Goal: Task Accomplishment & Management: Use online tool/utility

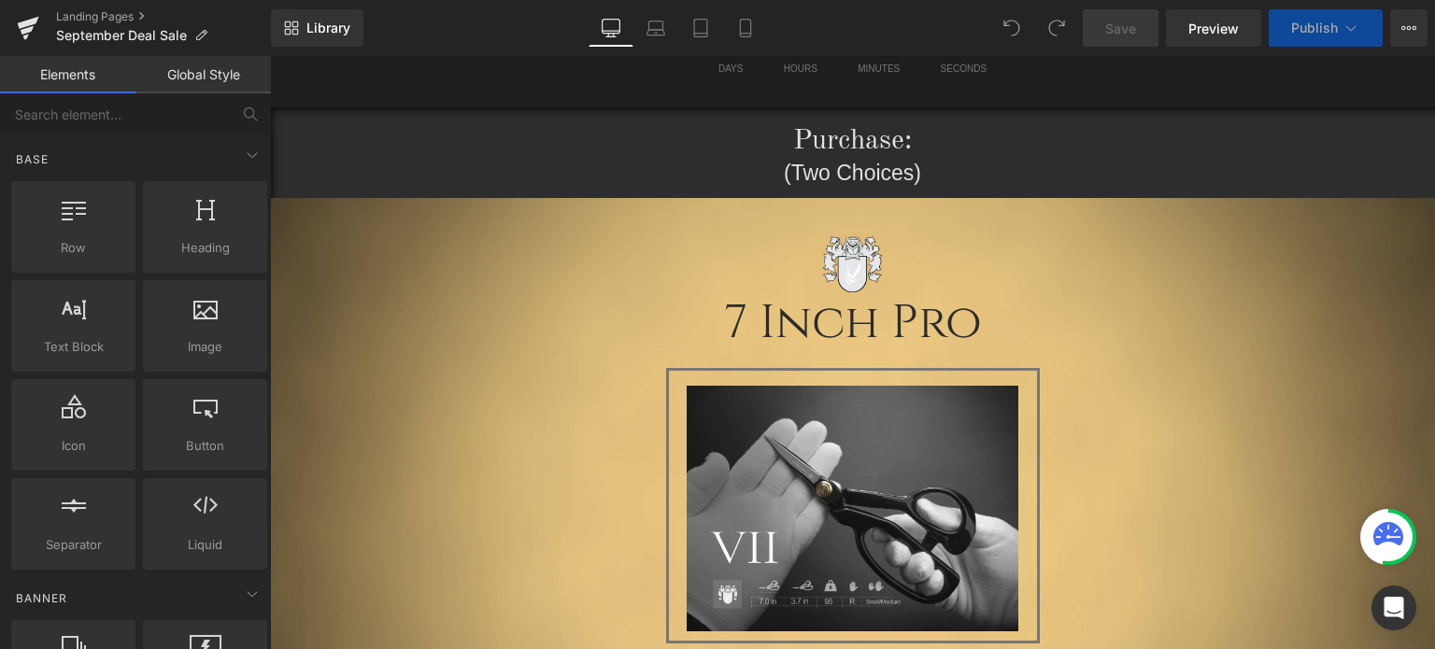
scroll to position [374, 0]
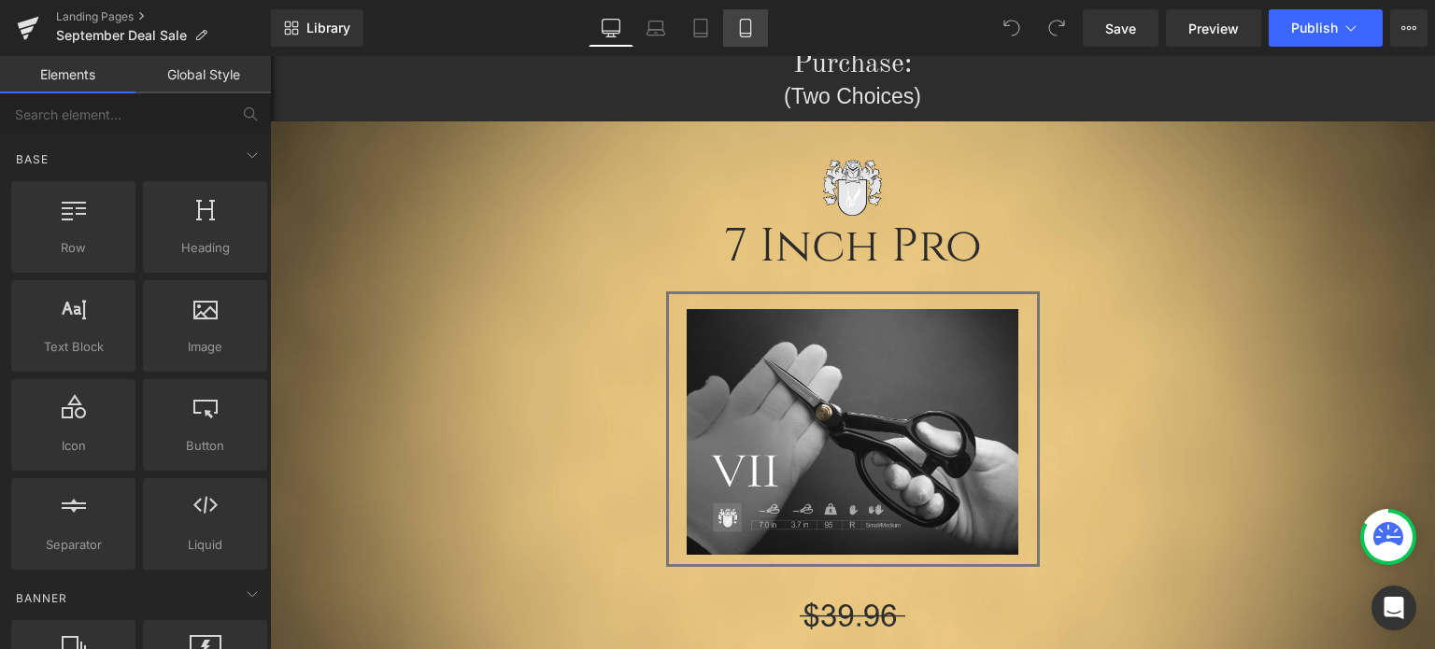
click at [749, 35] on icon at bounding box center [745, 28] width 19 height 19
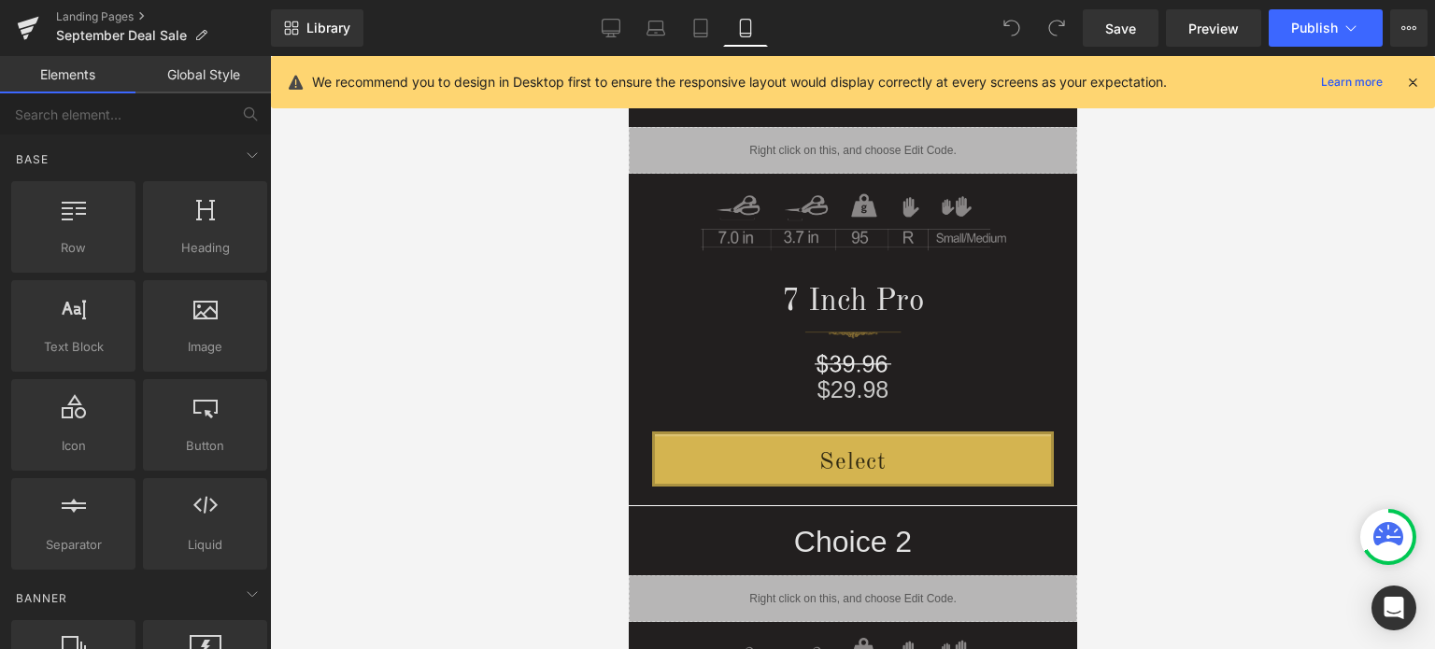
click at [1409, 79] on icon at bounding box center [1413, 82] width 17 height 17
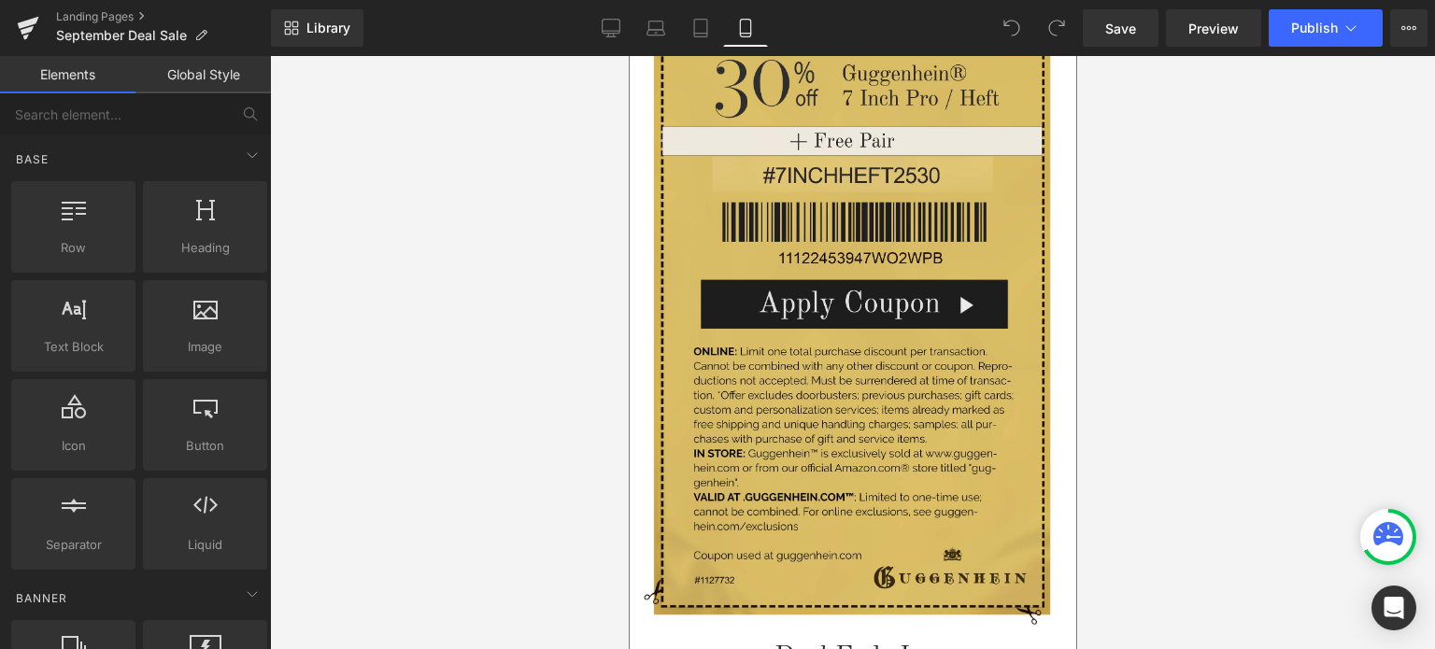
scroll to position [3645, 0]
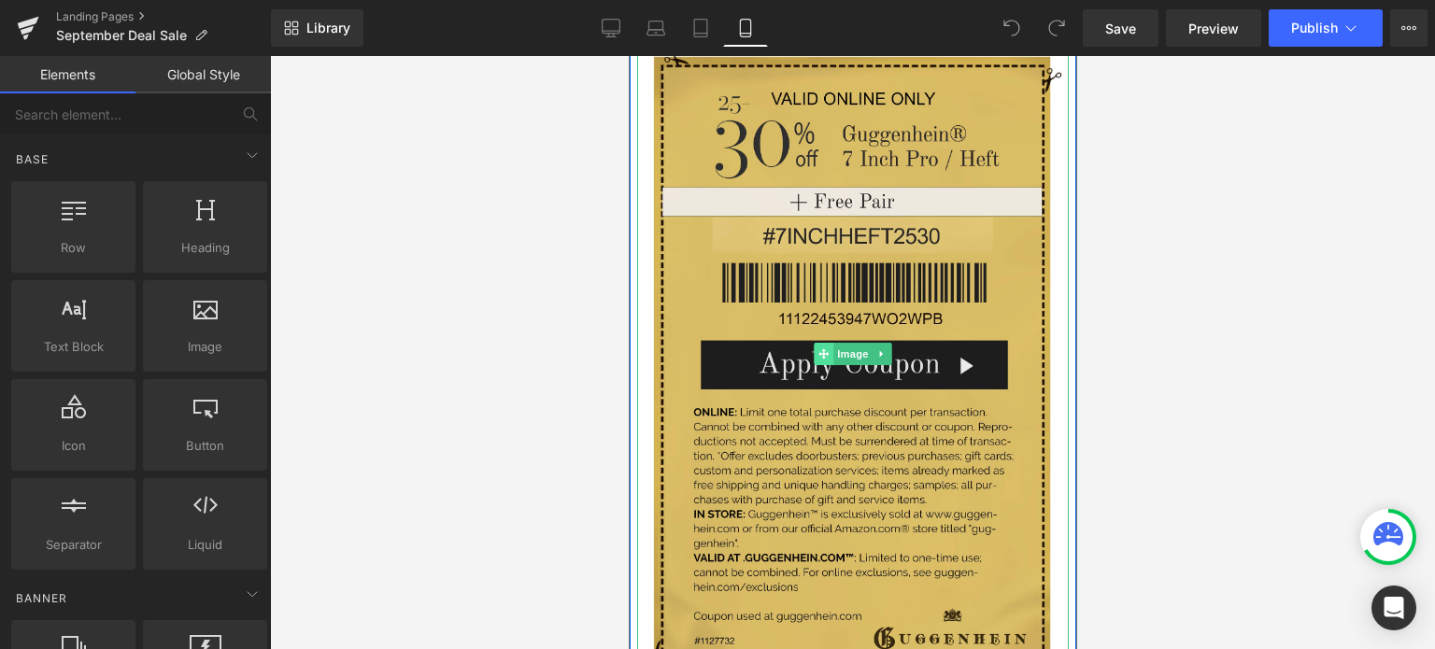
click at [810, 348] on div "Image" at bounding box center [852, 353] width 432 height 664
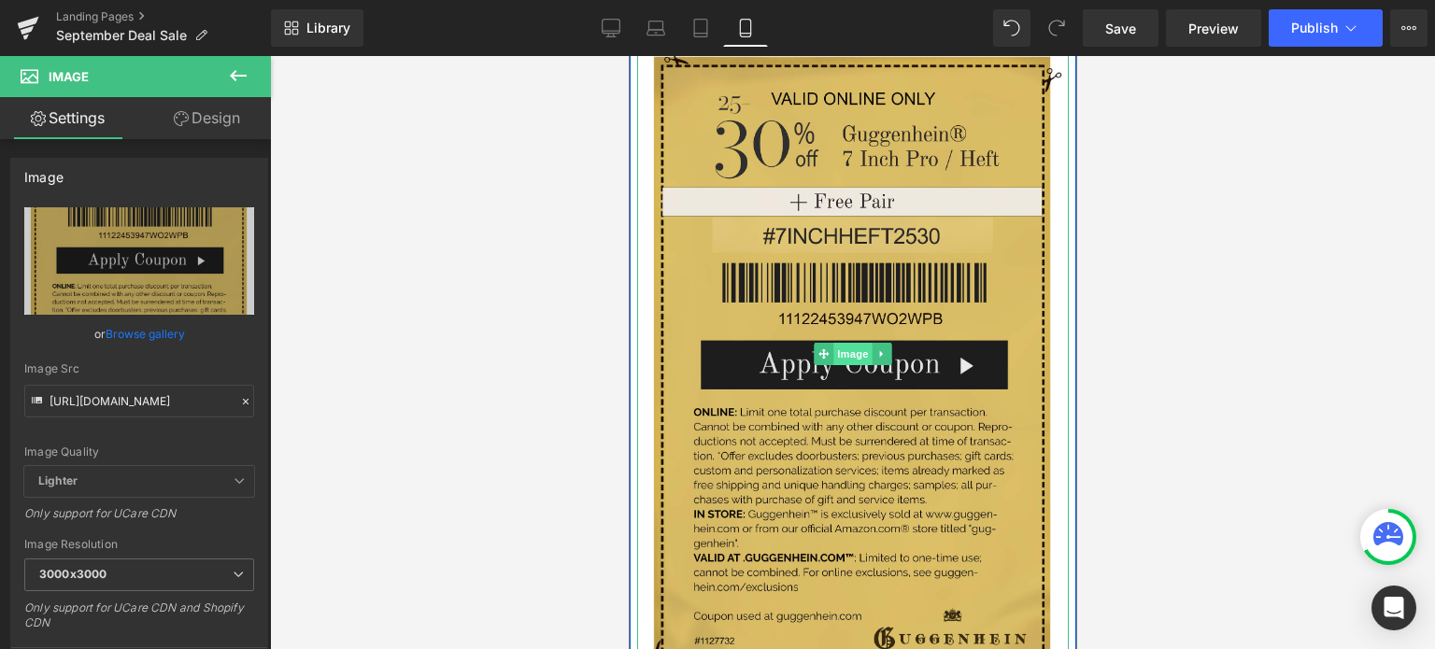
click at [844, 349] on span "Image" at bounding box center [852, 354] width 39 height 22
click at [840, 352] on span "Image" at bounding box center [852, 354] width 39 height 22
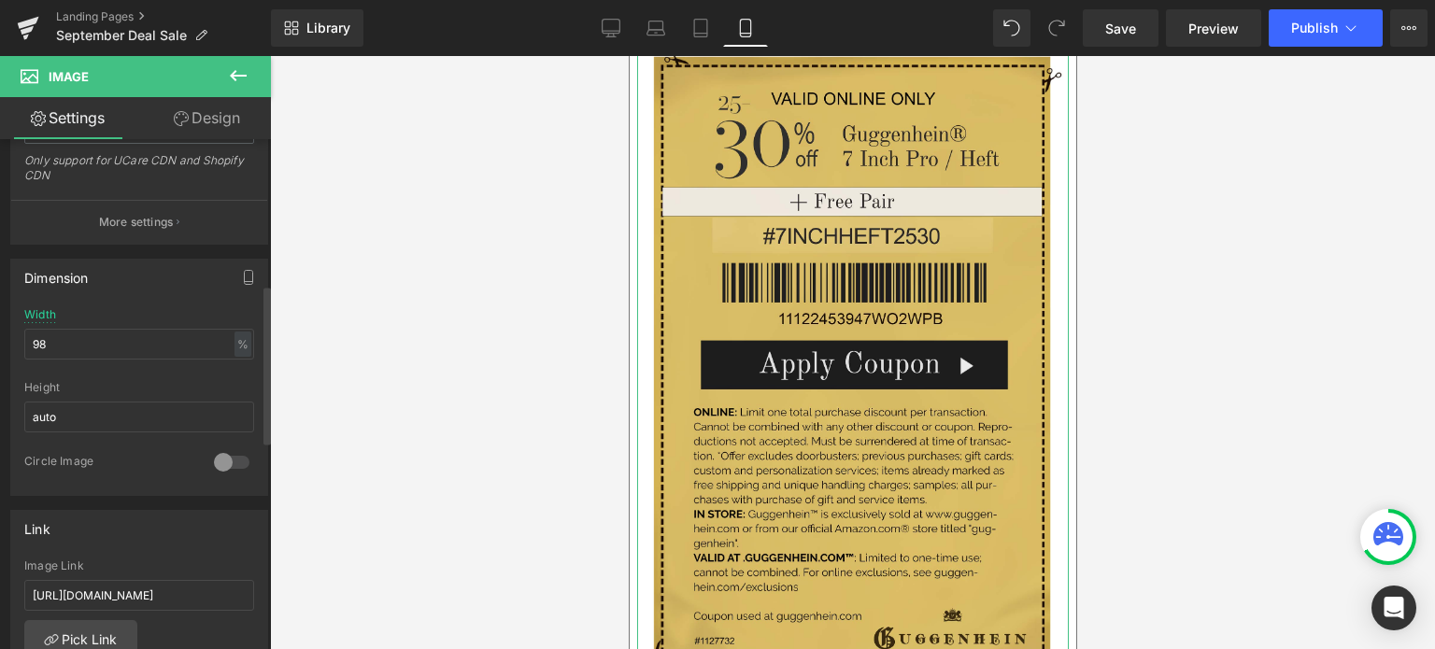
scroll to position [467, 0]
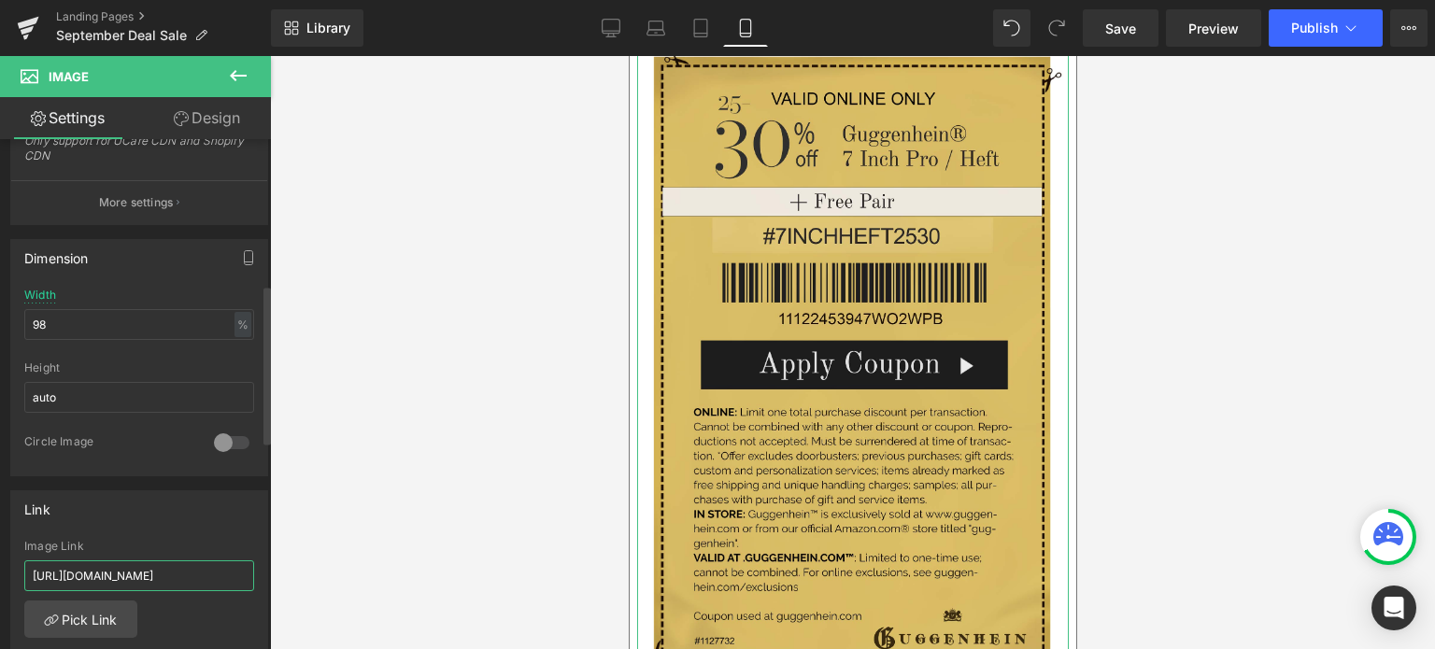
click at [152, 571] on input "https://www.guggenhein.com/pages/september-deal-reserved" at bounding box center [139, 576] width 230 height 31
paste input "sale-select-1"
type input "https://www.guggenhein.com/pages/september-deal-sale-select-1"
click at [257, 601] on div "https://www.guggenhein.com/pages/september-deal-reserved Image Link https://www…" at bounding box center [139, 636] width 256 height 192
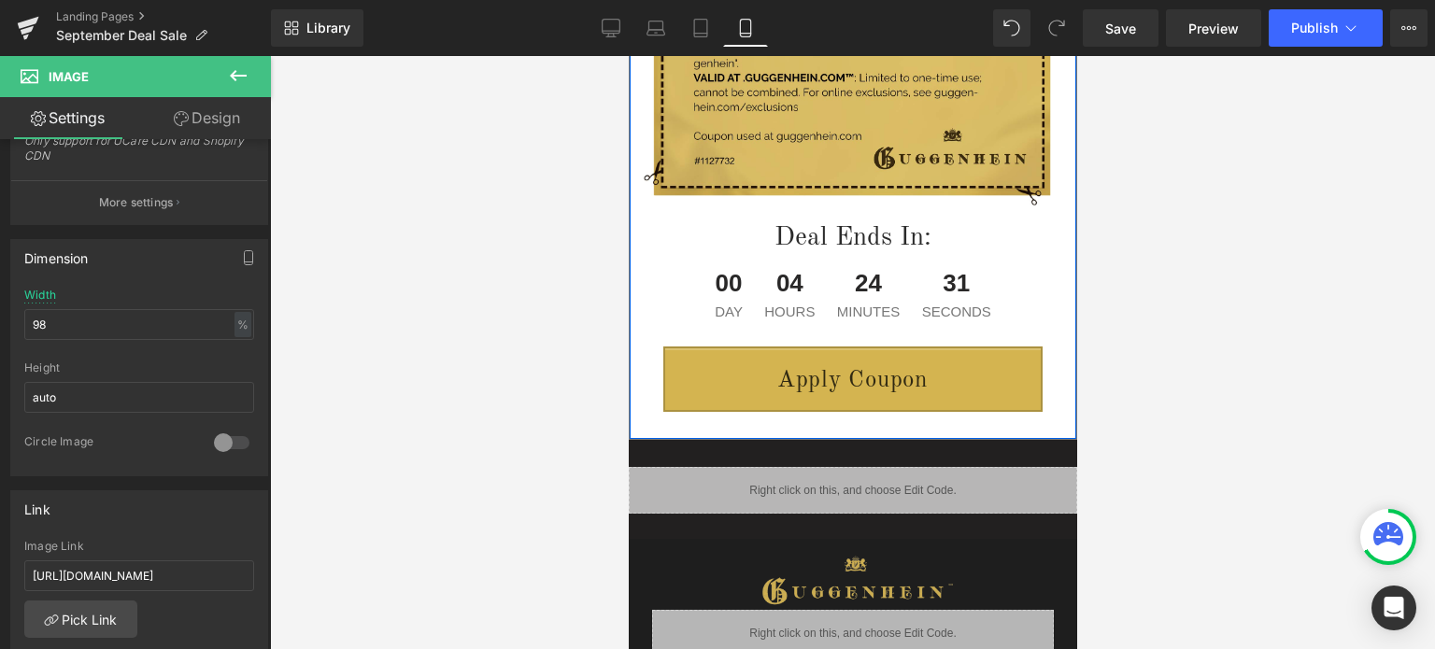
scroll to position [4205, 0]
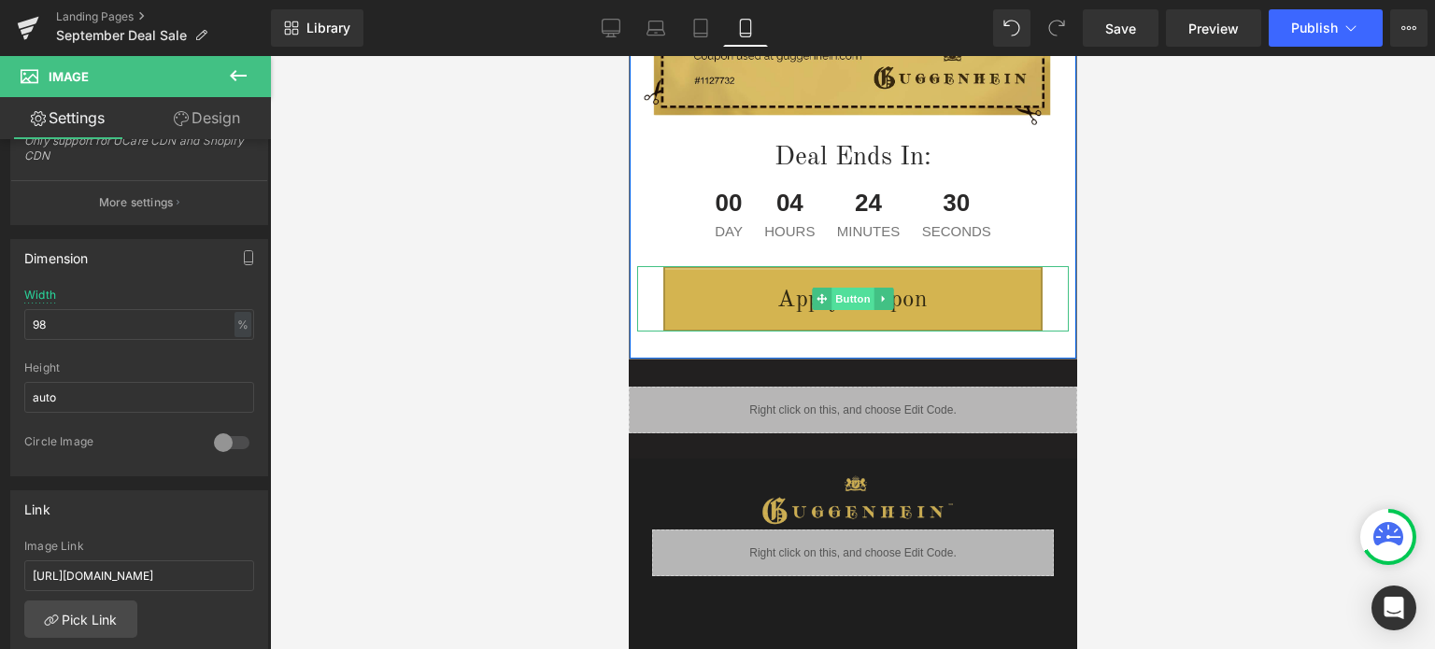
click at [846, 294] on span "Button" at bounding box center [852, 299] width 43 height 22
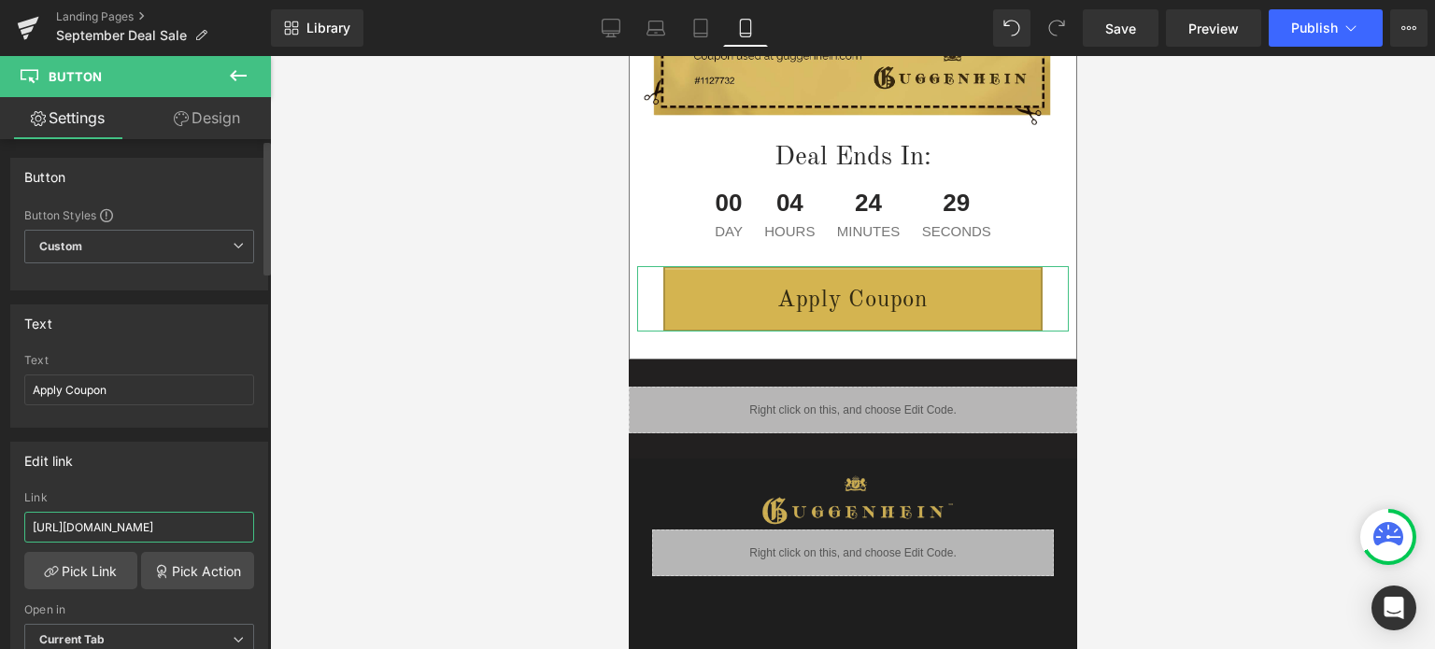
click at [163, 526] on input "https://www.guggenhein.com/pages/september-deal-reserved" at bounding box center [139, 527] width 230 height 31
paste input "sale-select-1"
type input "https://www.guggenhein.com/pages/september-deal-sale-select-1"
click at [616, 31] on icon at bounding box center [611, 28] width 19 height 19
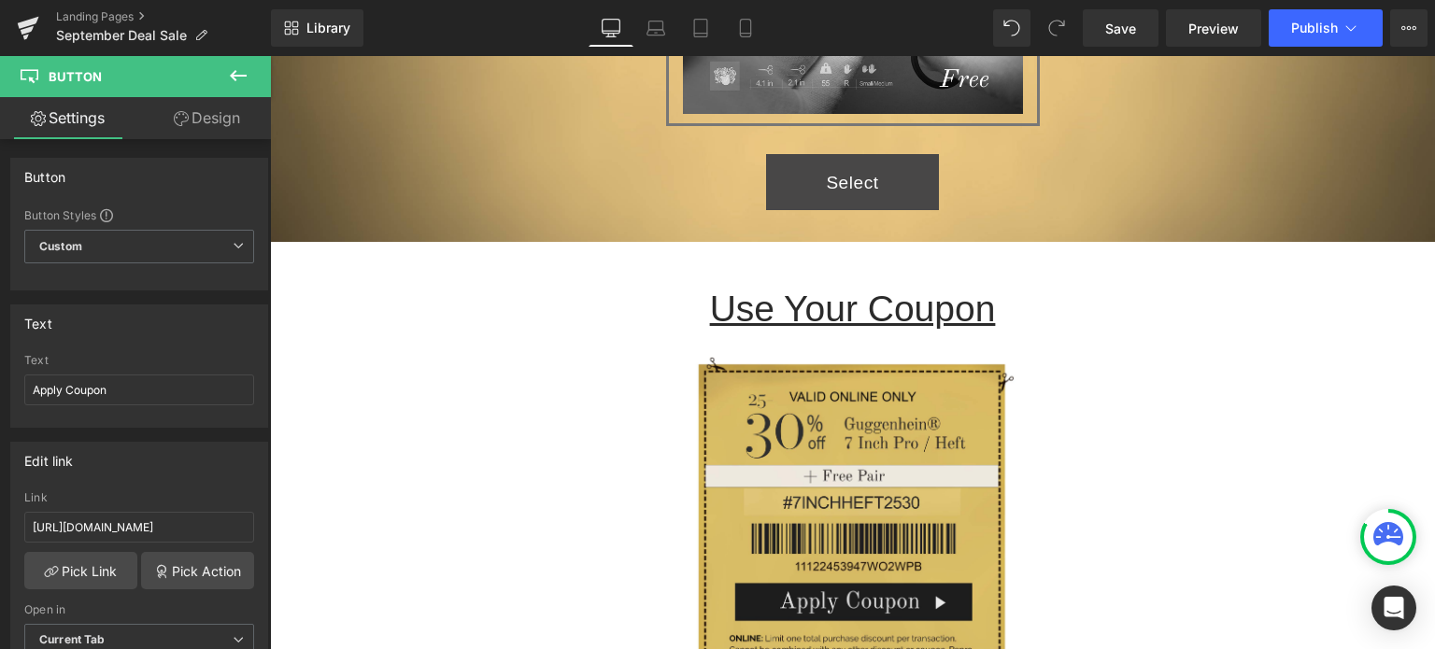
scroll to position [3645, 0]
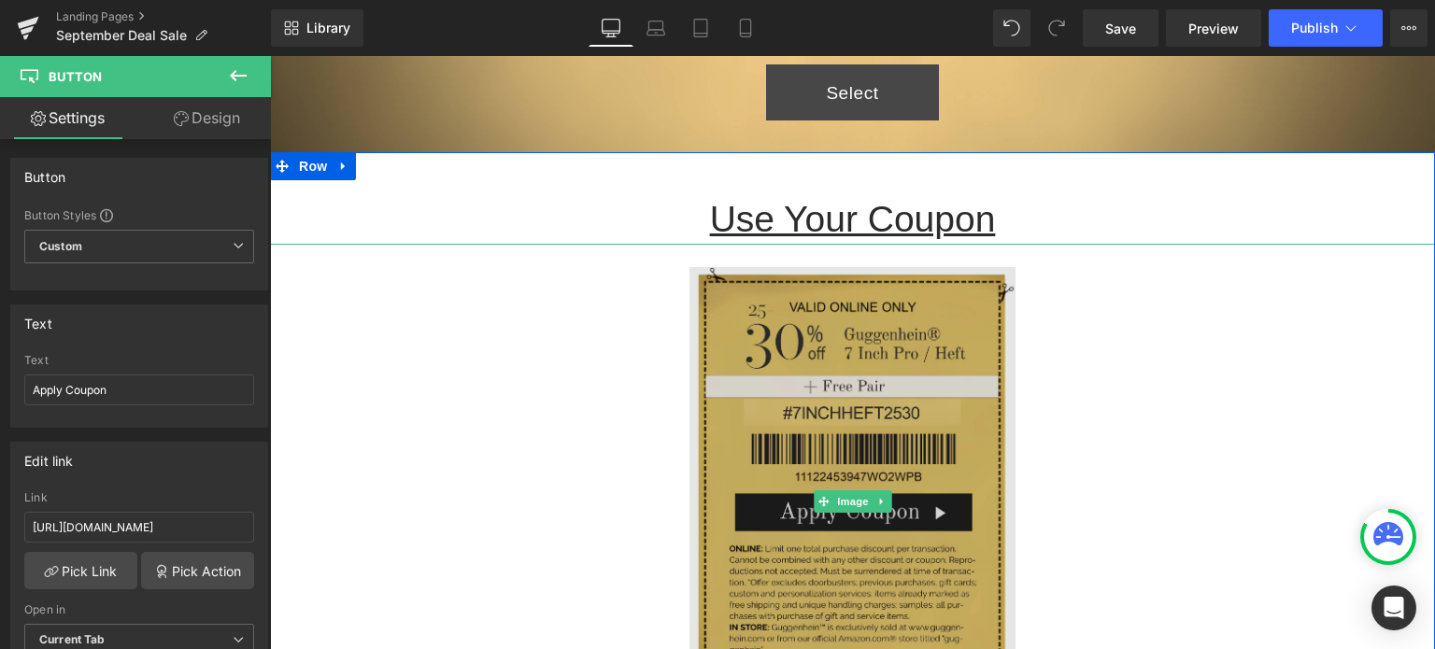
click at [891, 380] on img at bounding box center [853, 502] width 326 height 516
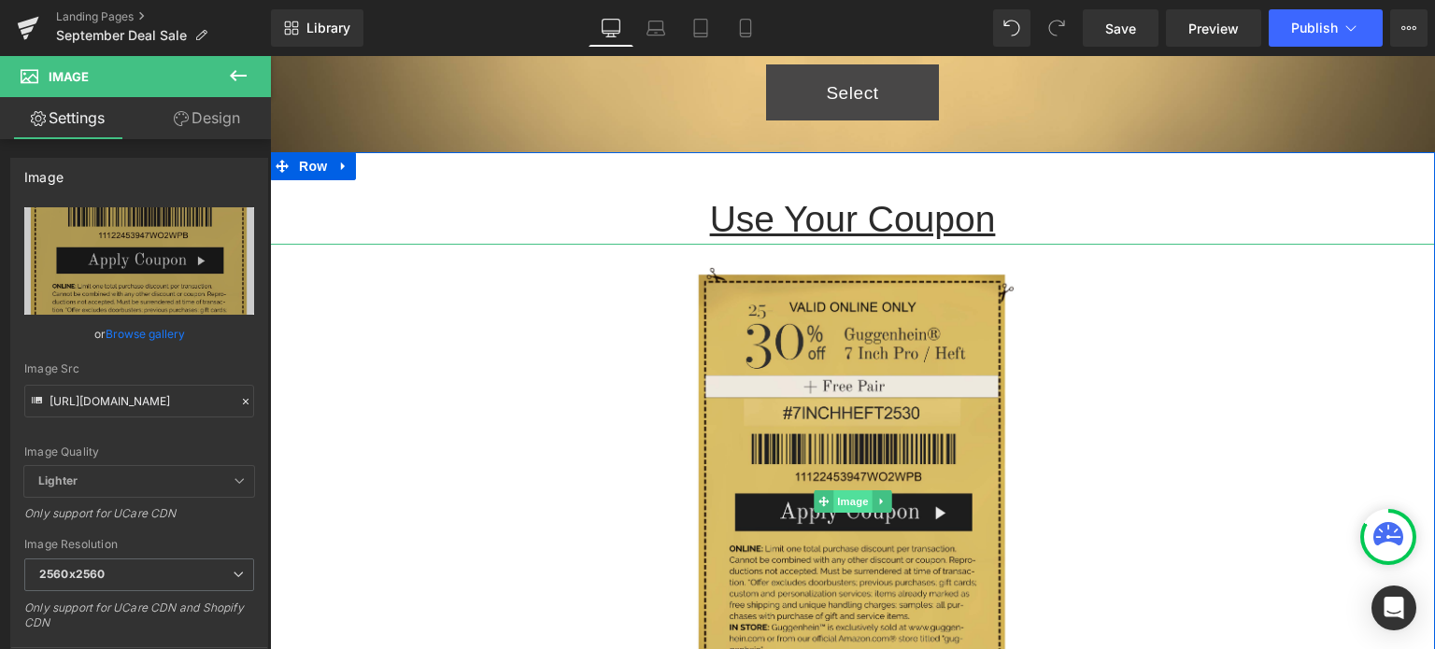
click at [848, 494] on span "Image" at bounding box center [853, 502] width 39 height 22
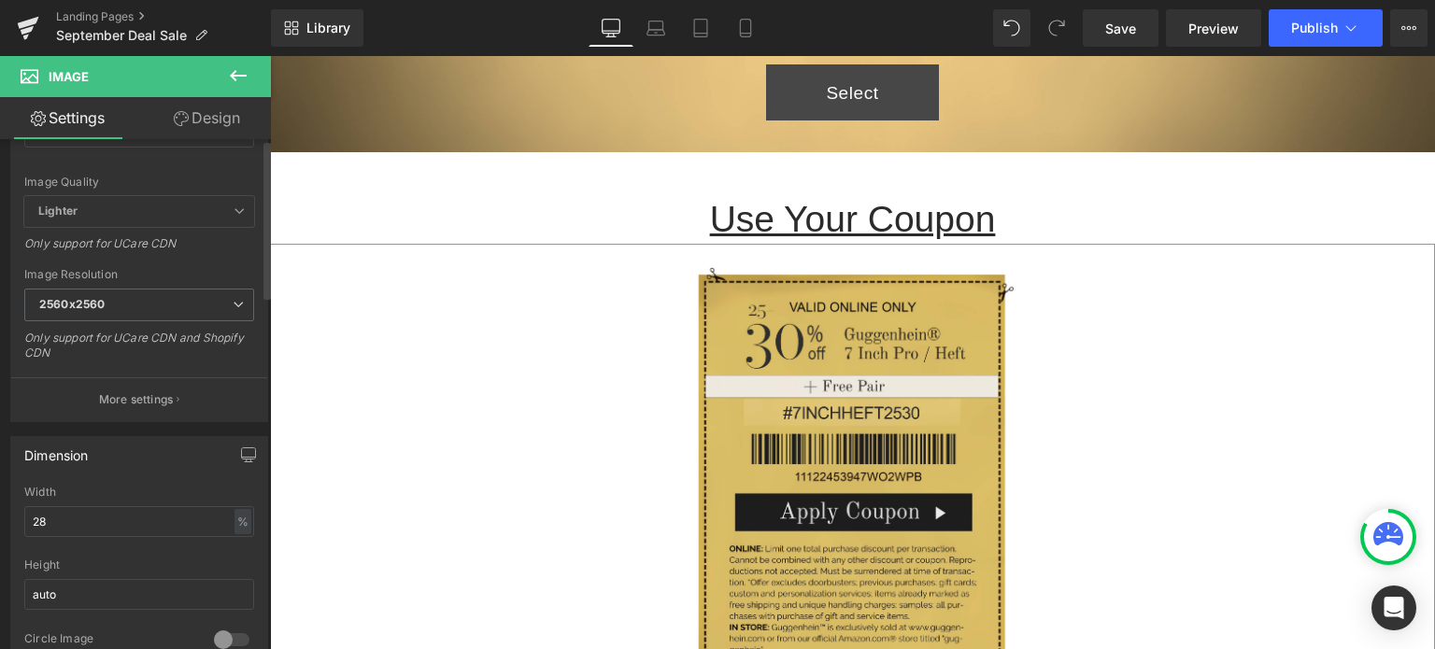
scroll to position [467, 0]
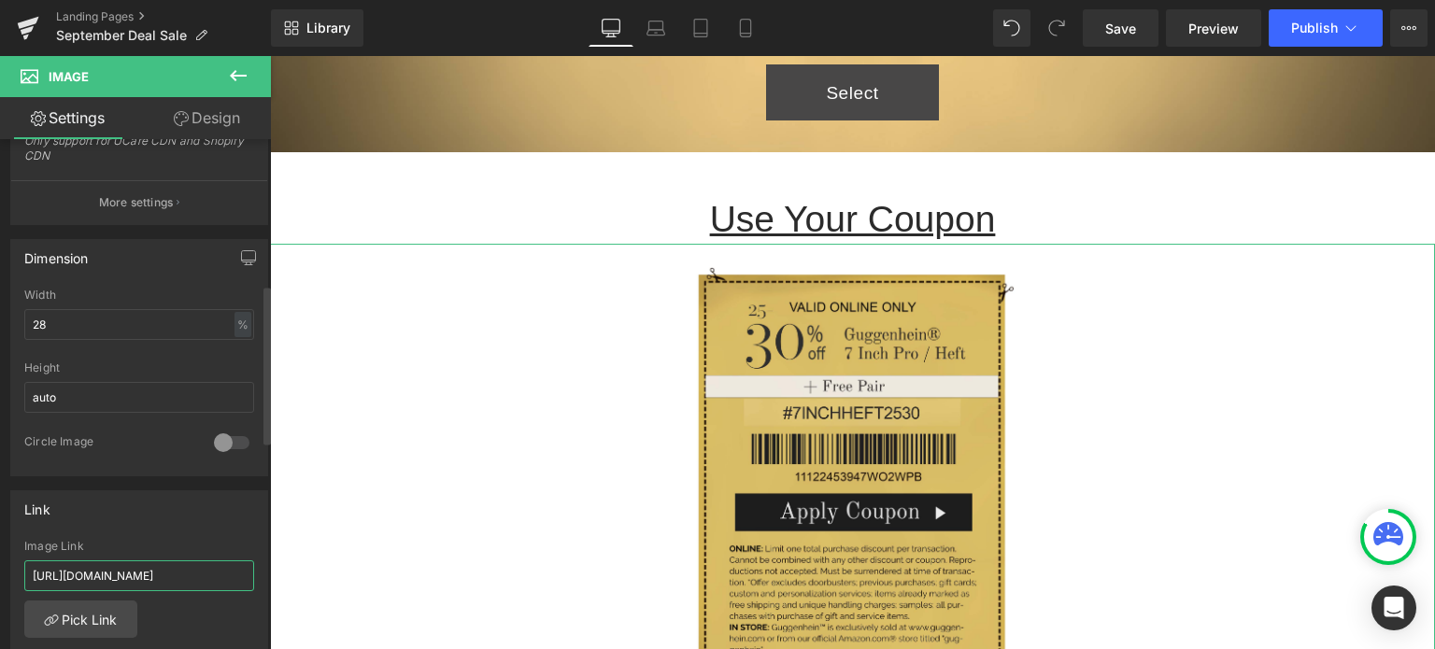
click at [120, 572] on input "https://www.guggenhein.com/pages/september-deal-reserved" at bounding box center [139, 576] width 230 height 31
paste input "sale-select-1"
type input "https://www.guggenhein.com/pages/september-deal-sale-select-1"
click at [248, 530] on div "Link https://www.guggenhein.com/pages/september-deal-reserved Image Link https:…" at bounding box center [139, 612] width 258 height 242
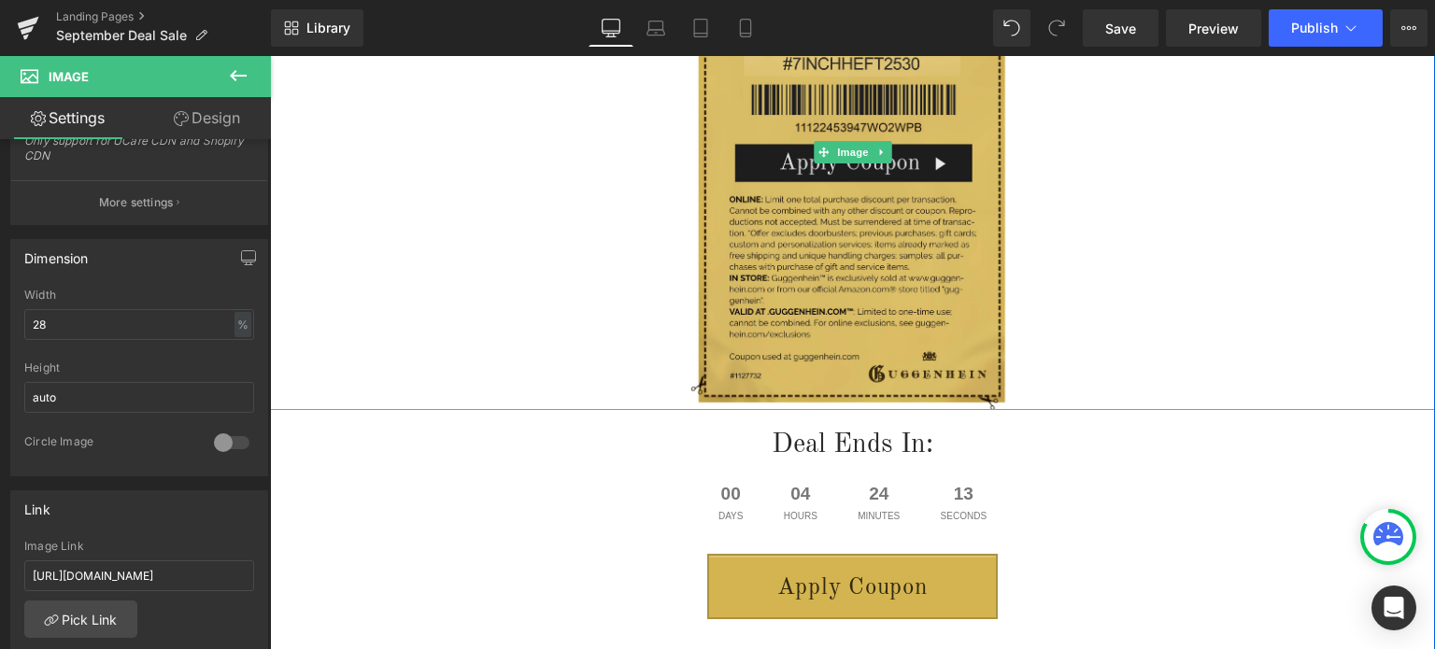
scroll to position [4205, 0]
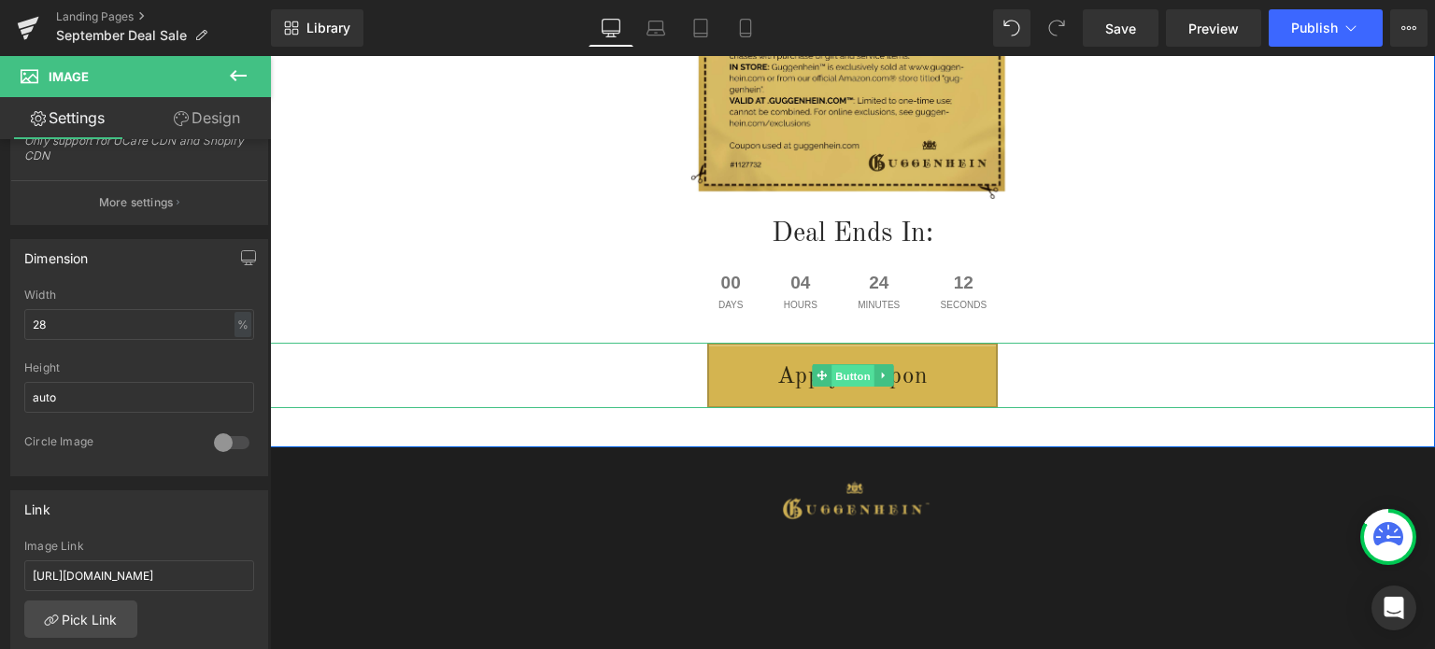
click at [846, 370] on span "Button" at bounding box center [853, 376] width 43 height 22
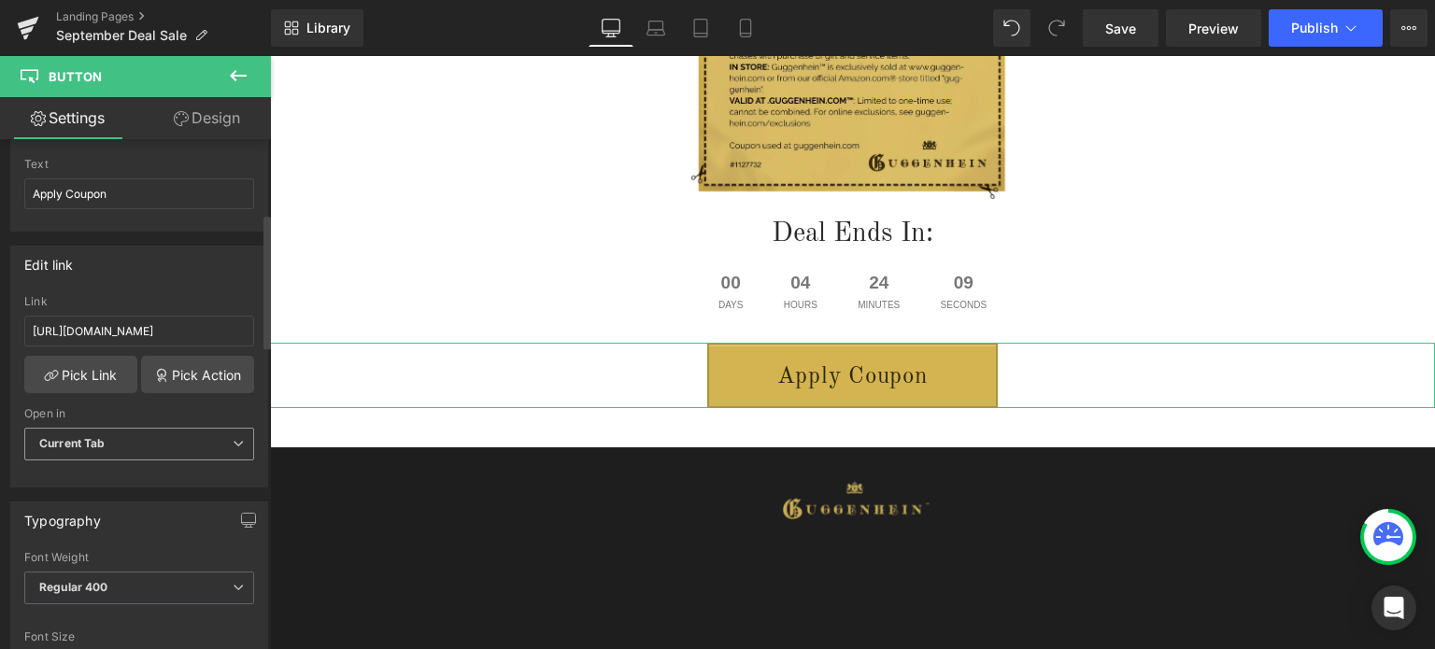
scroll to position [187, 0]
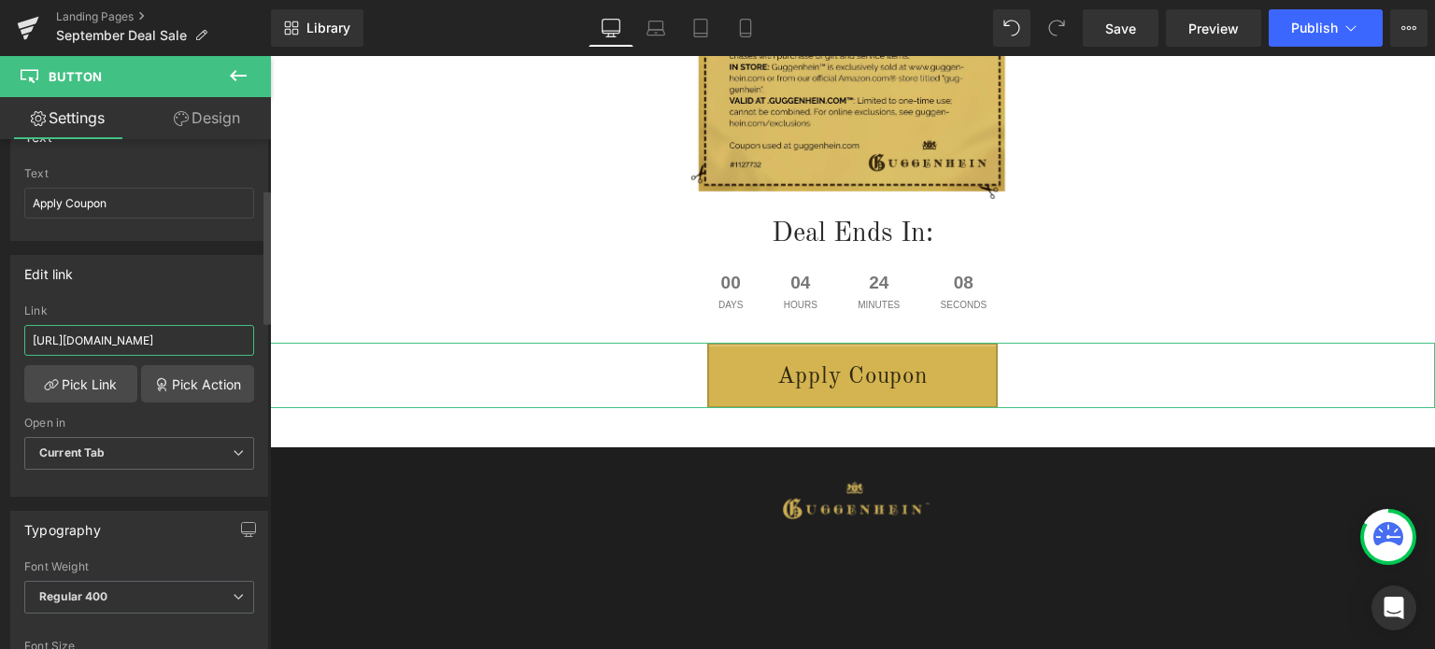
click at [138, 339] on input "https://www.guggenhein.com/pages/september-deal-reserved" at bounding box center [139, 340] width 230 height 31
paste input "sale-select-1"
type input "https://www.guggenhein.com/pages/september-deal-sale-select-1"
click at [237, 287] on div "Edit link" at bounding box center [139, 274] width 256 height 36
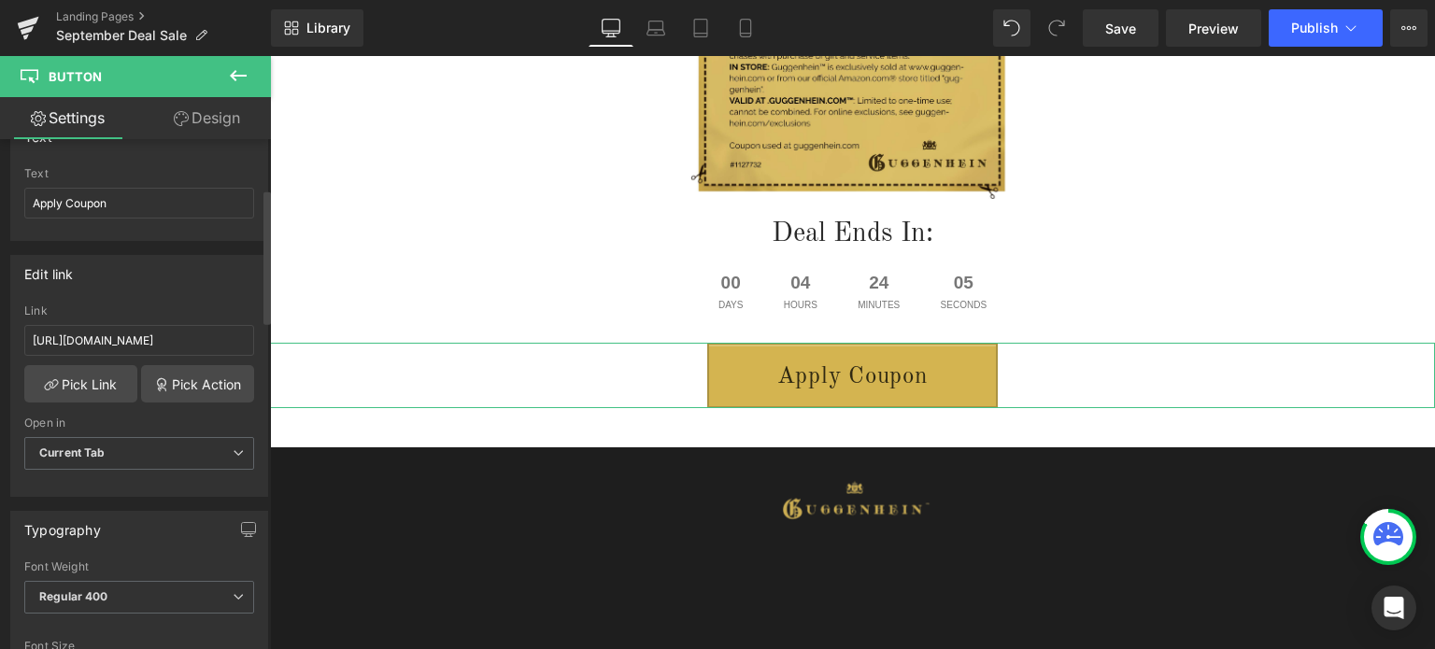
scroll to position [0, 0]
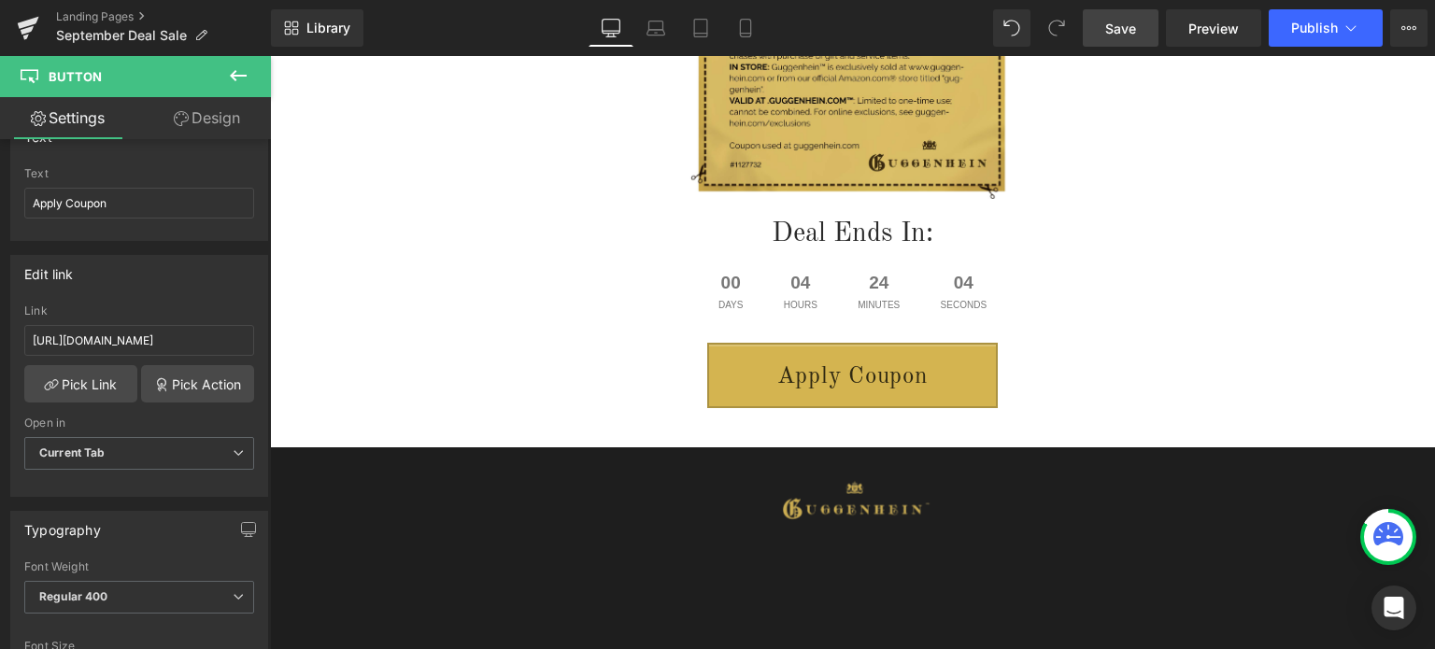
click at [1136, 24] on span "Save" at bounding box center [1121, 29] width 31 height 20
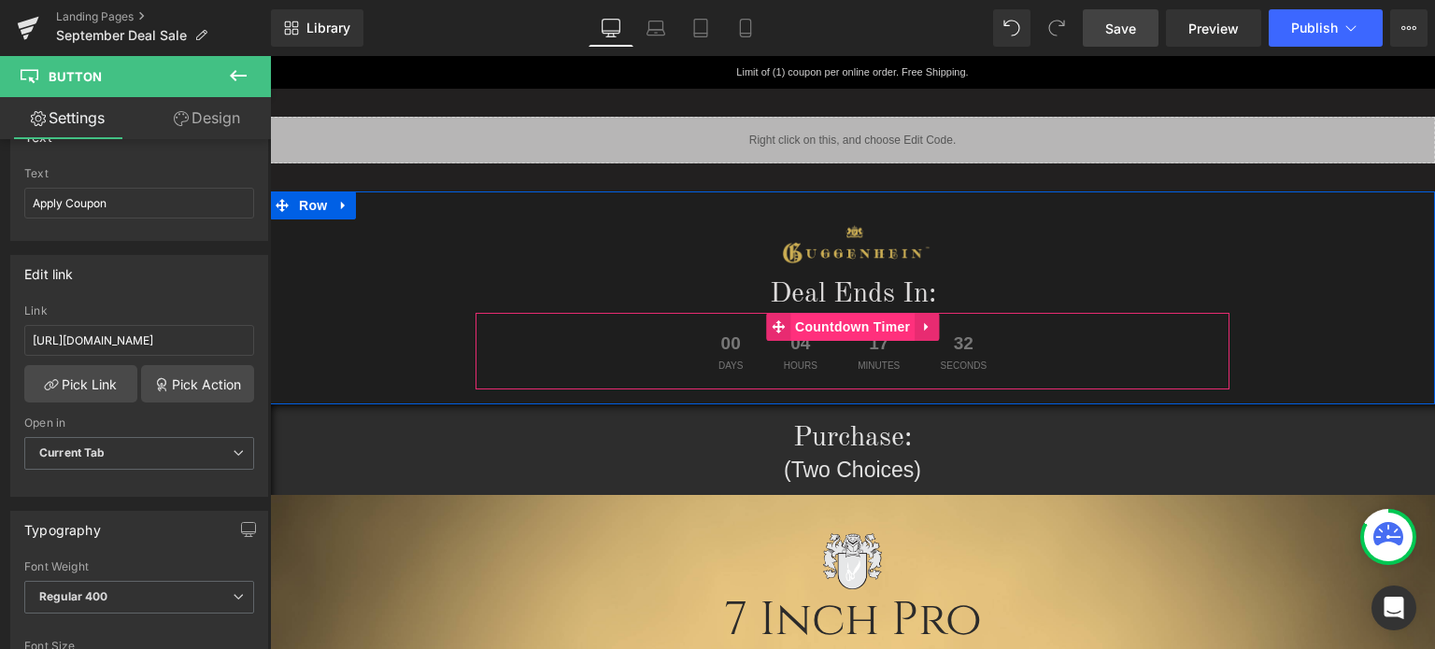
click at [850, 332] on span "Countdown Timer" at bounding box center [853, 327] width 124 height 28
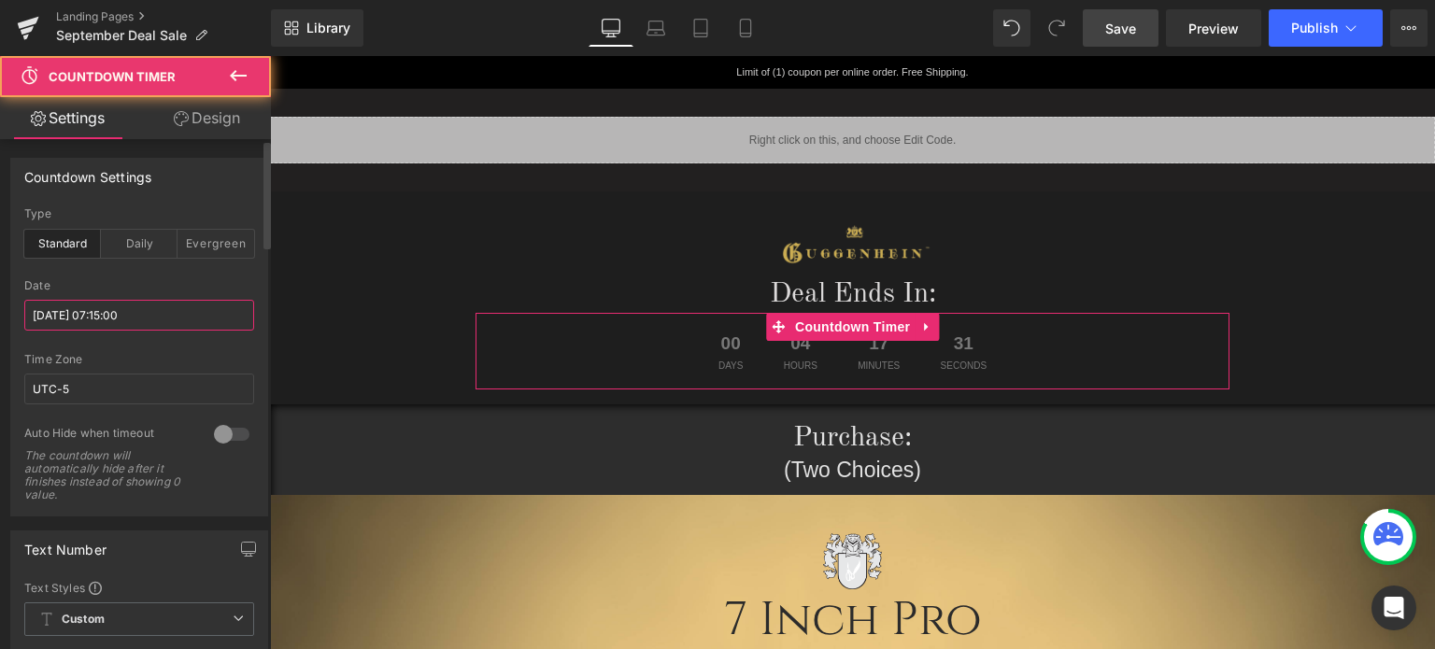
click at [124, 321] on input "2025/09/27 07:15:00" at bounding box center [139, 315] width 230 height 31
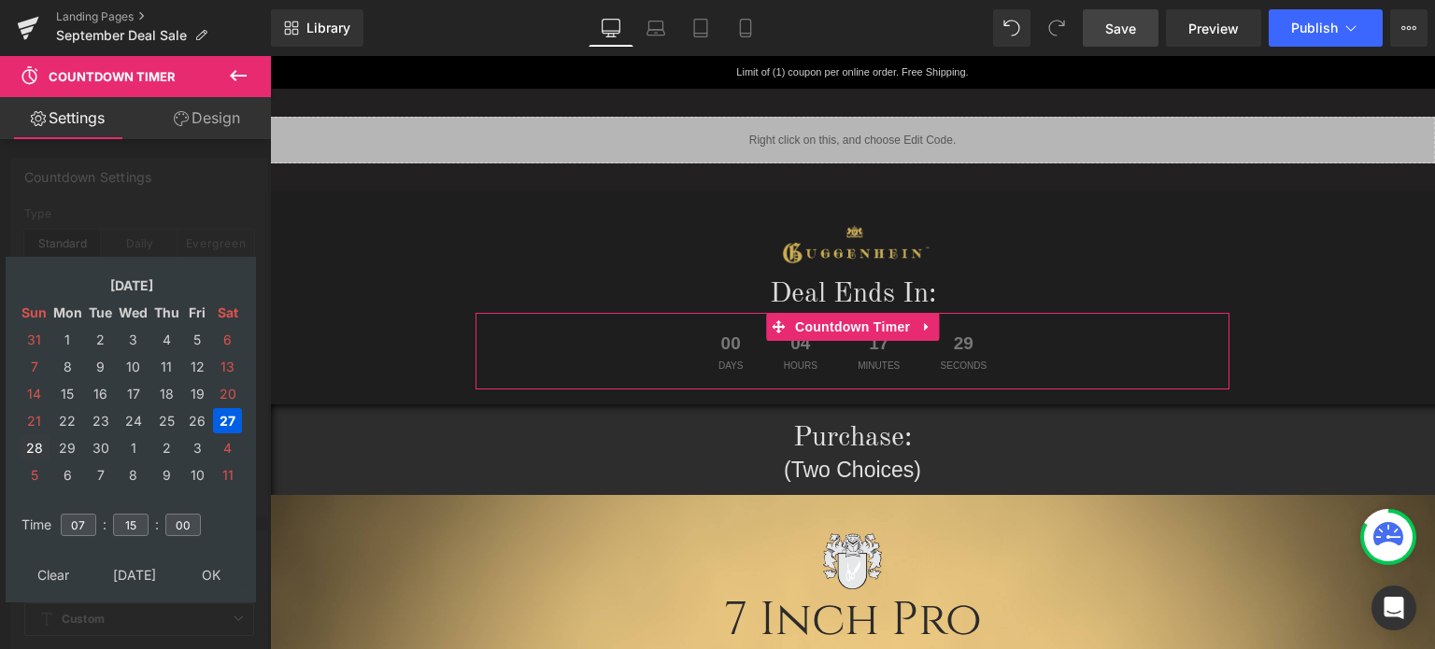
click at [35, 451] on td "28" at bounding box center [35, 447] width 30 height 25
click at [87, 527] on input "07" at bounding box center [79, 525] width 36 height 22
drag, startPoint x: 84, startPoint y: 527, endPoint x: 70, endPoint y: 526, distance: 14.0
click at [70, 526] on input "07" at bounding box center [79, 525] width 36 height 22
type input "11"
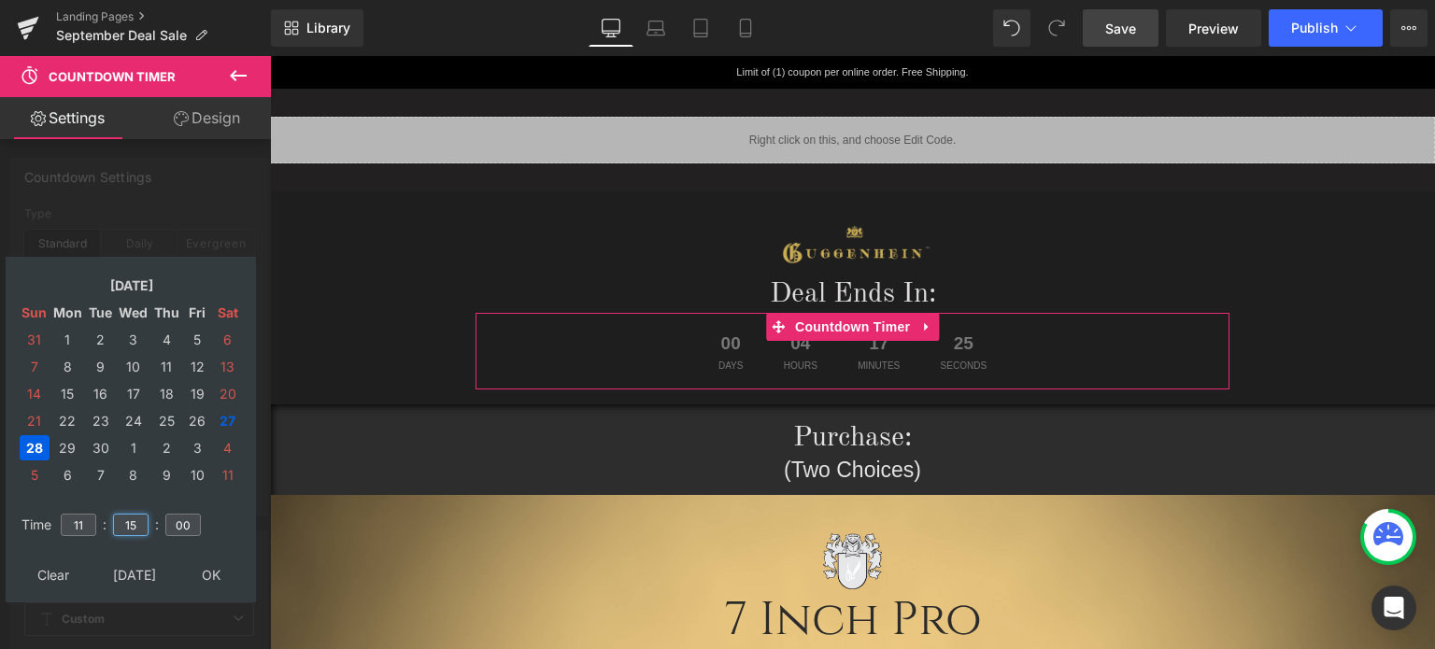
drag, startPoint x: 136, startPoint y: 522, endPoint x: 121, endPoint y: 524, distance: 16.0
click at [121, 524] on input "15" at bounding box center [131, 525] width 36 height 22
type input "59"
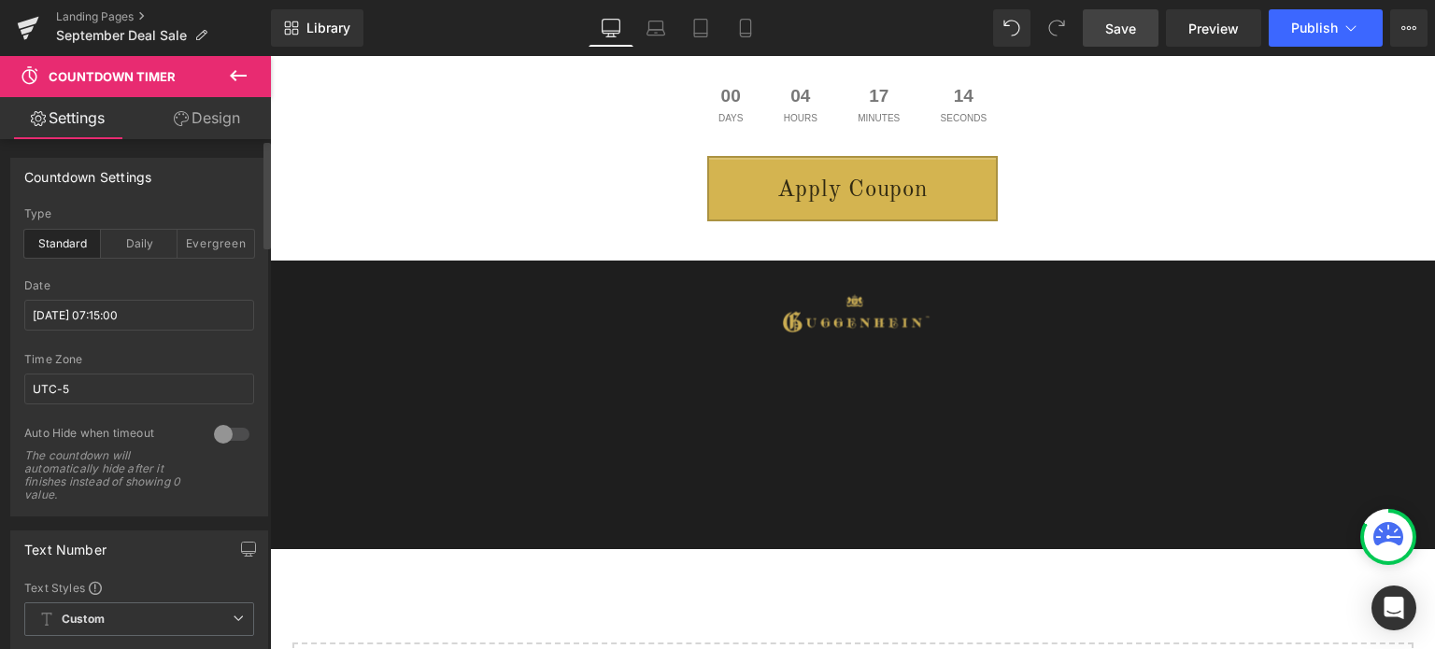
scroll to position [4112, 0]
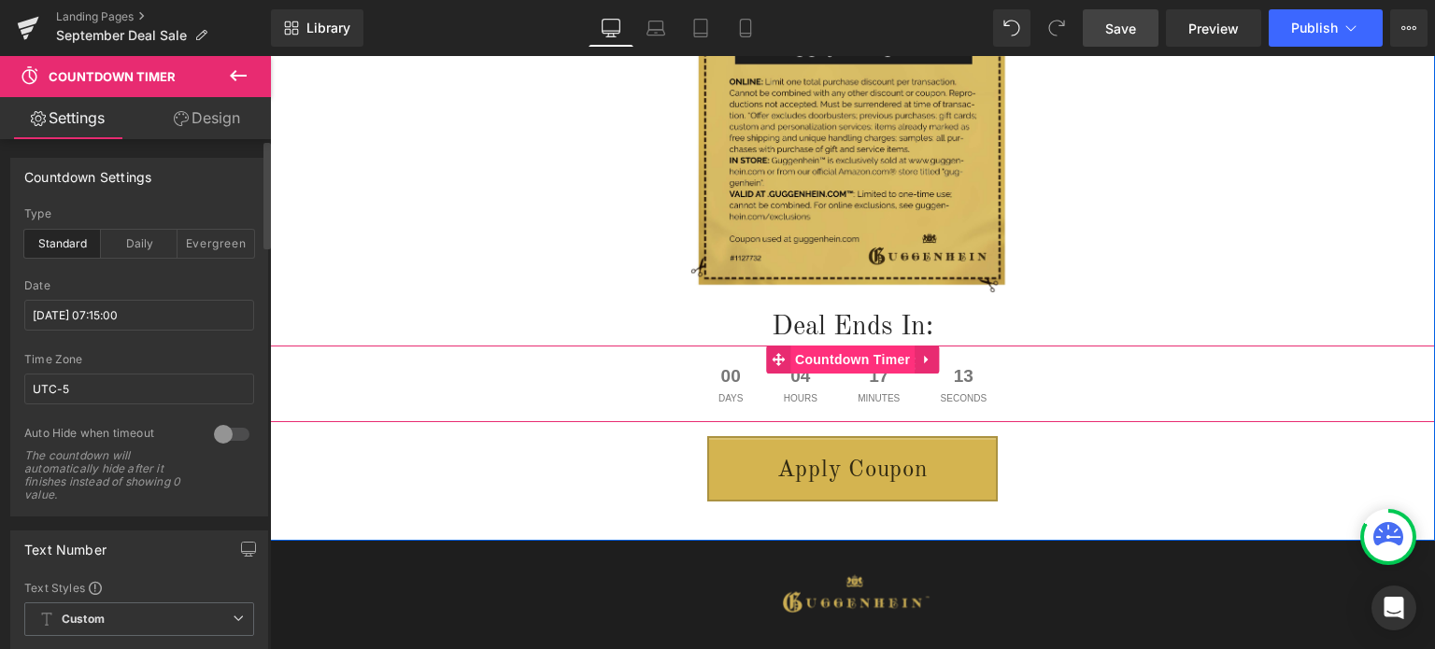
click at [845, 359] on span "Countdown Timer" at bounding box center [853, 360] width 124 height 28
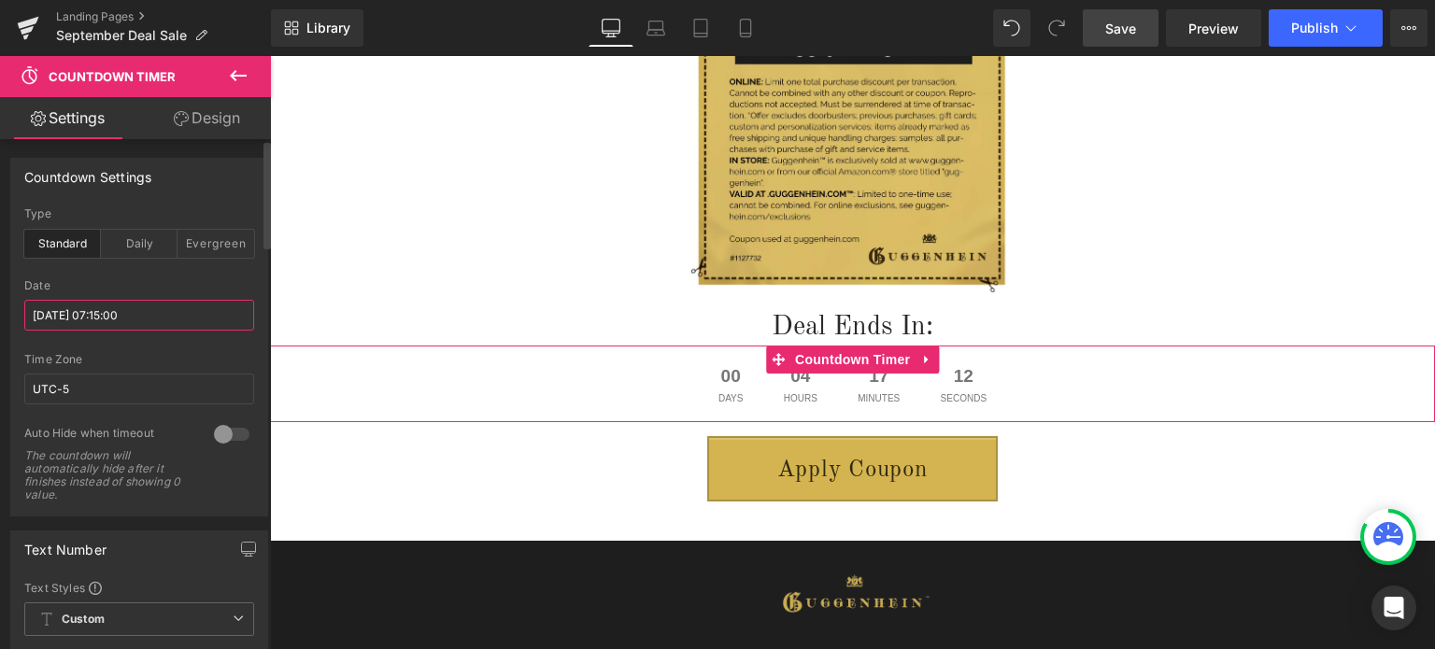
click at [68, 313] on input "2025/09/27 07:15:00" at bounding box center [139, 315] width 230 height 31
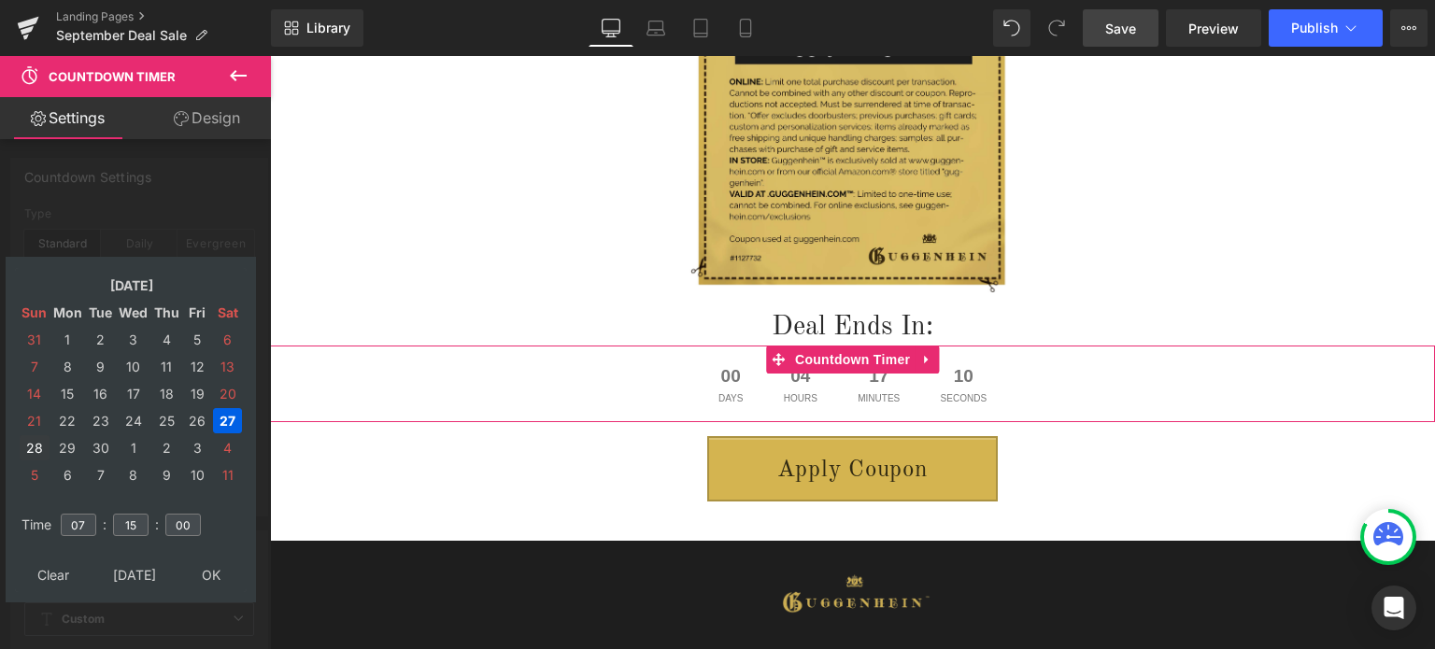
click at [32, 450] on td "28" at bounding box center [35, 447] width 30 height 25
drag, startPoint x: 85, startPoint y: 523, endPoint x: 67, endPoint y: 525, distance: 17.9
click at [67, 525] on input "07" at bounding box center [79, 525] width 36 height 22
type input "11"
drag, startPoint x: 136, startPoint y: 521, endPoint x: 113, endPoint y: 522, distance: 23.4
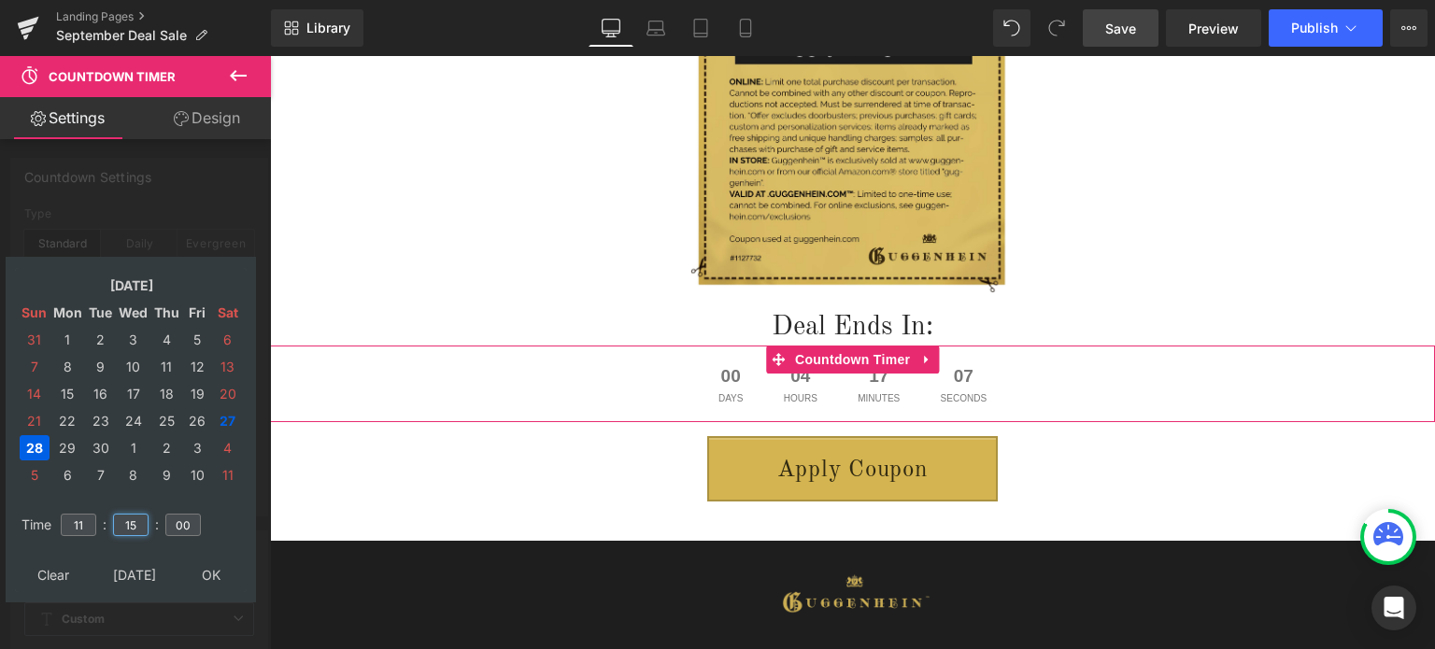
click at [113, 522] on input "15" at bounding box center [131, 525] width 36 height 22
type input "59"
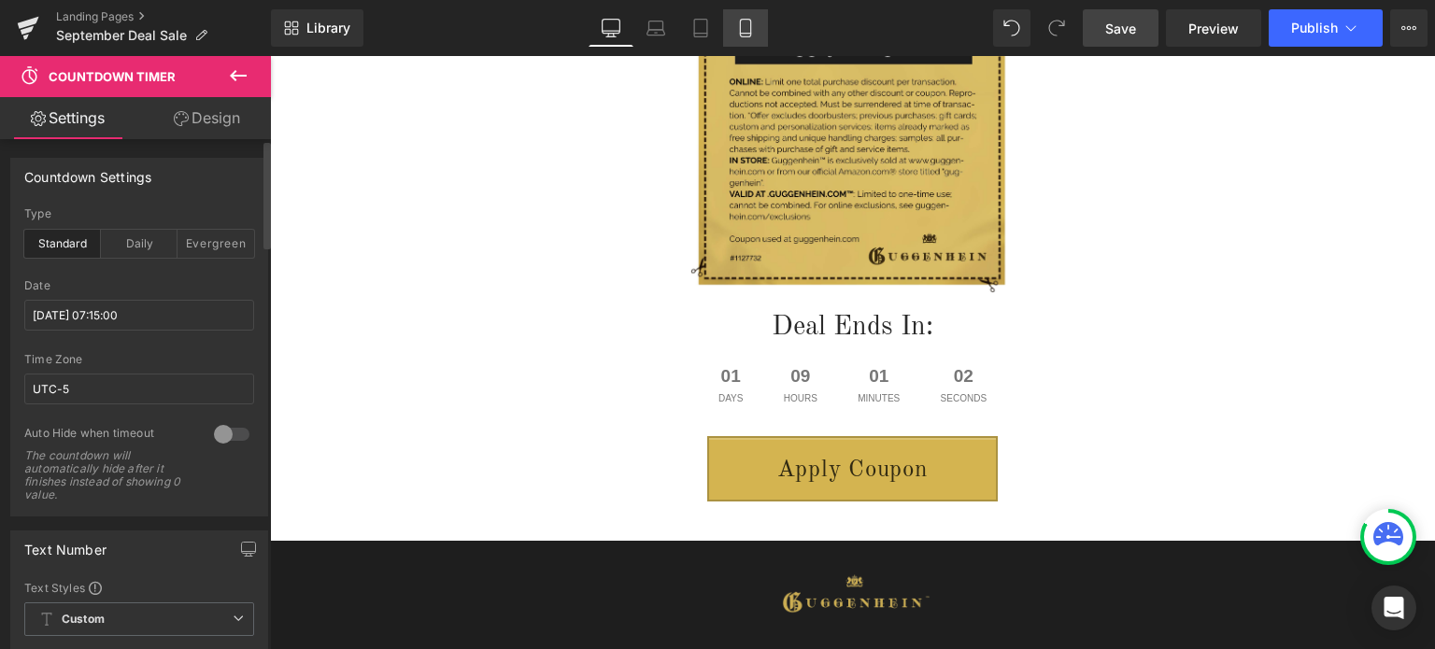
click at [759, 32] on link "Mobile" at bounding box center [745, 27] width 45 height 37
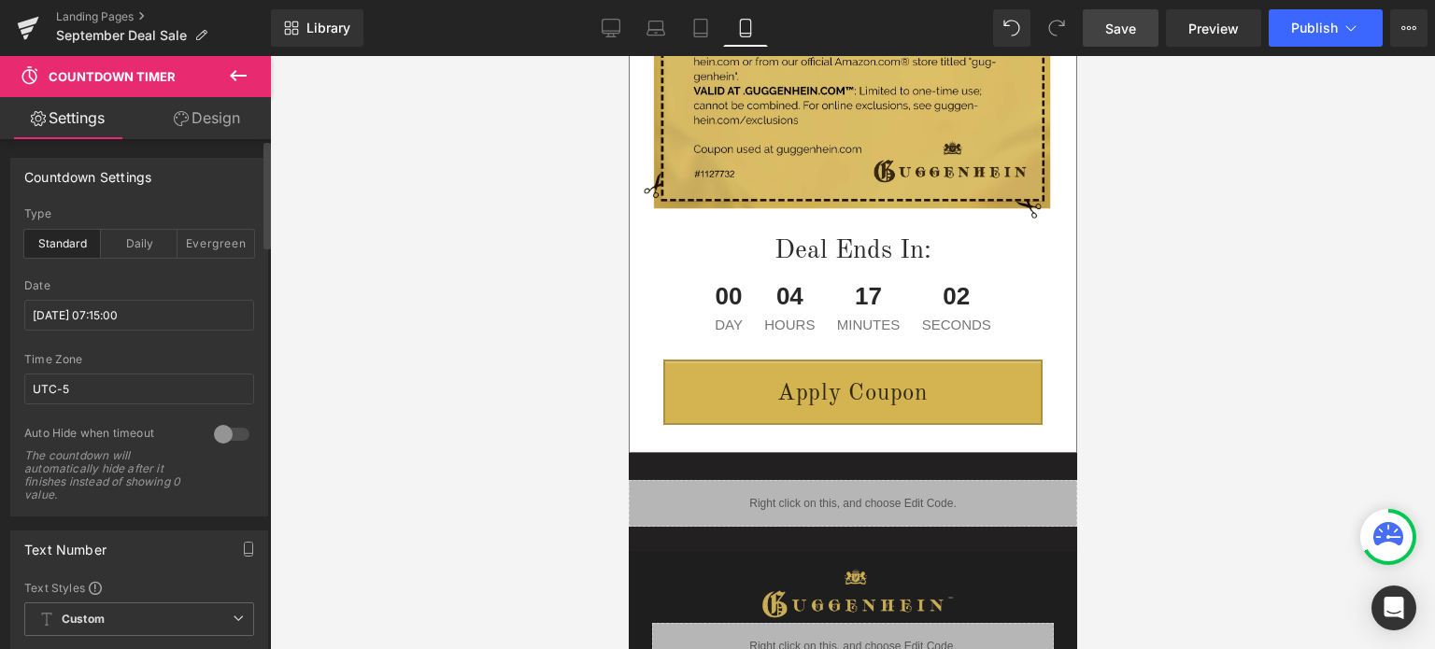
scroll to position [0, 0]
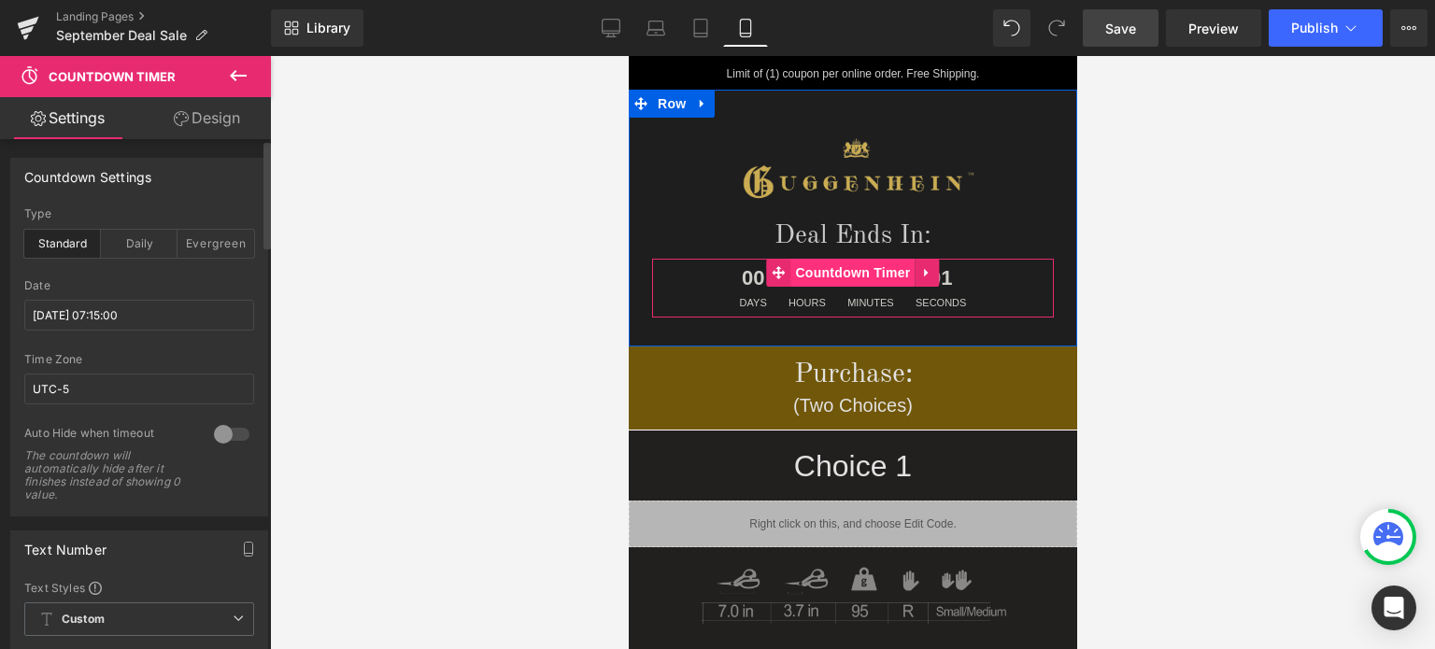
click at [846, 279] on span "Countdown Timer" at bounding box center [852, 273] width 124 height 28
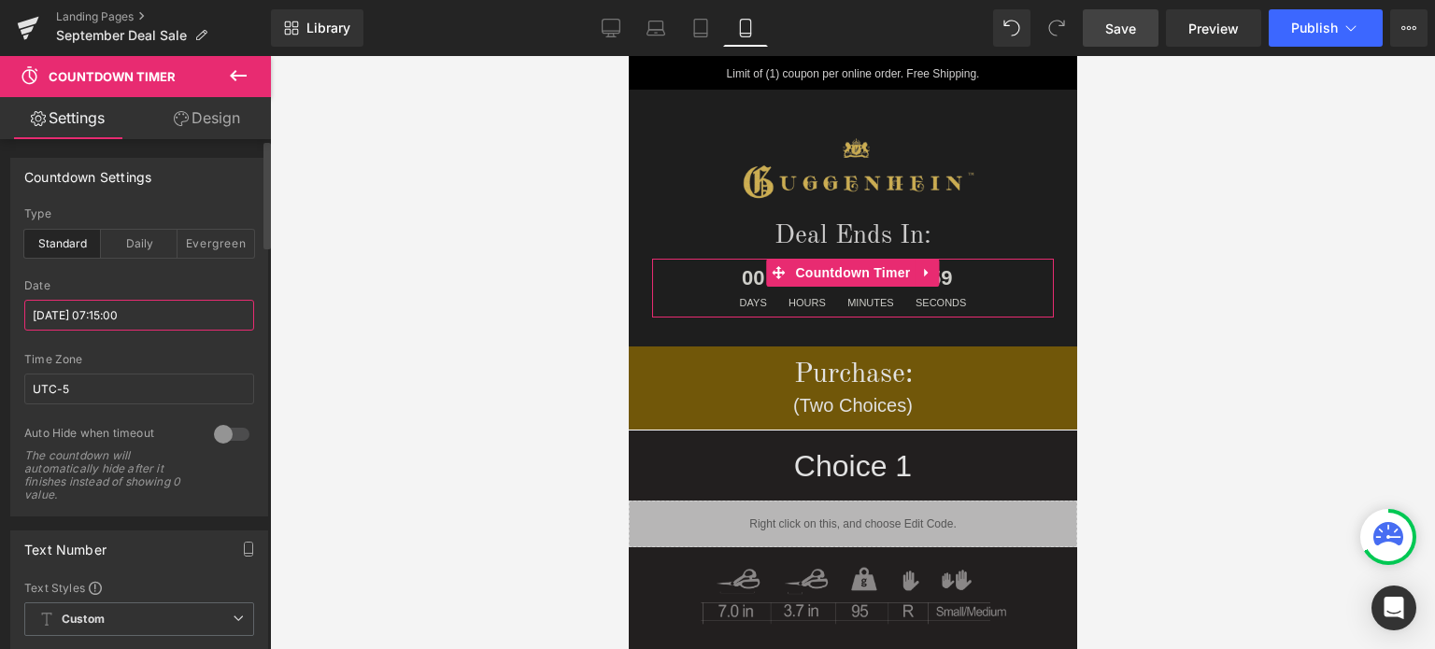
click at [157, 318] on input "2025/09/27 07:15:00" at bounding box center [139, 315] width 230 height 31
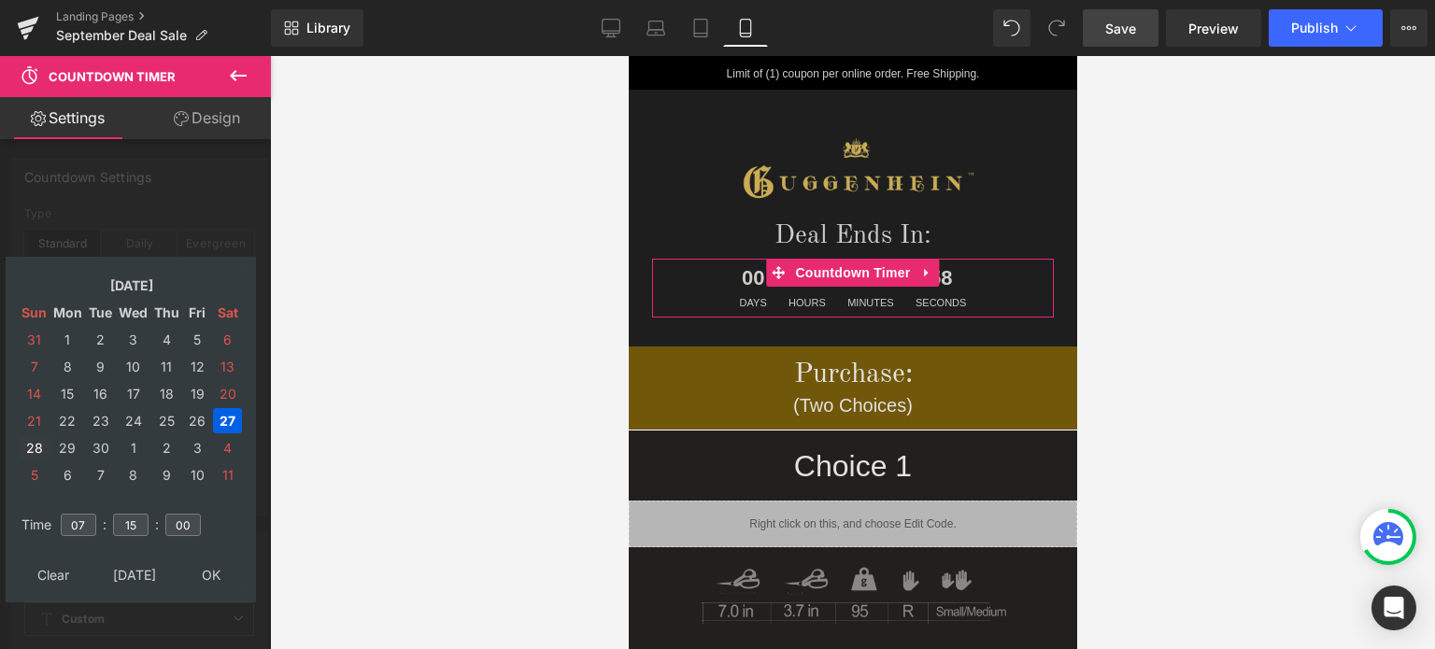
click at [34, 450] on td "28" at bounding box center [35, 447] width 30 height 25
click at [85, 520] on input "07" at bounding box center [79, 525] width 36 height 22
drag, startPoint x: 85, startPoint y: 522, endPoint x: 71, endPoint y: 523, distance: 14.0
click at [71, 523] on input "07" at bounding box center [79, 525] width 36 height 22
type input "11"
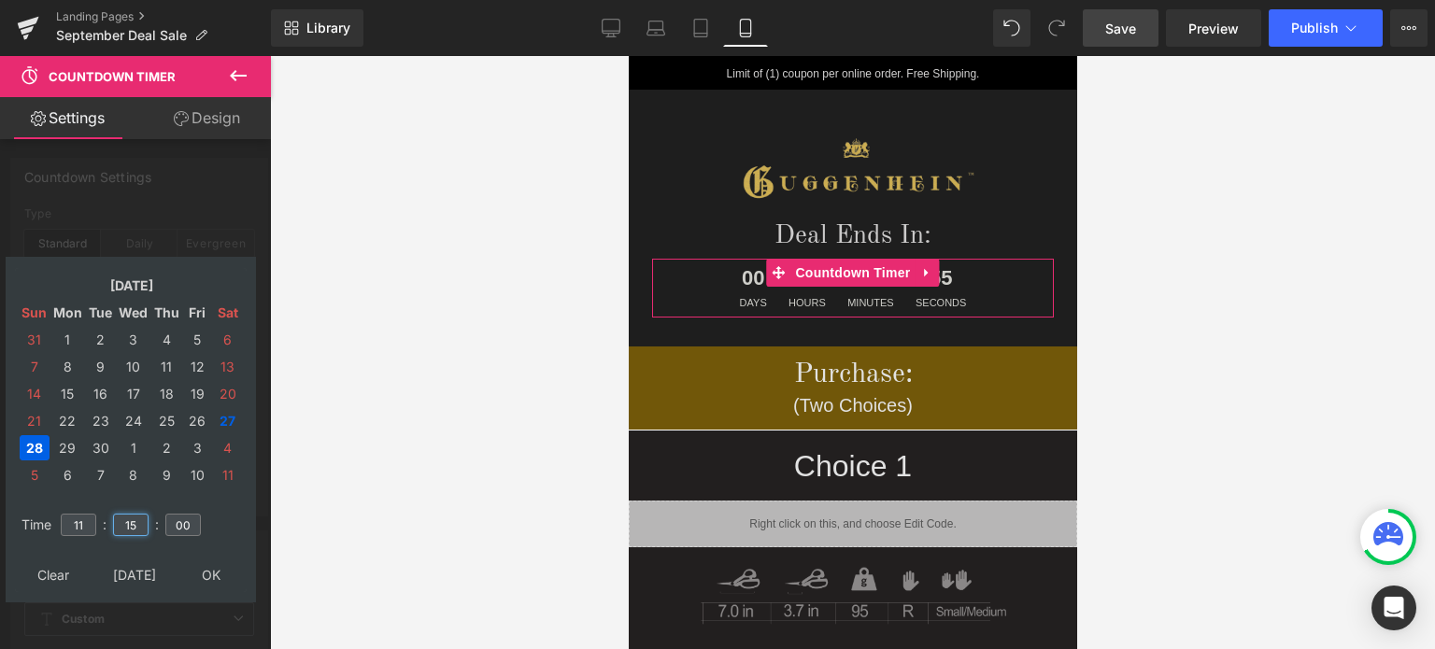
drag, startPoint x: 143, startPoint y: 530, endPoint x: 114, endPoint y: 526, distance: 29.2
click at [114, 526] on input "15" at bounding box center [131, 525] width 36 height 22
type input "59"
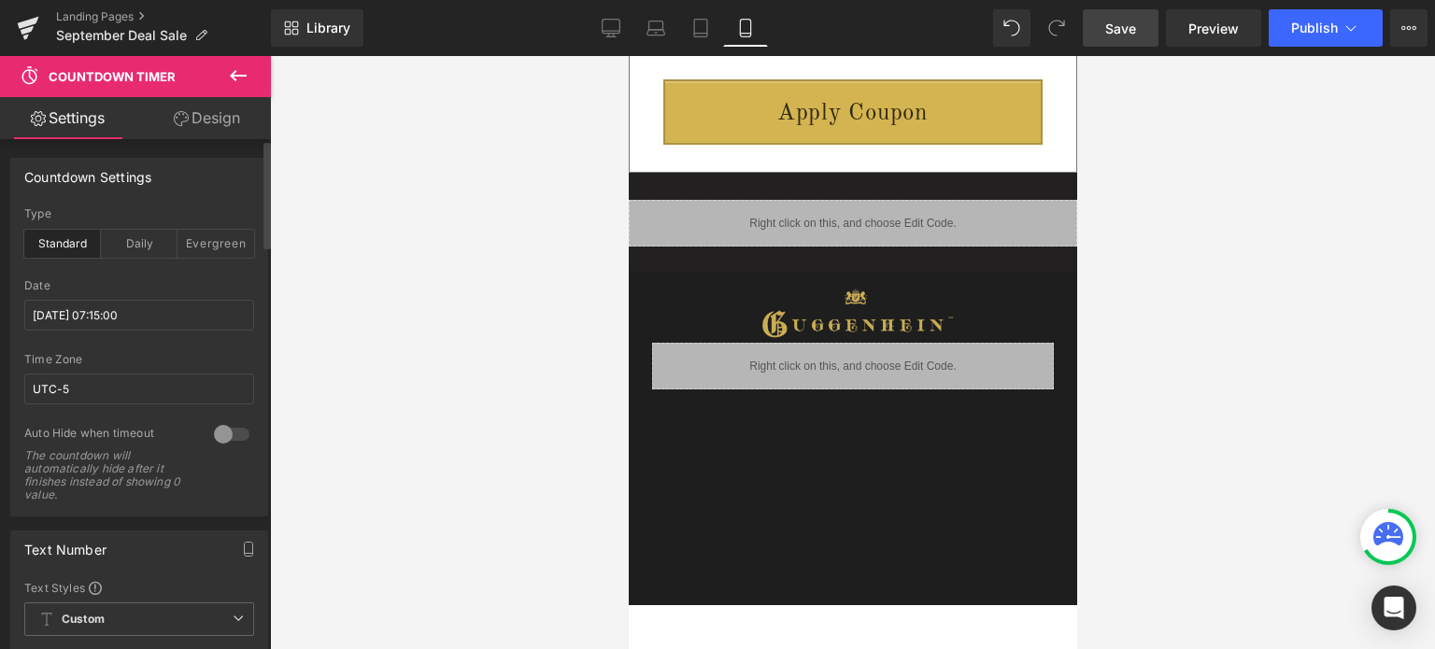
scroll to position [4018, 0]
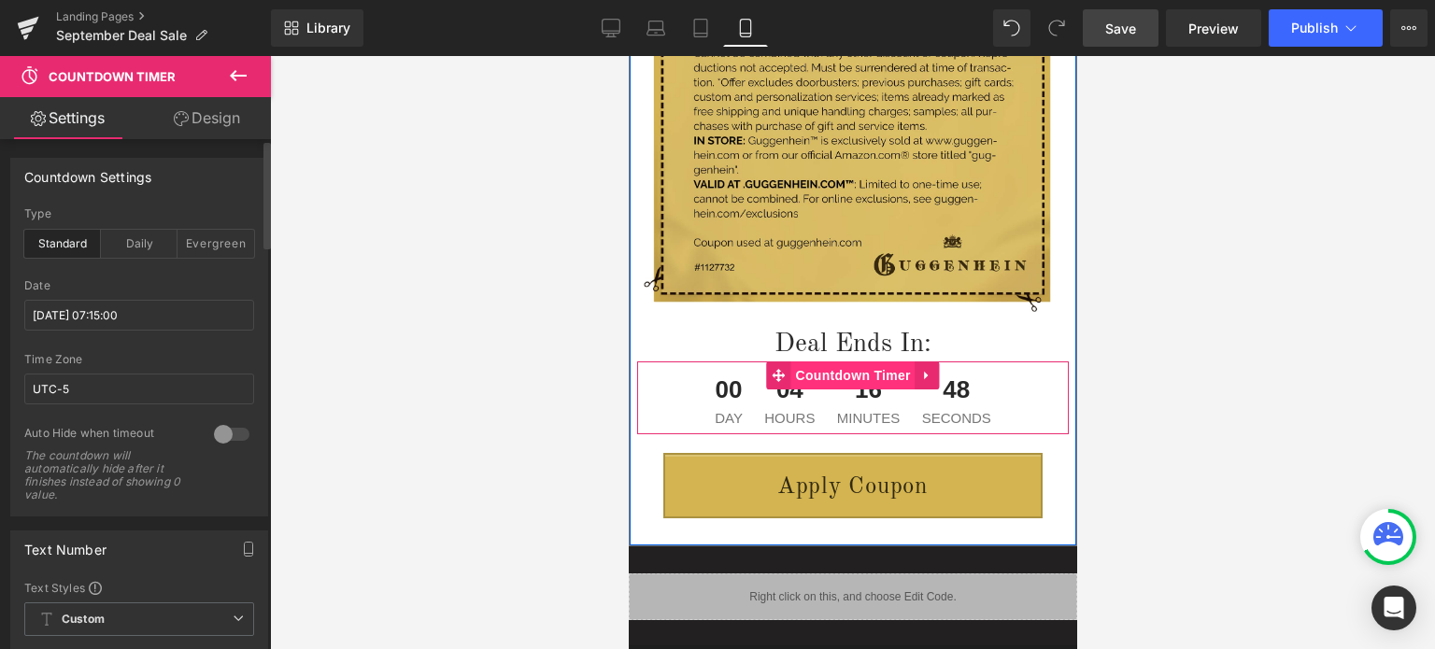
click at [838, 376] on span "Countdown Timer" at bounding box center [853, 376] width 124 height 28
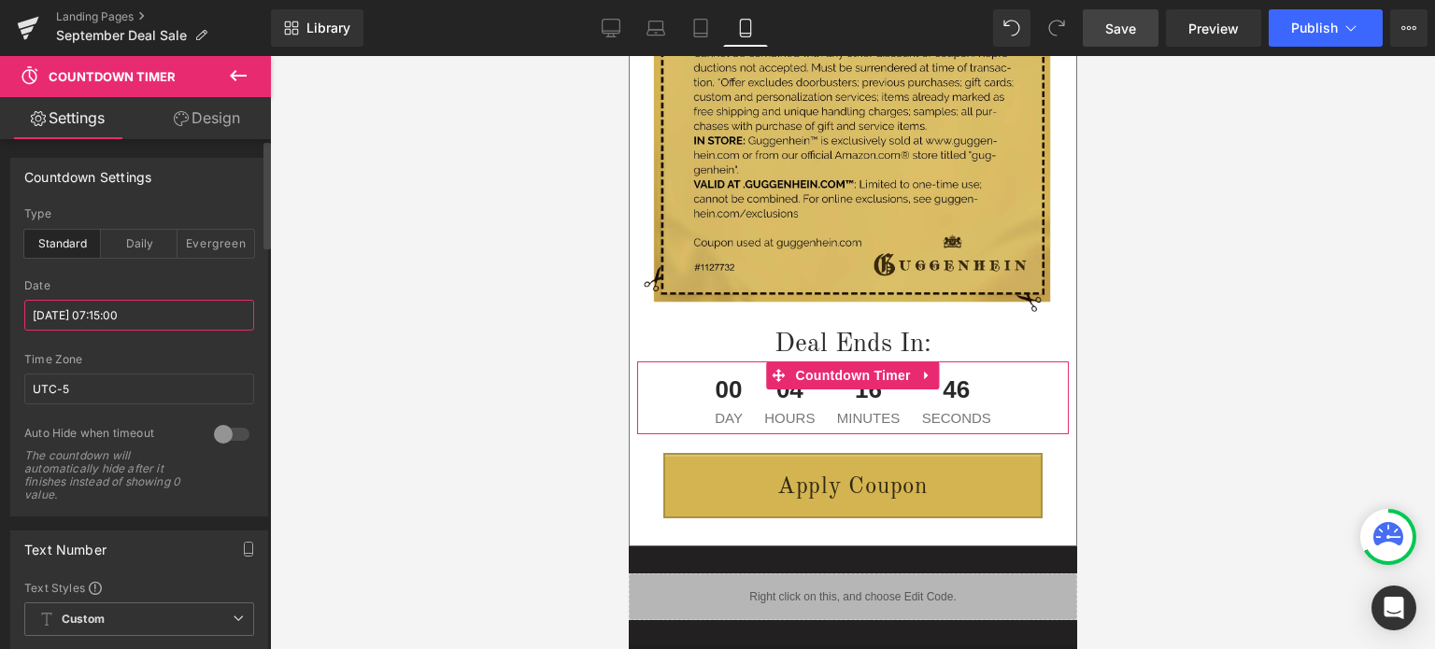
click at [67, 313] on input "2025/09/27 07:15:00" at bounding box center [139, 315] width 230 height 31
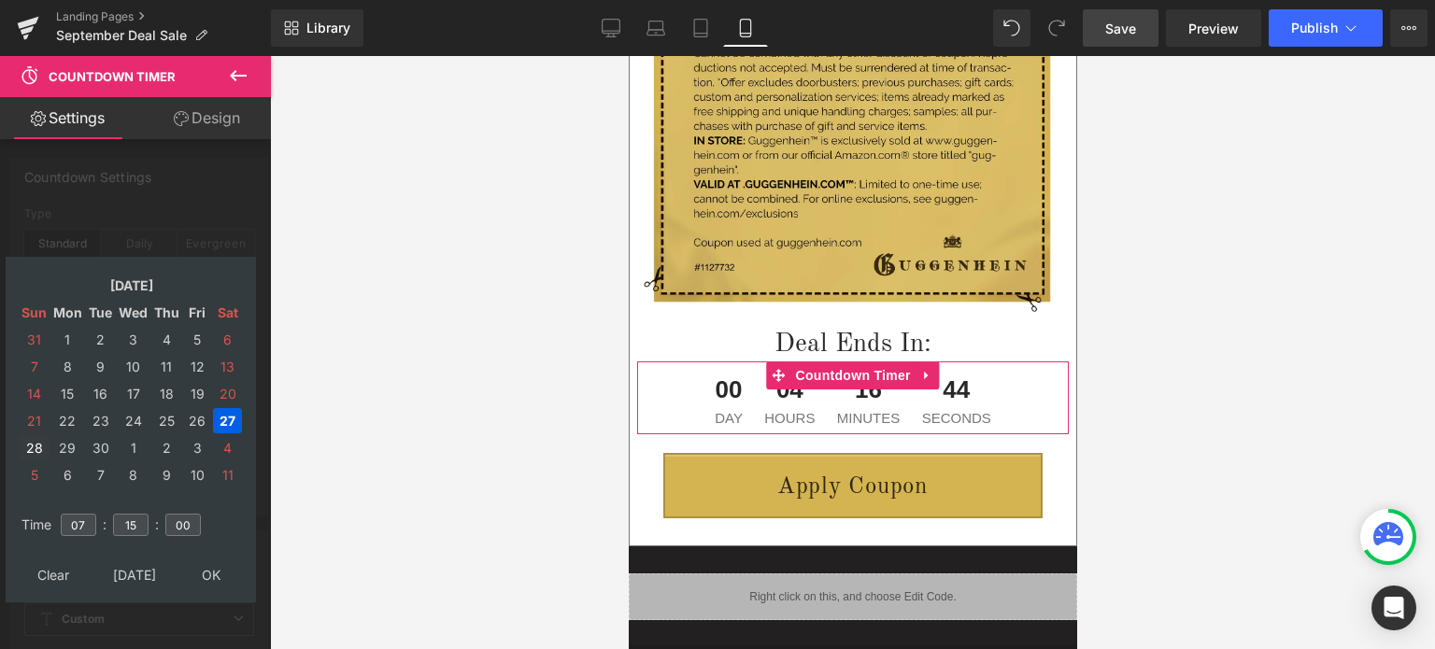
click at [36, 448] on td "28" at bounding box center [35, 447] width 30 height 25
click at [86, 526] on input "07" at bounding box center [79, 525] width 36 height 22
drag, startPoint x: 86, startPoint y: 526, endPoint x: 67, endPoint y: 526, distance: 18.7
click at [69, 526] on input "07" at bounding box center [79, 525] width 36 height 22
click at [64, 525] on input "07" at bounding box center [79, 525] width 36 height 22
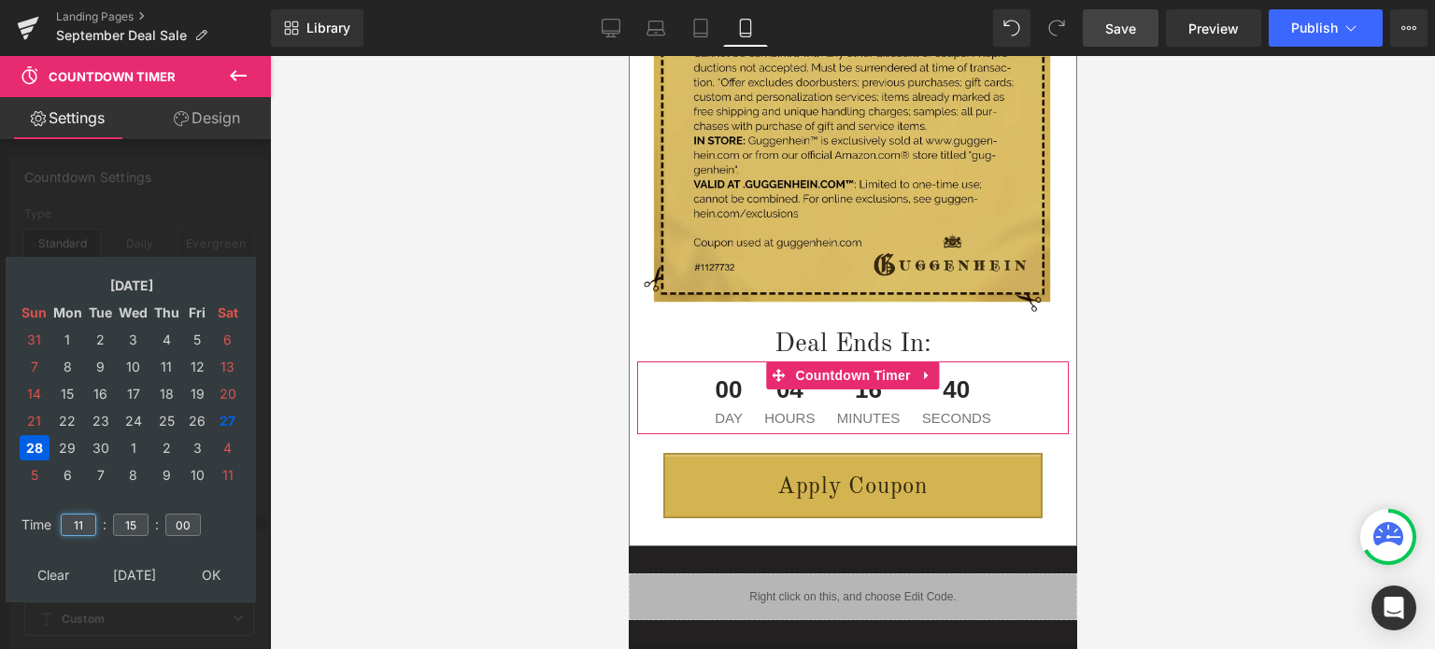
type input "11"
drag, startPoint x: 134, startPoint y: 524, endPoint x: 121, endPoint y: 523, distance: 13.1
click at [119, 524] on input "15" at bounding box center [131, 525] width 36 height 22
type input "59"
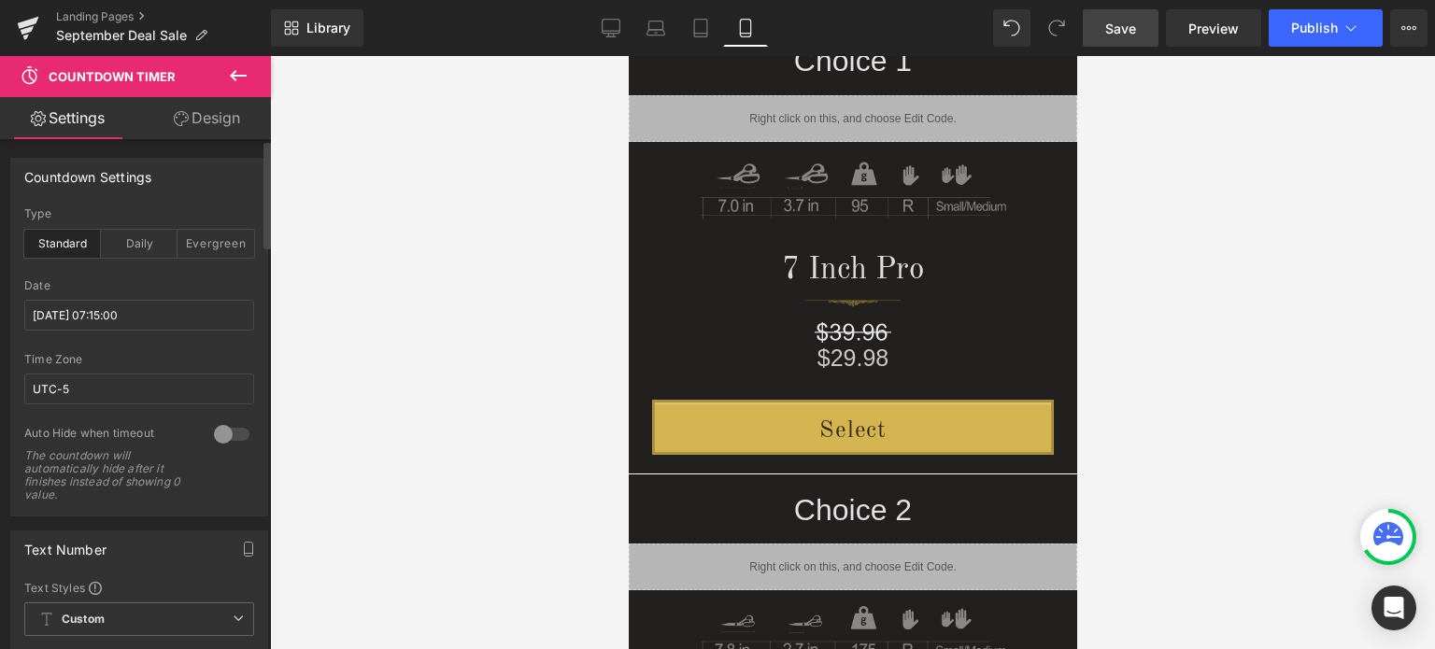
scroll to position [0, 0]
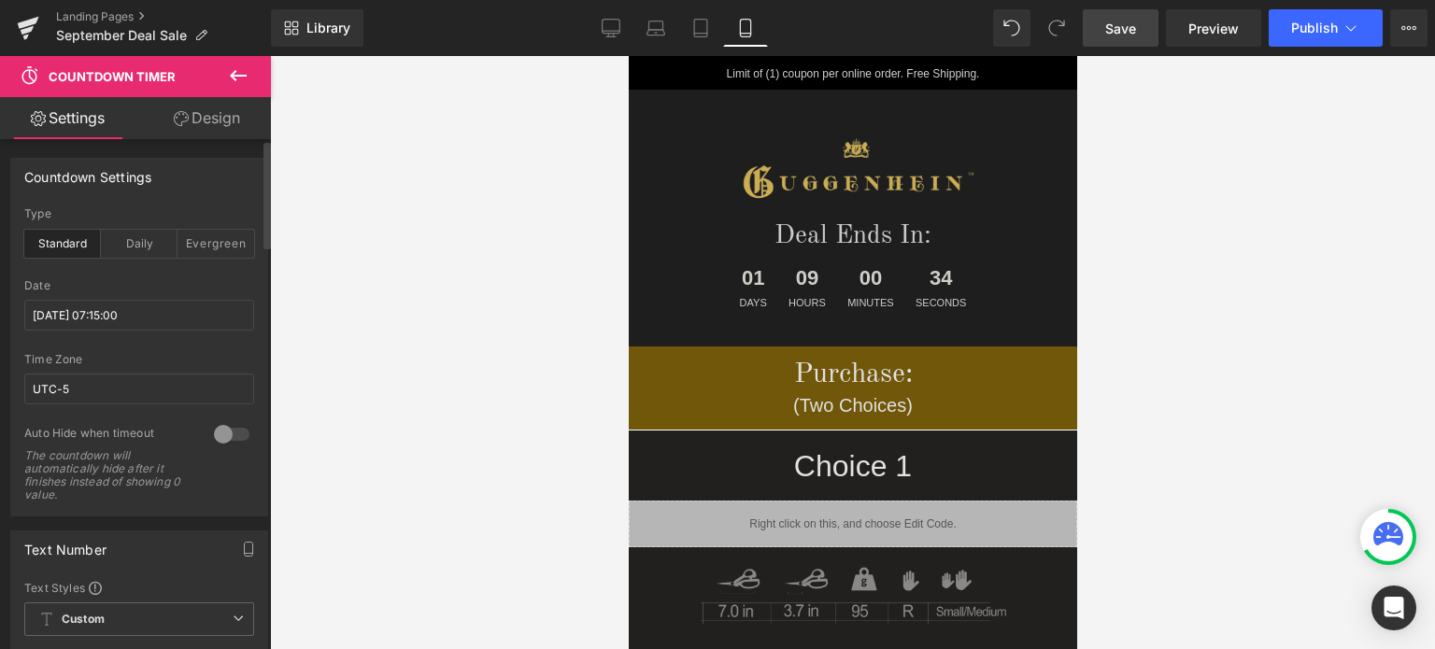
drag, startPoint x: 1066, startPoint y: 515, endPoint x: 1746, endPoint y: 122, distance: 784.6
click at [1130, 29] on span "Save" at bounding box center [1121, 29] width 31 height 20
click at [116, 20] on link "Landing Pages" at bounding box center [163, 16] width 215 height 15
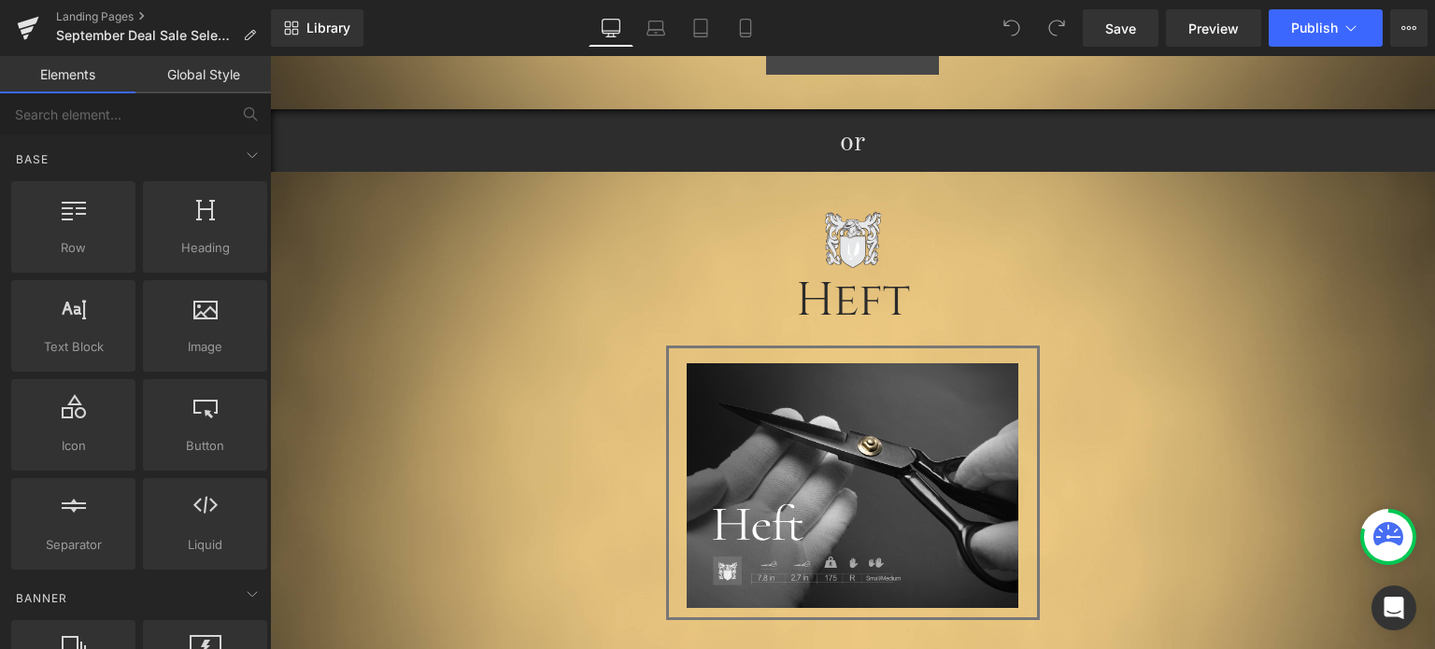
scroll to position [877, 0]
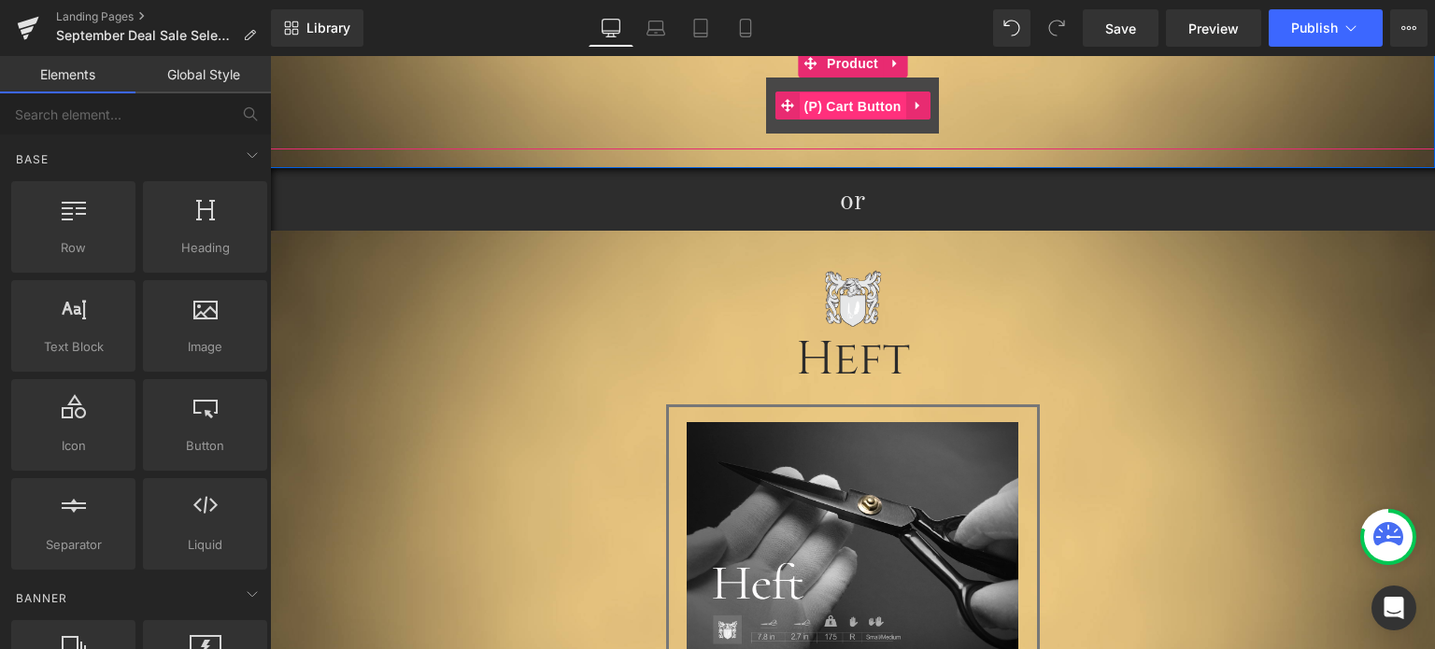
click at [855, 109] on span "(P) Cart Button" at bounding box center [853, 107] width 107 height 28
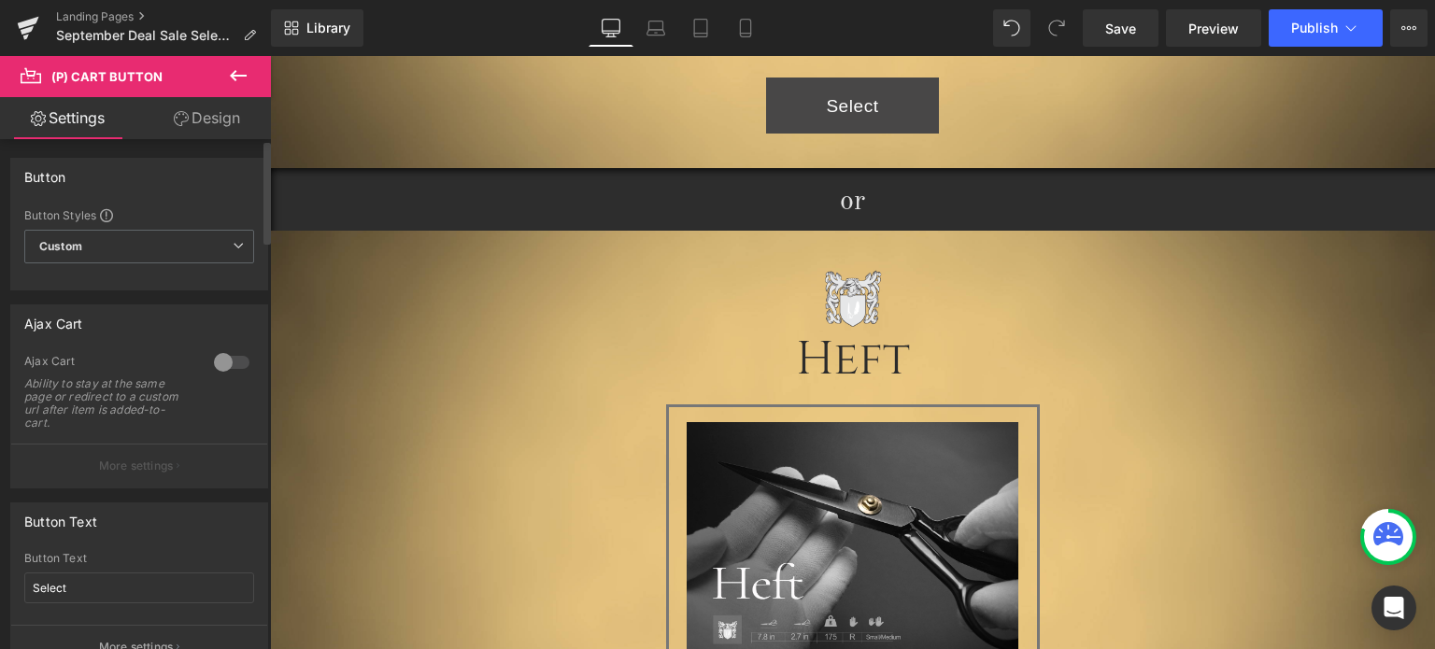
click at [221, 365] on div at bounding box center [231, 363] width 45 height 30
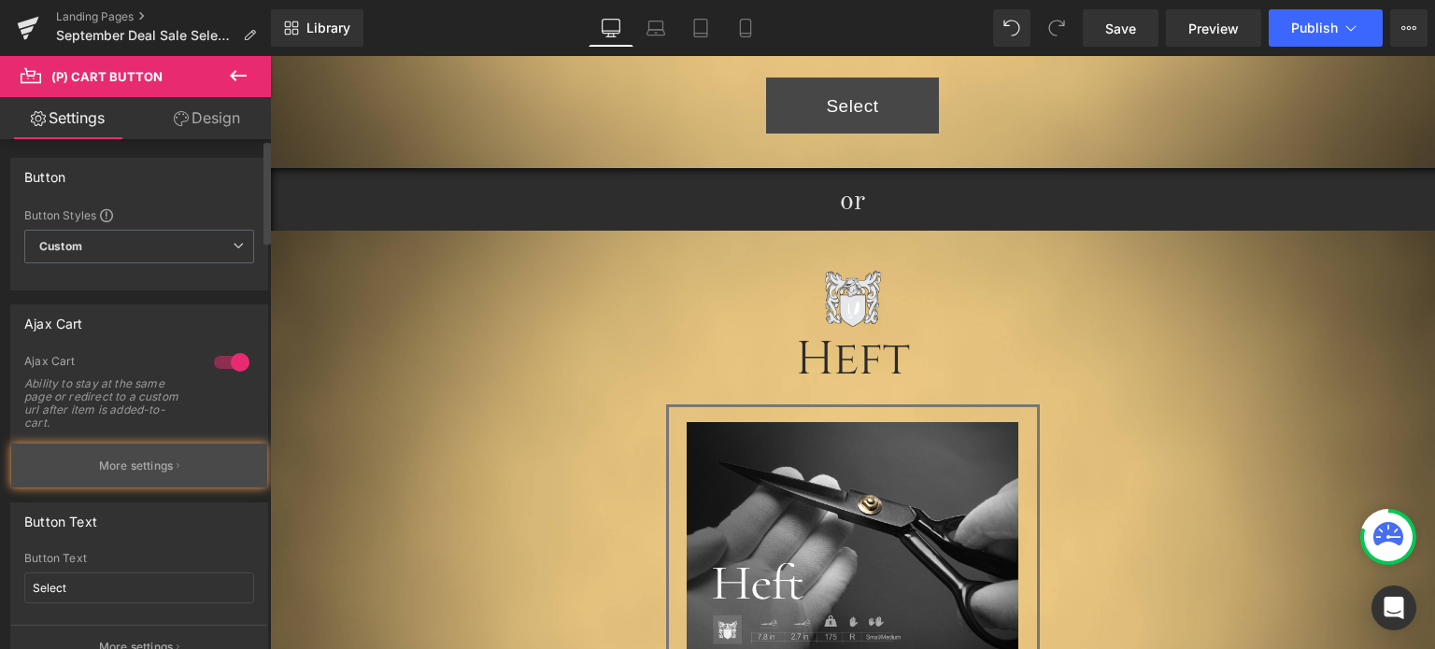
click at [144, 464] on p "More settings" at bounding box center [136, 466] width 75 height 17
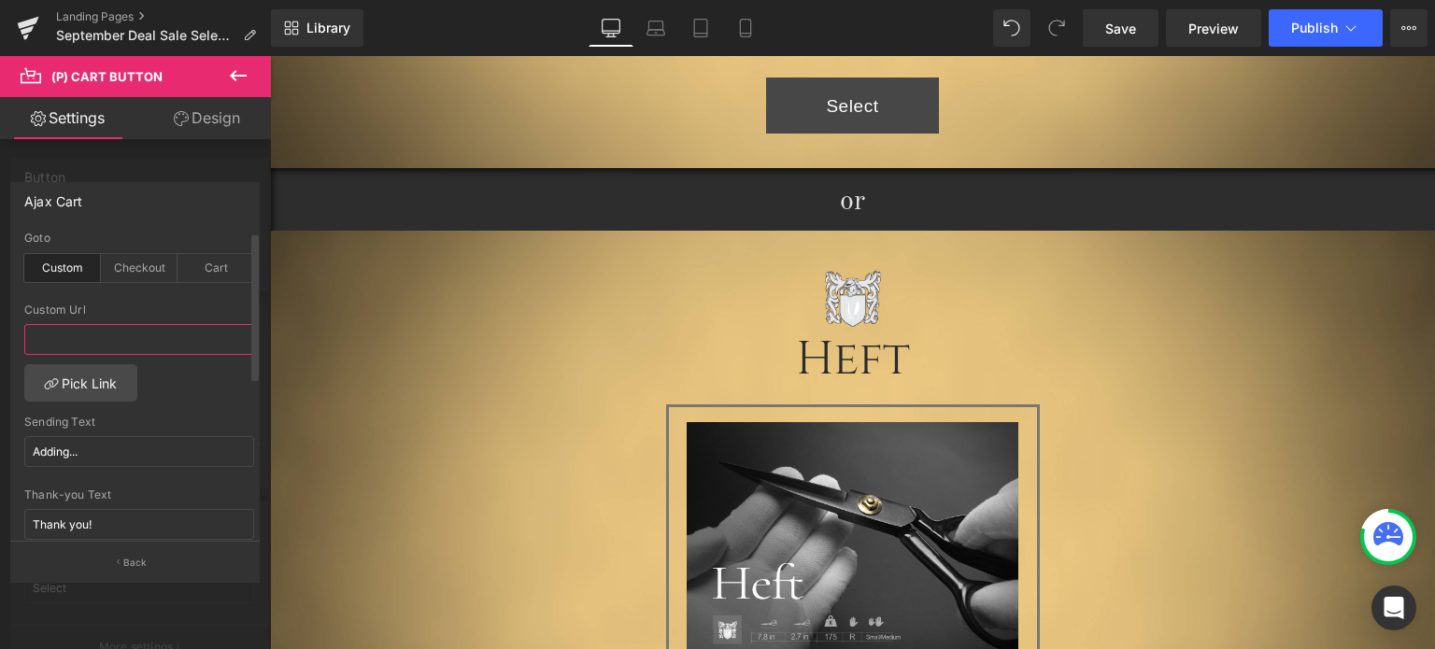
click at [82, 338] on input "text" at bounding box center [139, 339] width 230 height 31
paste input "https://www.guggenhein.com/pages/september-deal-sale-select-2"
type input "https://www.guggenhein.com/pages/september-deal-sale-select-2"
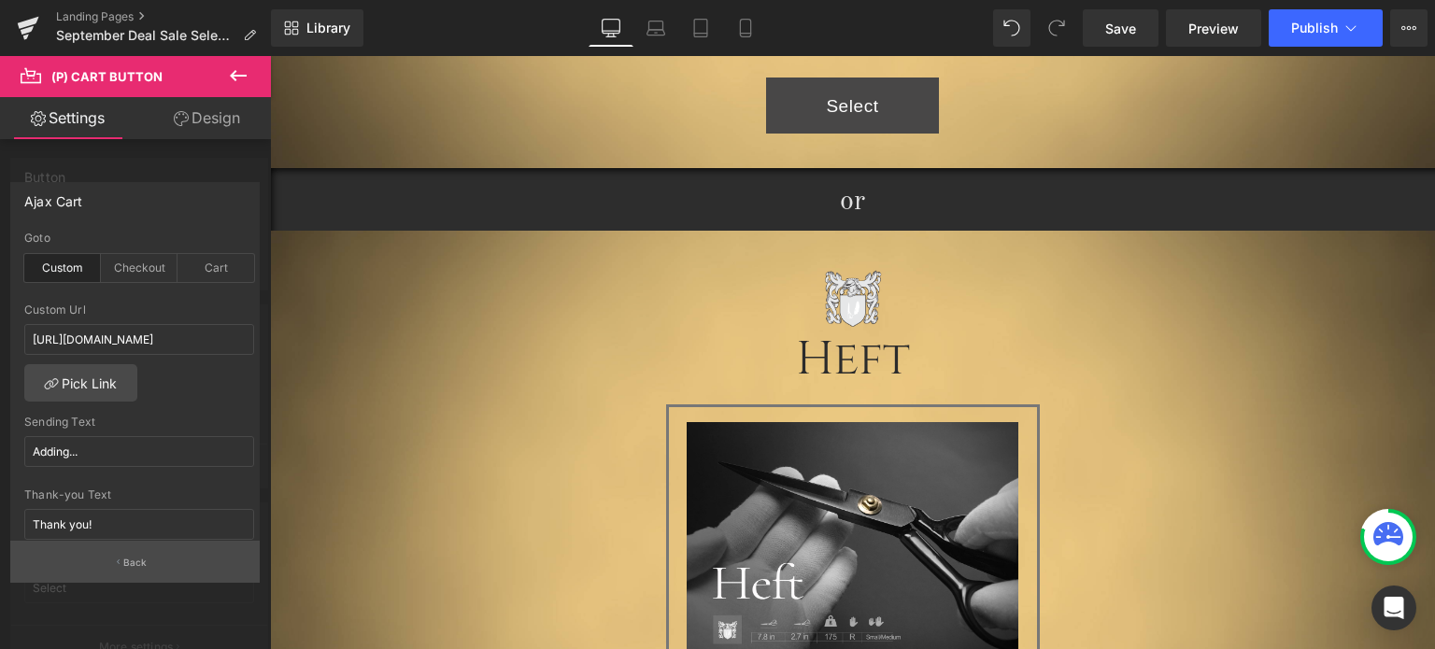
click at [176, 552] on button "Back" at bounding box center [135, 562] width 250 height 42
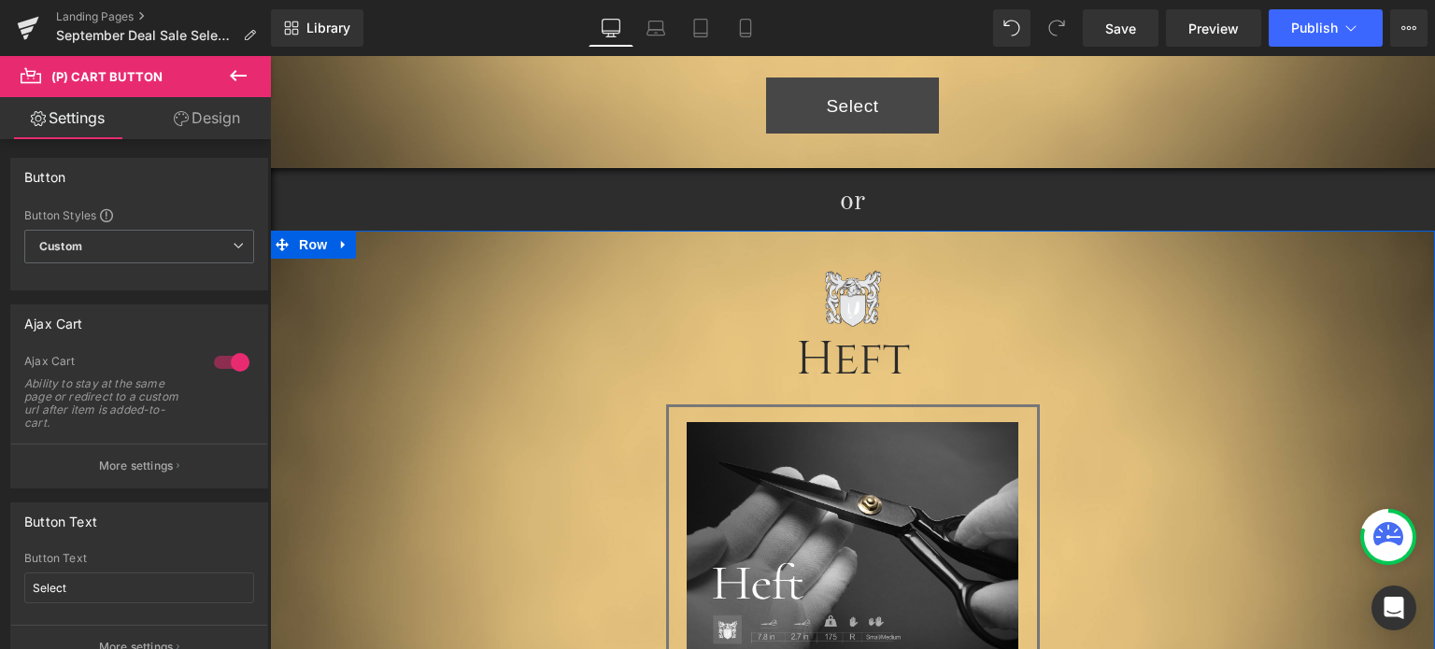
scroll to position [1344, 0]
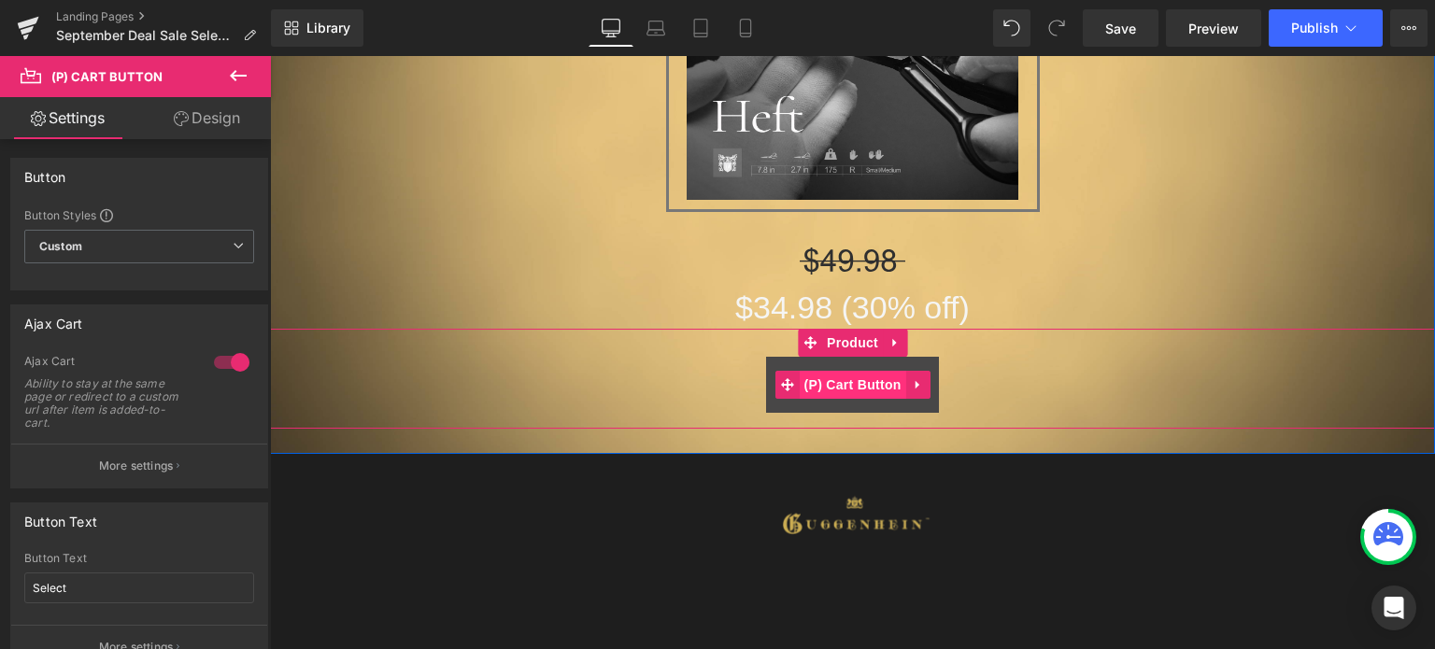
click at [850, 383] on span "(P) Cart Button" at bounding box center [853, 385] width 107 height 28
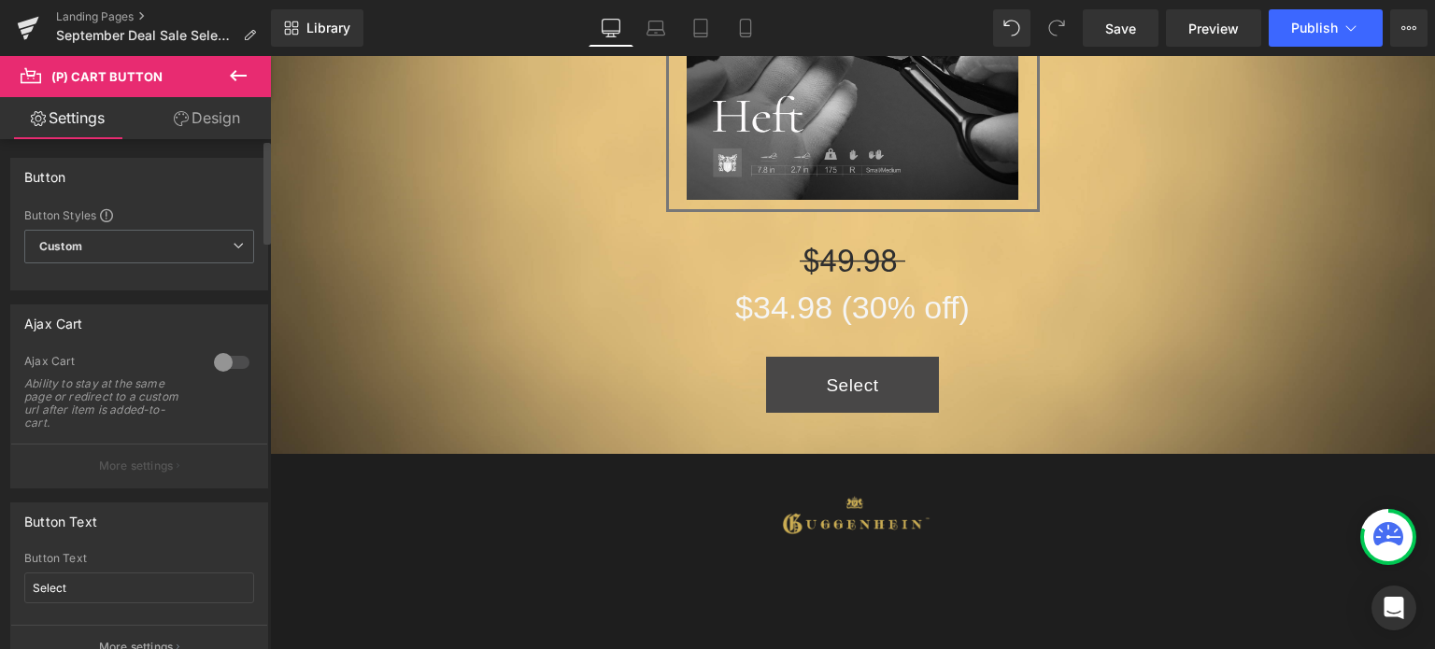
click at [215, 364] on div at bounding box center [231, 363] width 45 height 30
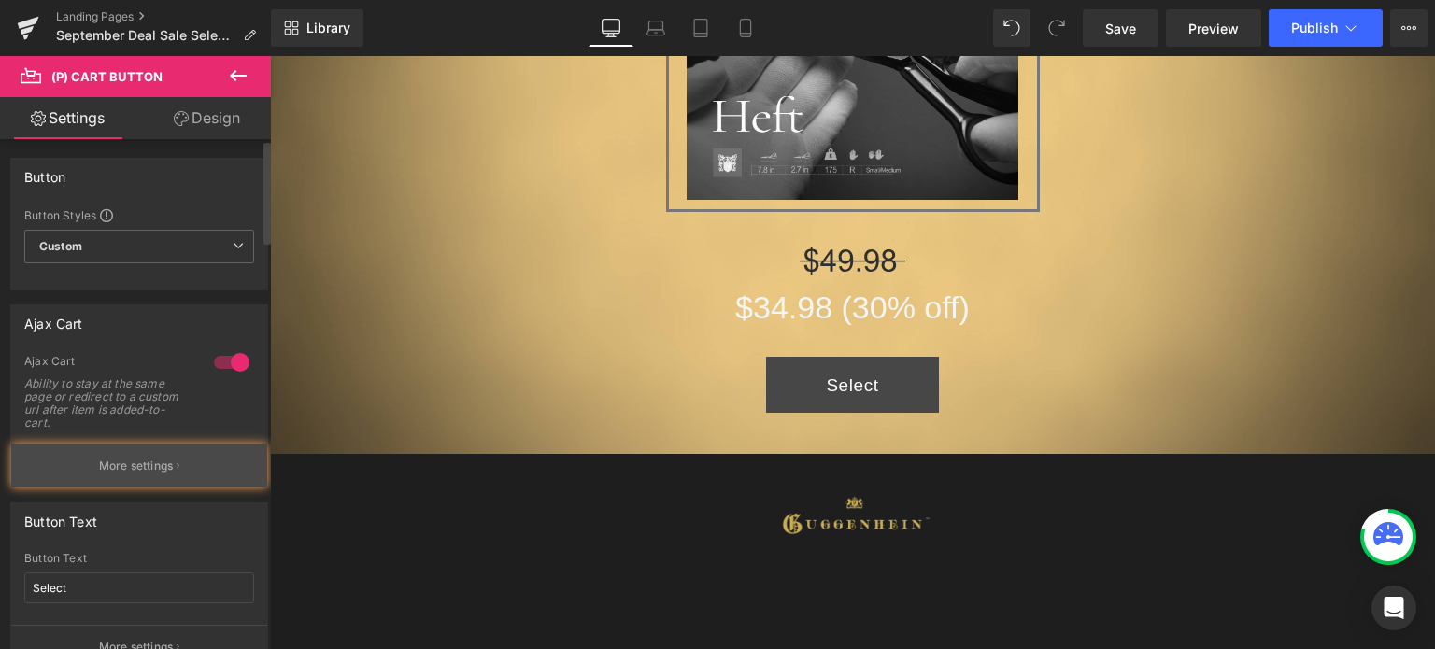
click at [151, 466] on p "More settings" at bounding box center [136, 466] width 75 height 17
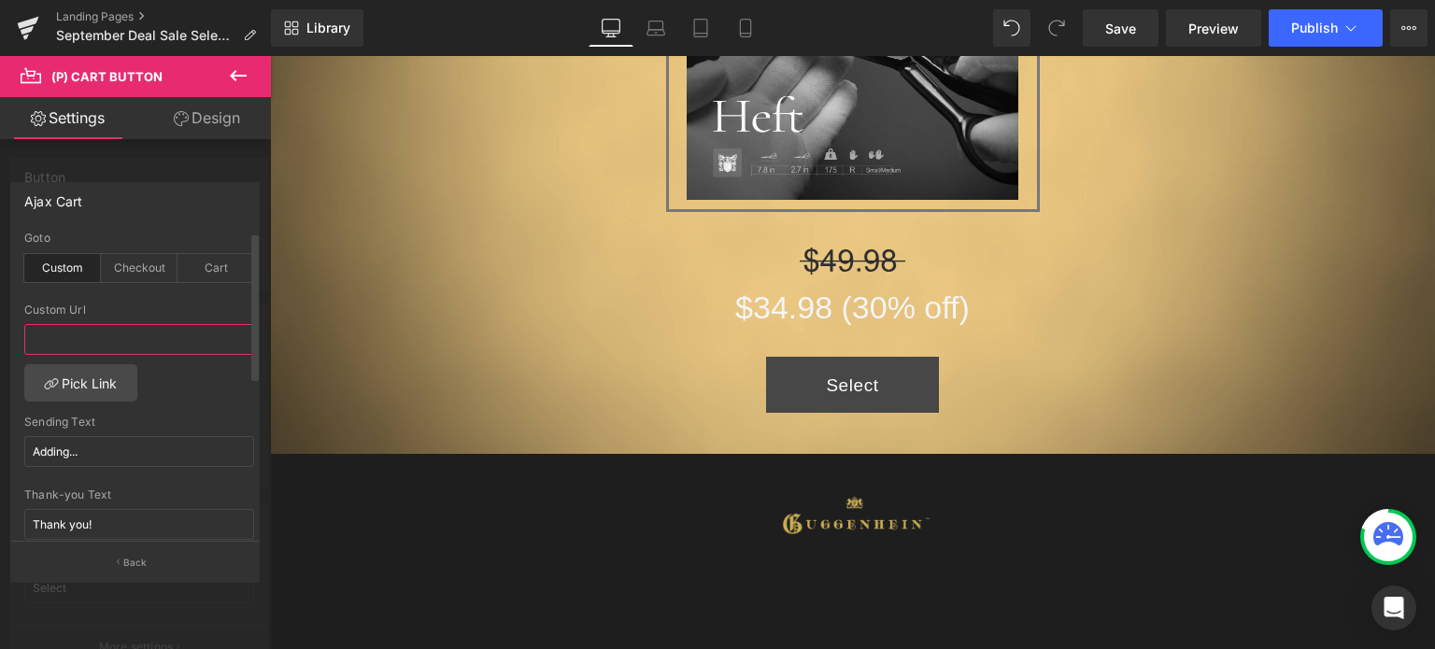
click at [65, 338] on input "text" at bounding box center [139, 339] width 230 height 31
paste input "https://www.guggenhein.com/pages/september-deal-sale-select-2"
type input "https://www.guggenhein.com/pages/september-deal-sale-select-2"
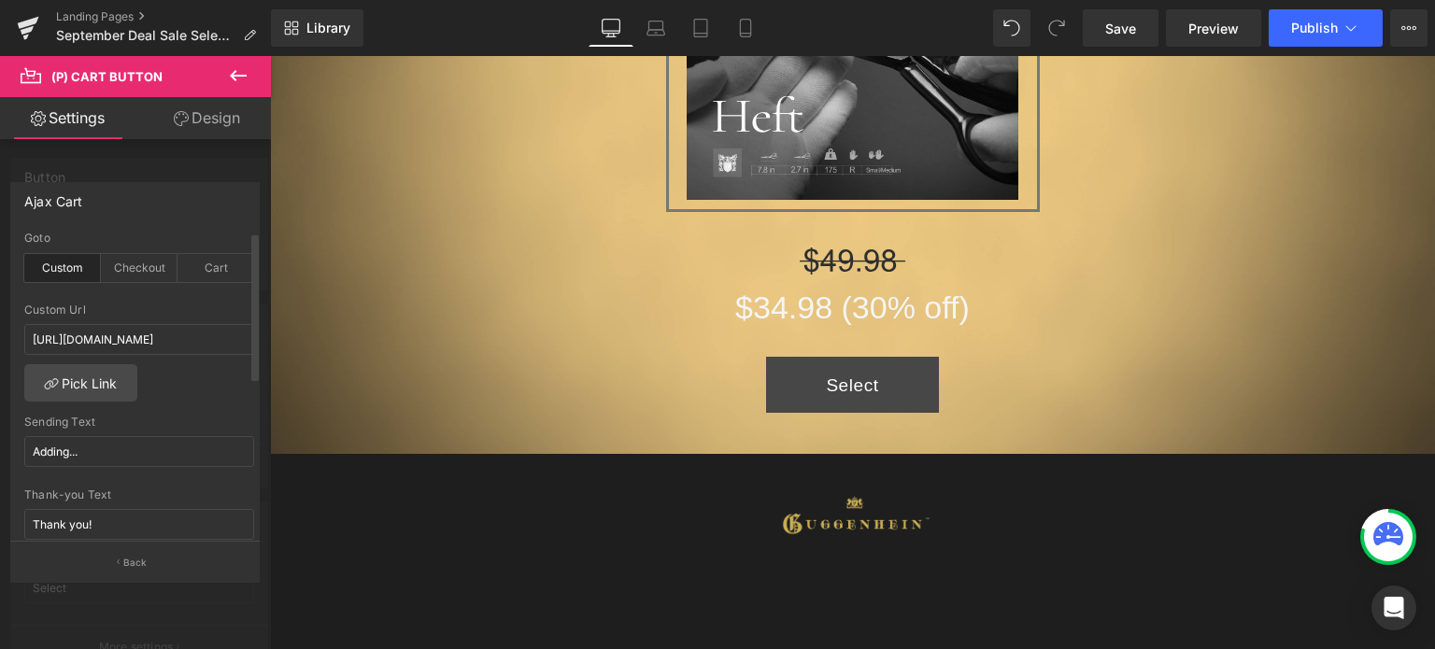
click at [241, 416] on div "Sending Text" at bounding box center [139, 422] width 230 height 13
drag, startPoint x: 491, startPoint y: 390, endPoint x: 283, endPoint y: 334, distance: 214.9
click at [238, 413] on div "custom Goto Custom Checkout Cart https://www.guggenhein.com/pages/september-dea…" at bounding box center [139, 387] width 256 height 310
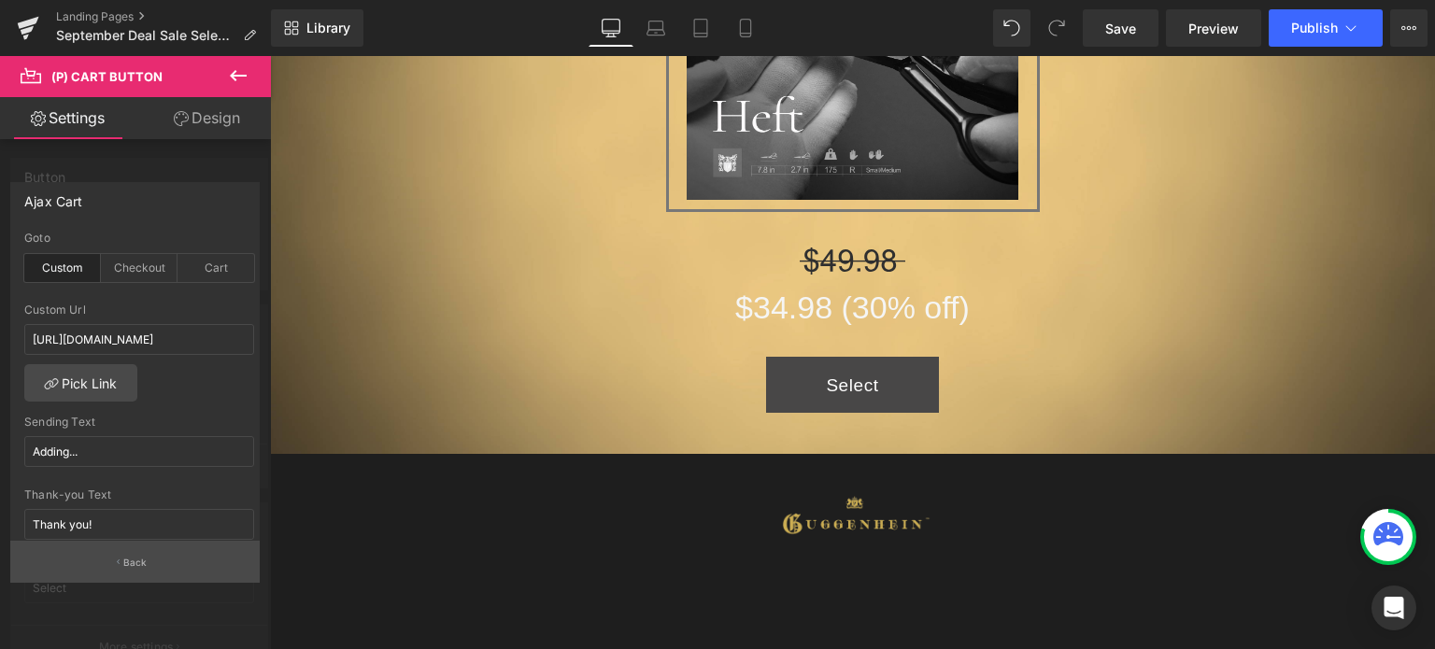
click at [161, 572] on button "Back" at bounding box center [135, 562] width 250 height 42
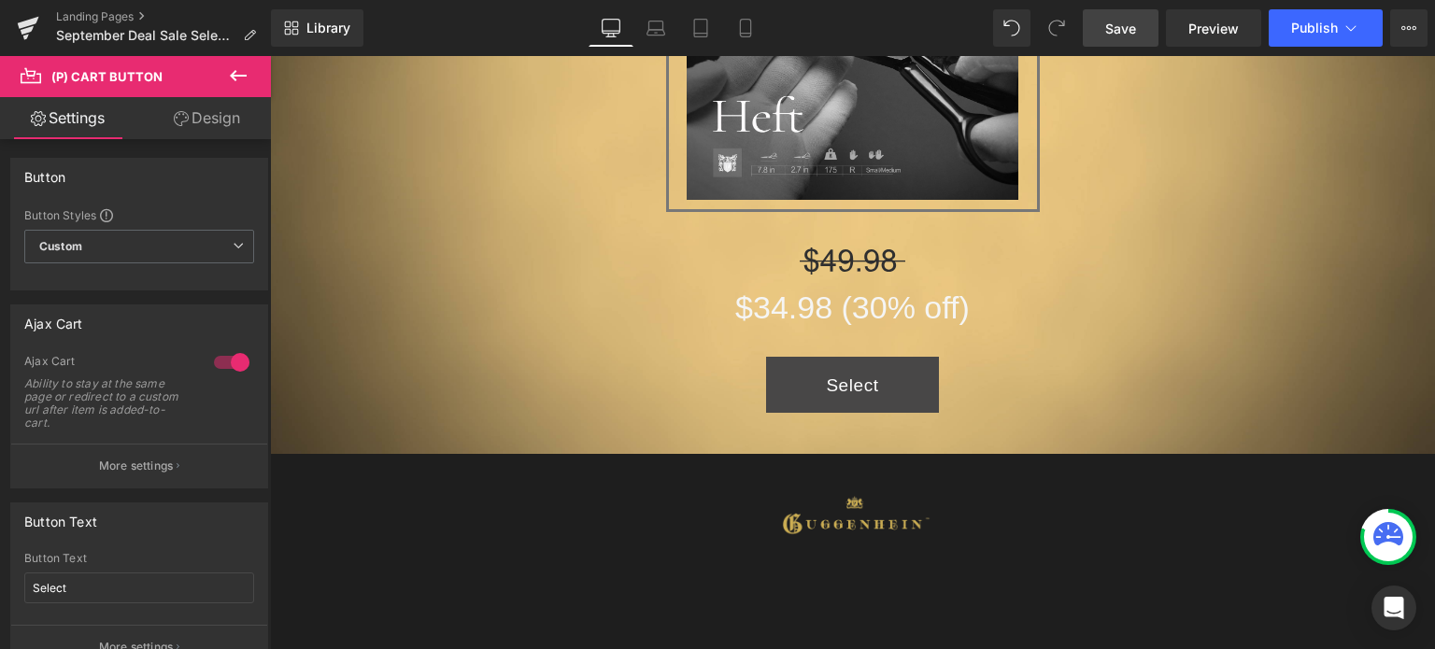
click at [1130, 31] on span "Save" at bounding box center [1121, 29] width 31 height 20
click at [750, 34] on icon at bounding box center [745, 34] width 10 height 0
type input "100"
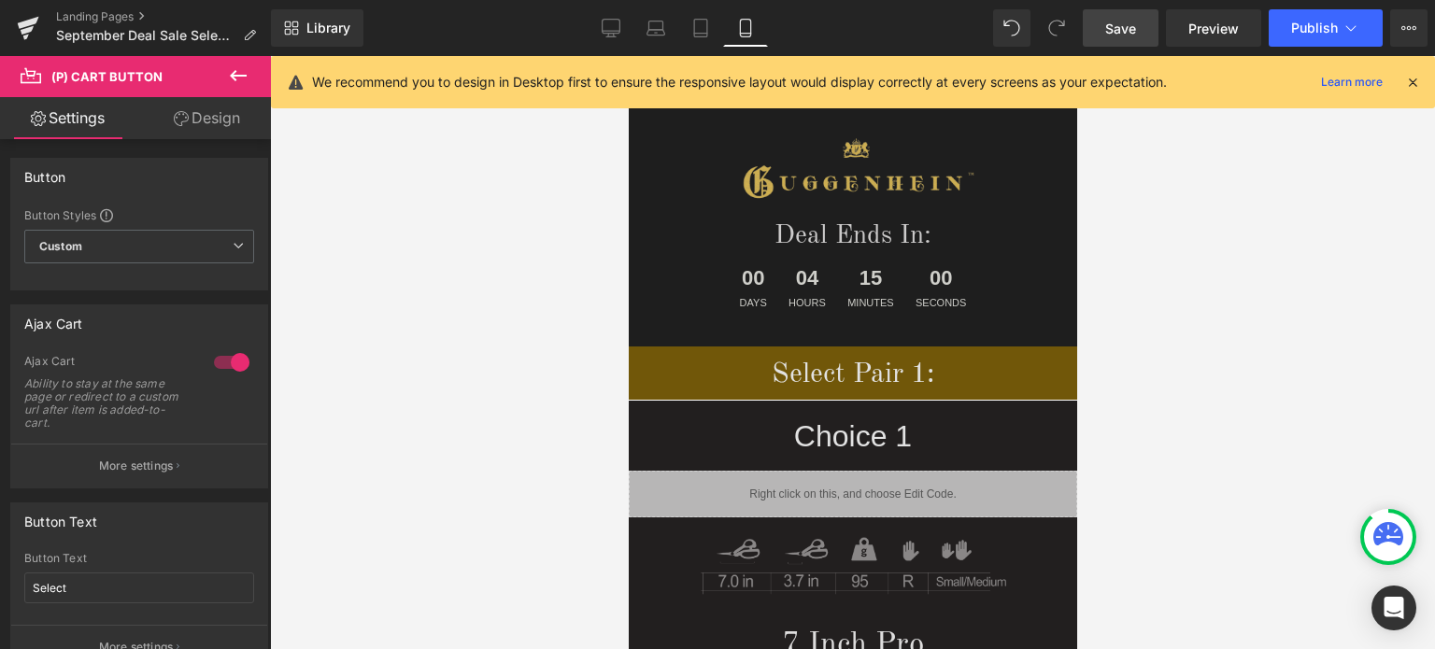
click at [1418, 80] on icon at bounding box center [1413, 82] width 17 height 17
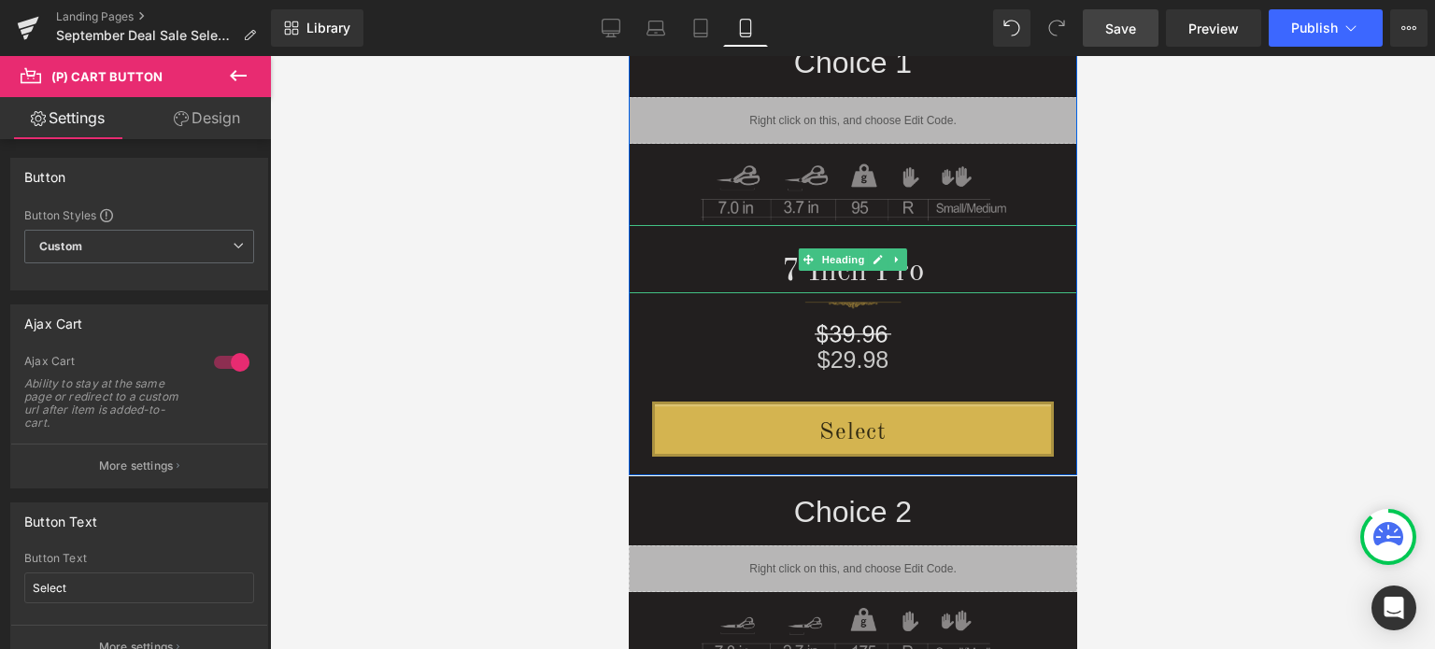
scroll to position [561, 0]
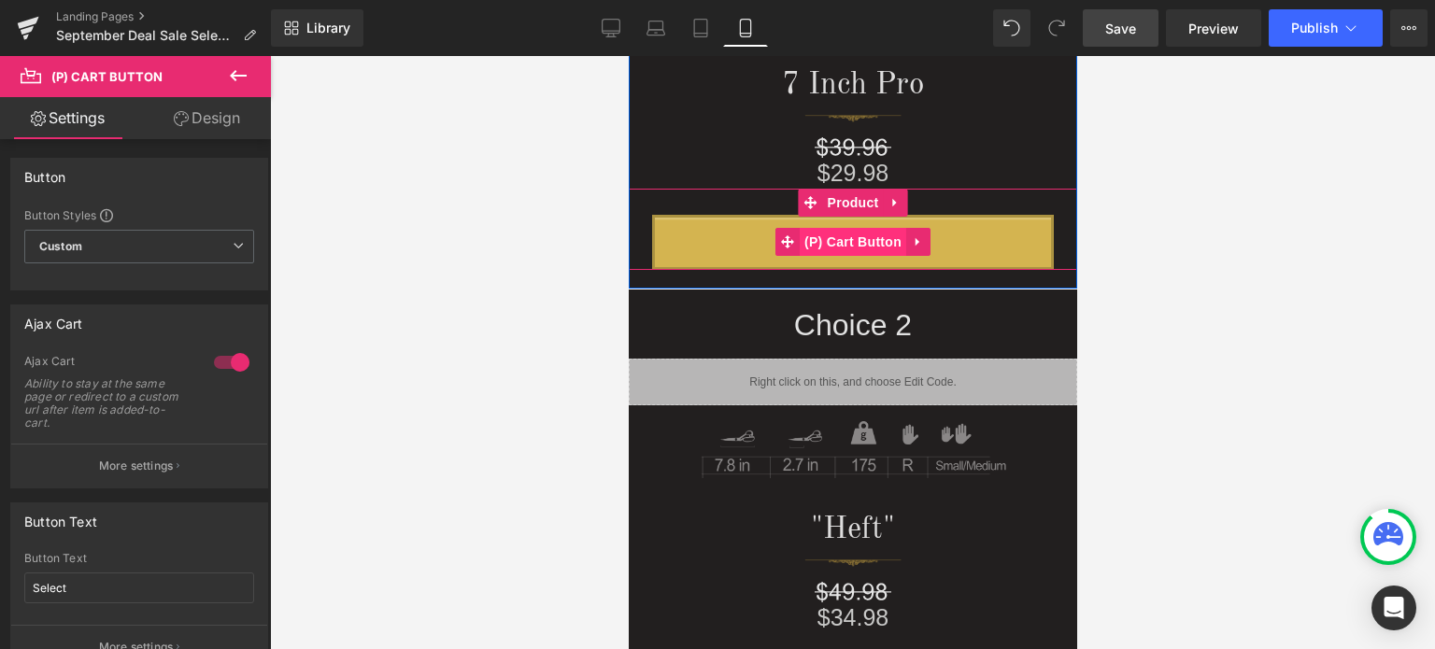
click at [851, 242] on span "(P) Cart Button" at bounding box center [852, 242] width 107 height 28
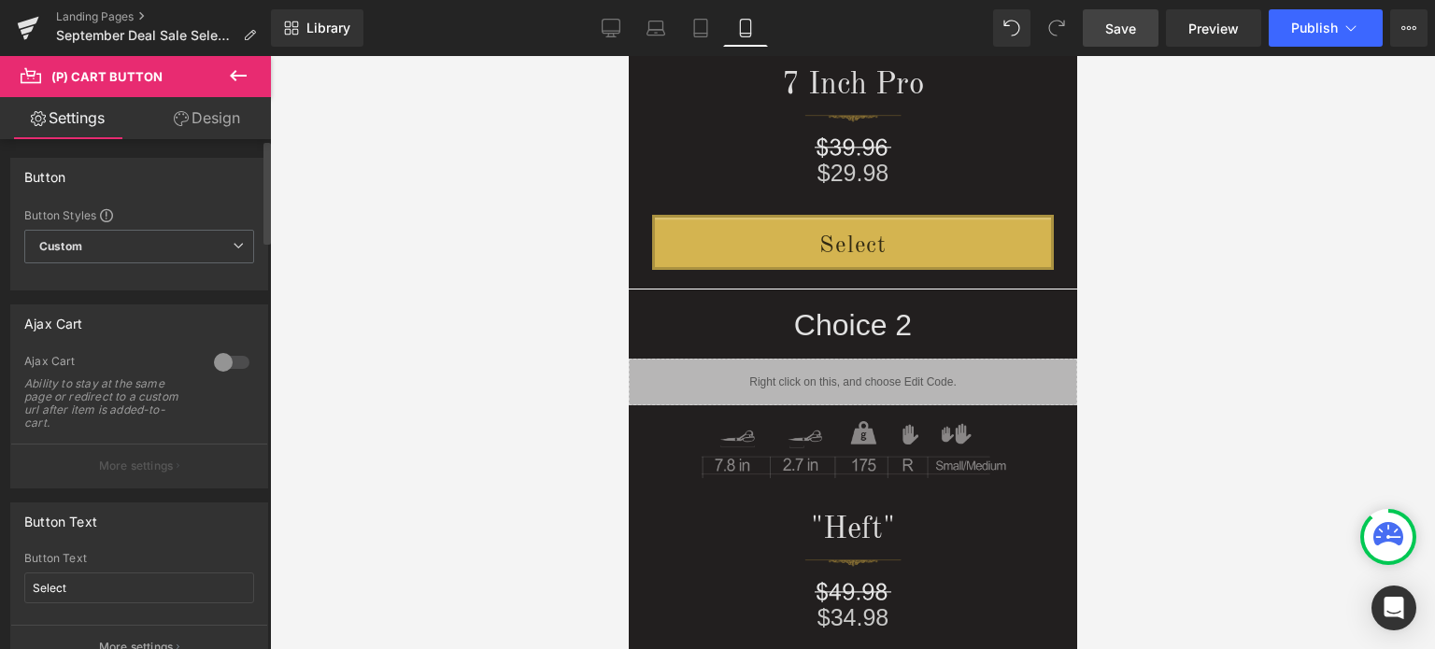
click at [219, 366] on div at bounding box center [231, 363] width 45 height 30
click at [171, 471] on button "More settings" at bounding box center [139, 466] width 256 height 44
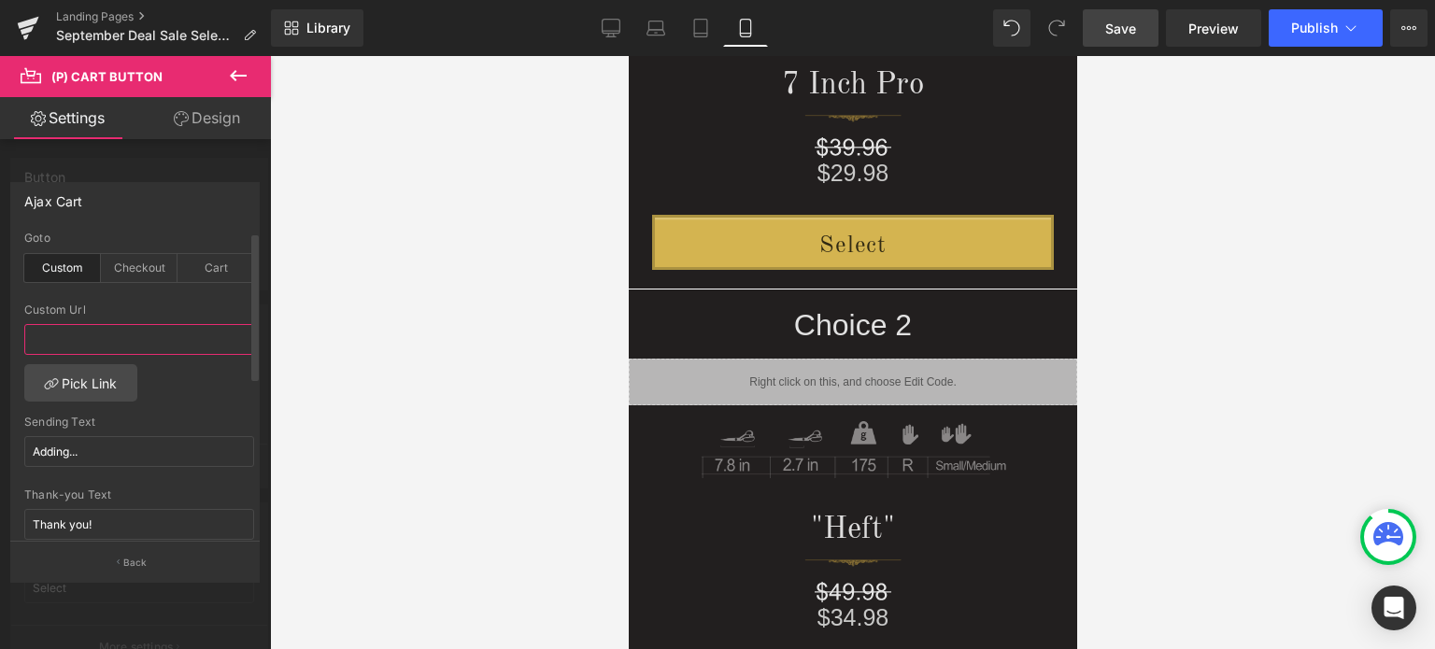
click at [60, 344] on input "text" at bounding box center [139, 339] width 230 height 31
paste input "https://www.guggenhein.com/pages/september-deal-sale-select-2"
type input "https://www.guggenhein.com/pages/september-deal-sale-select-2"
click at [239, 413] on div "custom Goto Custom Checkout Cart https://www.guggenhein.com/pages/september-dea…" at bounding box center [139, 387] width 256 height 310
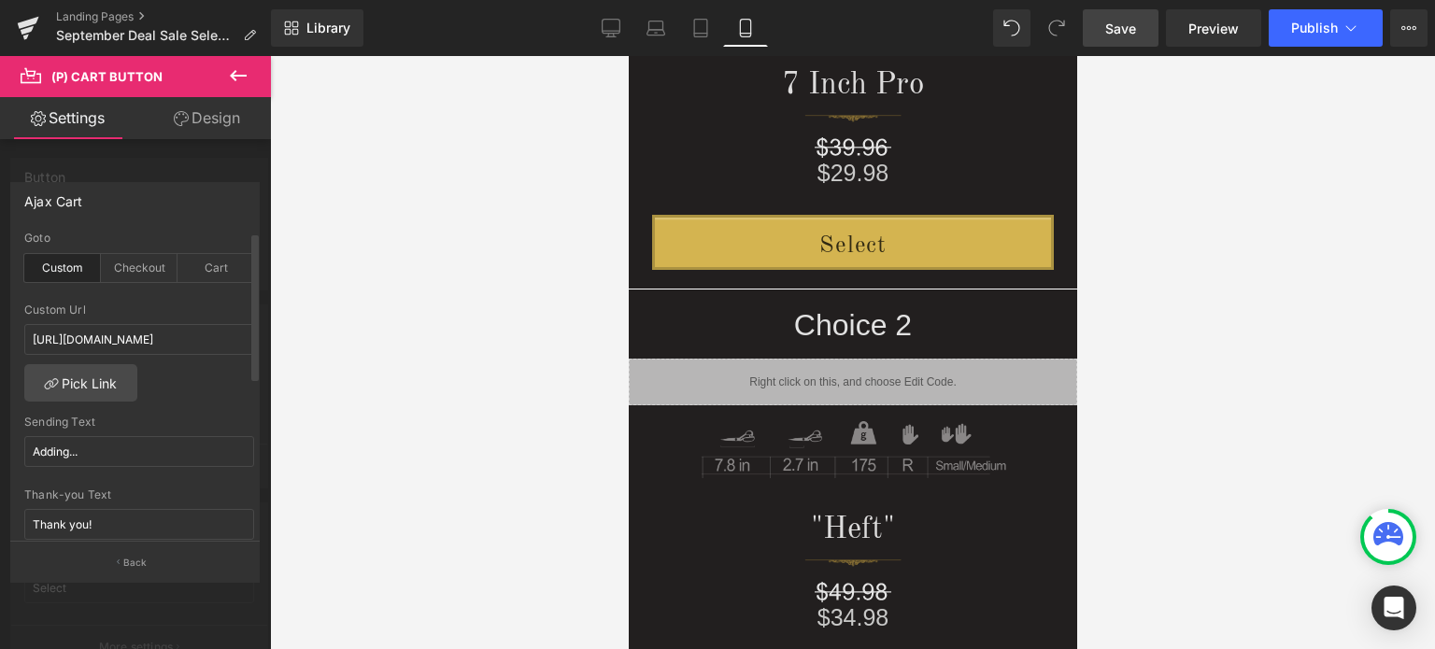
scroll to position [0, 0]
click at [155, 566] on button "Back" at bounding box center [135, 562] width 250 height 42
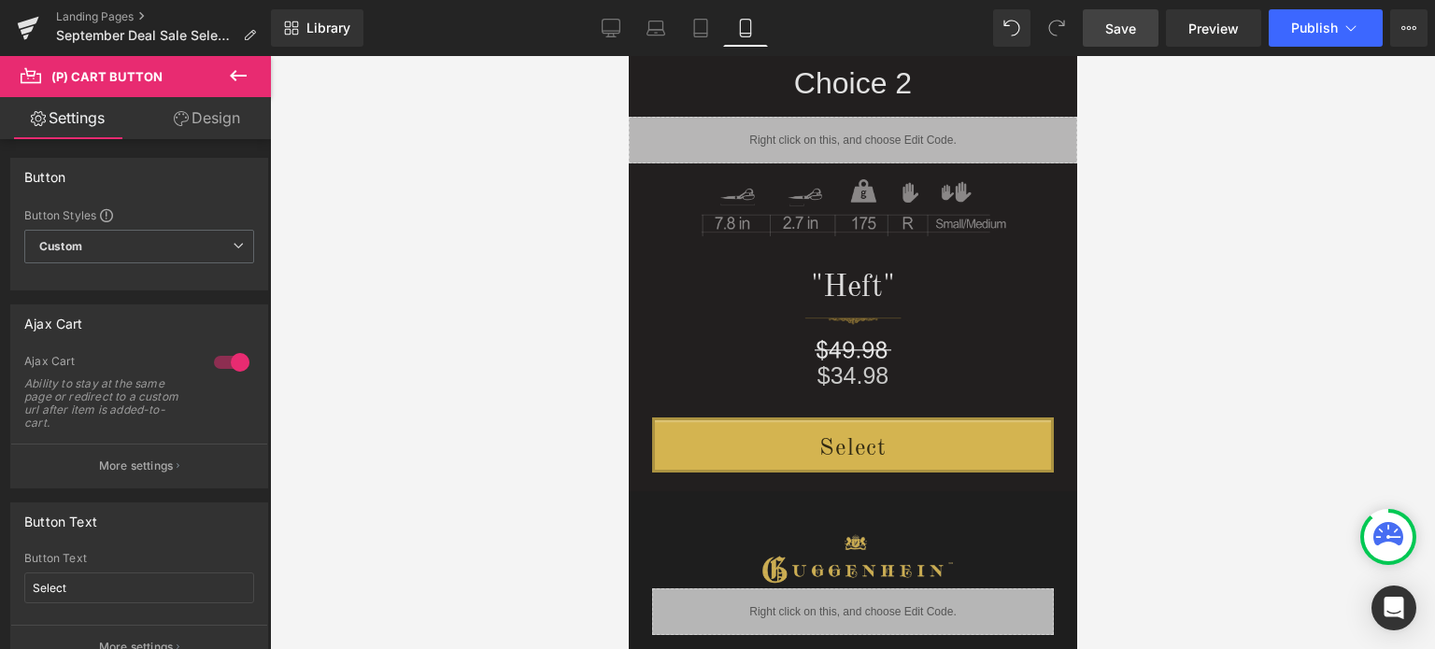
scroll to position [935, 0]
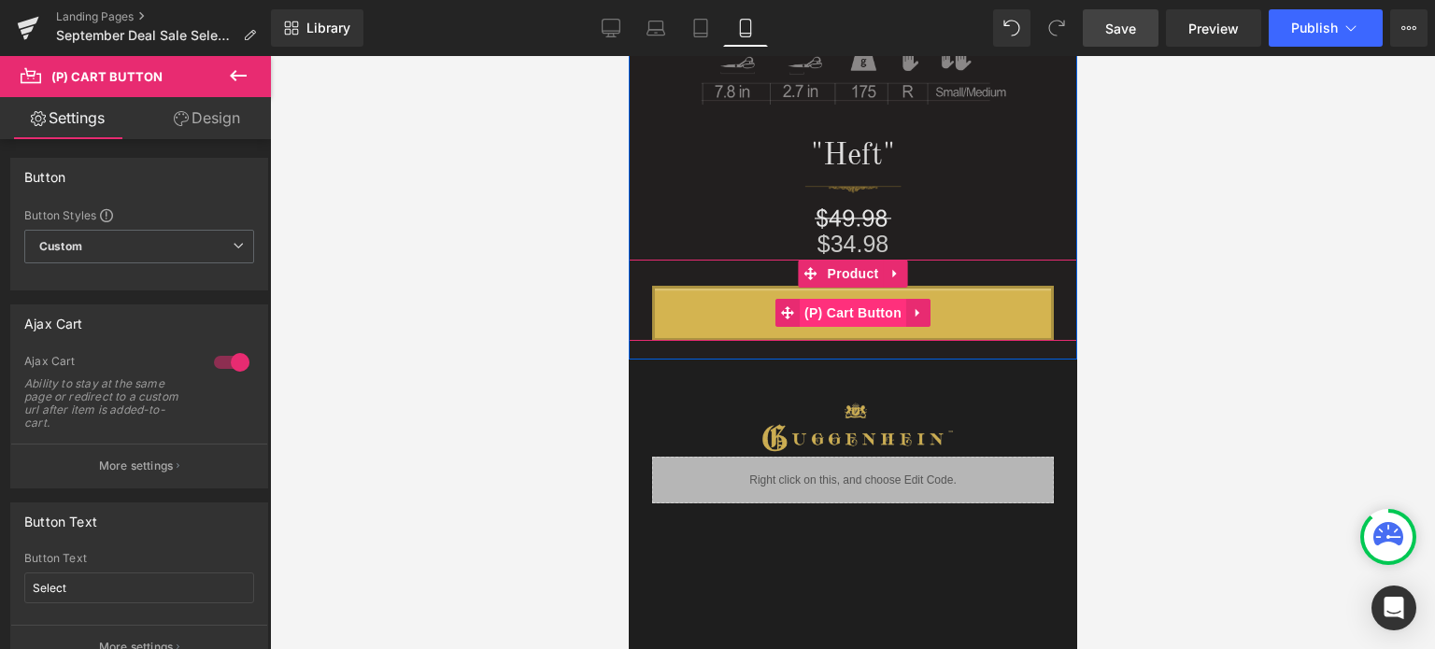
click at [857, 316] on span "(P) Cart Button" at bounding box center [852, 313] width 107 height 28
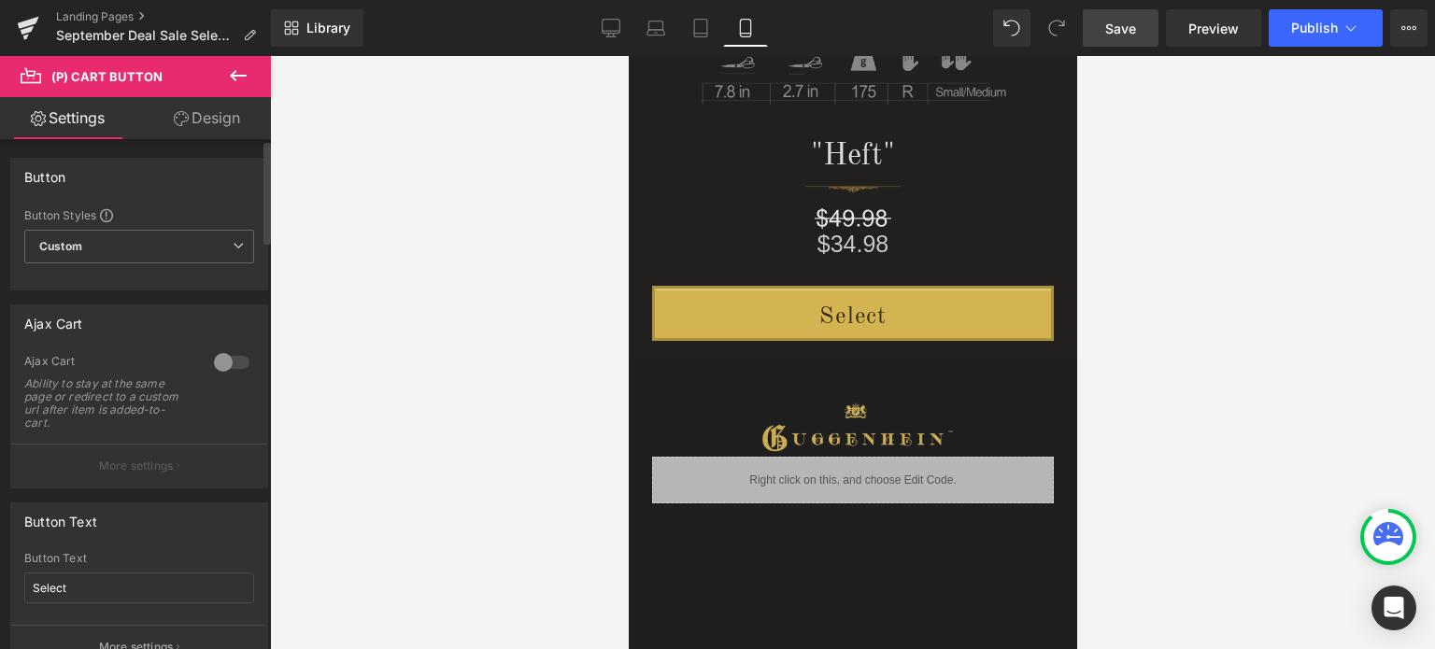
click at [221, 365] on div at bounding box center [231, 363] width 45 height 30
click at [150, 473] on p "More settings" at bounding box center [136, 466] width 75 height 17
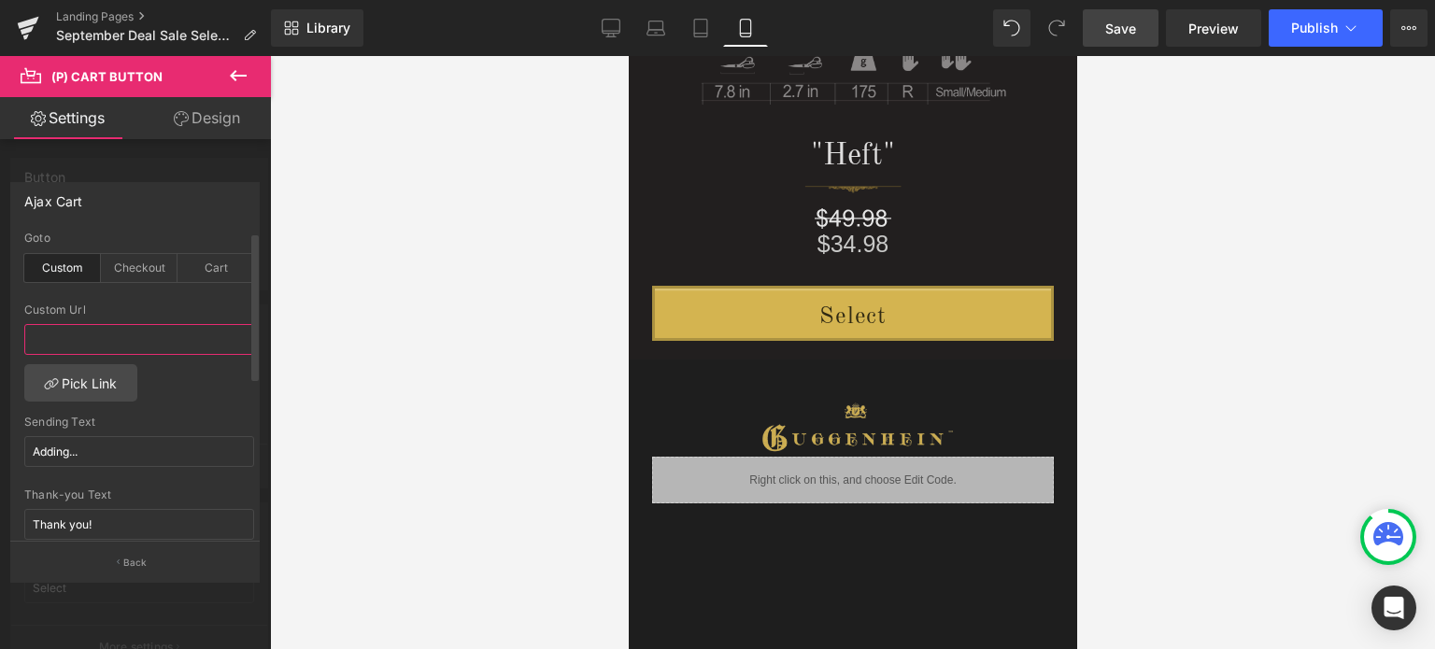
click at [50, 342] on input "text" at bounding box center [139, 339] width 230 height 31
paste input "https://www.guggenhein.com/pages/september-deal-sale-select-2"
type input "https://www.guggenhein.com/pages/september-deal-sale-select-2"
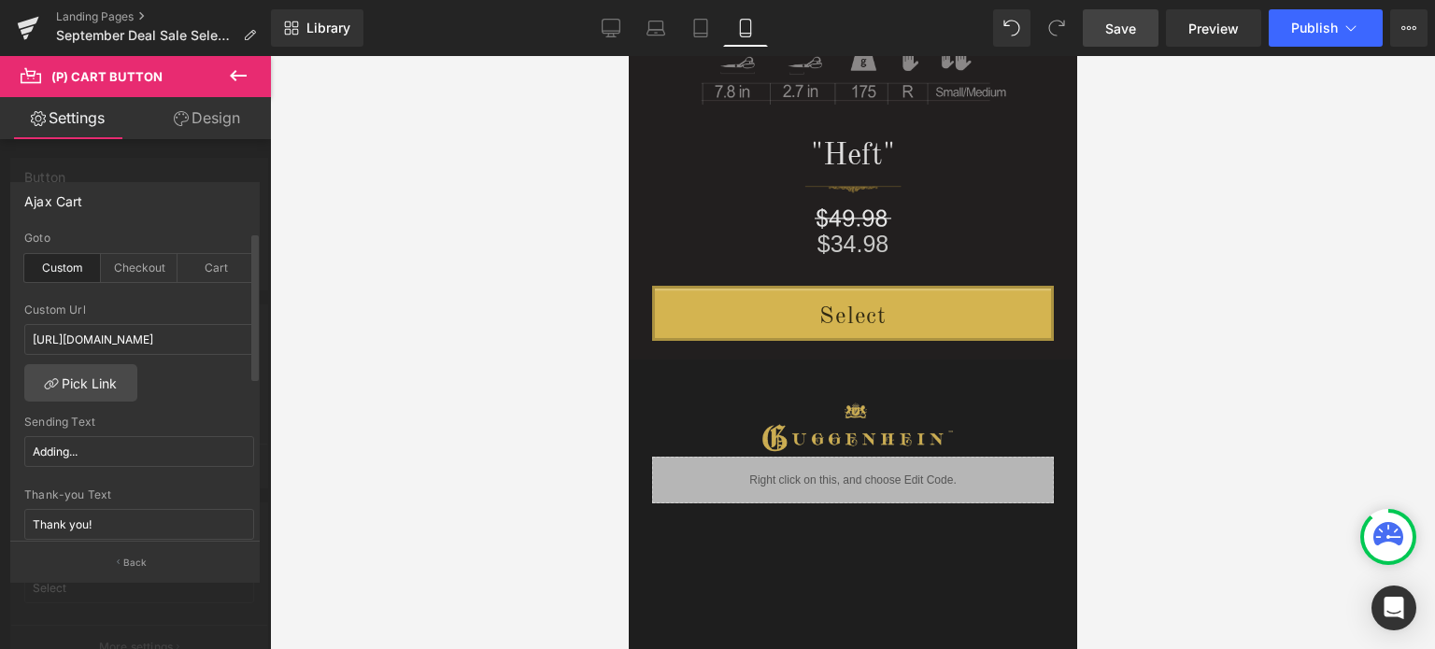
click at [227, 418] on div "Sending Text" at bounding box center [139, 422] width 230 height 13
click at [149, 564] on button "Back" at bounding box center [135, 562] width 250 height 42
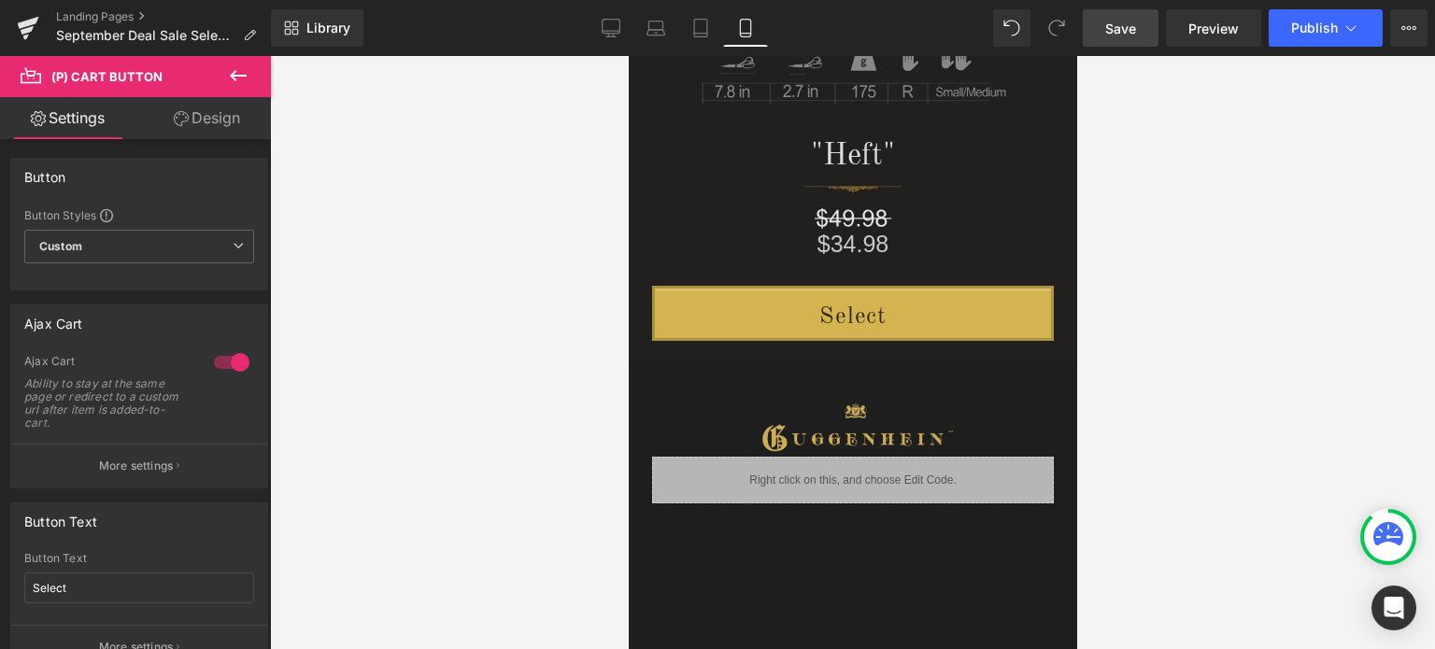
click at [1134, 29] on span "Save" at bounding box center [1121, 29] width 31 height 20
click at [100, 19] on link "Landing Pages" at bounding box center [163, 16] width 215 height 15
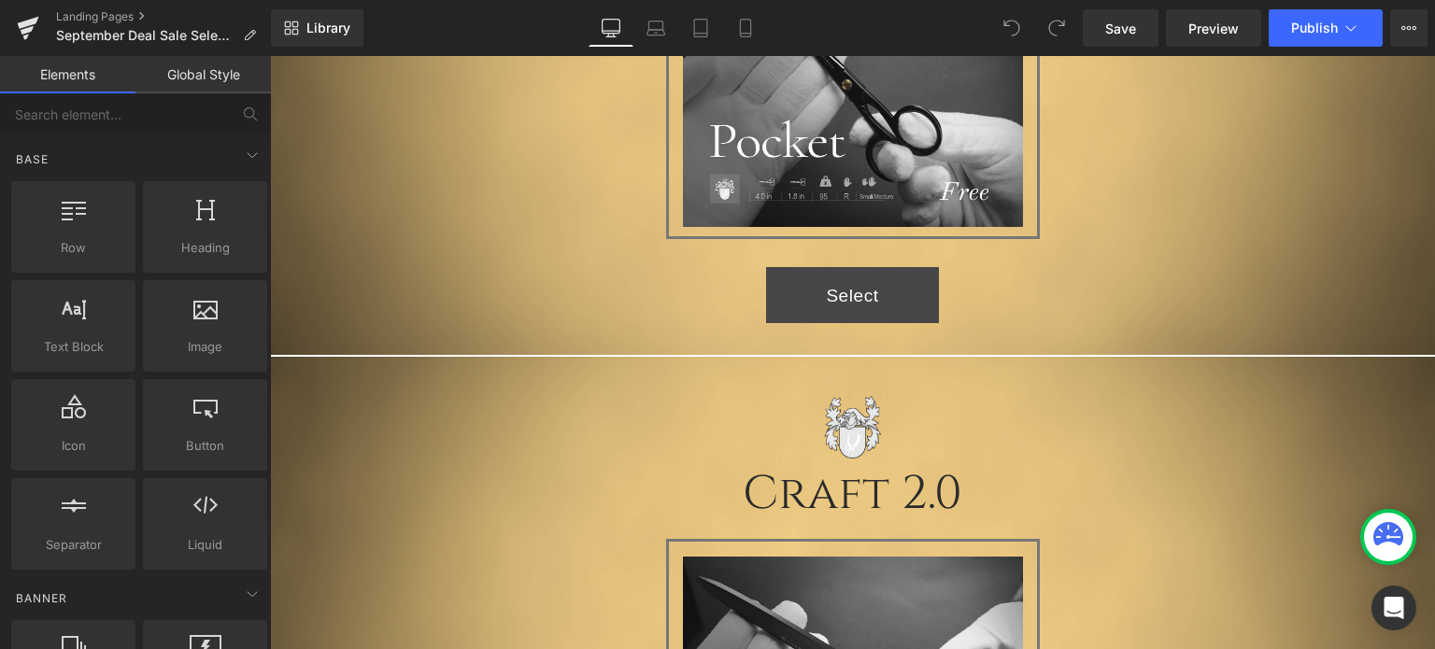
scroll to position [374, 0]
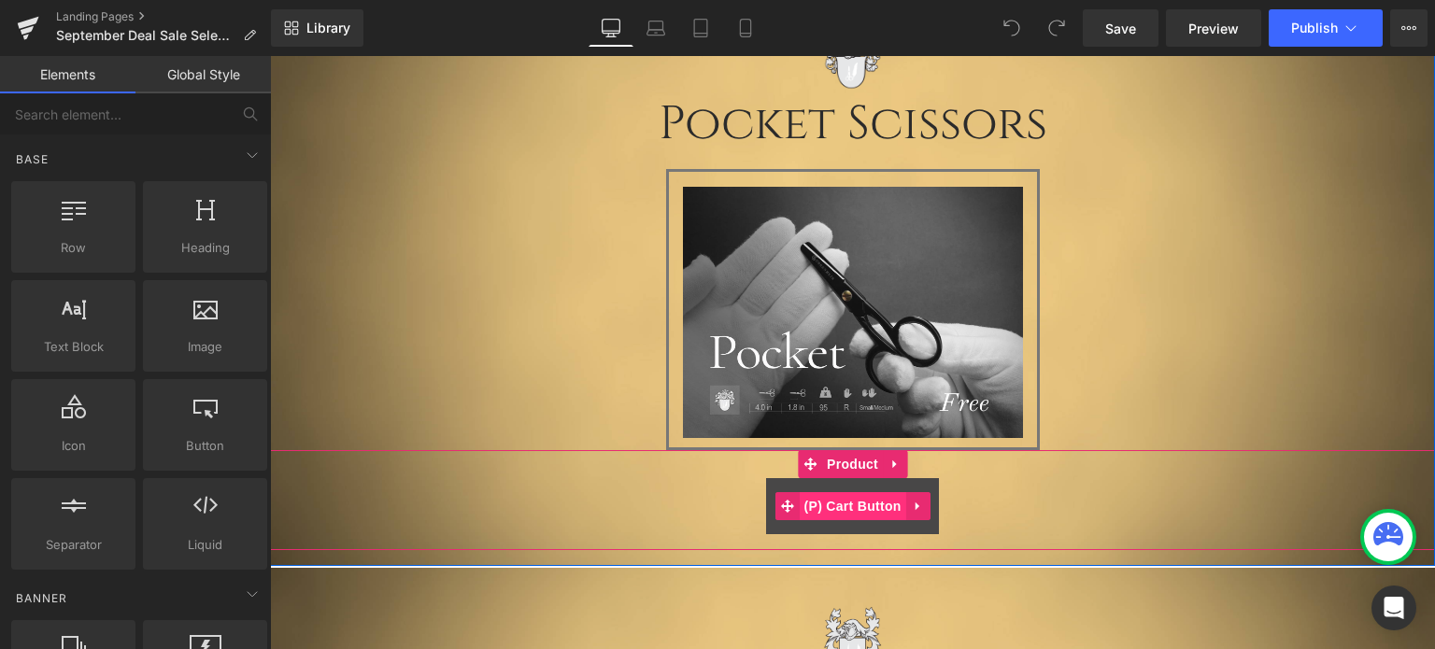
click at [849, 515] on span "(P) Cart Button" at bounding box center [853, 506] width 107 height 28
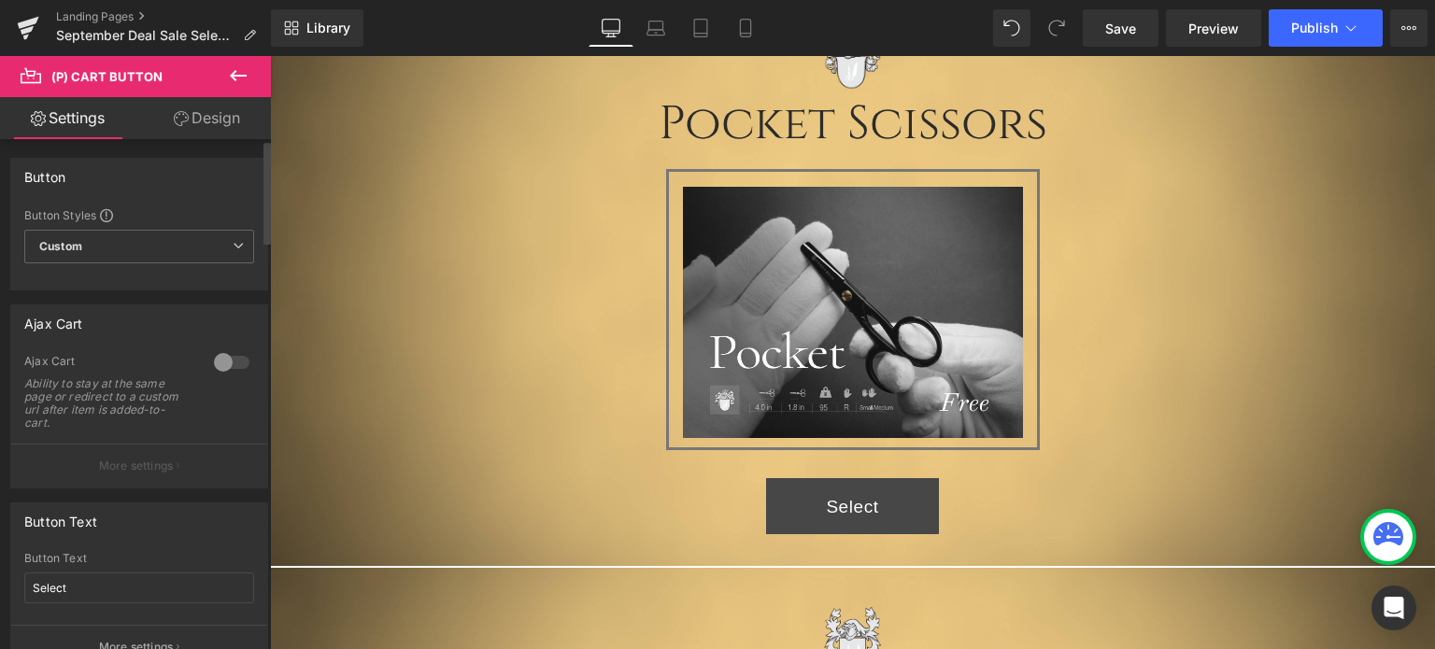
click at [219, 362] on div at bounding box center [231, 363] width 45 height 30
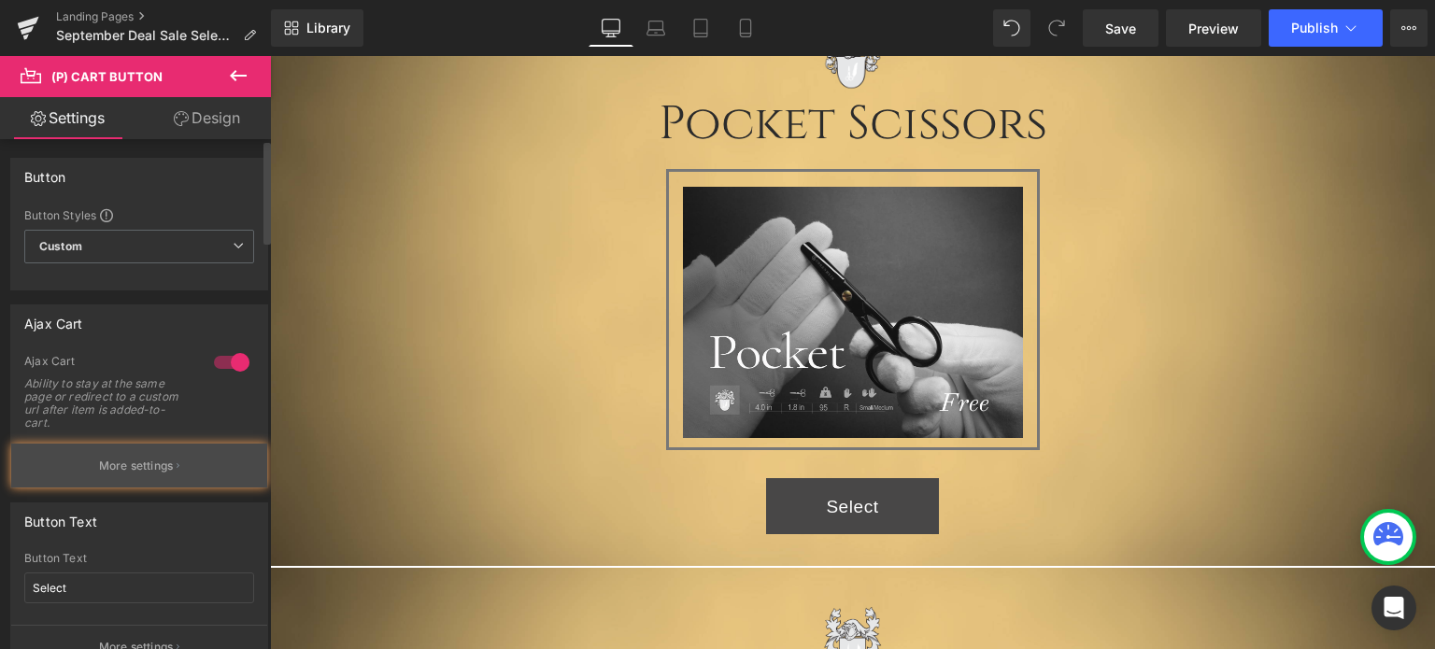
click at [168, 460] on p "More settings" at bounding box center [136, 466] width 75 height 17
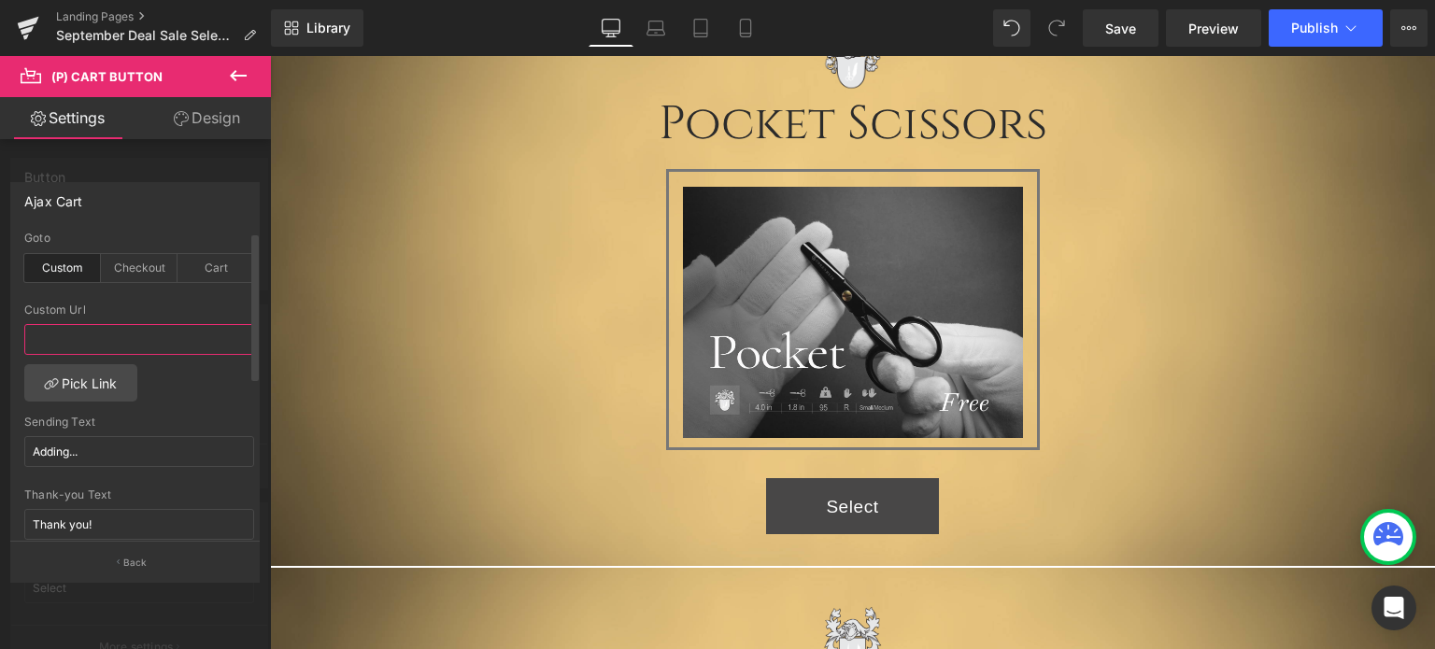
click at [52, 336] on input "text" at bounding box center [139, 339] width 230 height 31
click at [216, 264] on div "Cart" at bounding box center [216, 268] width 77 height 28
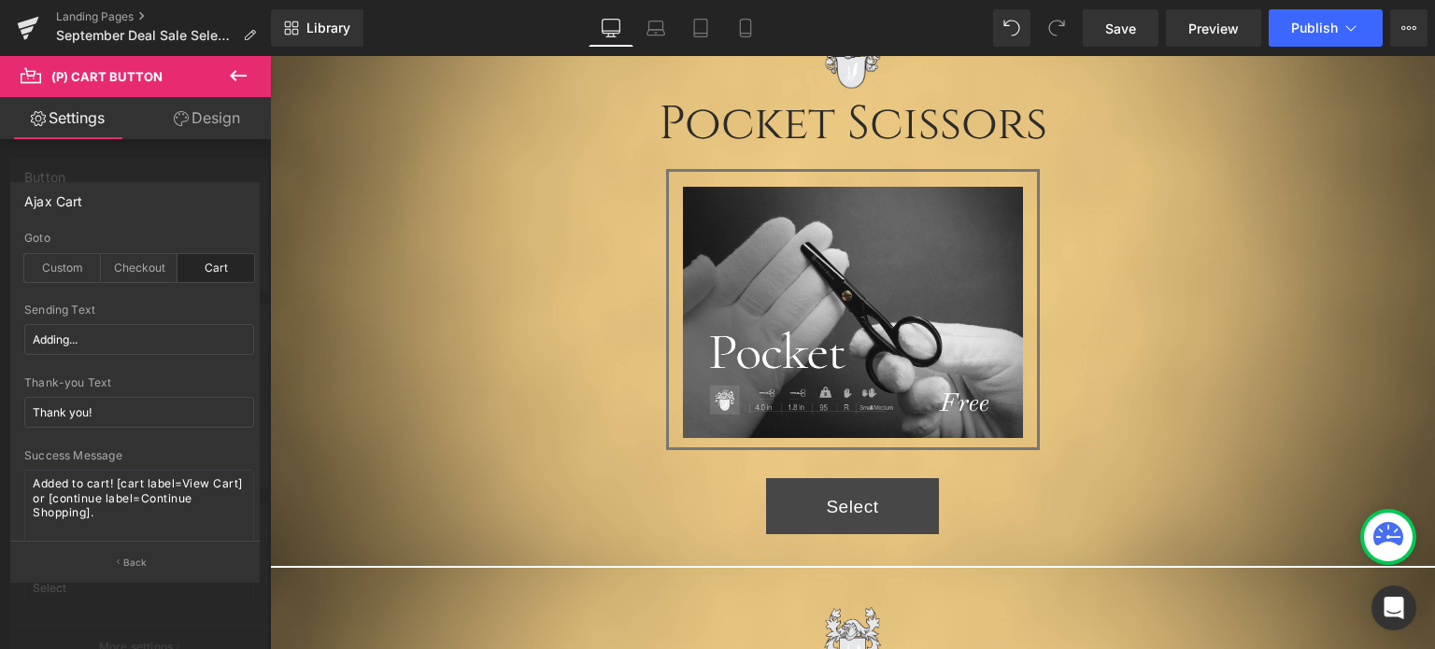
click at [135, 569] on p "Back" at bounding box center [135, 563] width 24 height 14
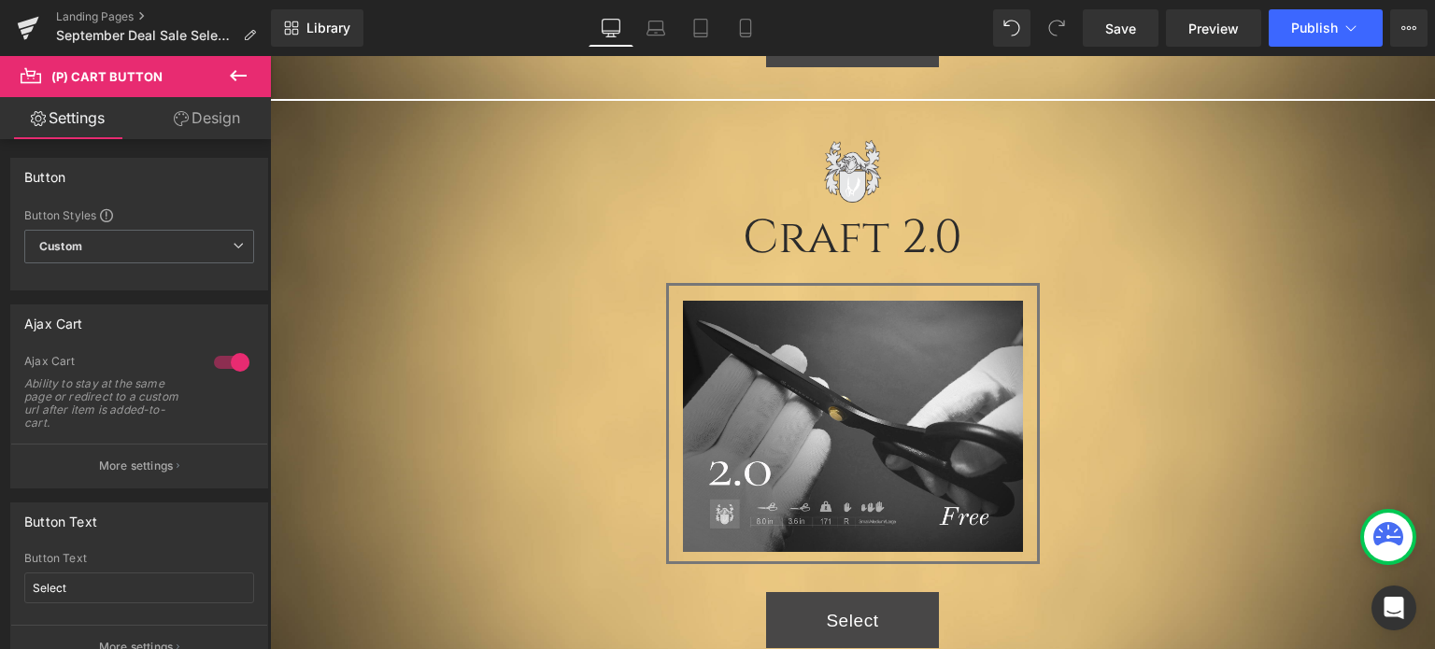
scroll to position [1215, 0]
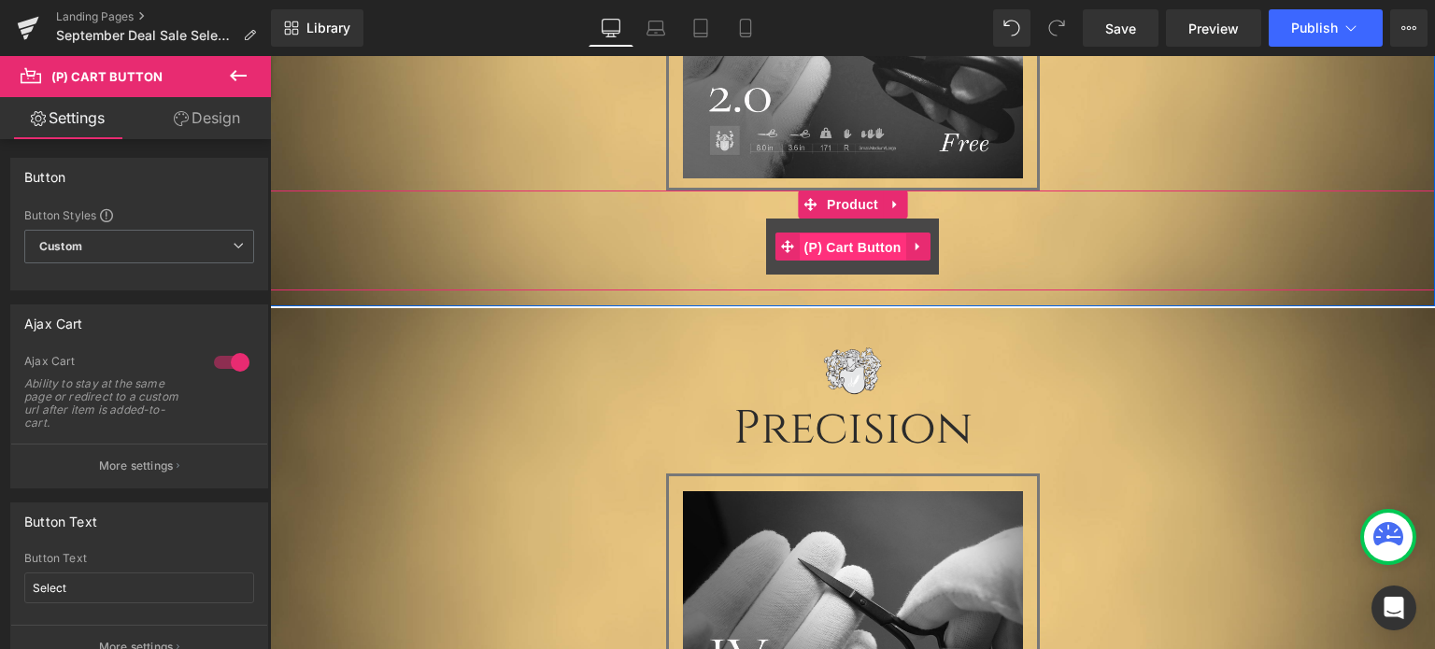
click at [854, 245] on span "(P) Cart Button" at bounding box center [853, 248] width 107 height 28
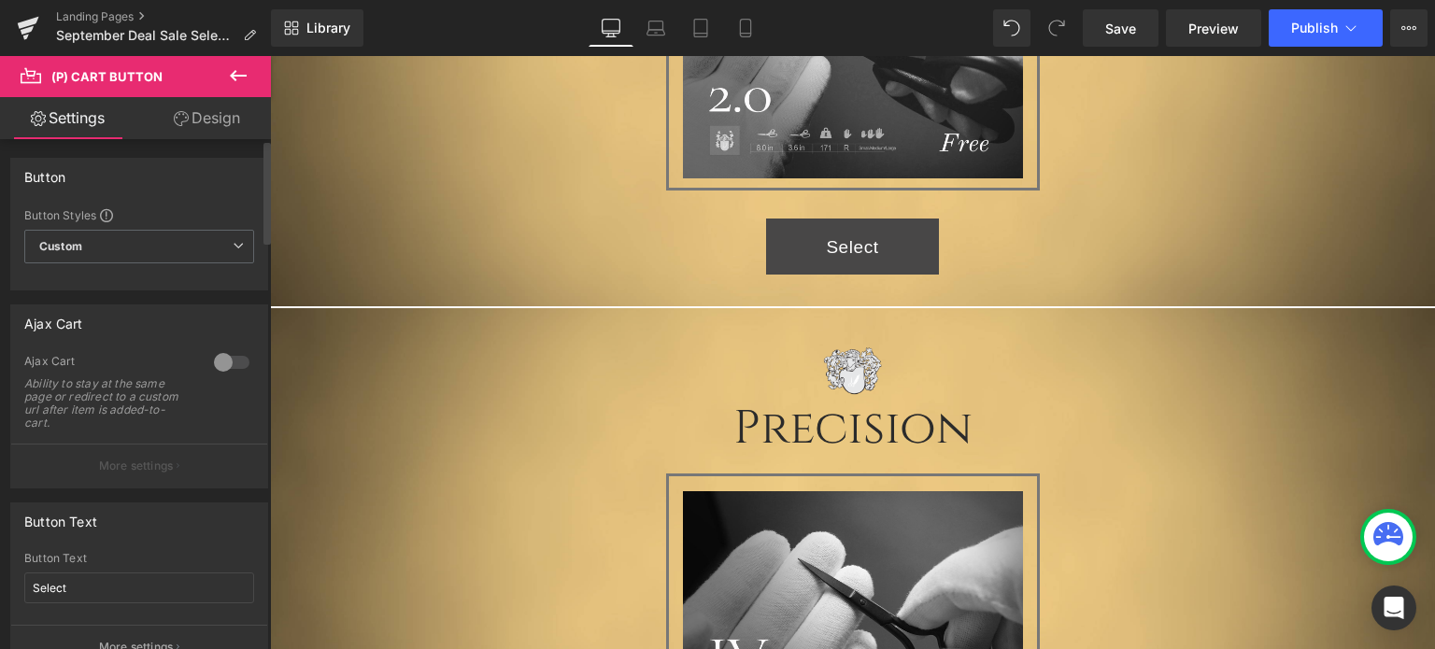
click at [209, 364] on div at bounding box center [231, 363] width 45 height 30
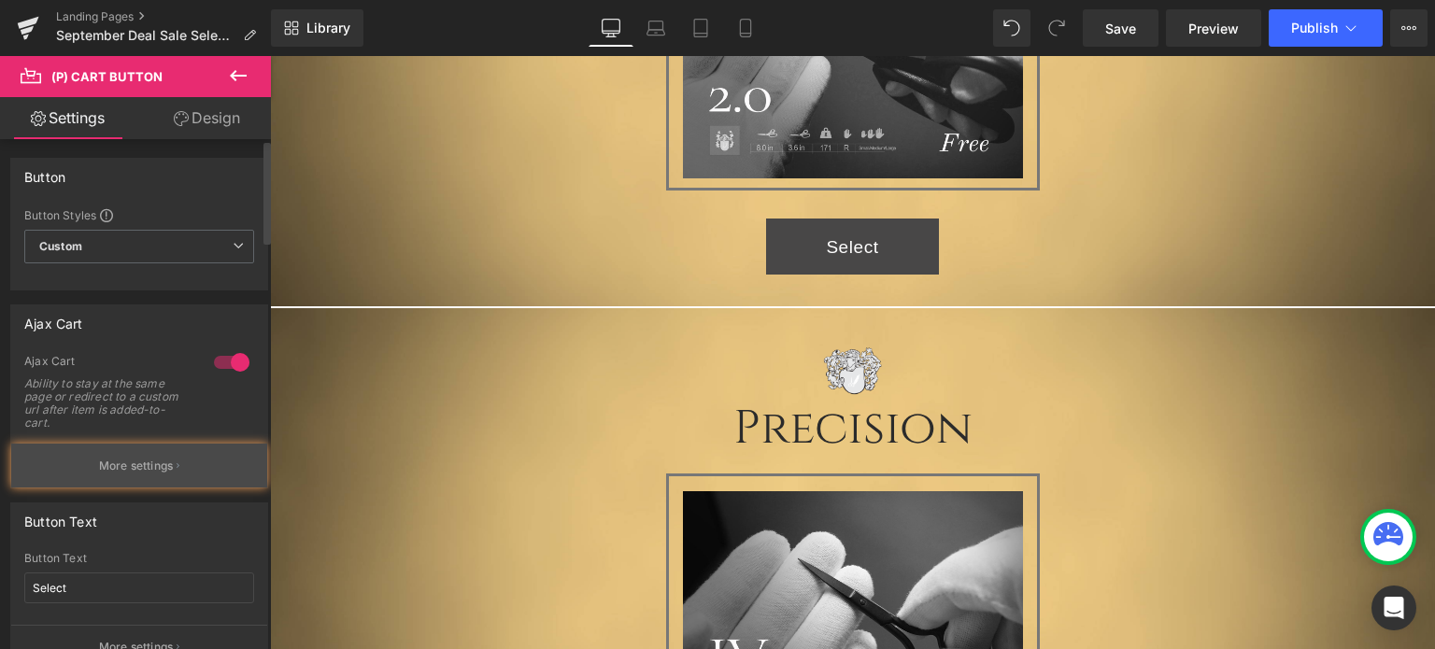
click at [167, 454] on button "More settings" at bounding box center [139, 466] width 256 height 44
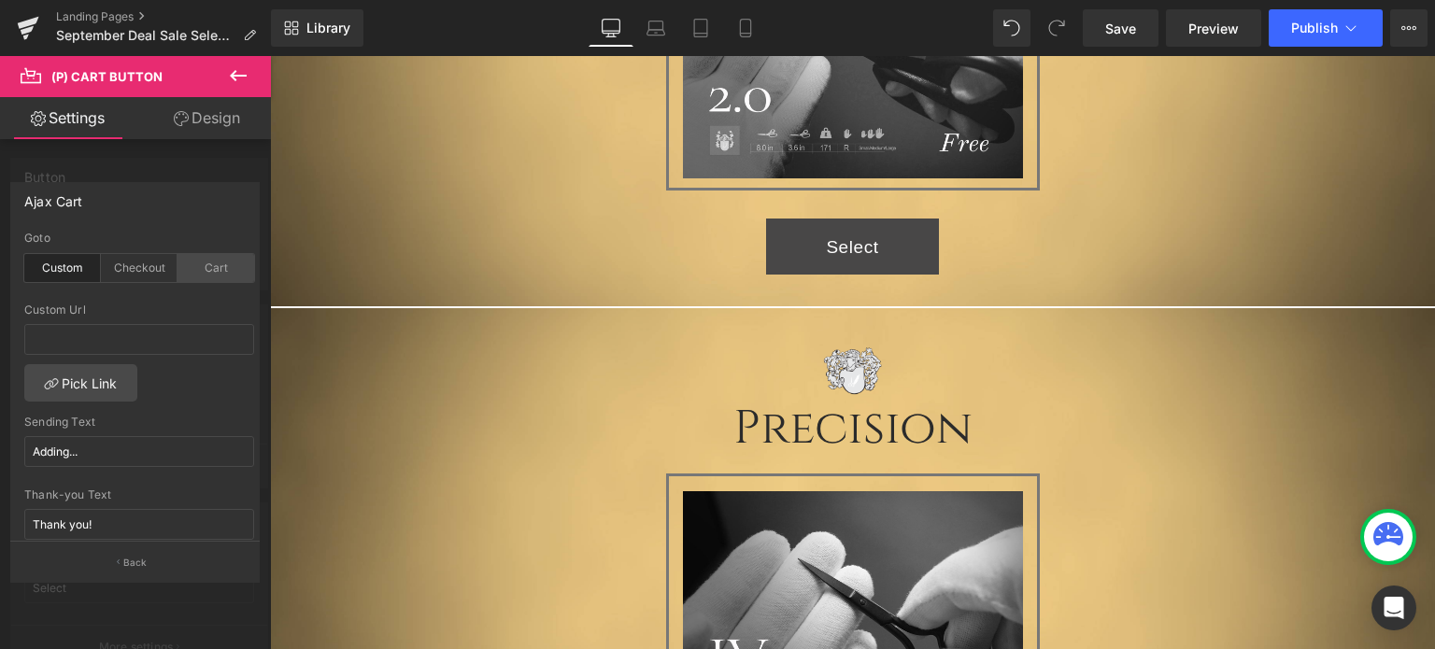
click at [212, 267] on div "Cart" at bounding box center [216, 268] width 77 height 28
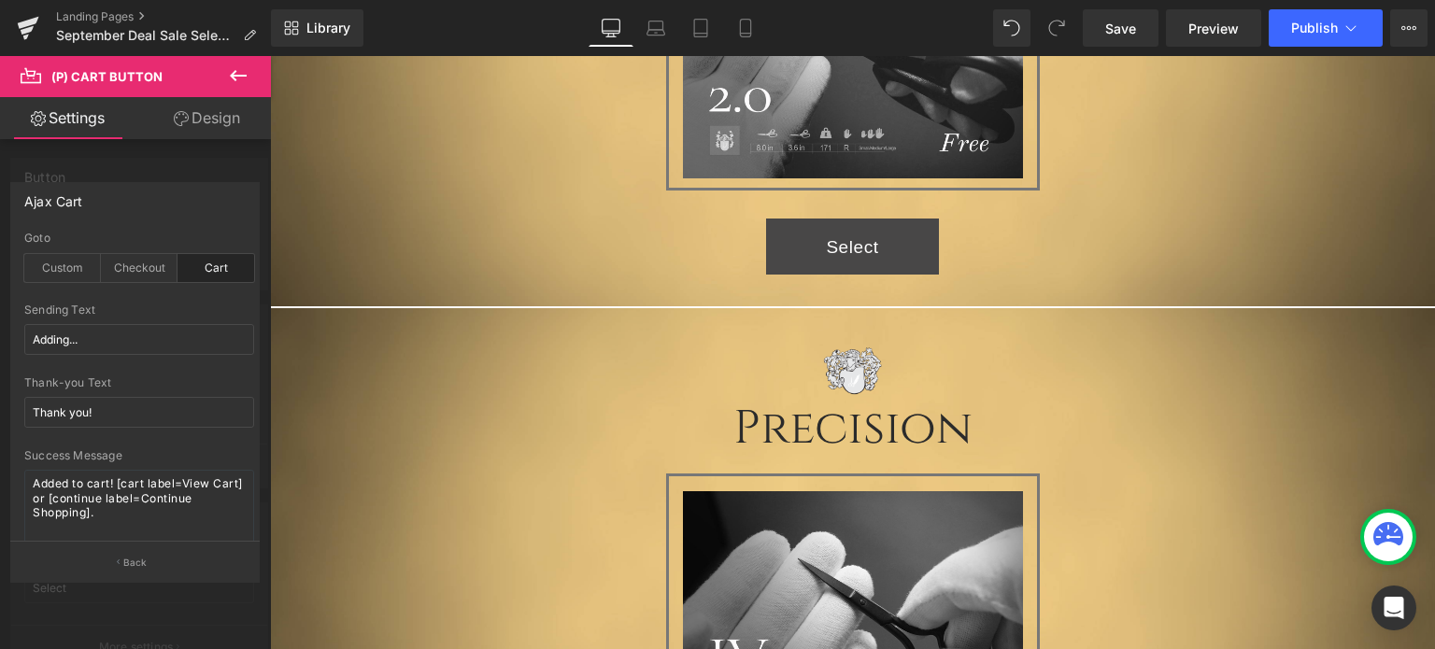
click at [1116, 364] on body "Limit of (1) coupon per online order. Free Shipping. Text Block Row Limit of (1…" at bounding box center [852, 74] width 1165 height 2466
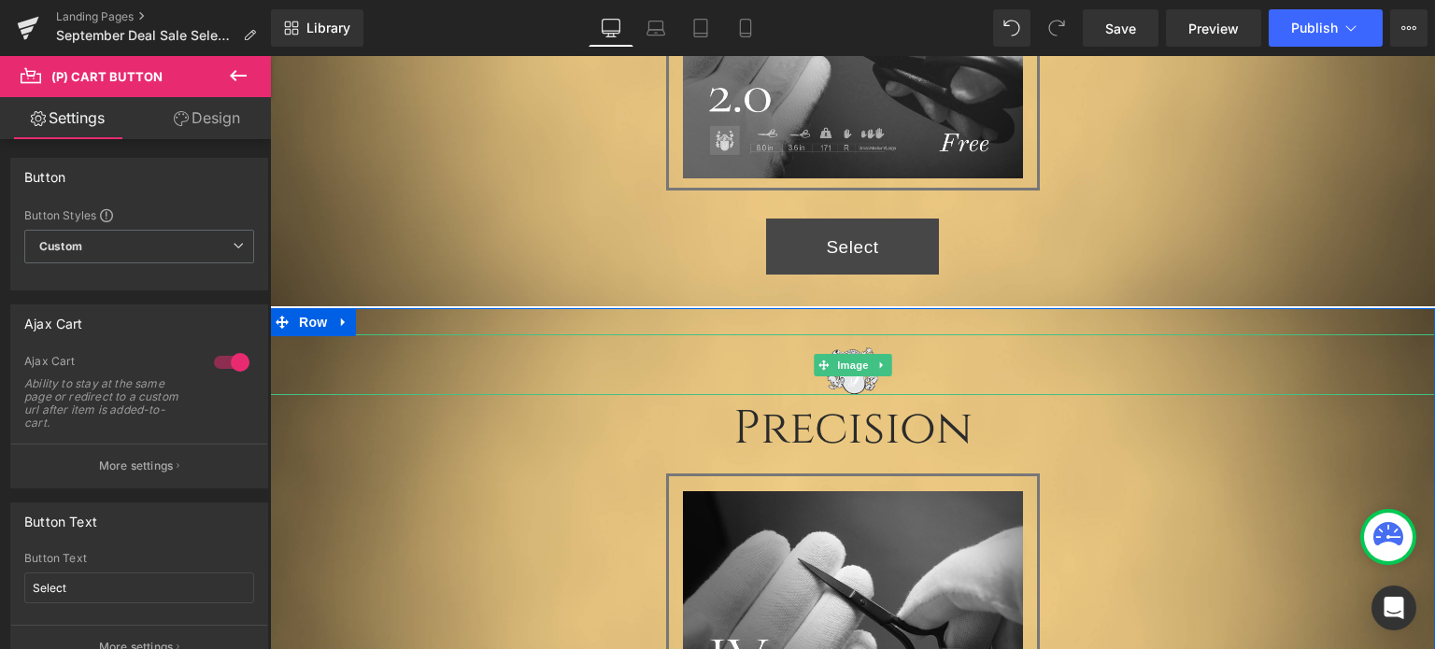
scroll to position [1776, 0]
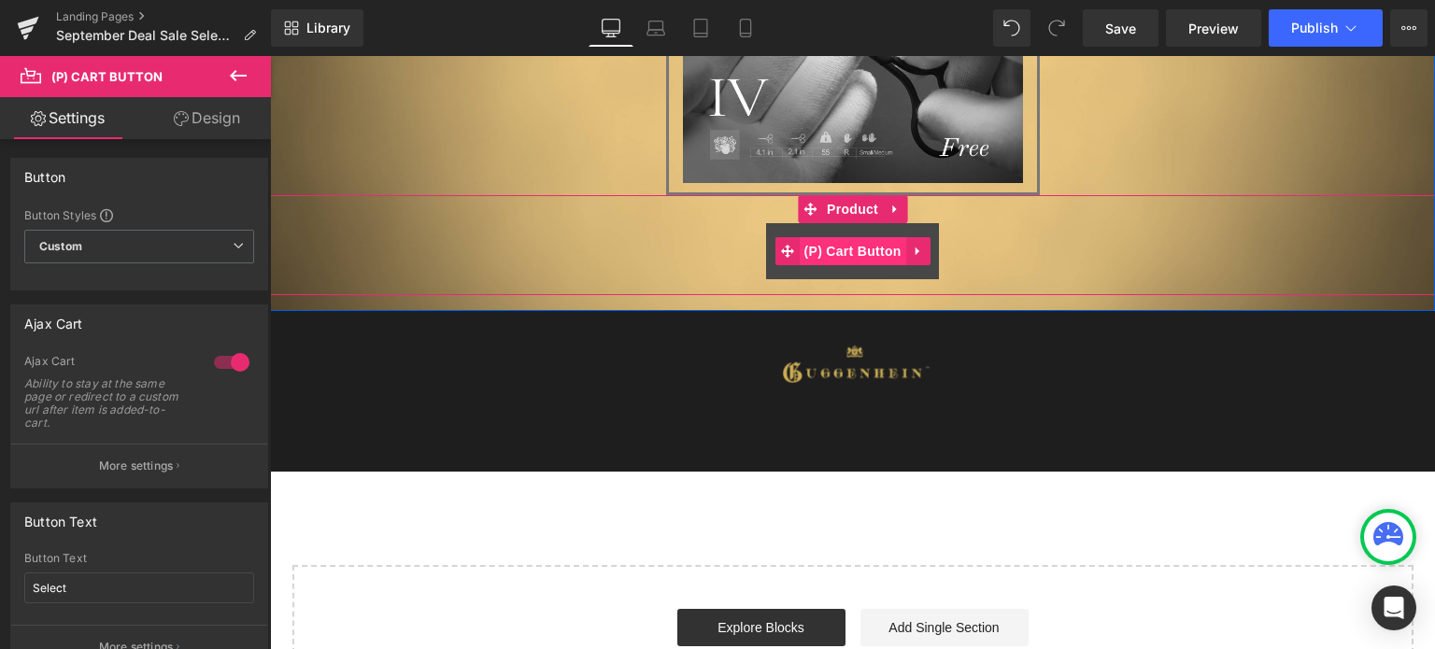
click at [846, 251] on span "(P) Cart Button" at bounding box center [853, 251] width 107 height 28
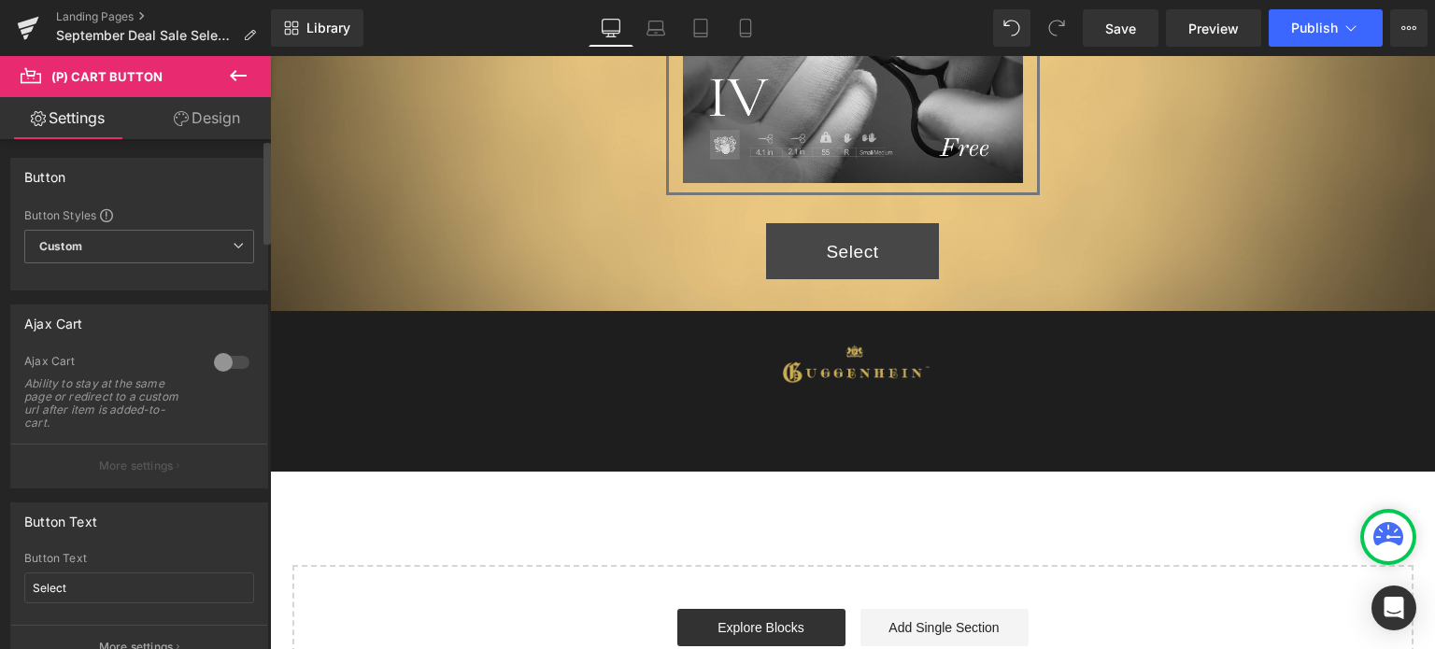
click at [214, 368] on div at bounding box center [231, 363] width 45 height 30
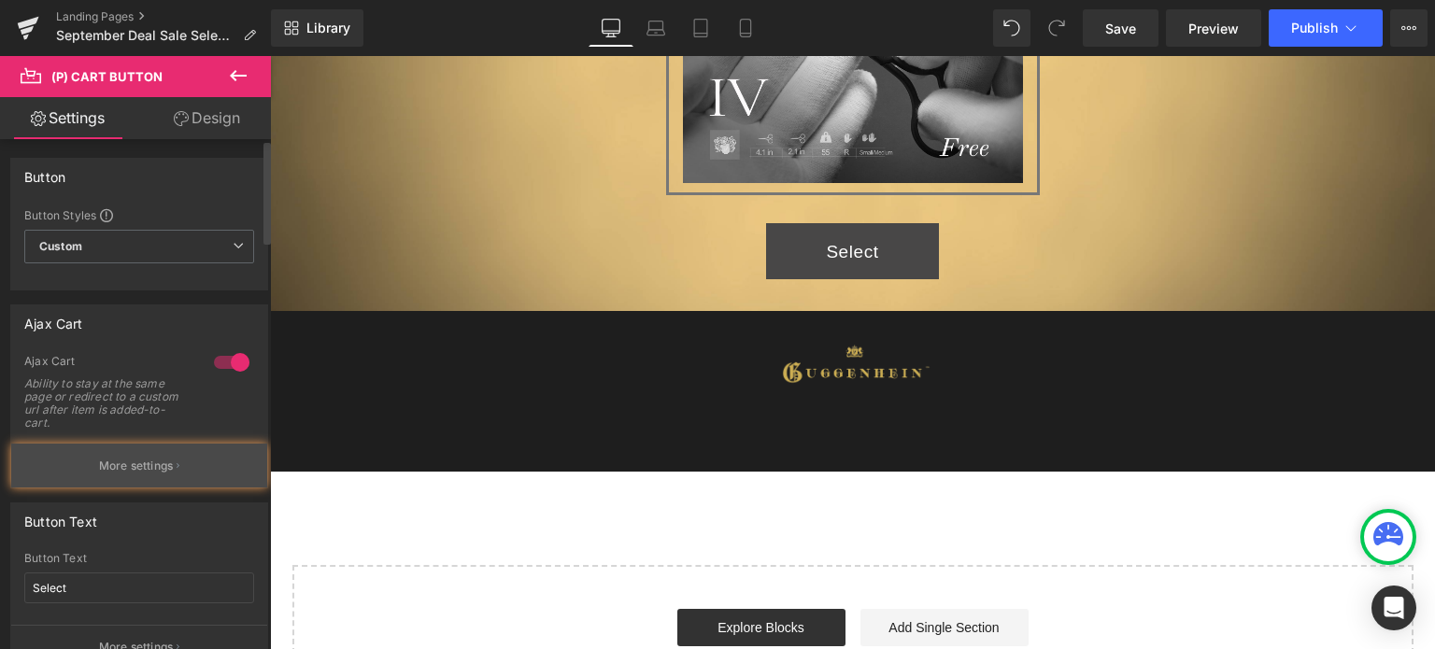
click at [148, 462] on p "More settings" at bounding box center [136, 466] width 75 height 17
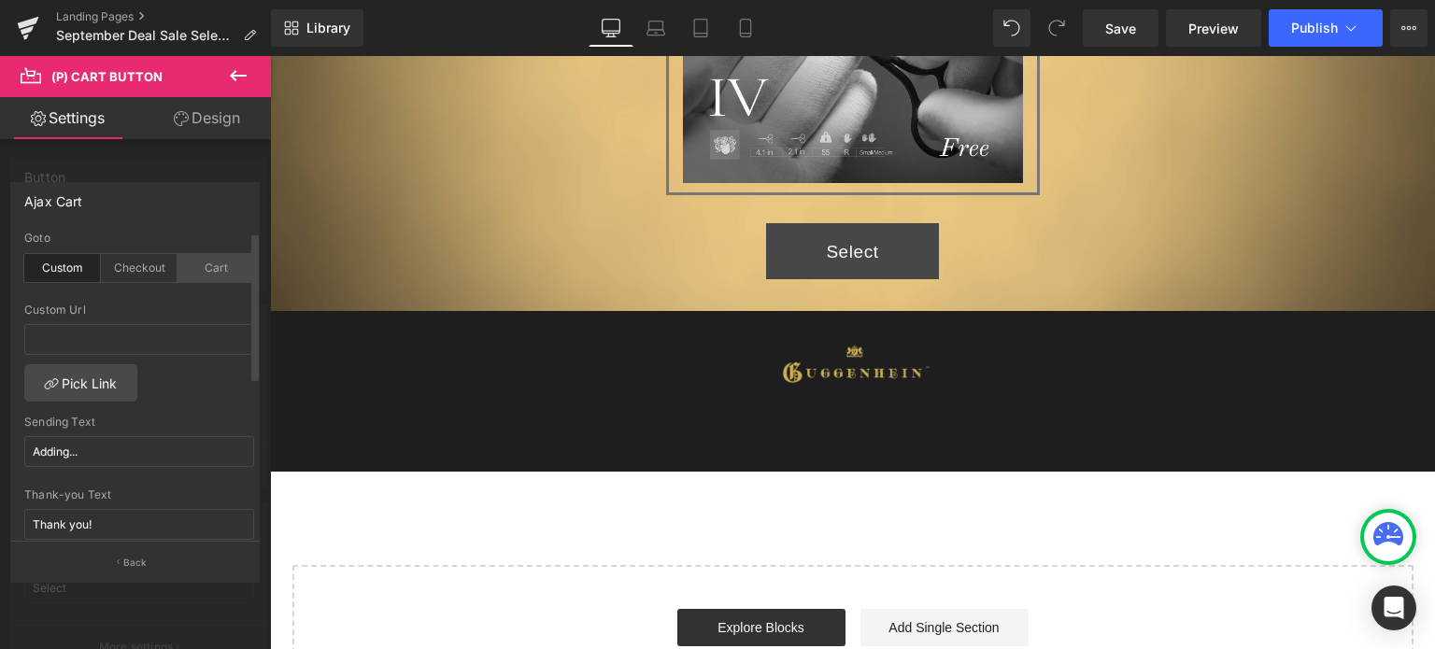
click at [209, 270] on div "Cart" at bounding box center [216, 268] width 77 height 28
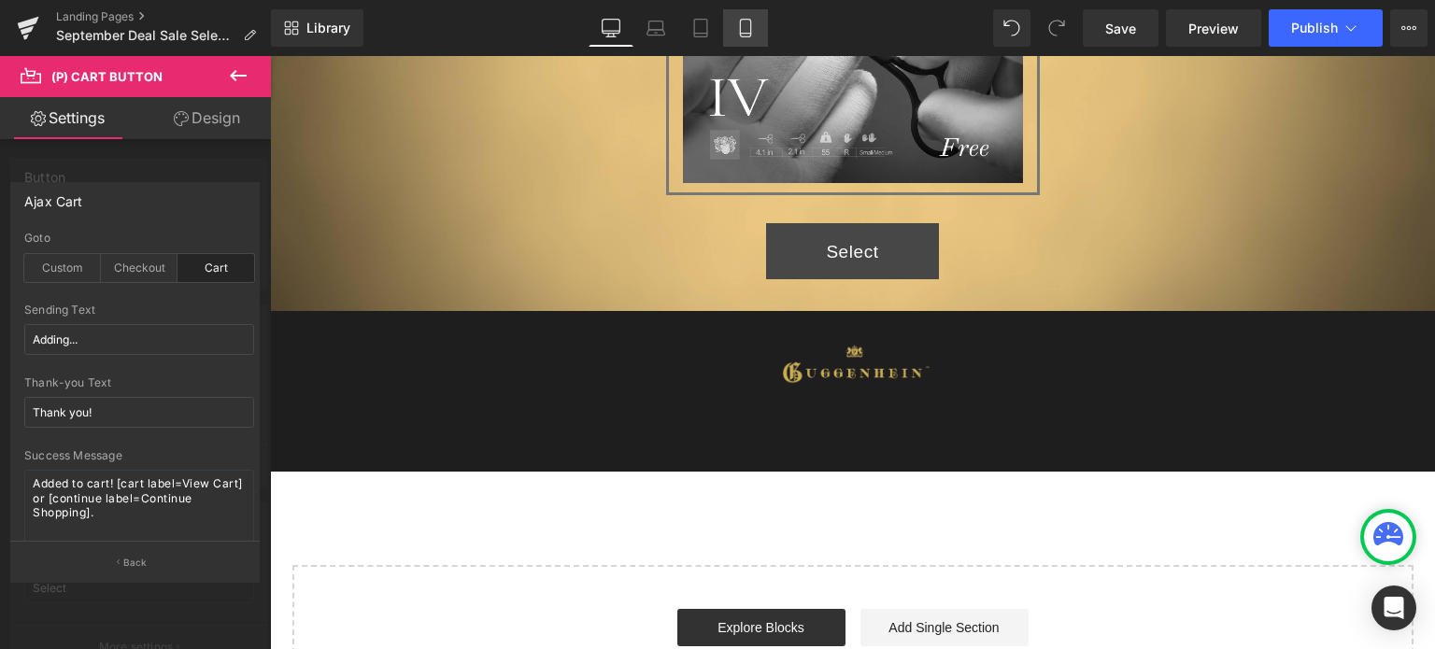
click at [749, 30] on icon at bounding box center [745, 28] width 19 height 19
type input "100"
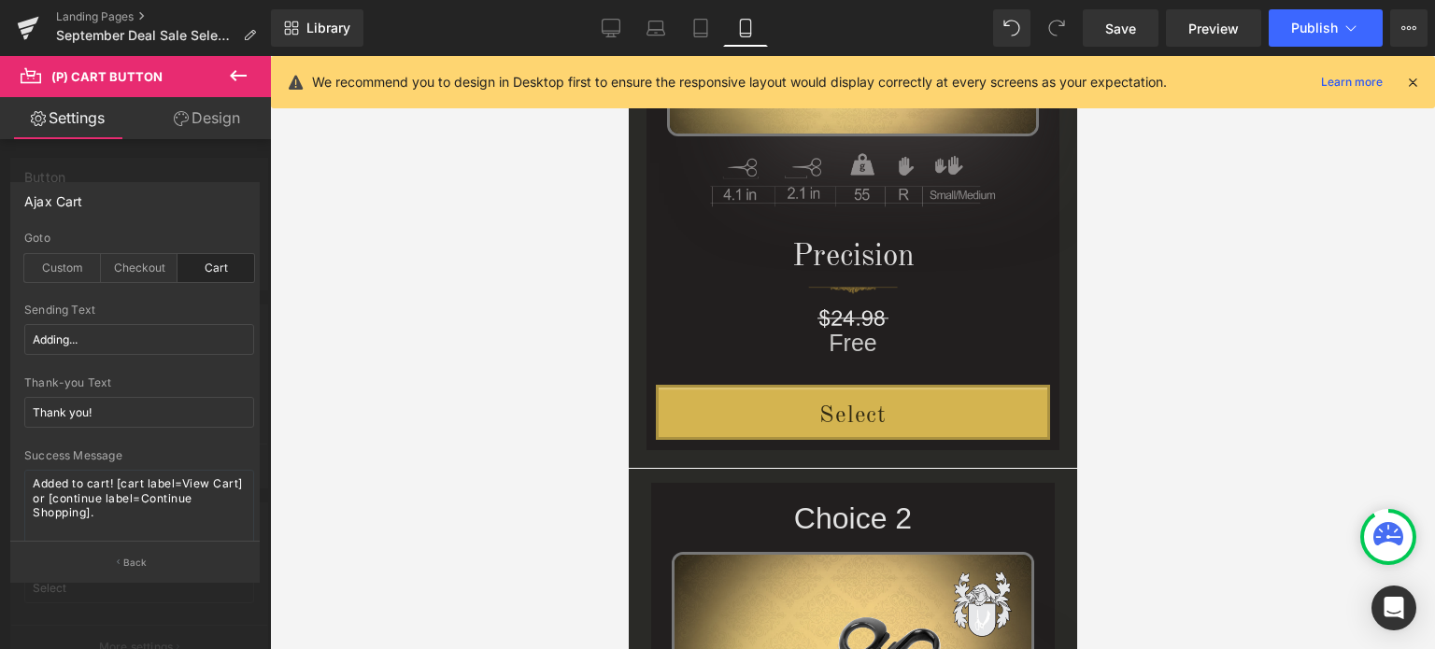
scroll to position [654, 0]
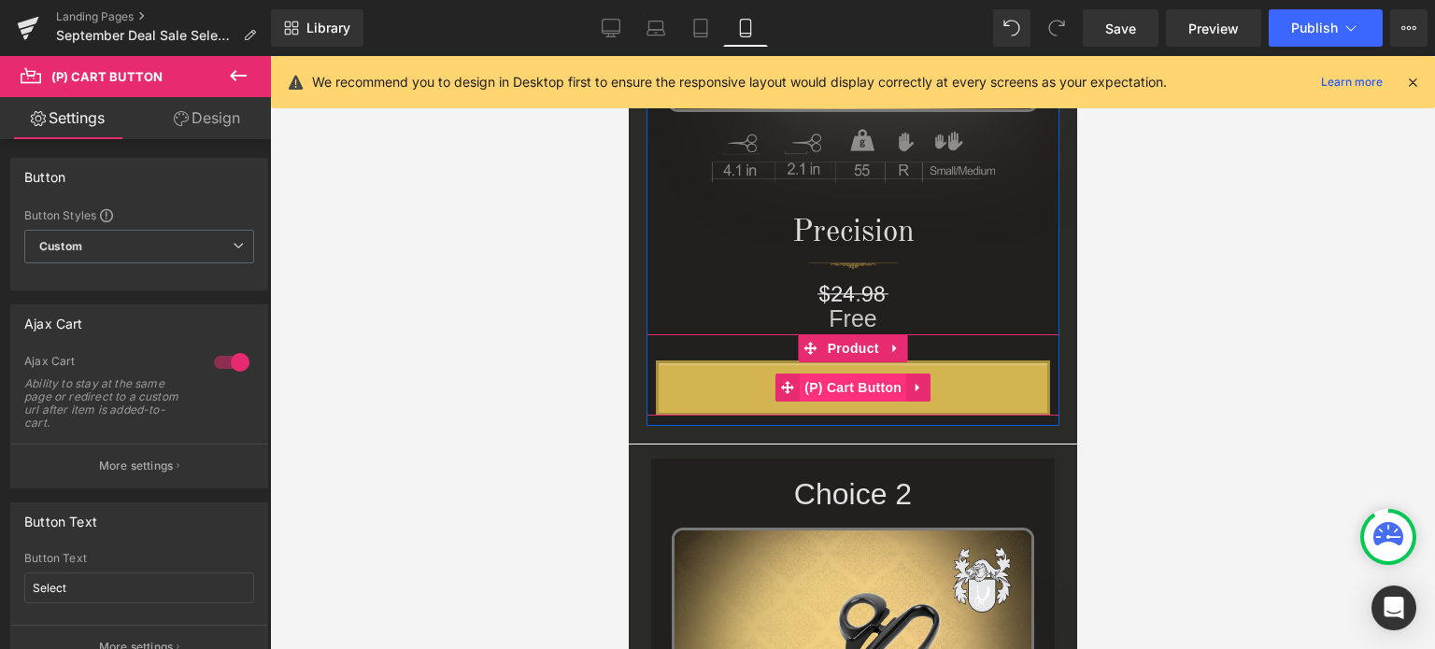
click at [854, 388] on span "(P) Cart Button" at bounding box center [852, 388] width 107 height 28
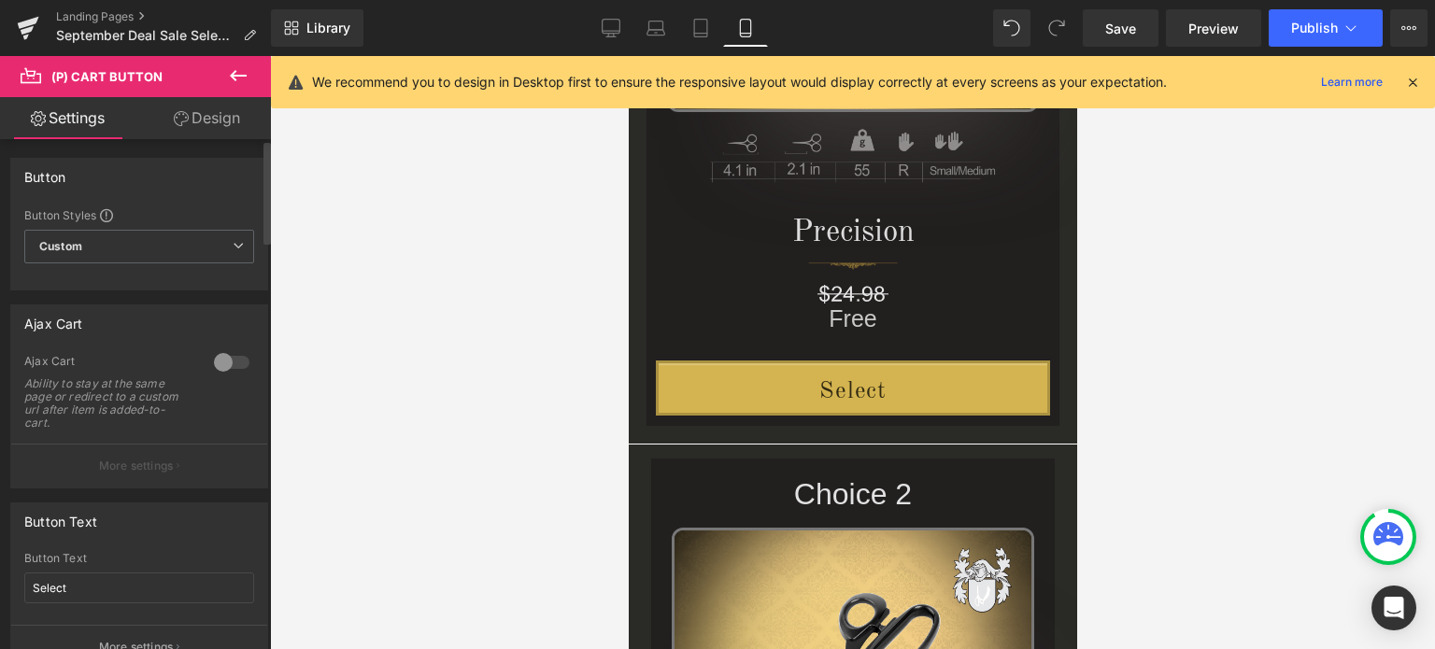
click at [214, 360] on div at bounding box center [231, 363] width 45 height 30
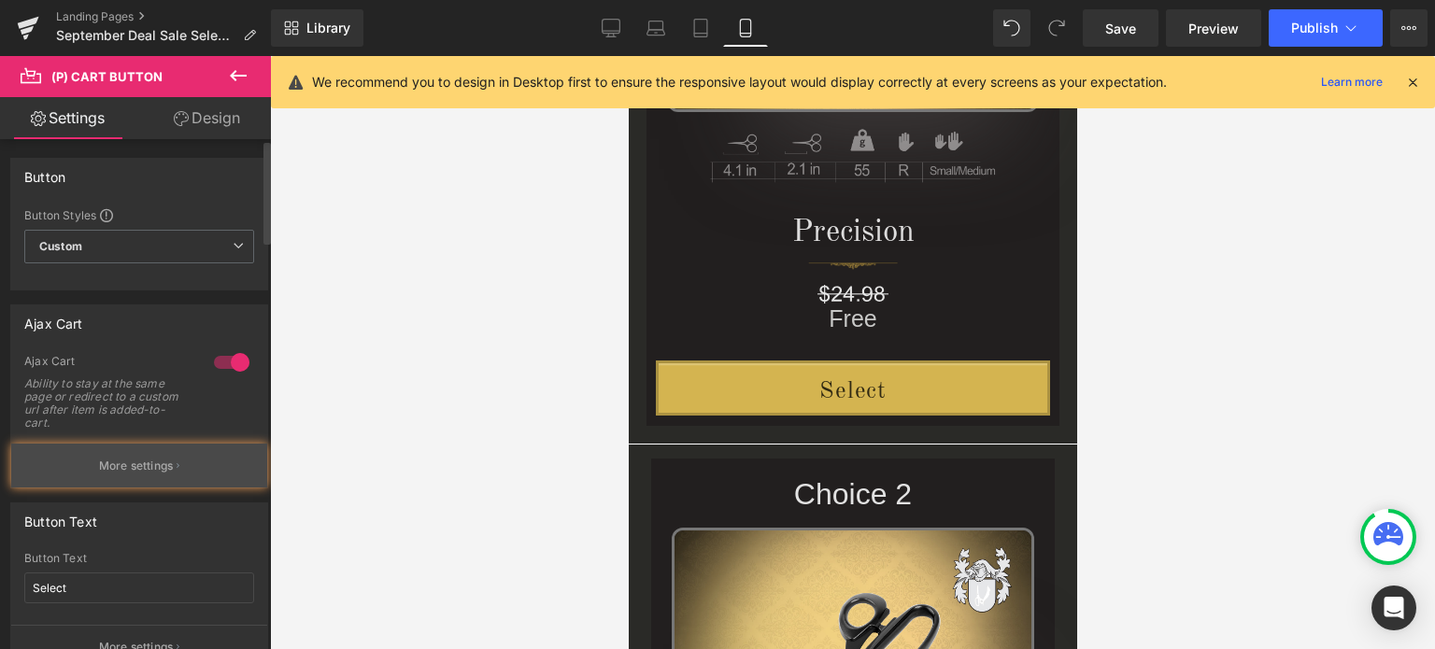
click at [168, 473] on p "More settings" at bounding box center [136, 466] width 75 height 17
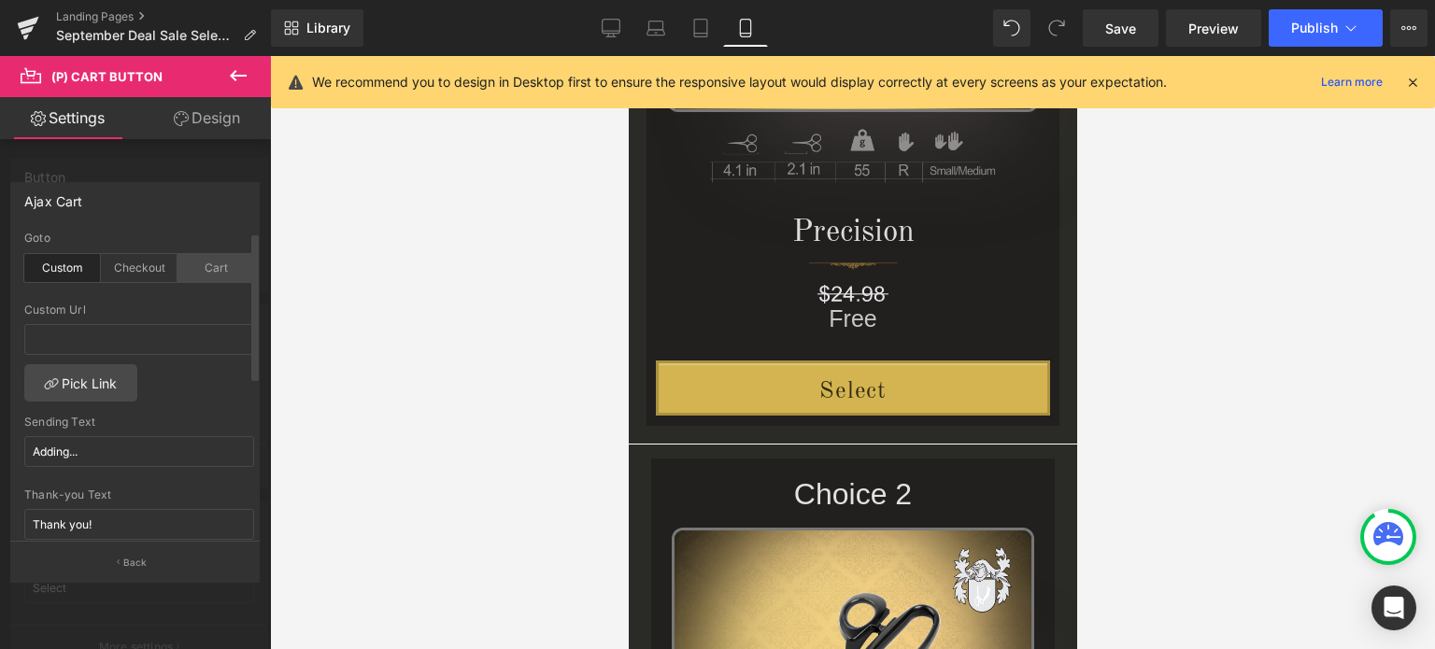
click at [207, 265] on div "Cart" at bounding box center [216, 268] width 77 height 28
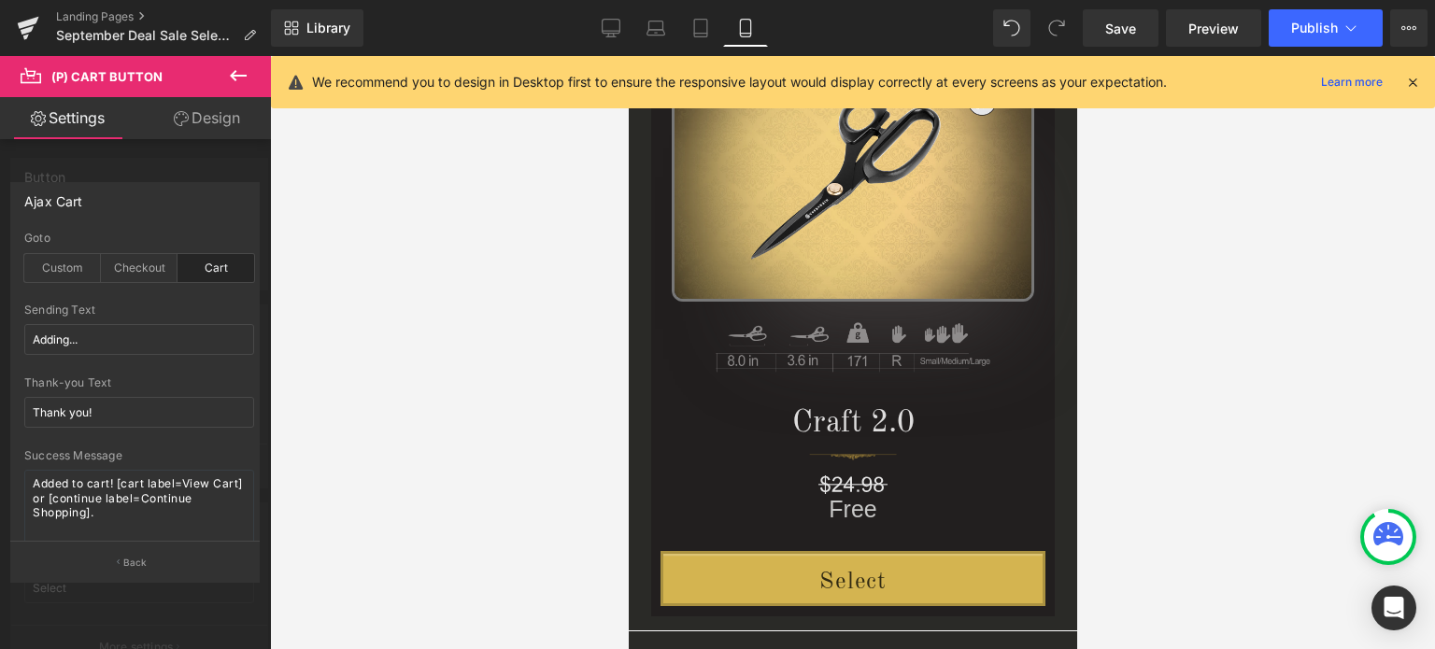
scroll to position [1215, 0]
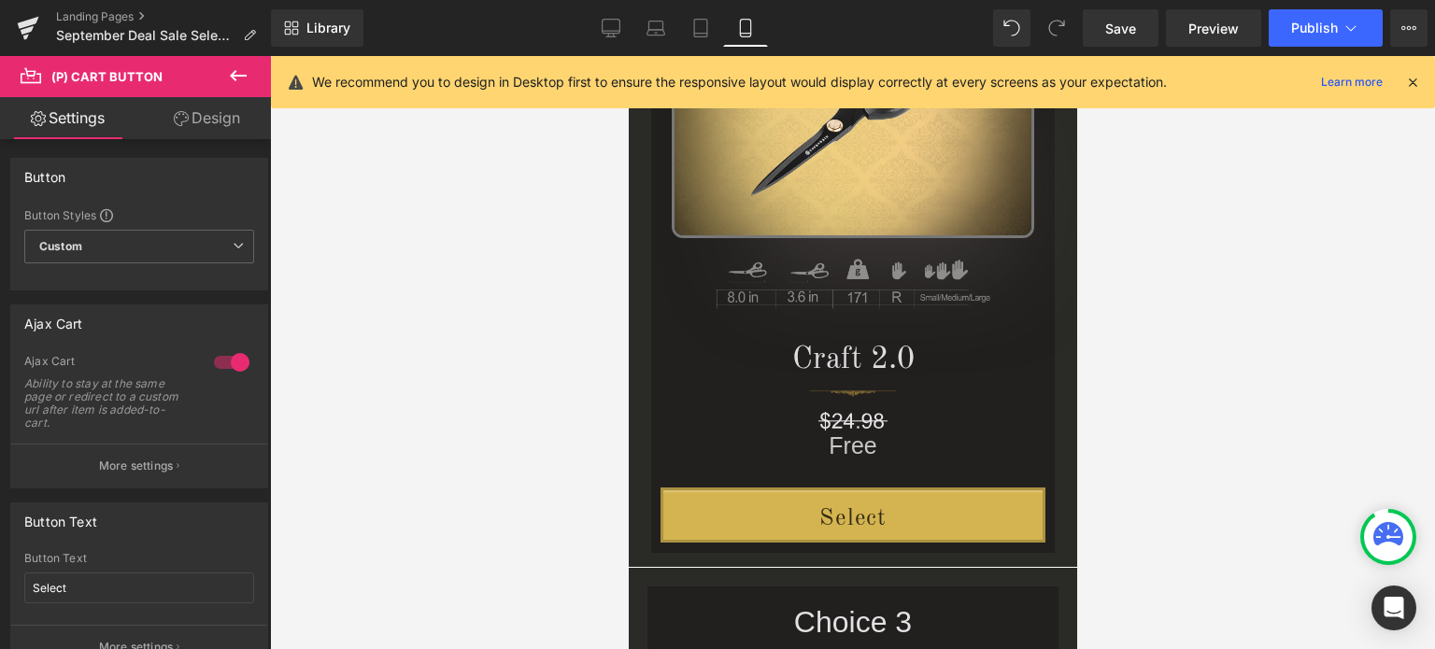
click at [873, 524] on body "Limit of (1) coupon per online order. Free Shipping. Text Block Row Limit of (1…" at bounding box center [852, 393] width 449 height 3105
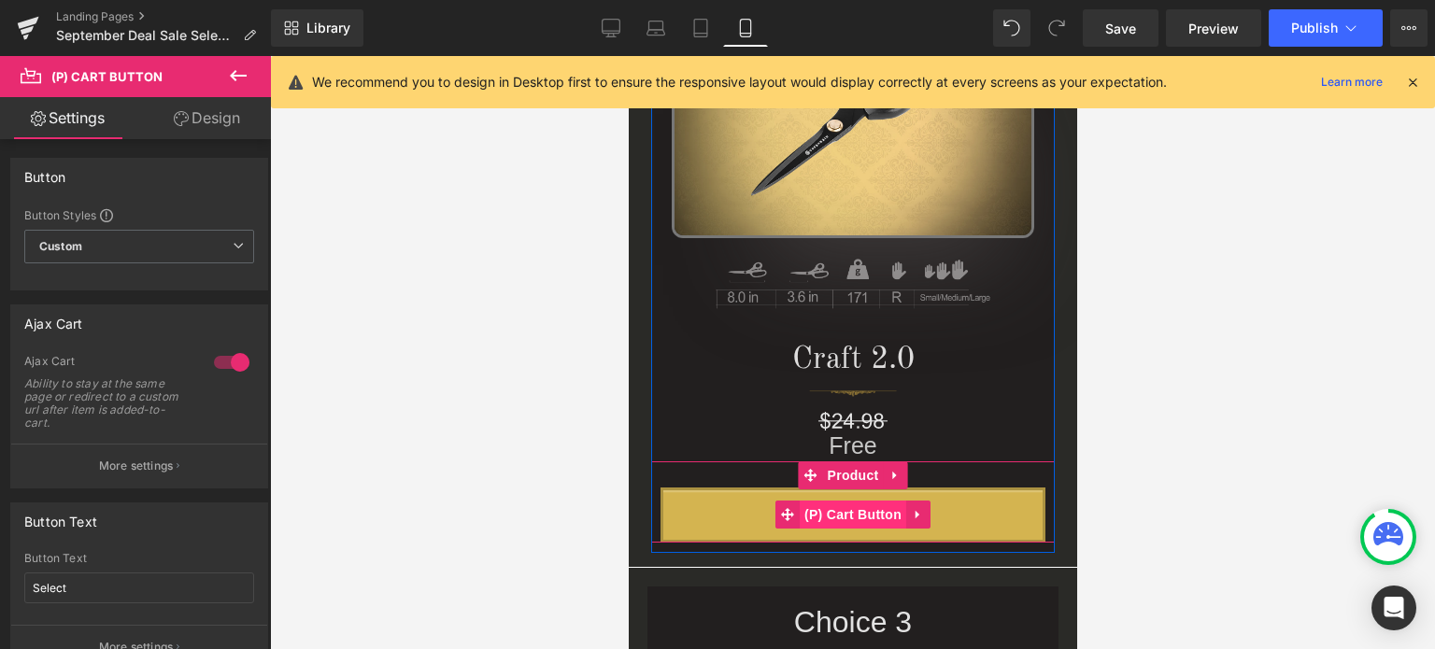
click at [853, 516] on span "(P) Cart Button" at bounding box center [852, 515] width 107 height 28
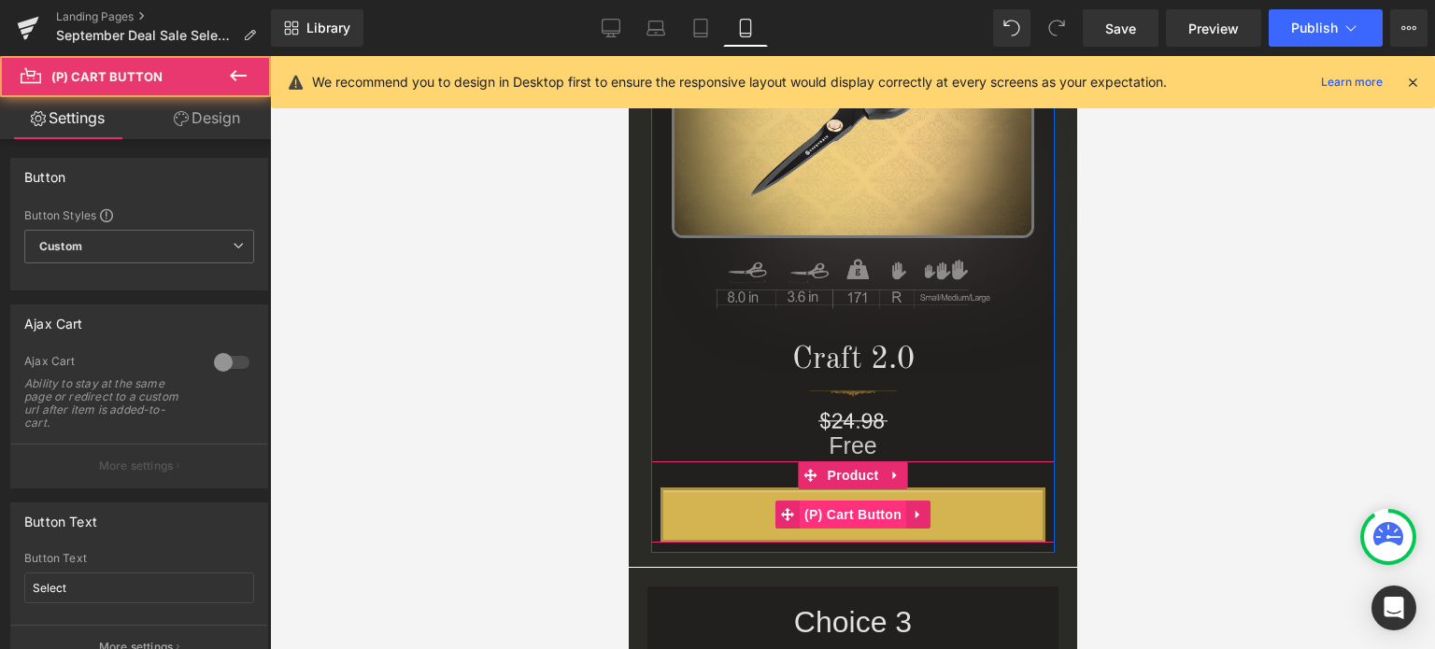
click at [853, 516] on span "(P) Cart Button" at bounding box center [852, 515] width 107 height 28
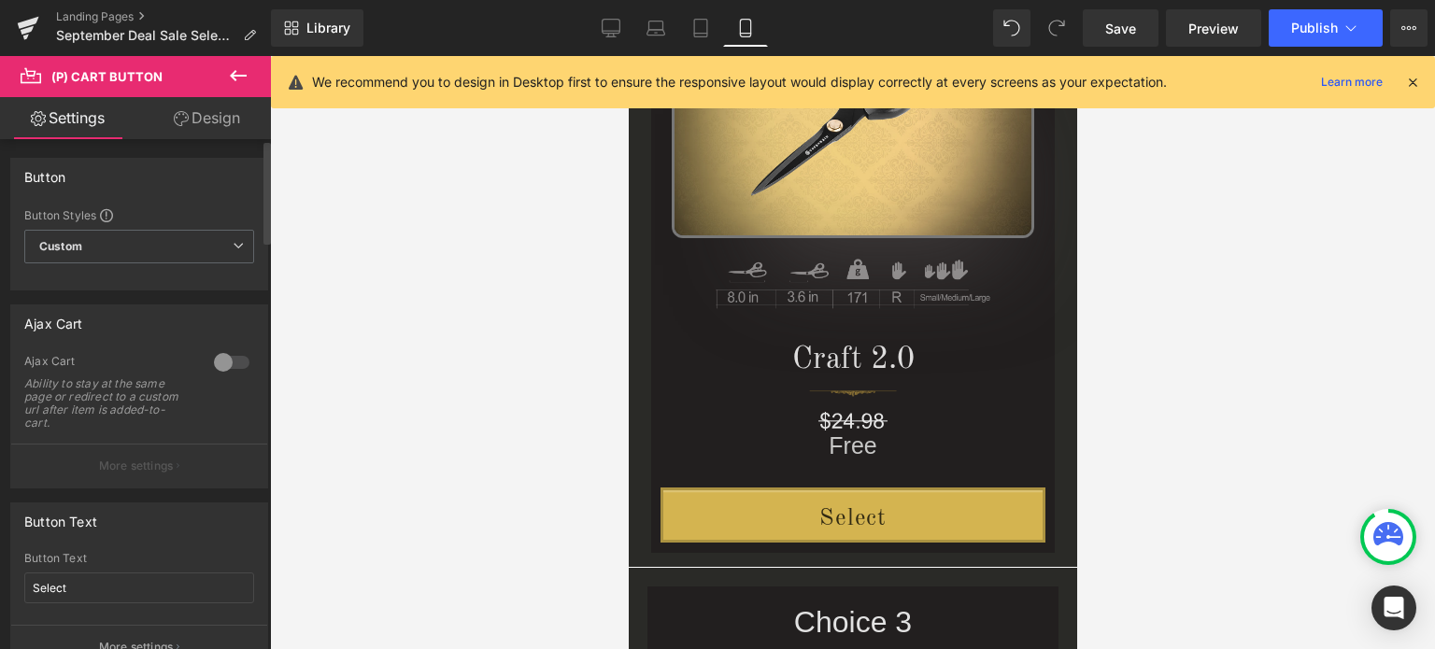
click at [213, 364] on div at bounding box center [231, 363] width 45 height 30
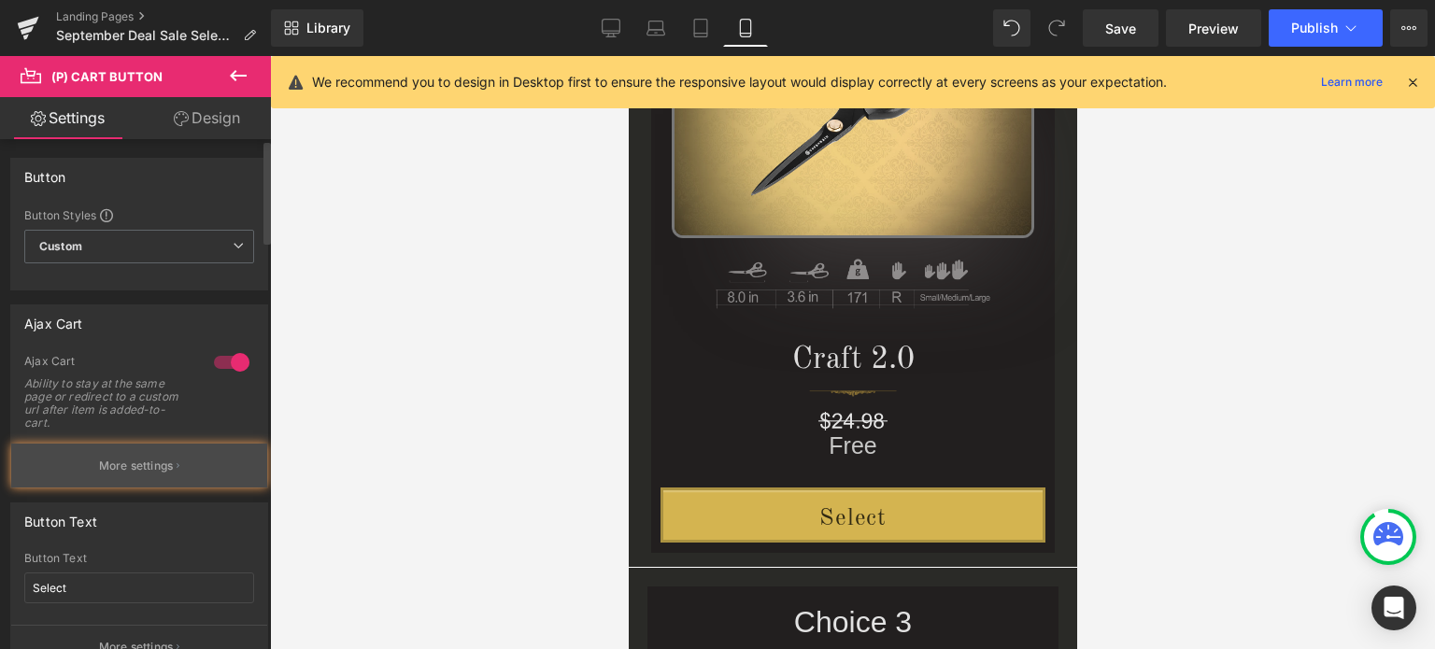
drag, startPoint x: 158, startPoint y: 466, endPoint x: 164, endPoint y: 457, distance: 10.9
click at [159, 467] on p "More settings" at bounding box center [136, 466] width 75 height 17
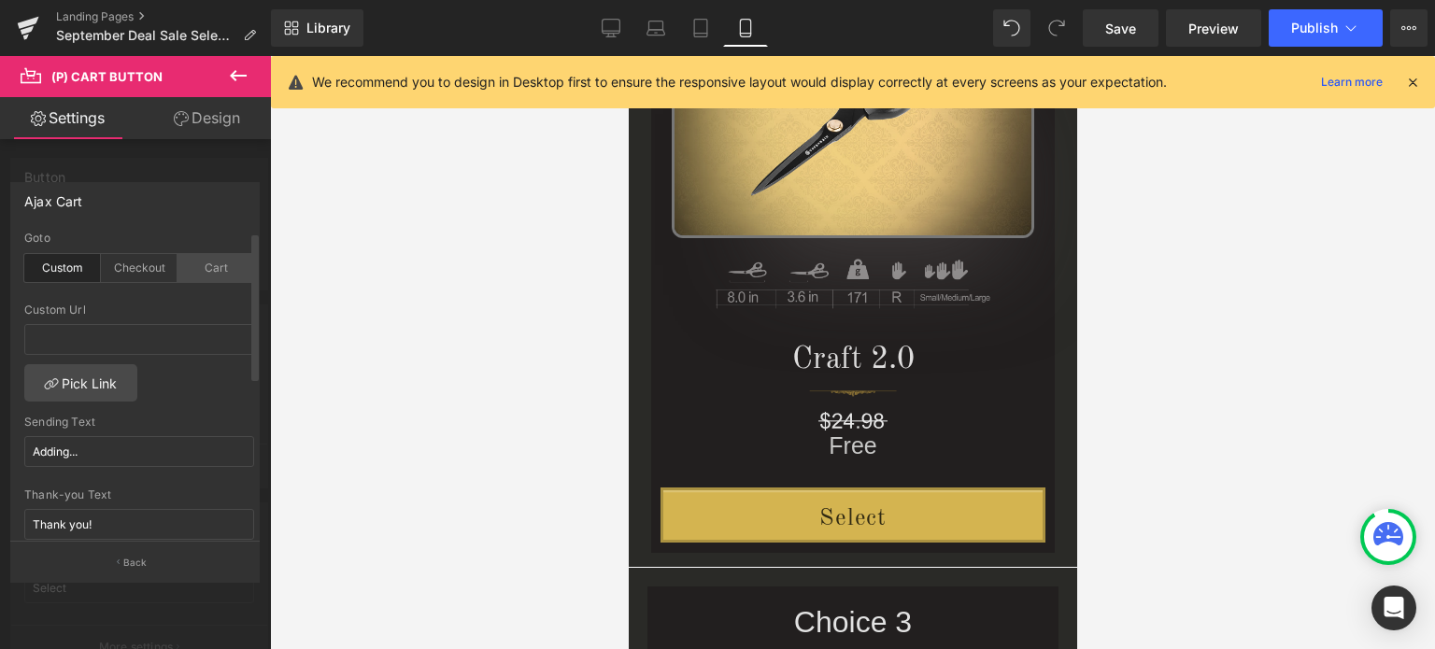
click at [213, 273] on div "Cart" at bounding box center [216, 268] width 77 height 28
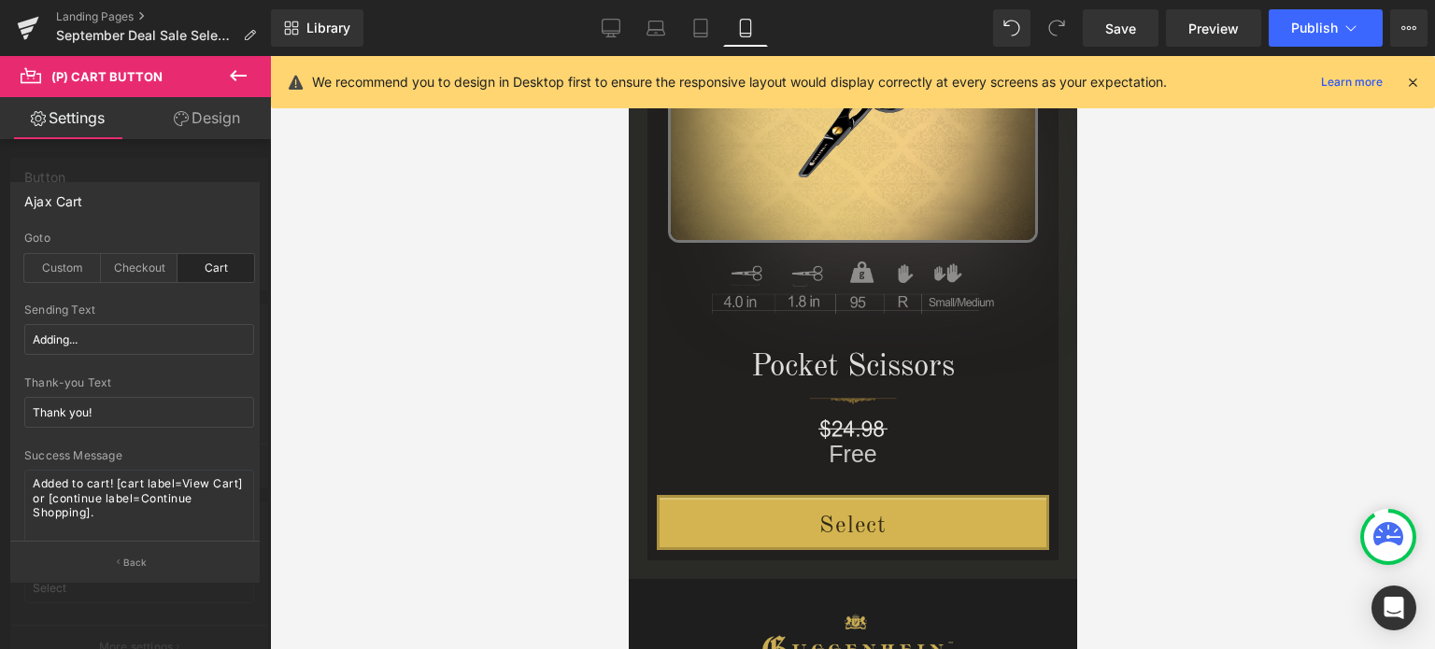
scroll to position [1962, 0]
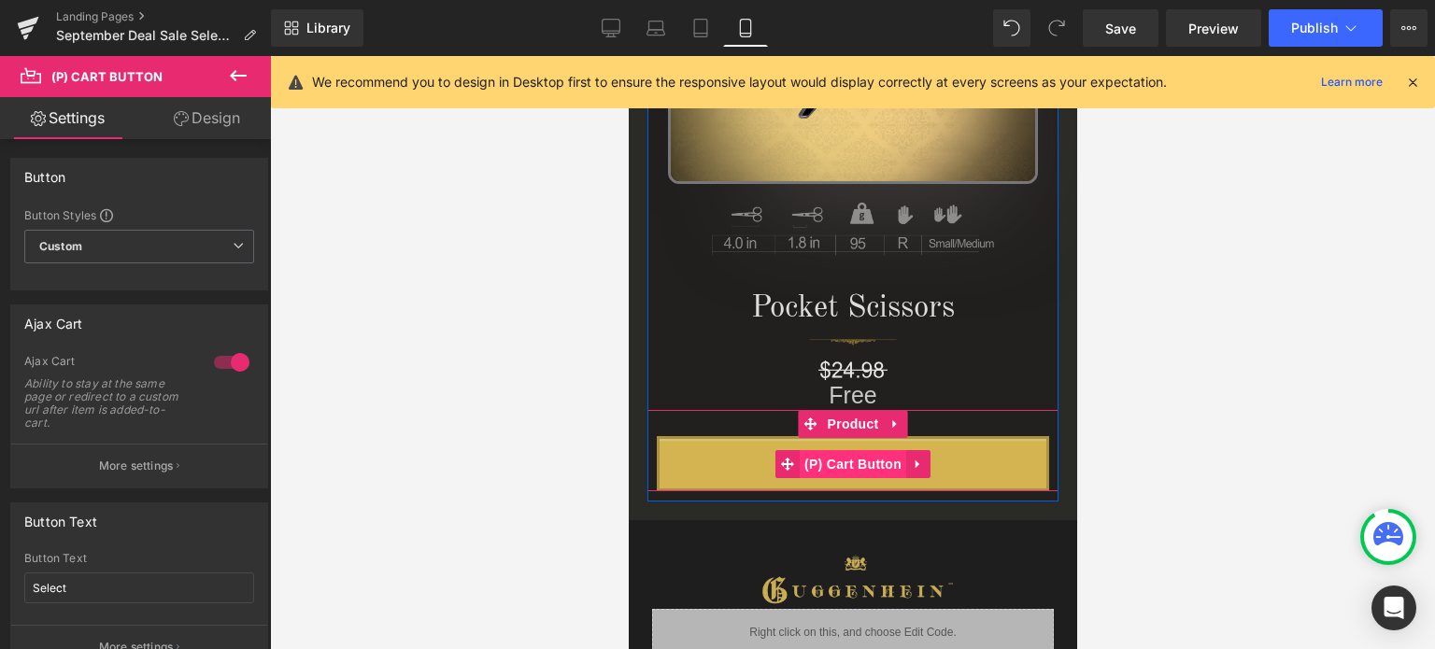
click at [850, 461] on span "(P) Cart Button" at bounding box center [852, 464] width 107 height 28
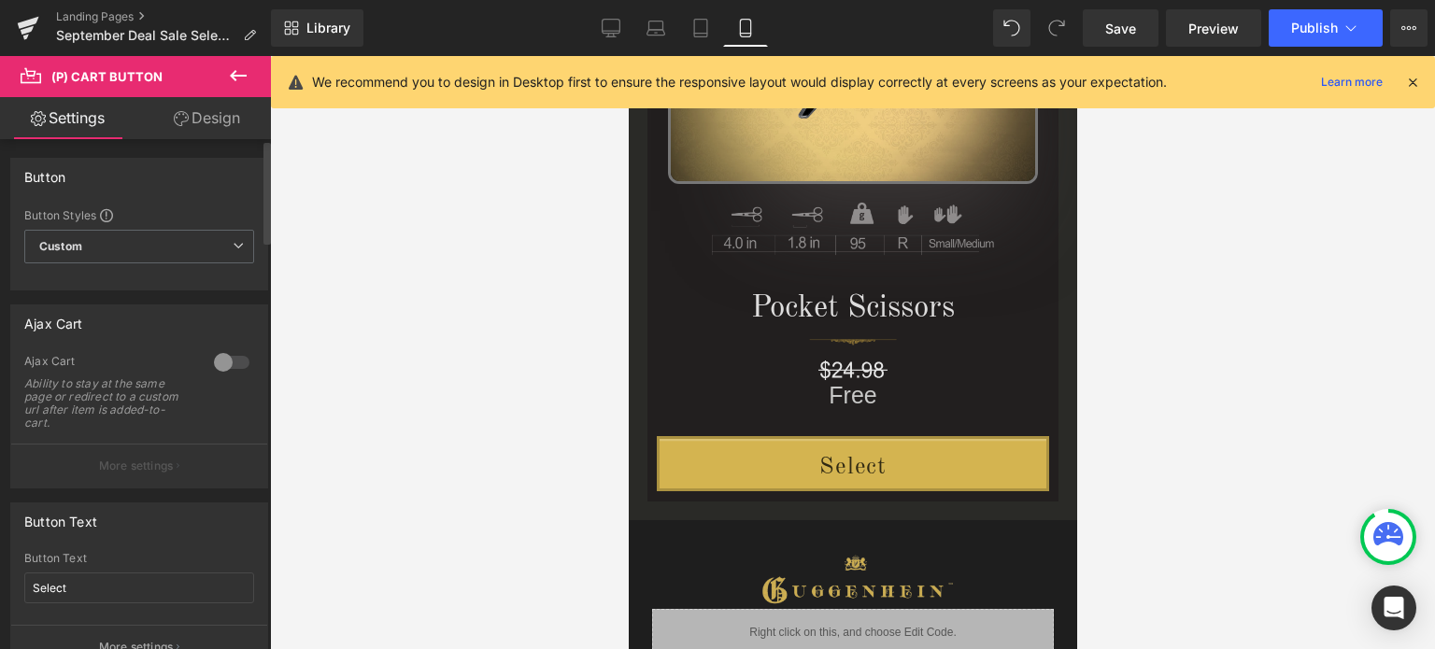
click at [216, 362] on div at bounding box center [231, 363] width 45 height 30
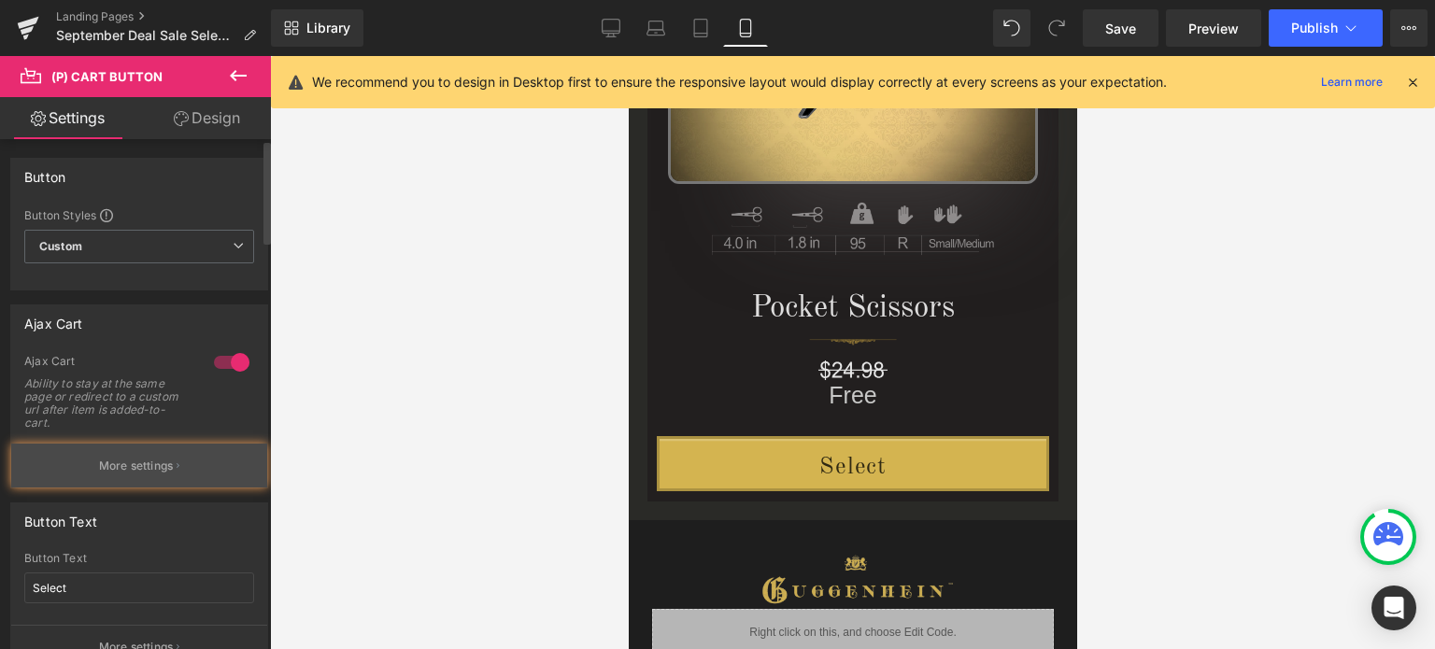
click at [155, 471] on p "More settings" at bounding box center [136, 466] width 75 height 17
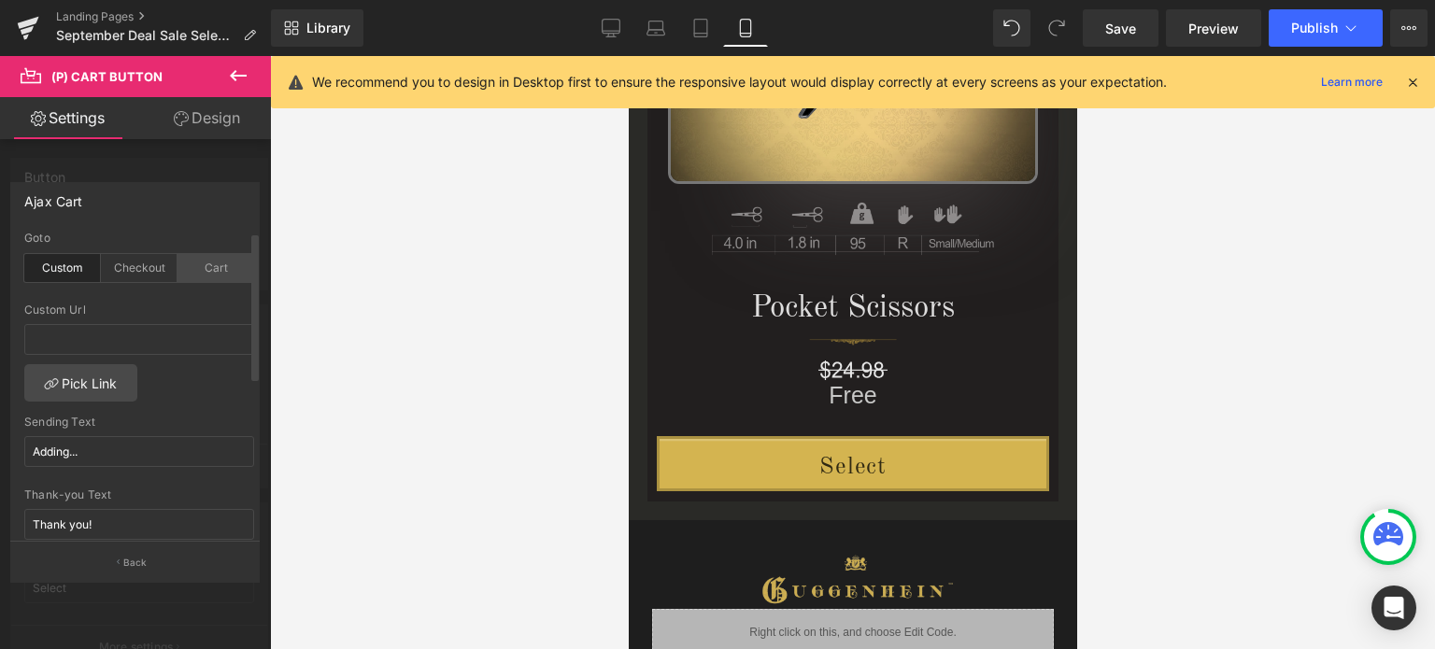
click at [209, 270] on div "Cart" at bounding box center [216, 268] width 77 height 28
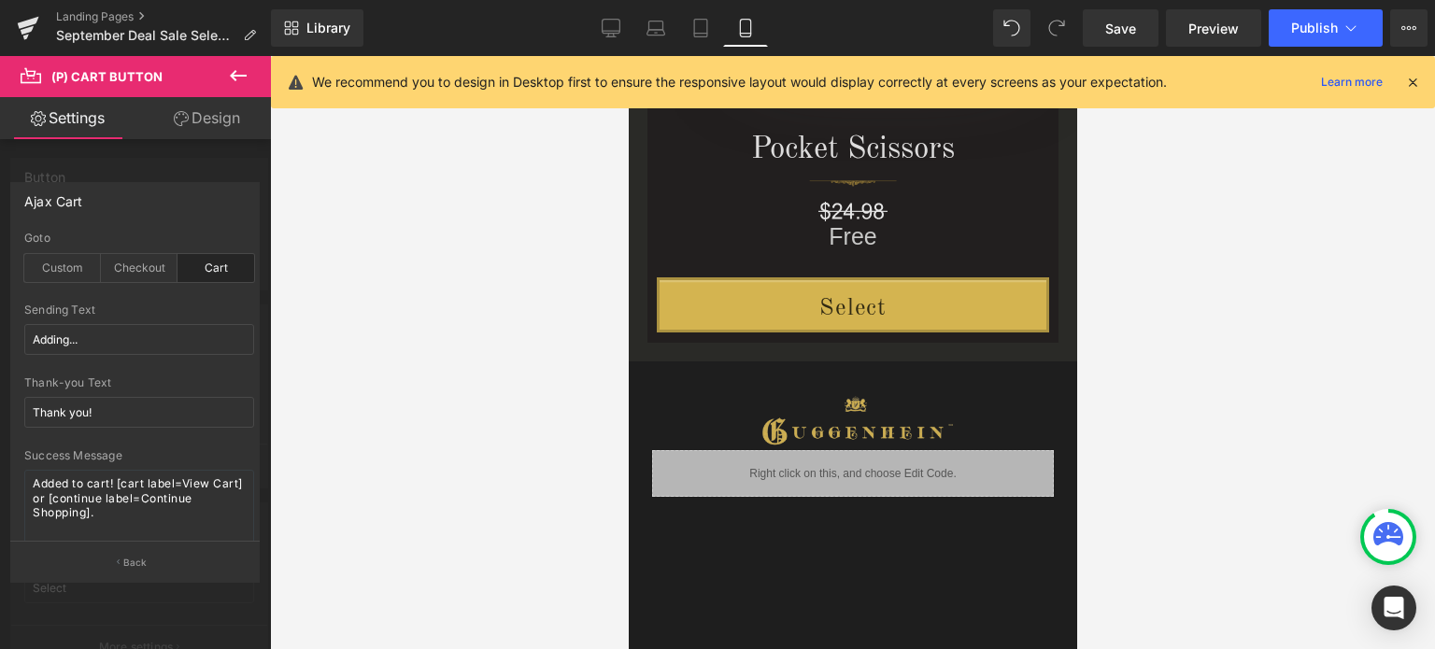
scroll to position [2056, 0]
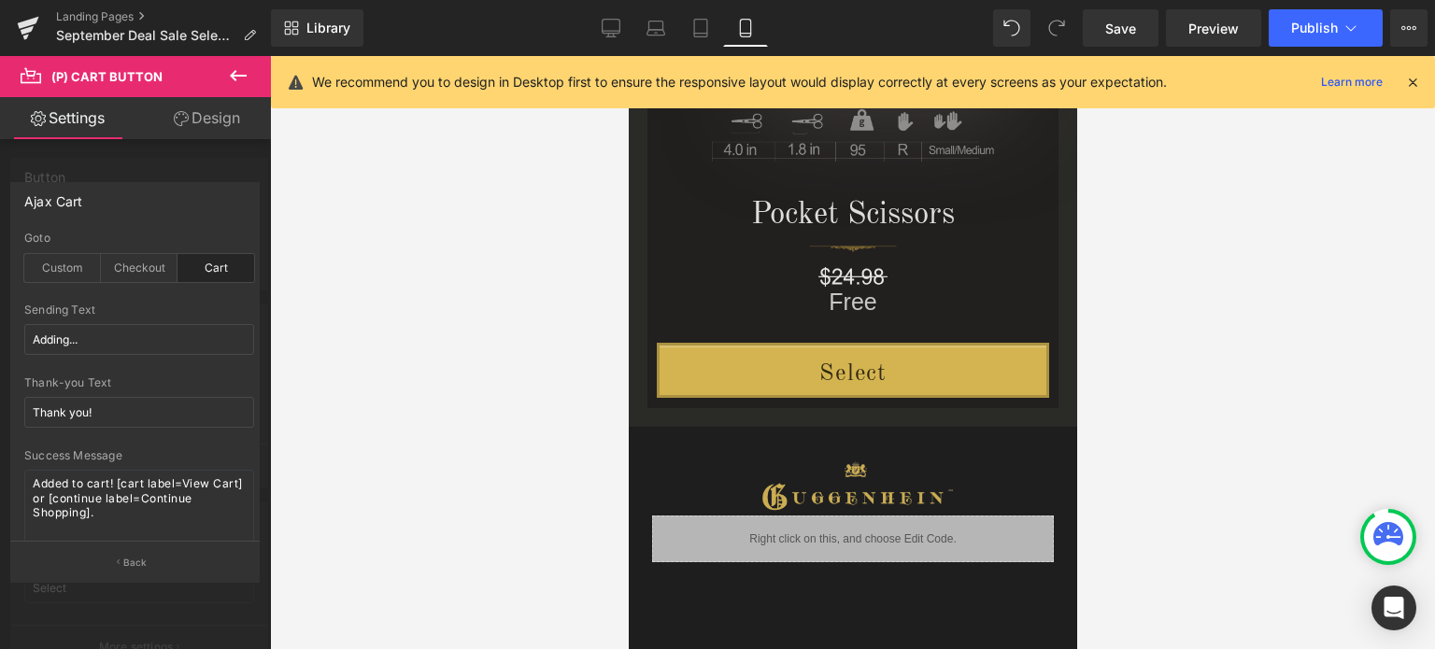
click at [1410, 83] on icon at bounding box center [1413, 82] width 17 height 17
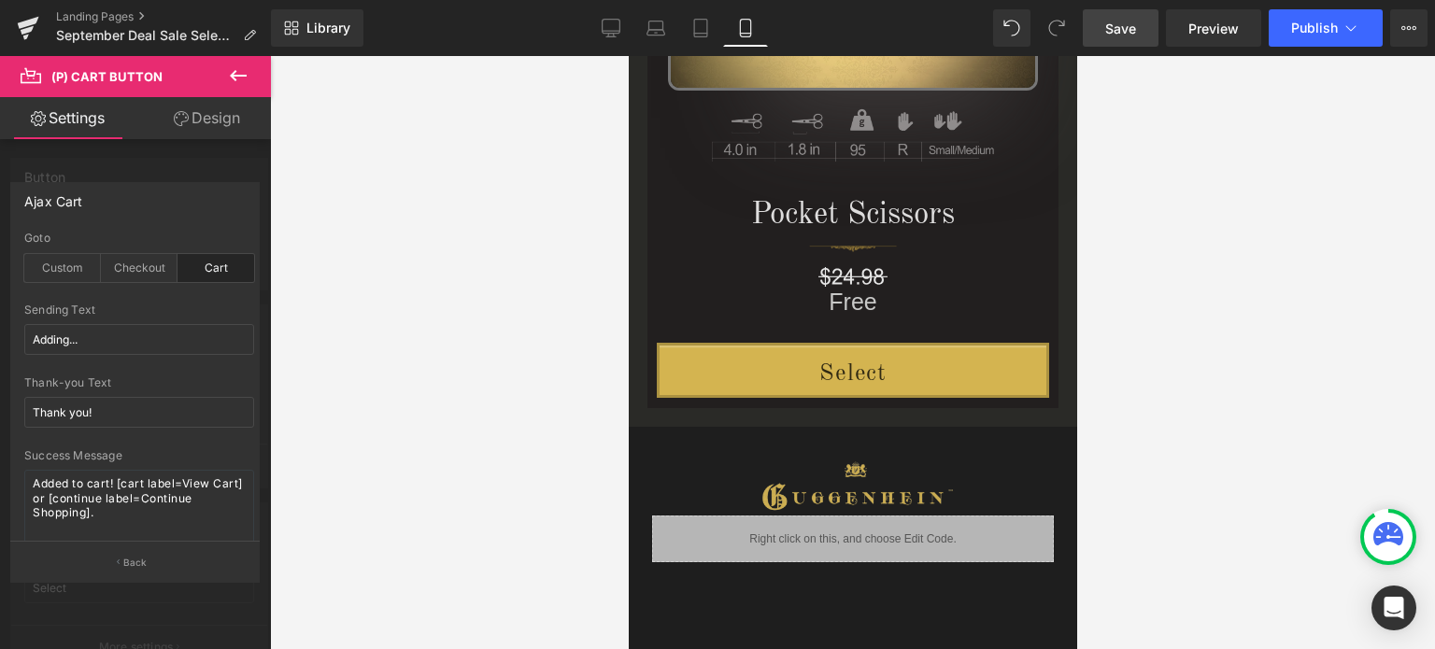
click at [1129, 31] on span "Save" at bounding box center [1121, 29] width 31 height 20
click at [622, 29] on link "Desktop" at bounding box center [611, 27] width 45 height 37
type input "15"
type input "#484747"
type input "100"
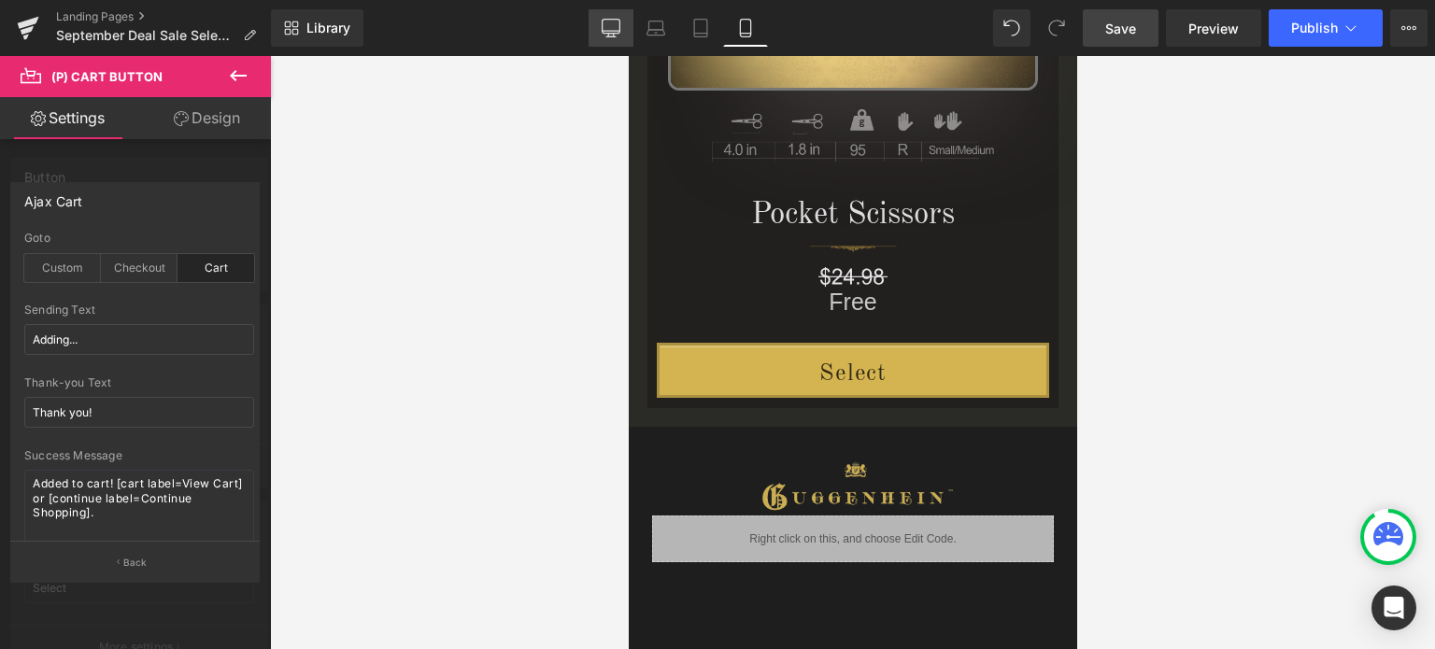
type input "#ffffff"
type input "100"
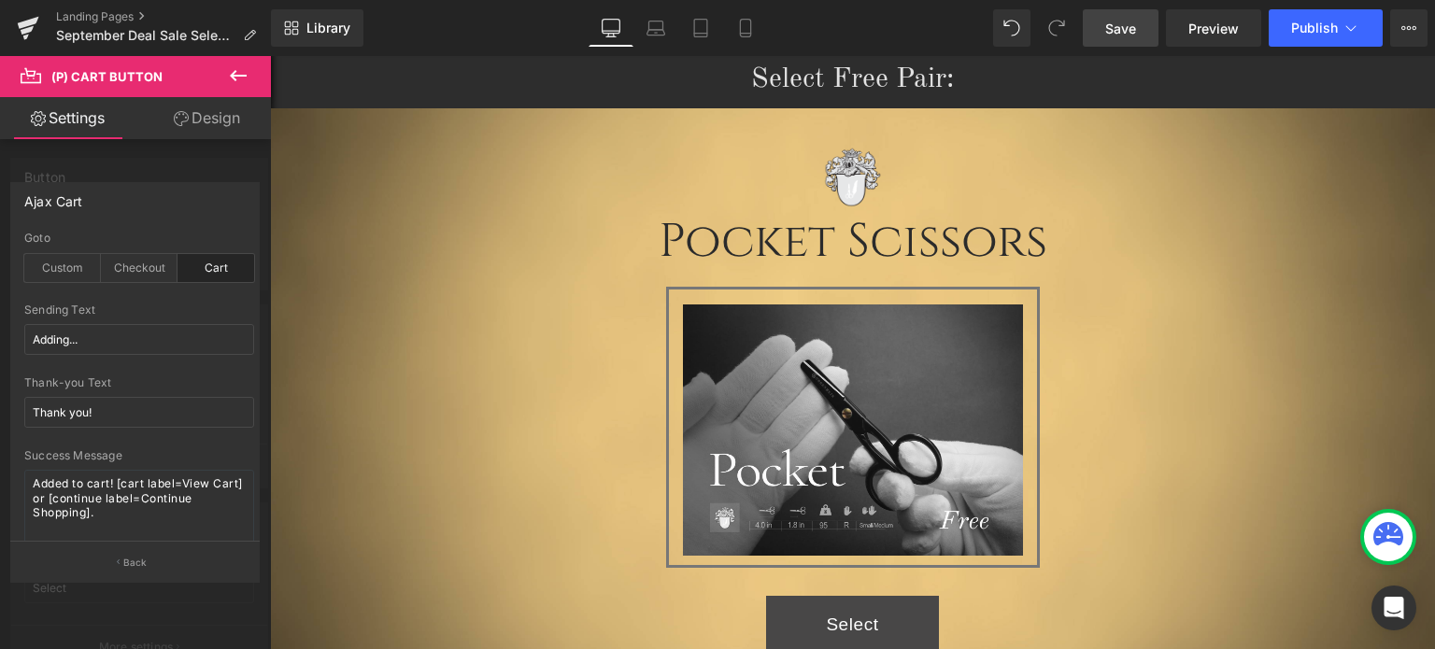
scroll to position [0, 0]
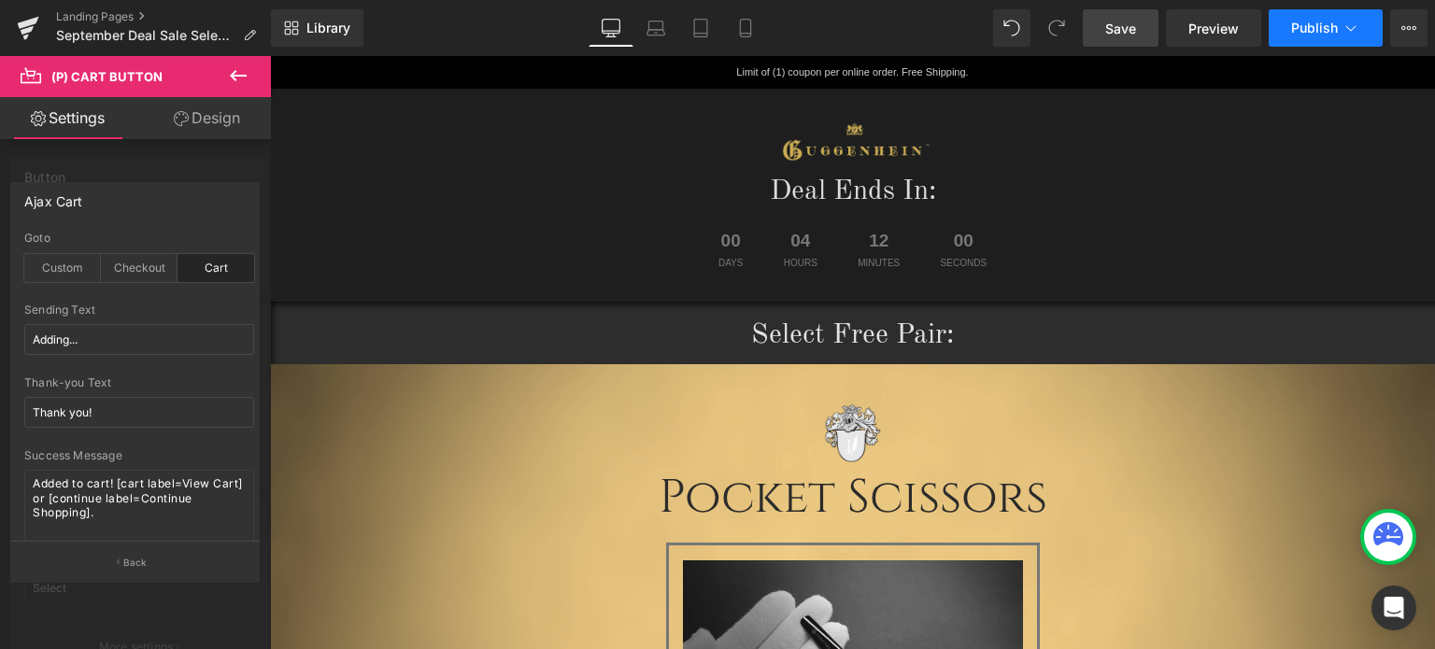
click at [1345, 25] on icon at bounding box center [1351, 28] width 19 height 19
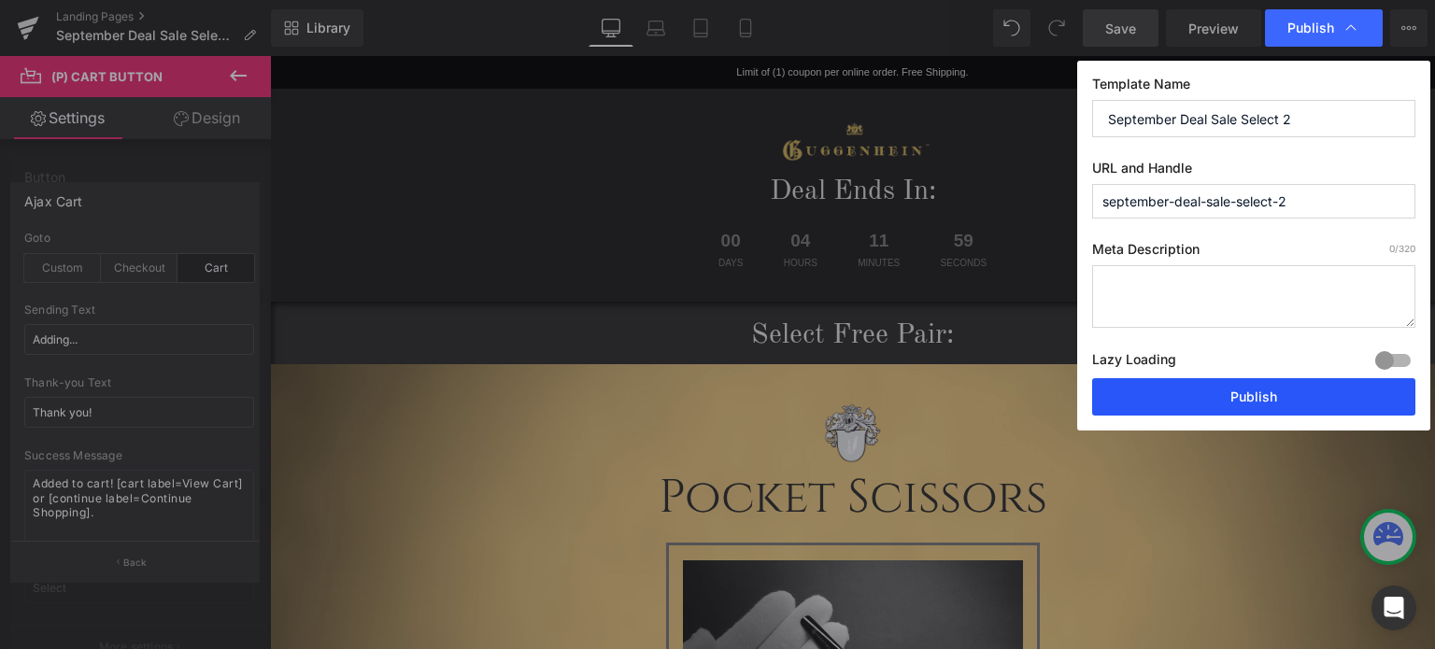
click at [1246, 399] on button "Publish" at bounding box center [1253, 396] width 323 height 37
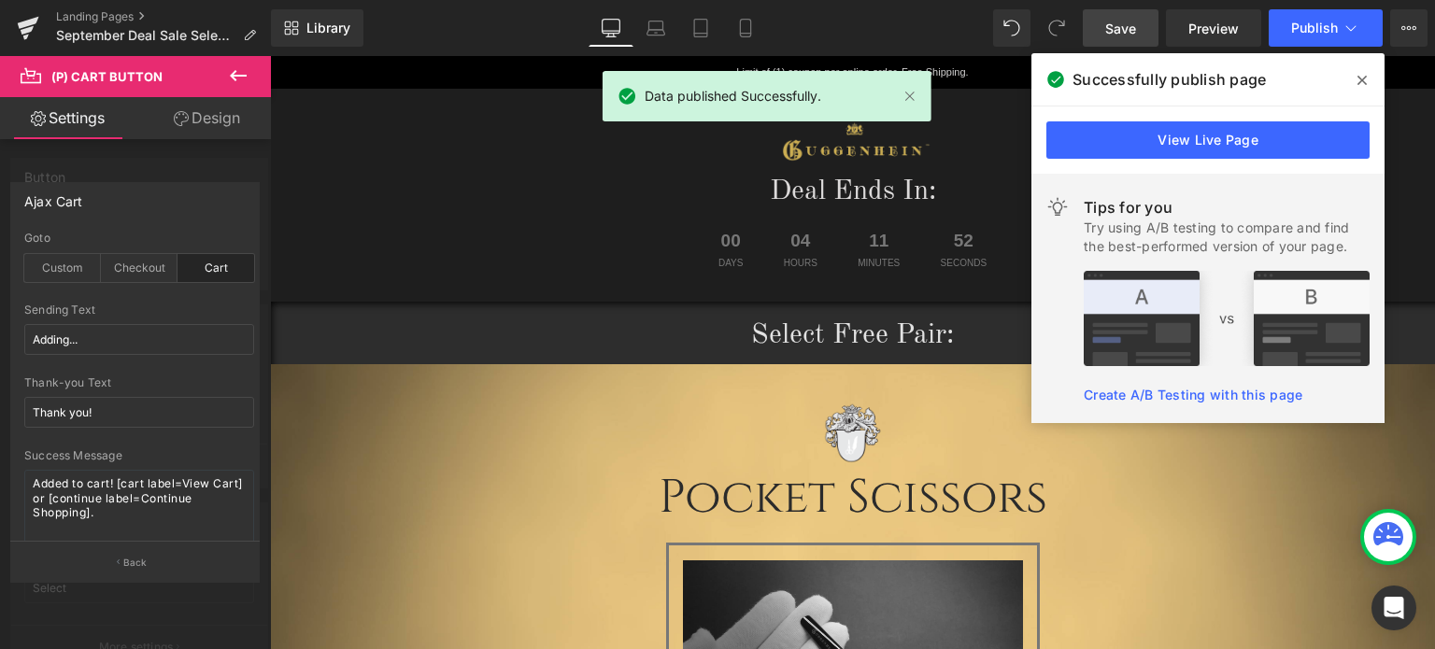
drag, startPoint x: 1361, startPoint y: 82, endPoint x: 911, endPoint y: 16, distance: 454.4
click at [1361, 82] on icon at bounding box center [1362, 80] width 9 height 9
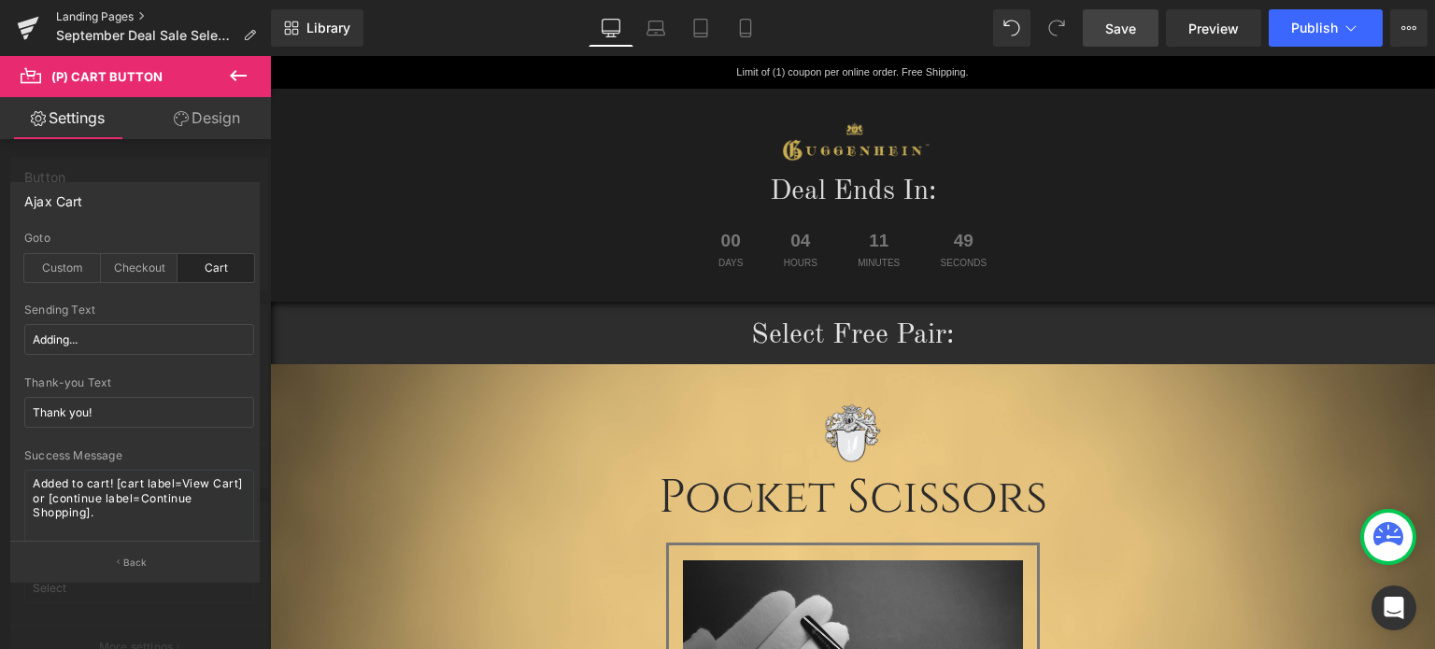
click at [105, 16] on link "Landing Pages" at bounding box center [163, 16] width 215 height 15
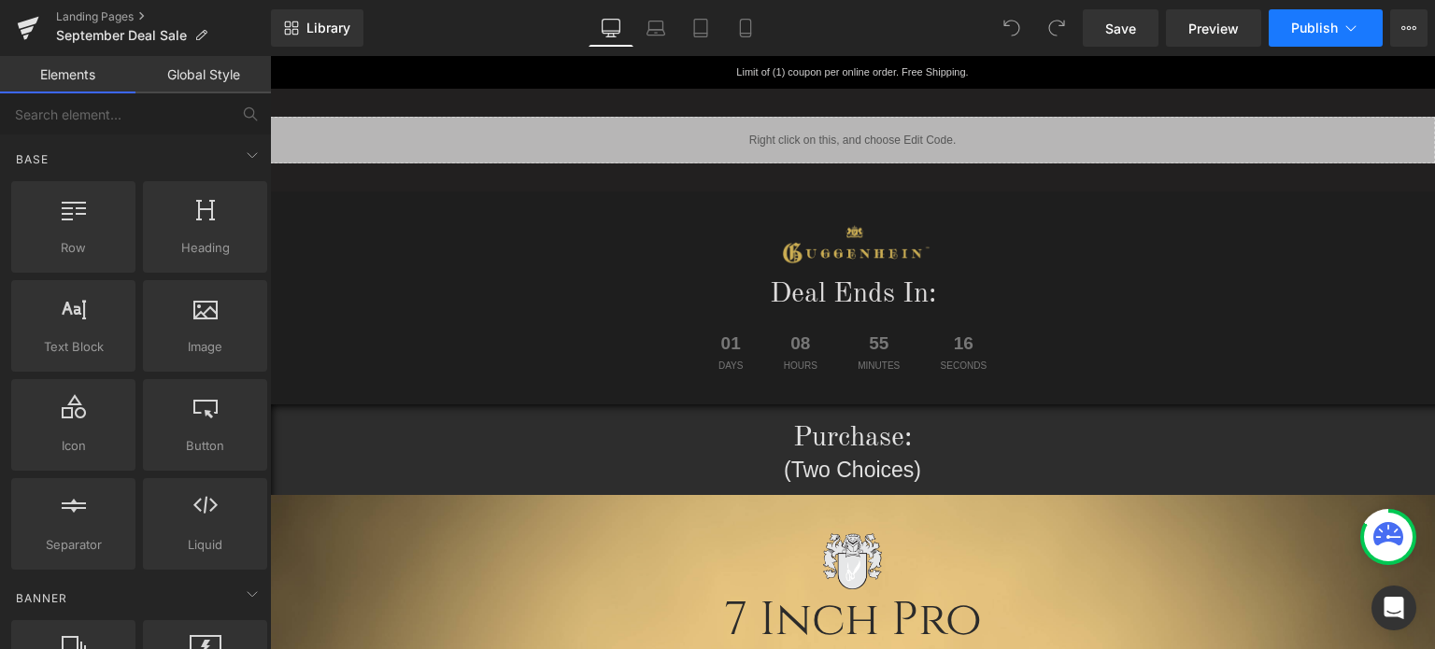
click at [1337, 28] on span "Publish" at bounding box center [1315, 28] width 47 height 15
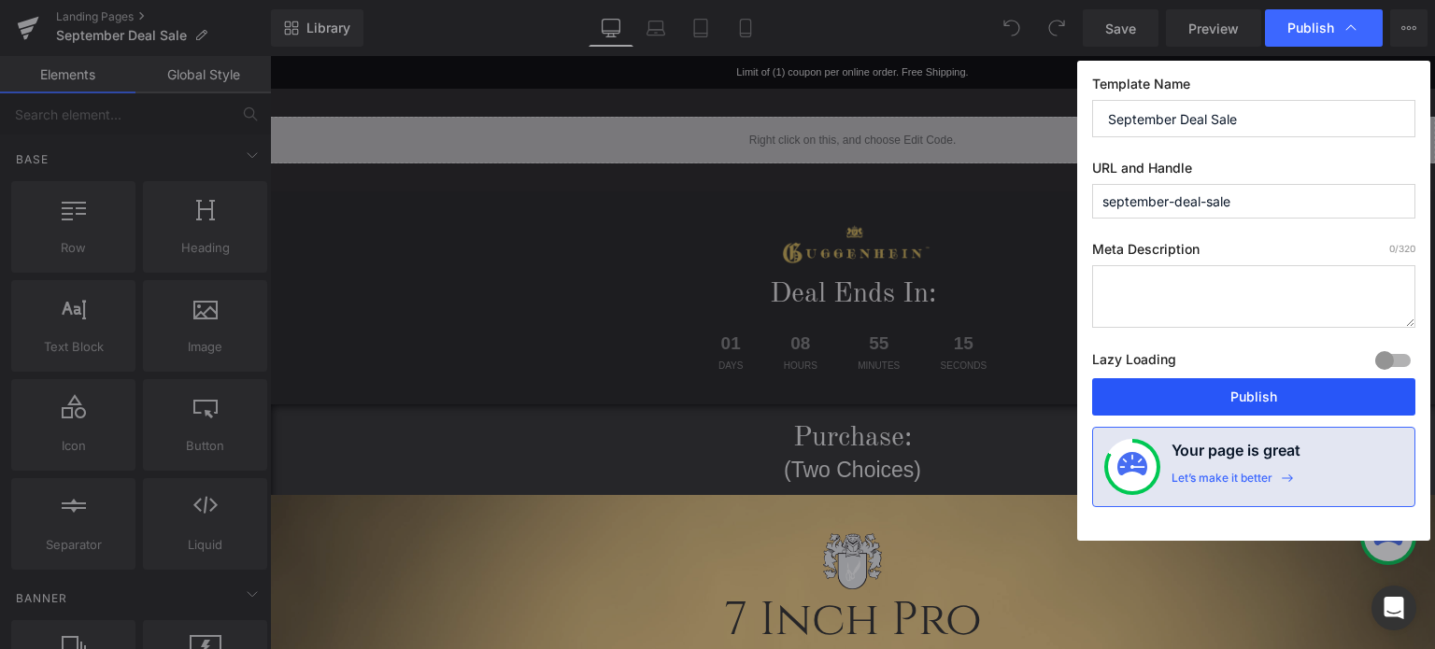
click at [1267, 400] on button "Publish" at bounding box center [1253, 396] width 323 height 37
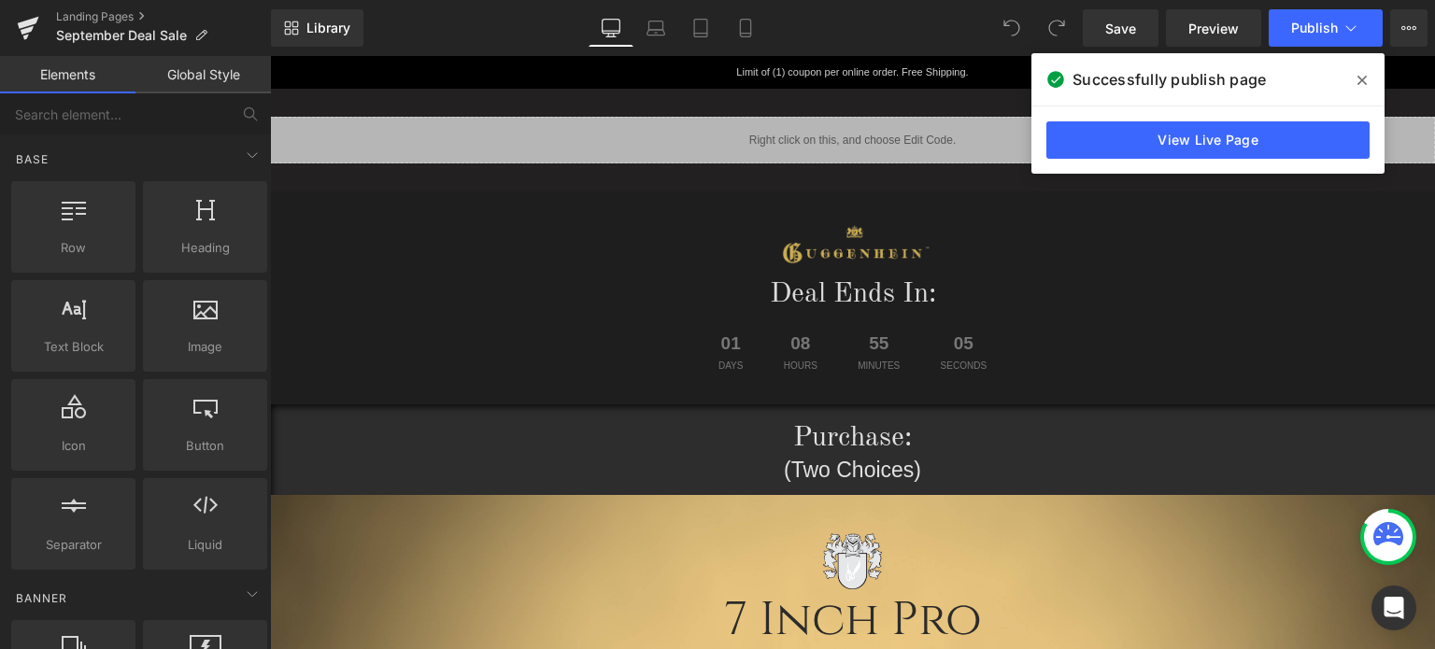
drag, startPoint x: 1366, startPoint y: 82, endPoint x: 1095, endPoint y: 26, distance: 276.8
click at [1366, 82] on icon at bounding box center [1362, 80] width 9 height 15
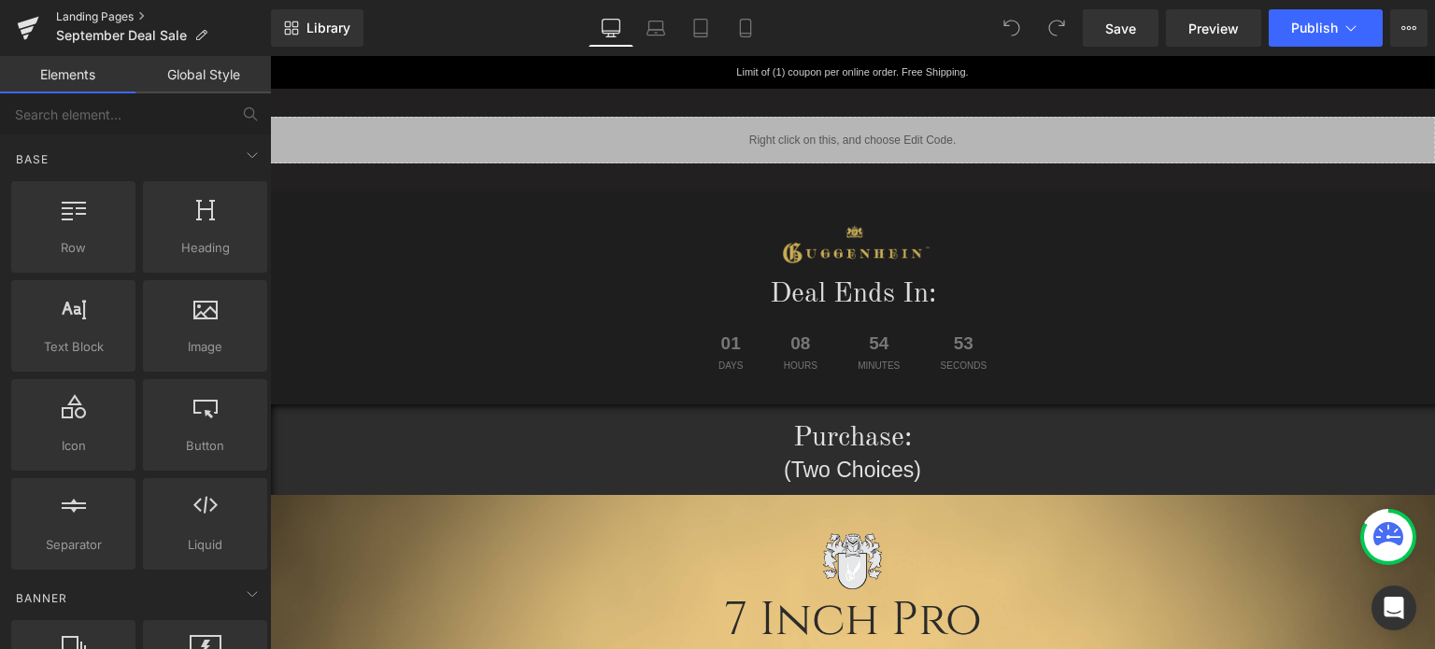
click at [110, 16] on link "Landing Pages" at bounding box center [163, 16] width 215 height 15
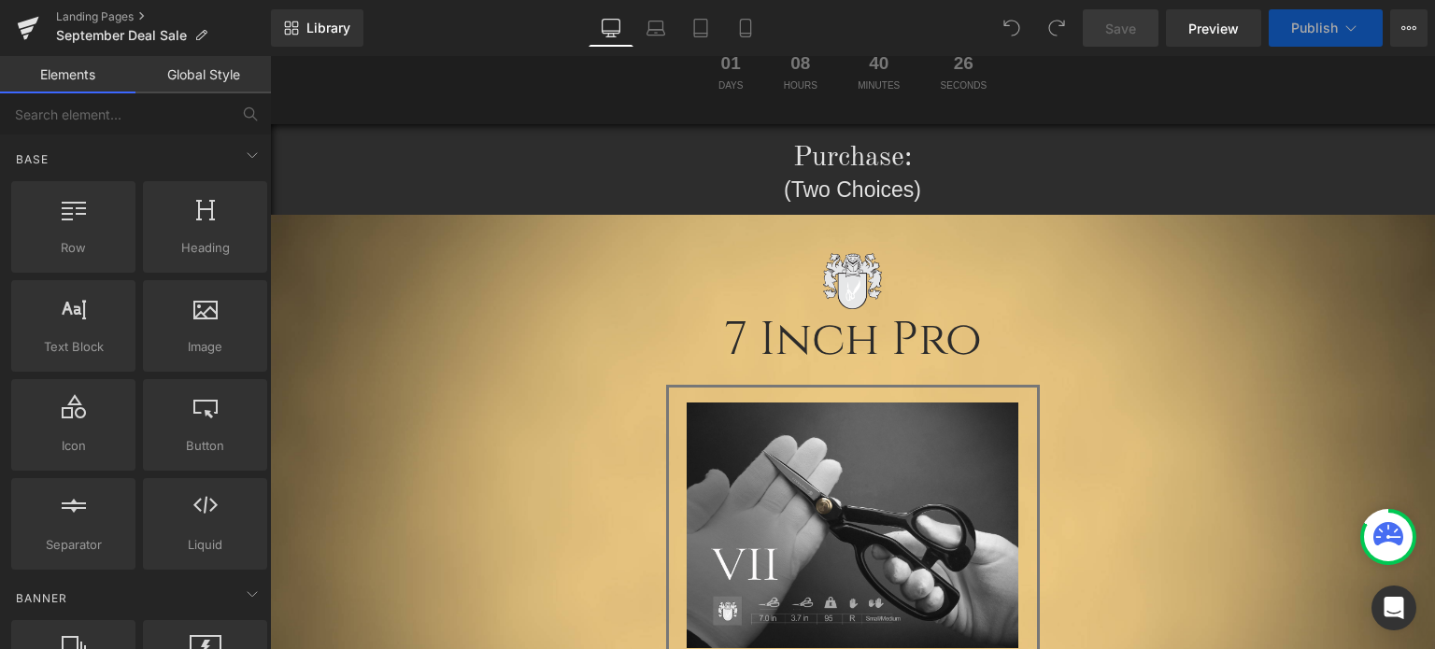
scroll to position [654, 0]
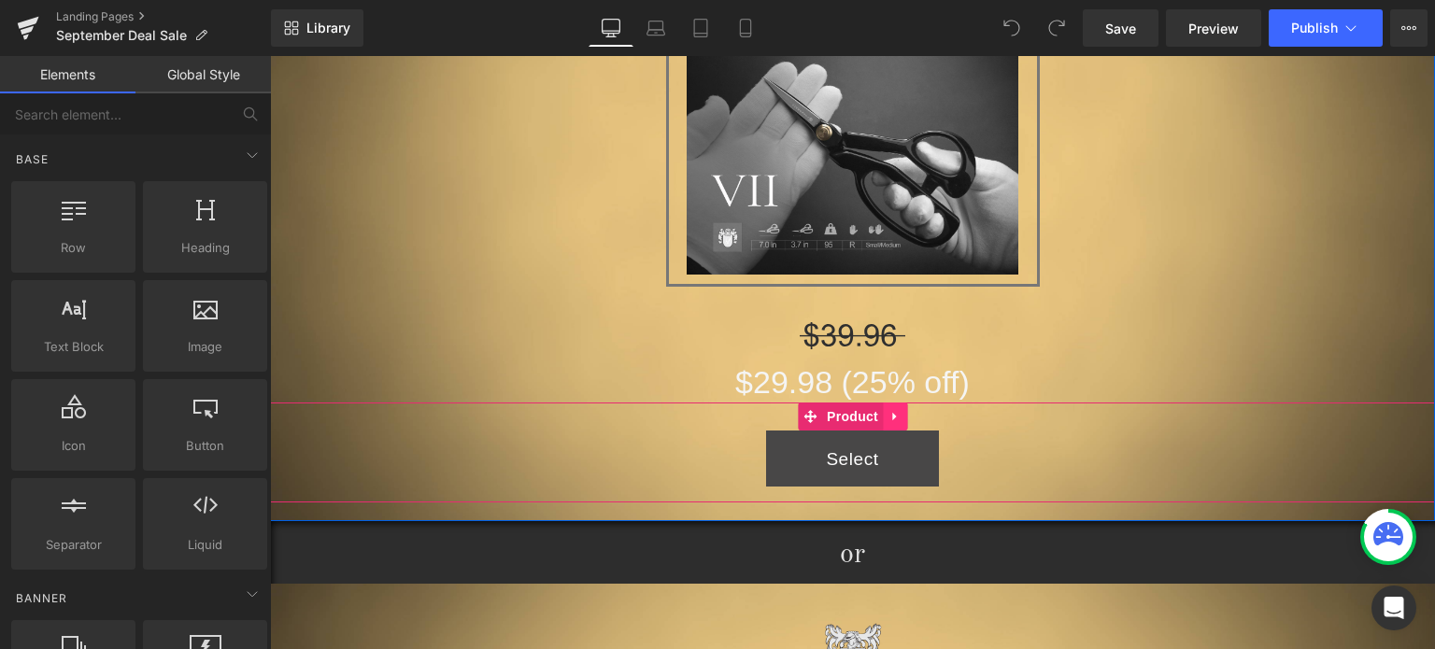
click at [889, 414] on icon at bounding box center [895, 417] width 13 height 14
click at [901, 419] on icon at bounding box center [907, 416] width 13 height 13
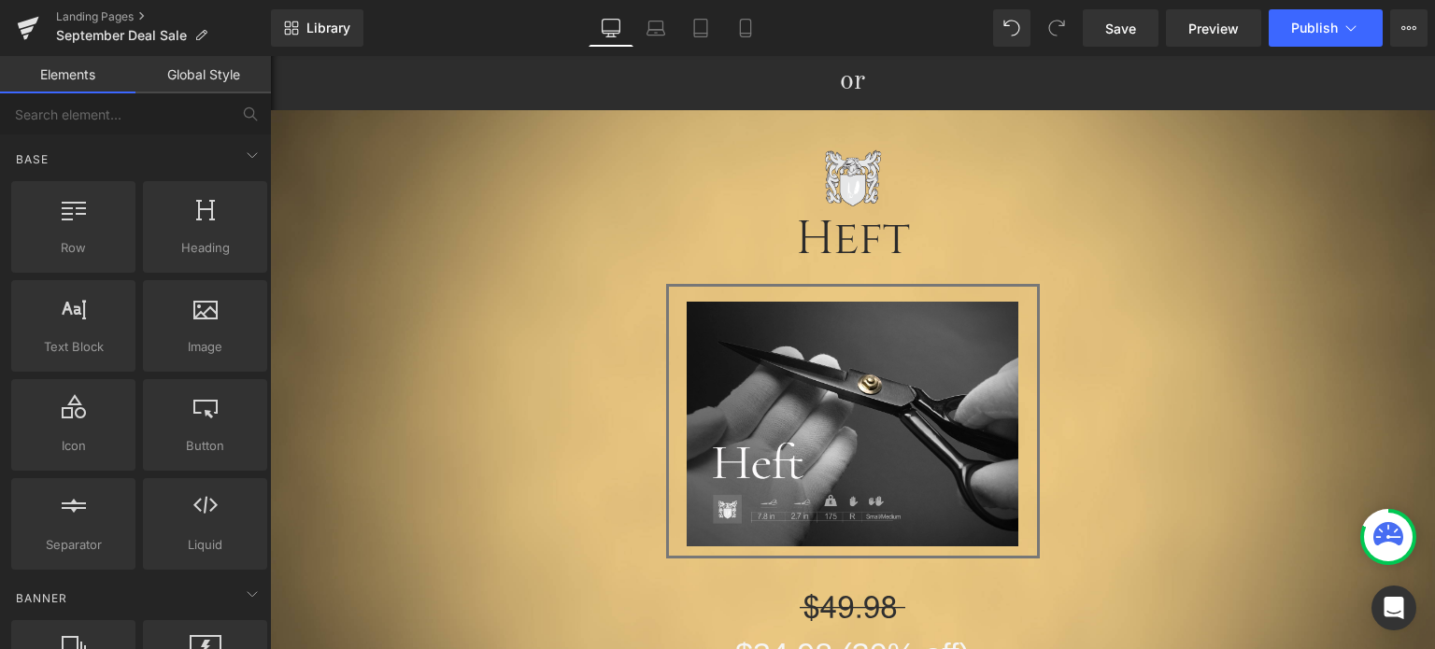
scroll to position [1308, 0]
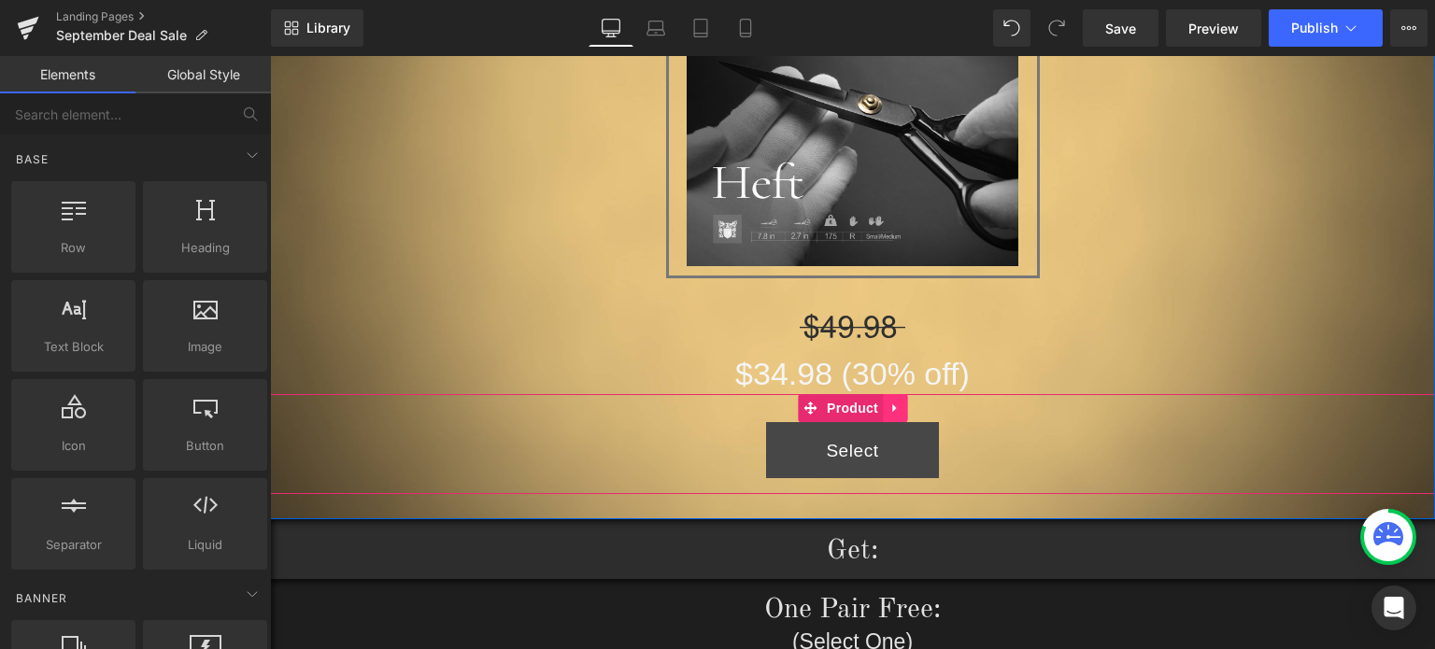
click at [883, 417] on link at bounding box center [895, 408] width 24 height 28
drag, startPoint x: 897, startPoint y: 407, endPoint x: 1110, endPoint y: 418, distance: 213.4
click at [901, 407] on icon at bounding box center [907, 409] width 13 height 14
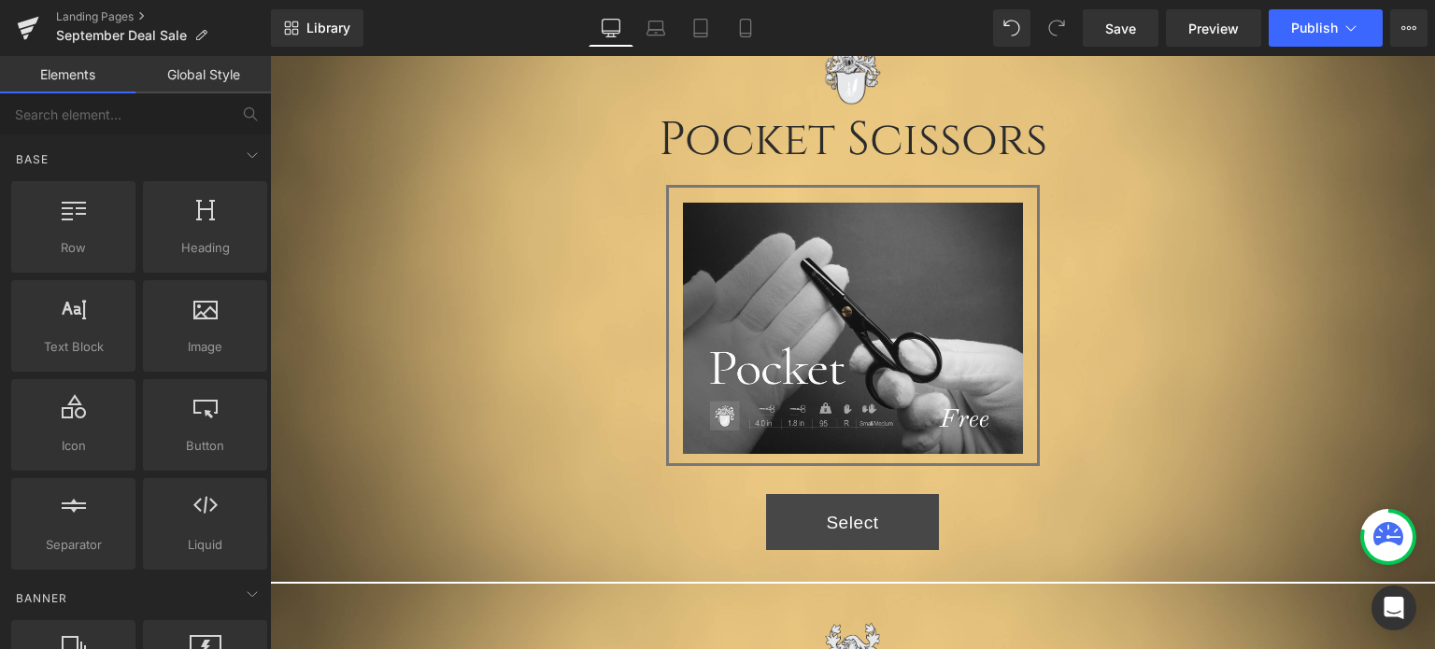
scroll to position [2149, 0]
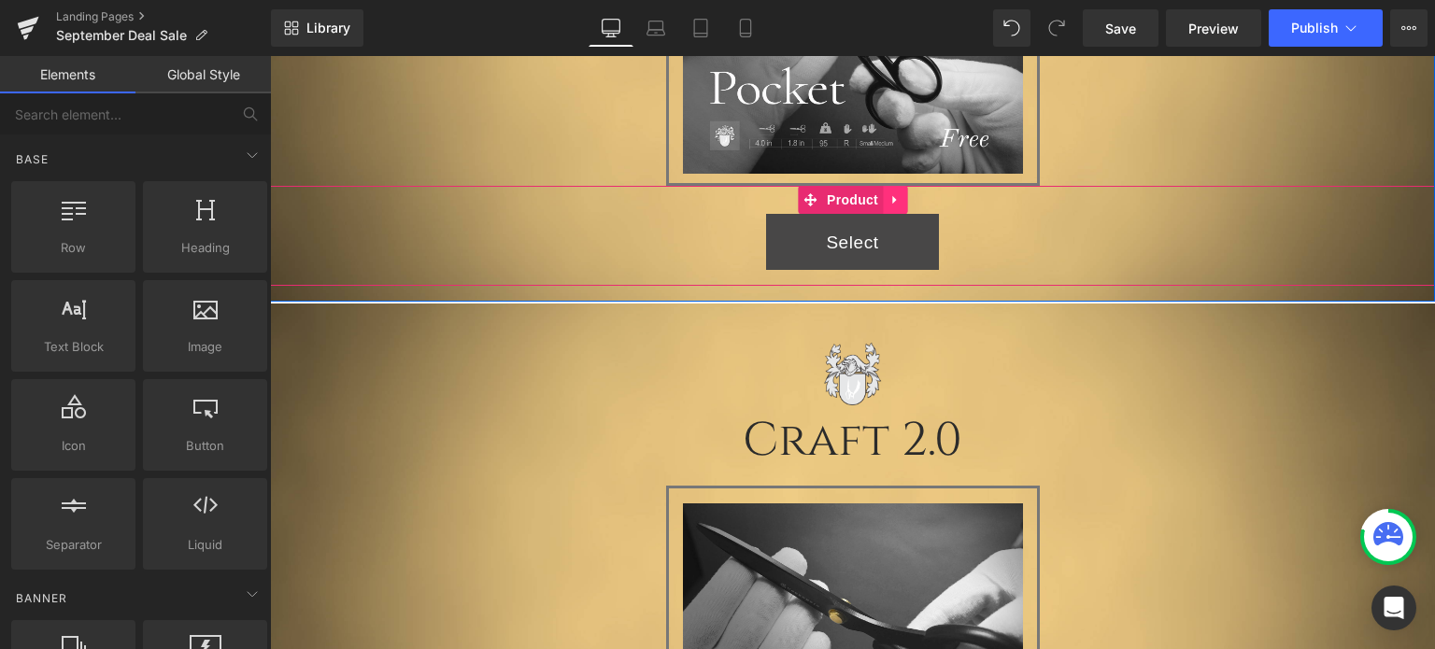
click at [892, 203] on icon at bounding box center [895, 200] width 13 height 14
click at [901, 202] on icon at bounding box center [907, 199] width 13 height 13
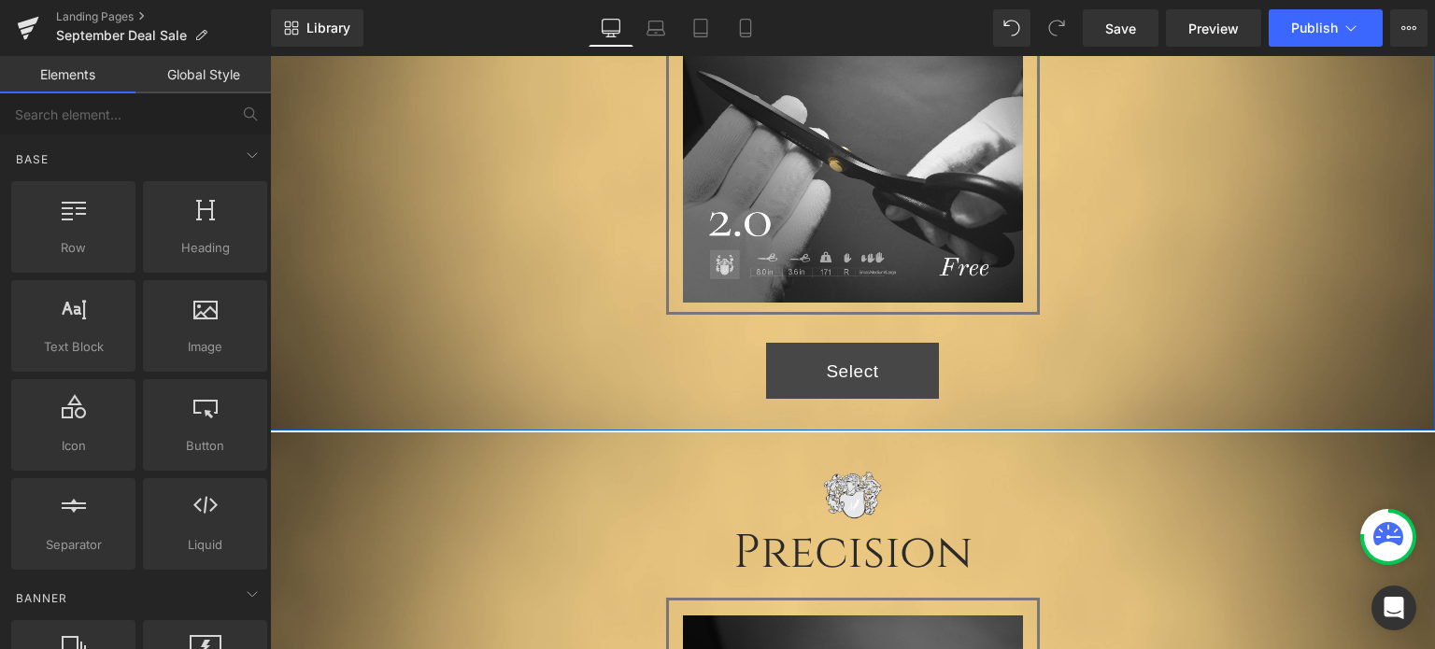
scroll to position [2617, 0]
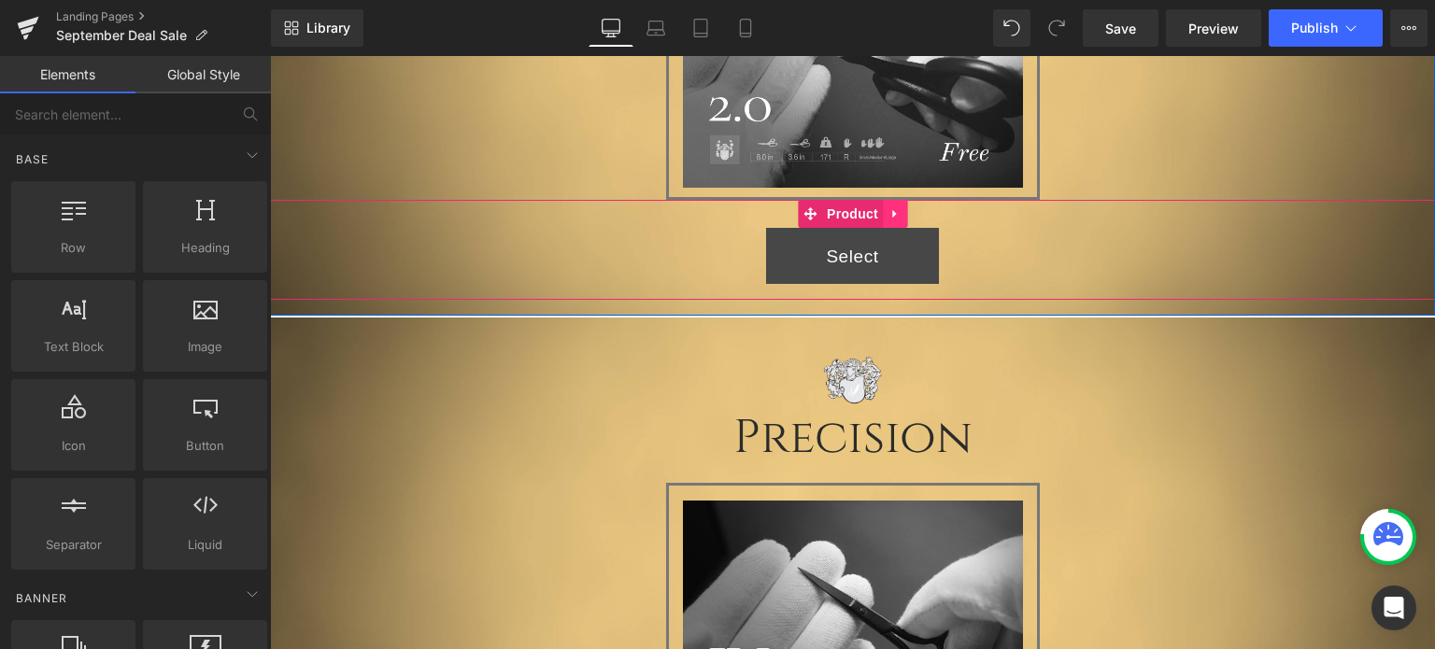
click at [889, 215] on icon at bounding box center [895, 214] width 13 height 14
drag, startPoint x: 901, startPoint y: 213, endPoint x: 991, endPoint y: 238, distance: 93.2
click at [901, 212] on icon at bounding box center [907, 214] width 13 height 14
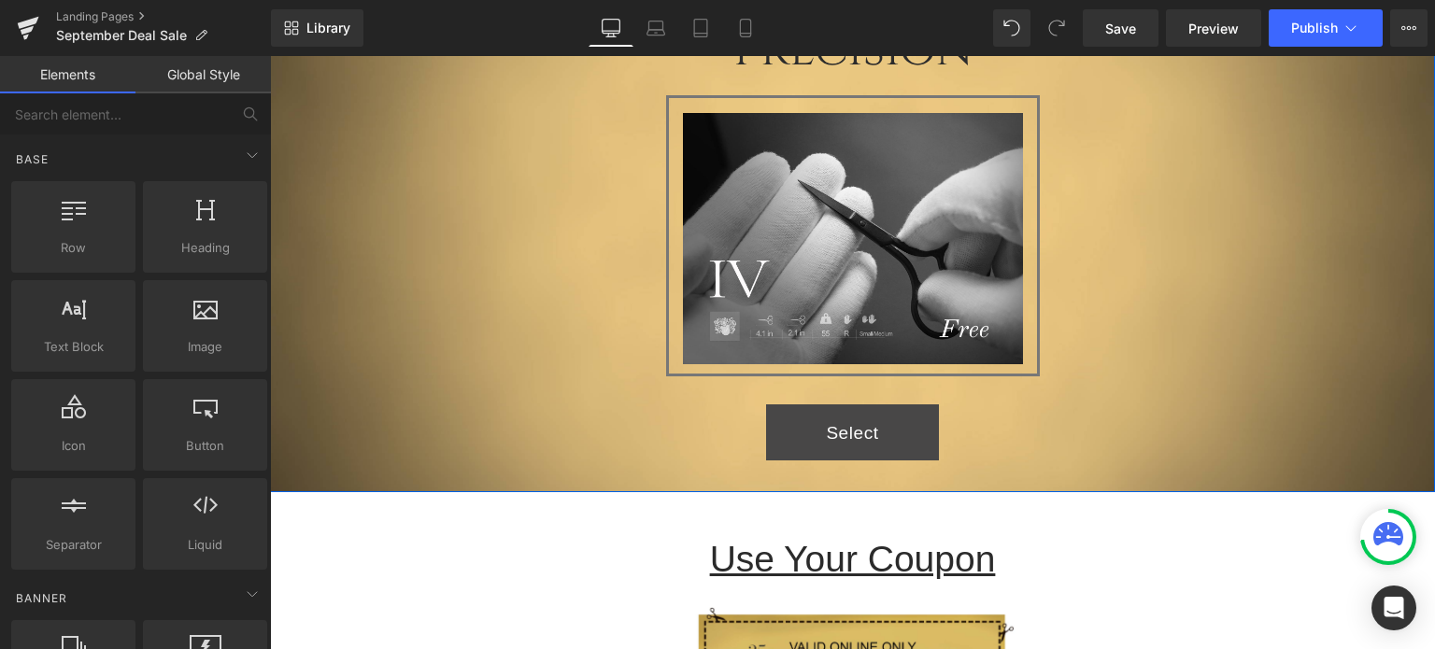
scroll to position [3084, 0]
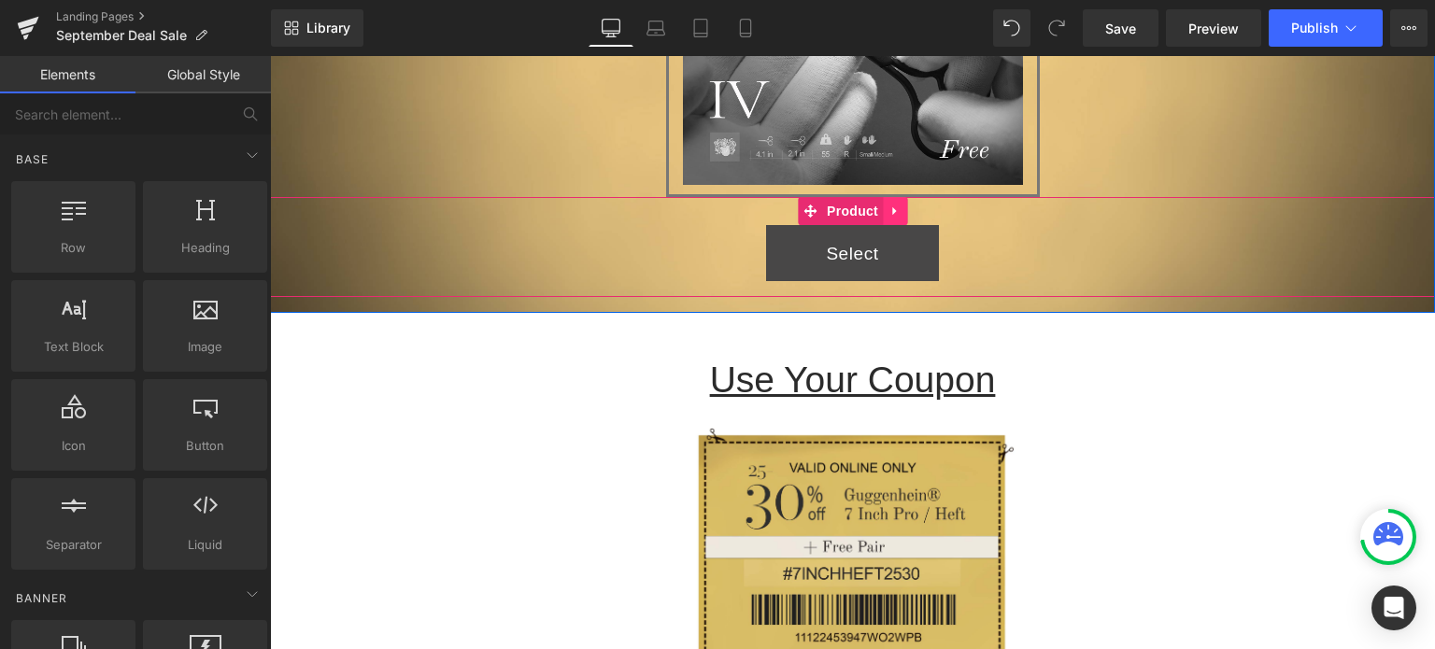
click at [883, 214] on link at bounding box center [895, 211] width 24 height 28
click at [901, 208] on icon at bounding box center [907, 211] width 13 height 13
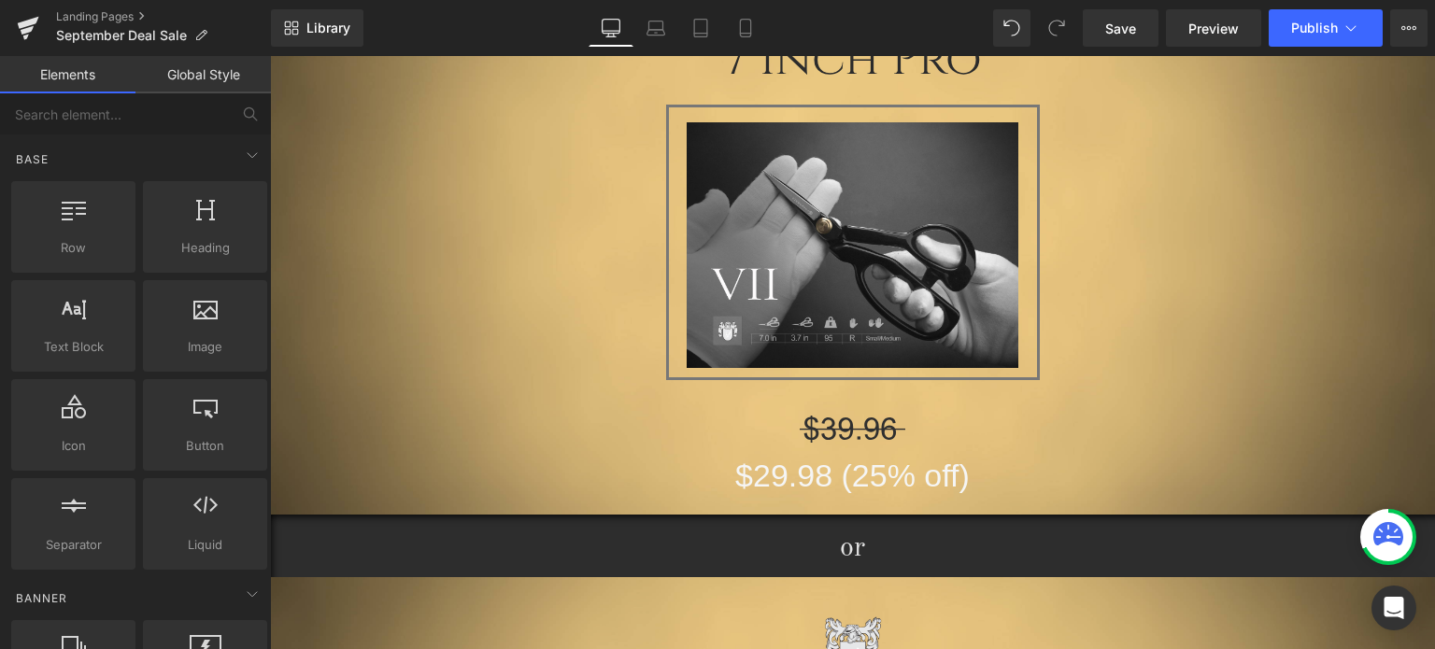
scroll to position [0, 0]
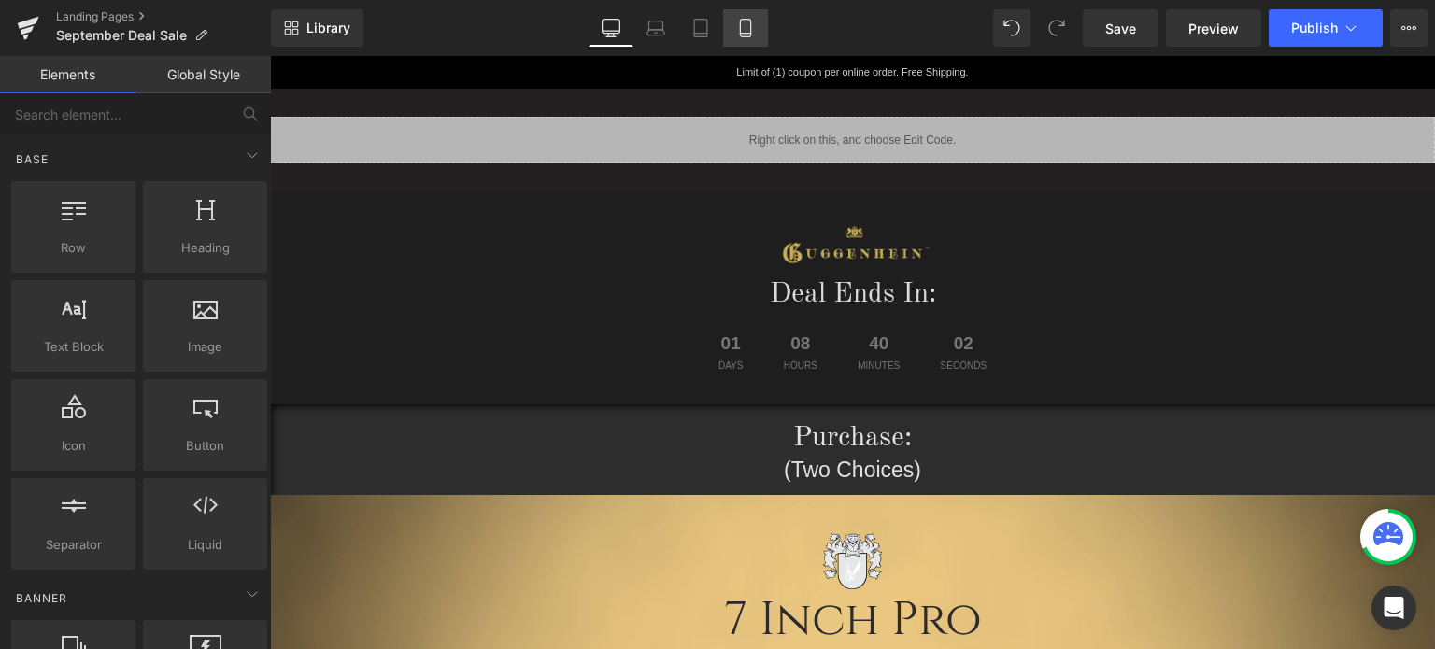
click at [747, 29] on icon at bounding box center [745, 28] width 19 height 19
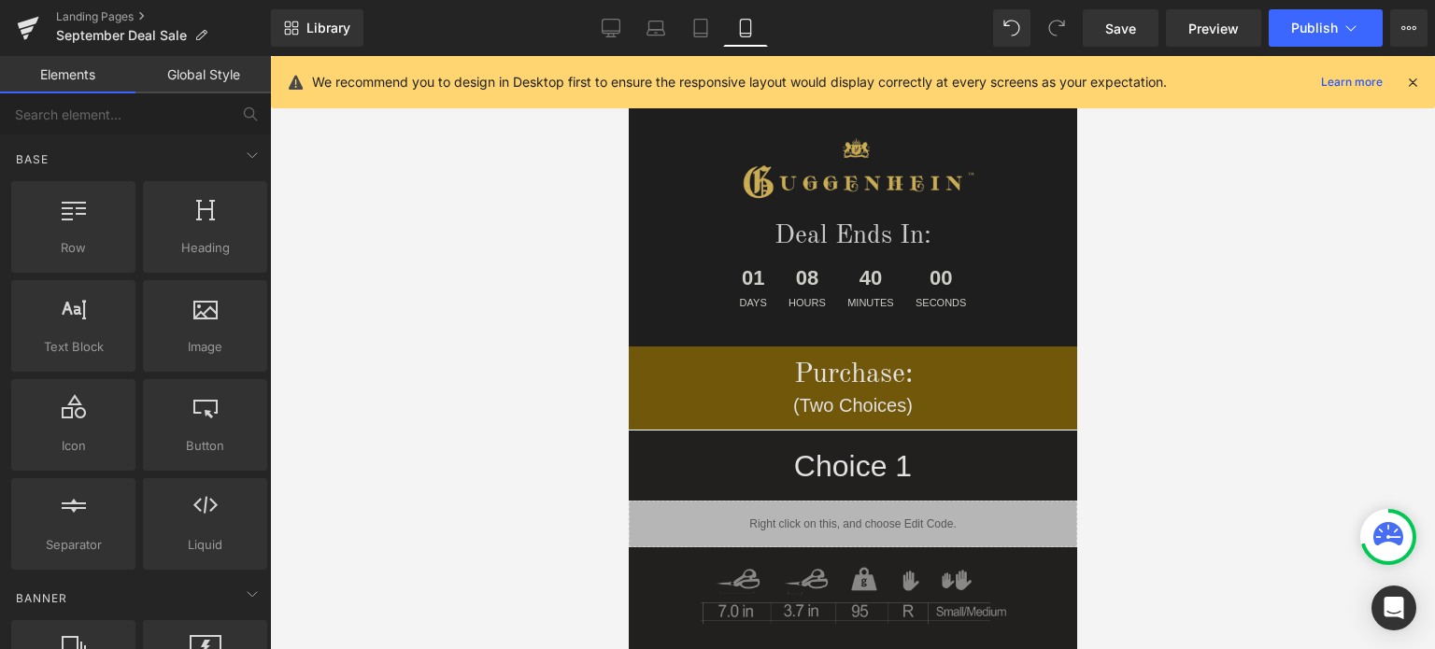
click at [1412, 84] on icon at bounding box center [1413, 82] width 17 height 17
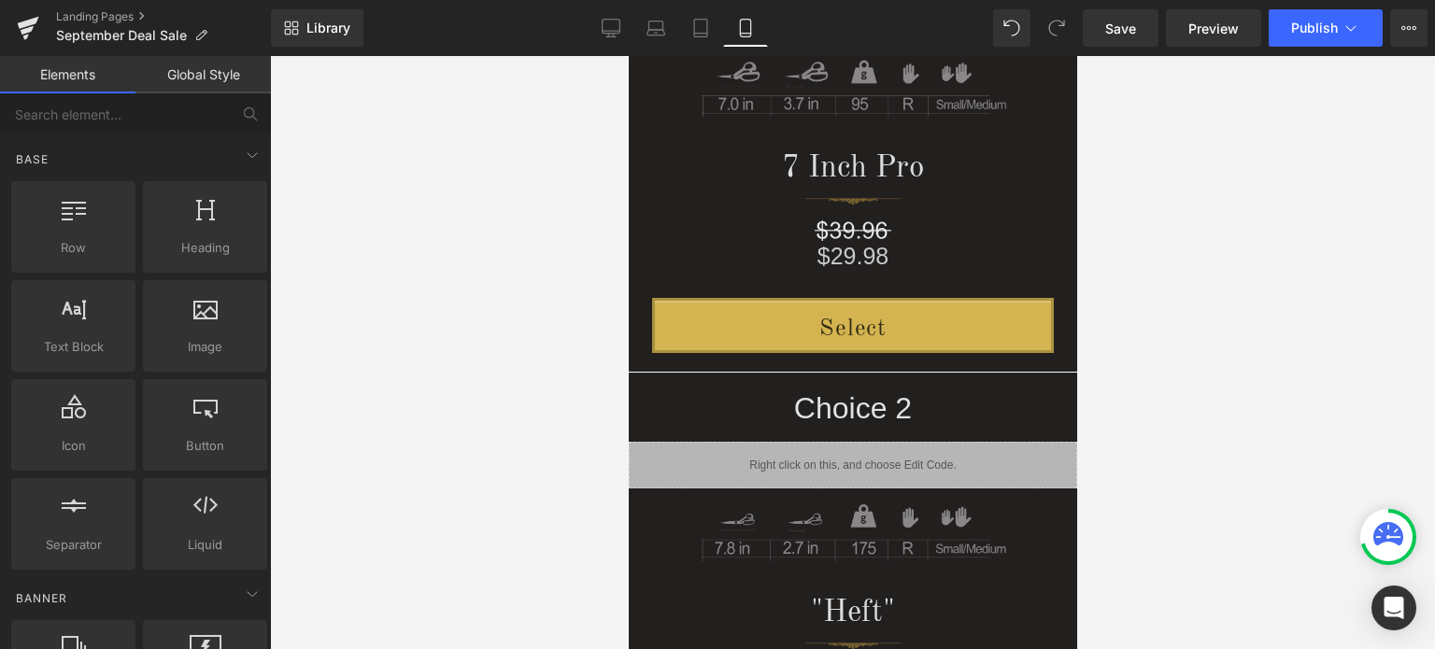
scroll to position [533, 0]
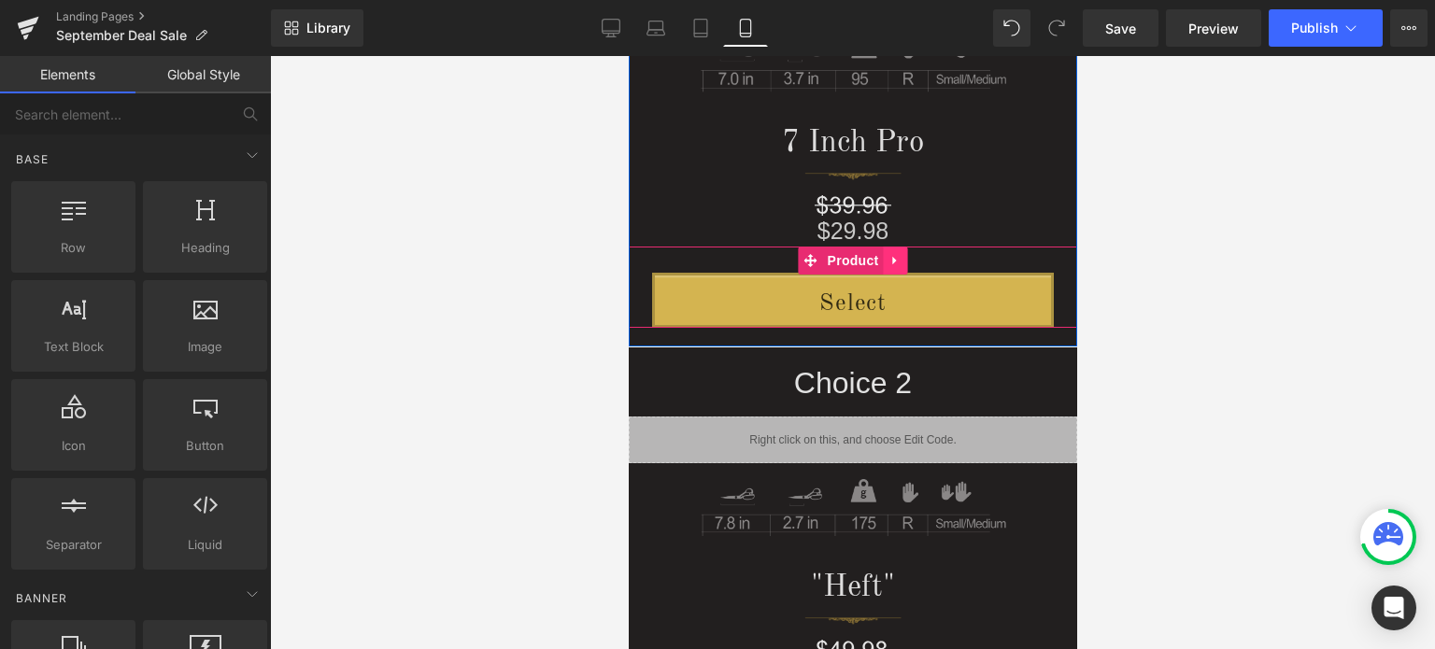
click at [889, 256] on icon at bounding box center [895, 260] width 13 height 14
click at [901, 262] on icon at bounding box center [907, 260] width 13 height 13
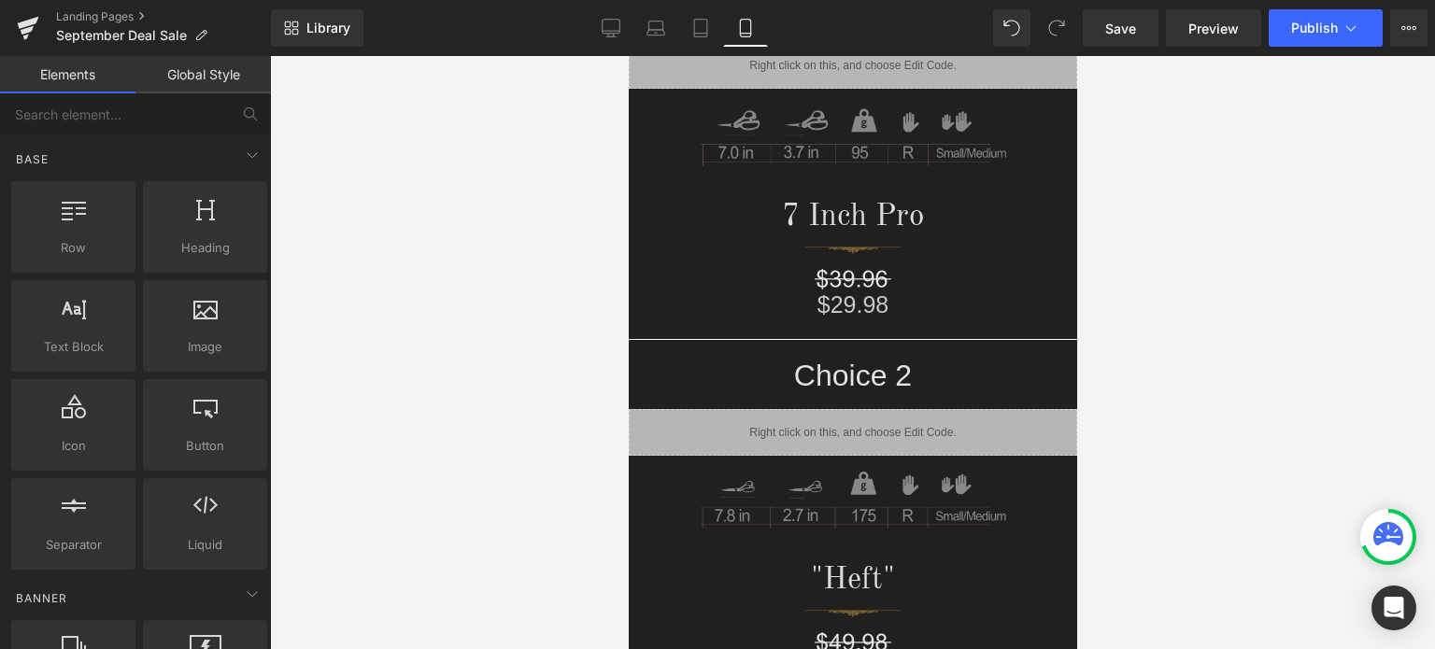
scroll to position [252, 0]
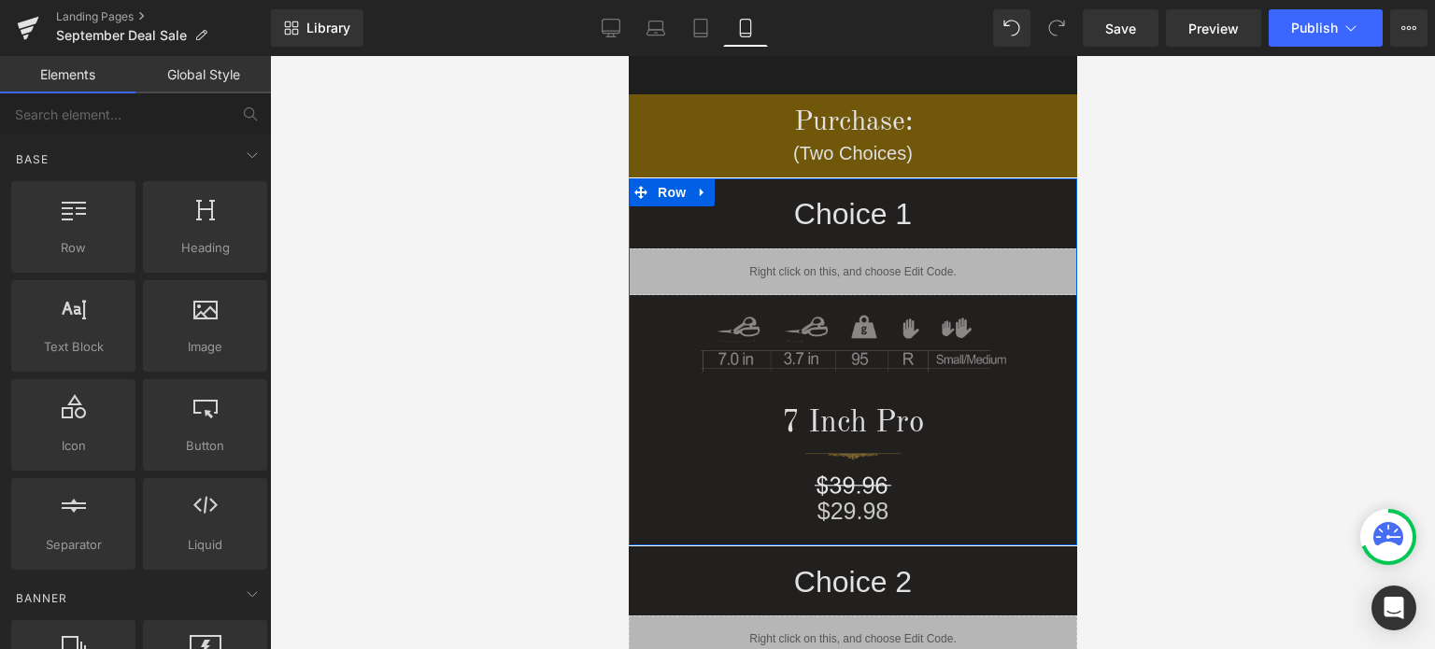
click at [764, 533] on div "Choice 1 Heading Liquid Image 7 Inch Pro Heading Image Image $29.98 Heading Row" at bounding box center [852, 361] width 449 height 367
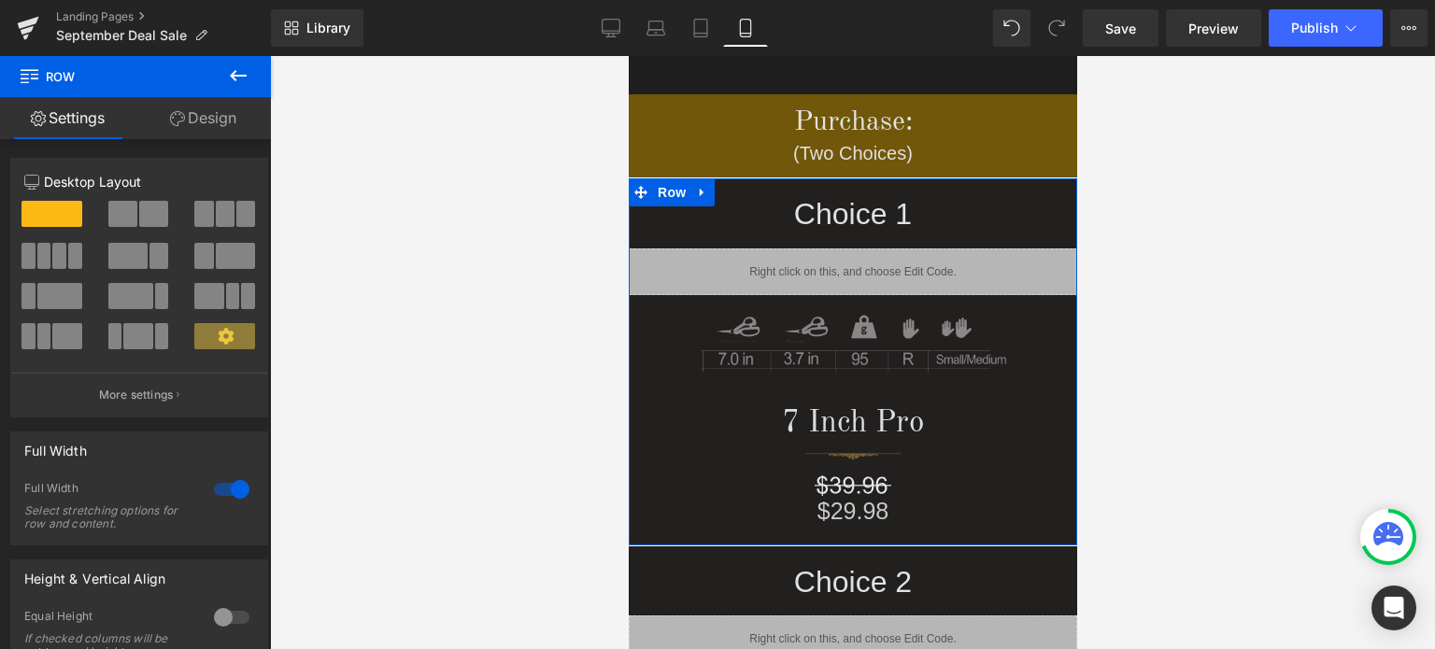
click at [217, 120] on link "Design" at bounding box center [204, 118] width 136 height 42
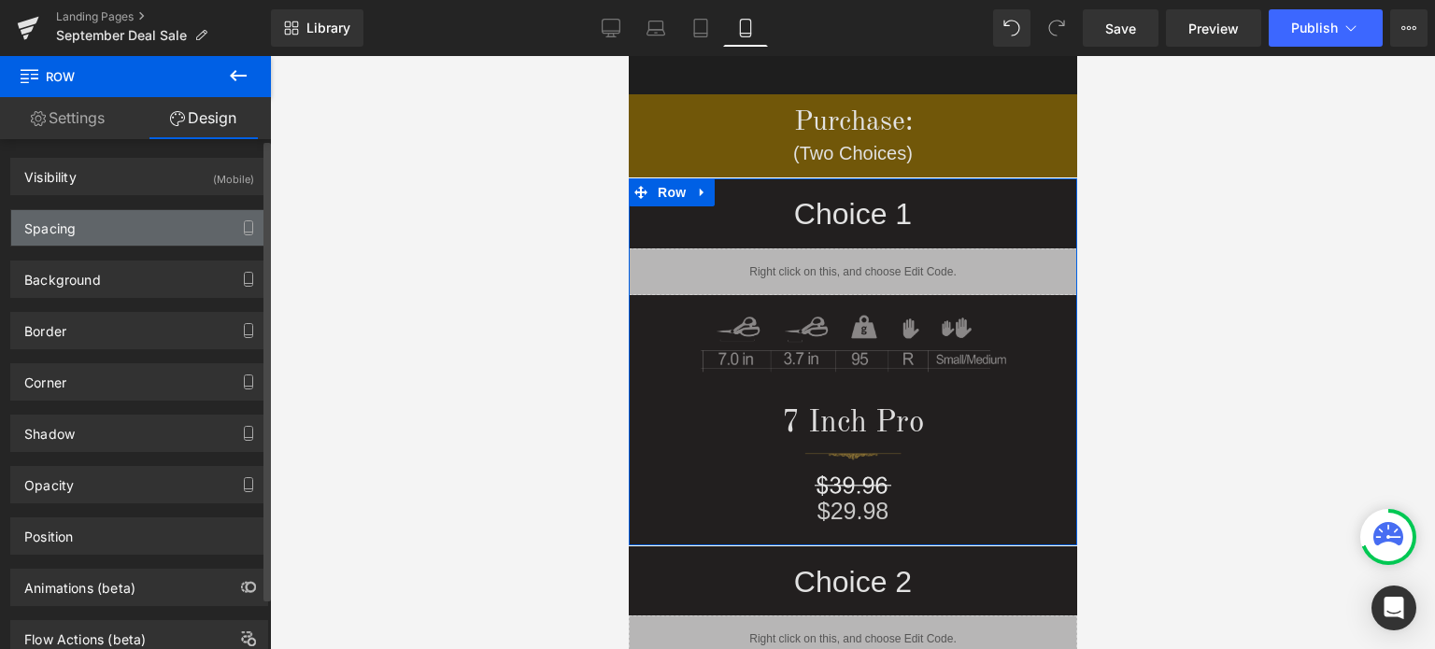
click at [99, 233] on div "Spacing" at bounding box center [139, 228] width 256 height 36
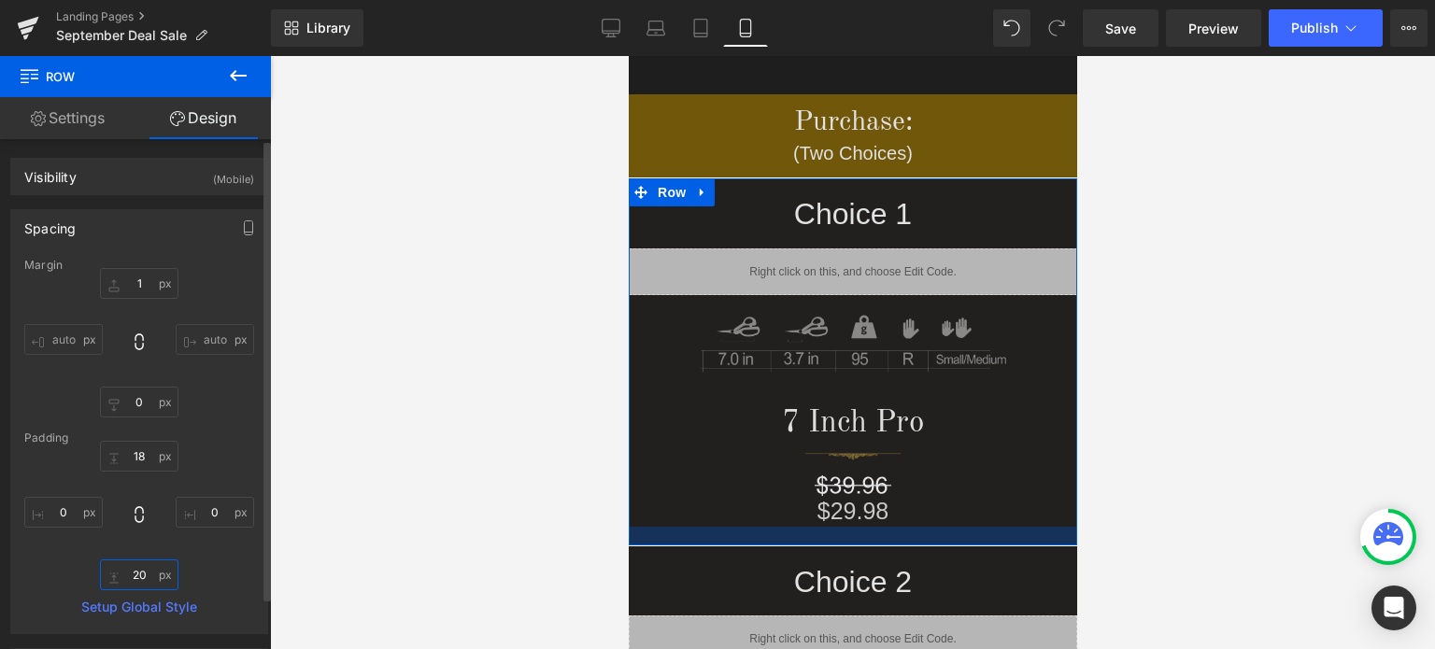
click at [142, 579] on input "20" at bounding box center [139, 575] width 78 height 31
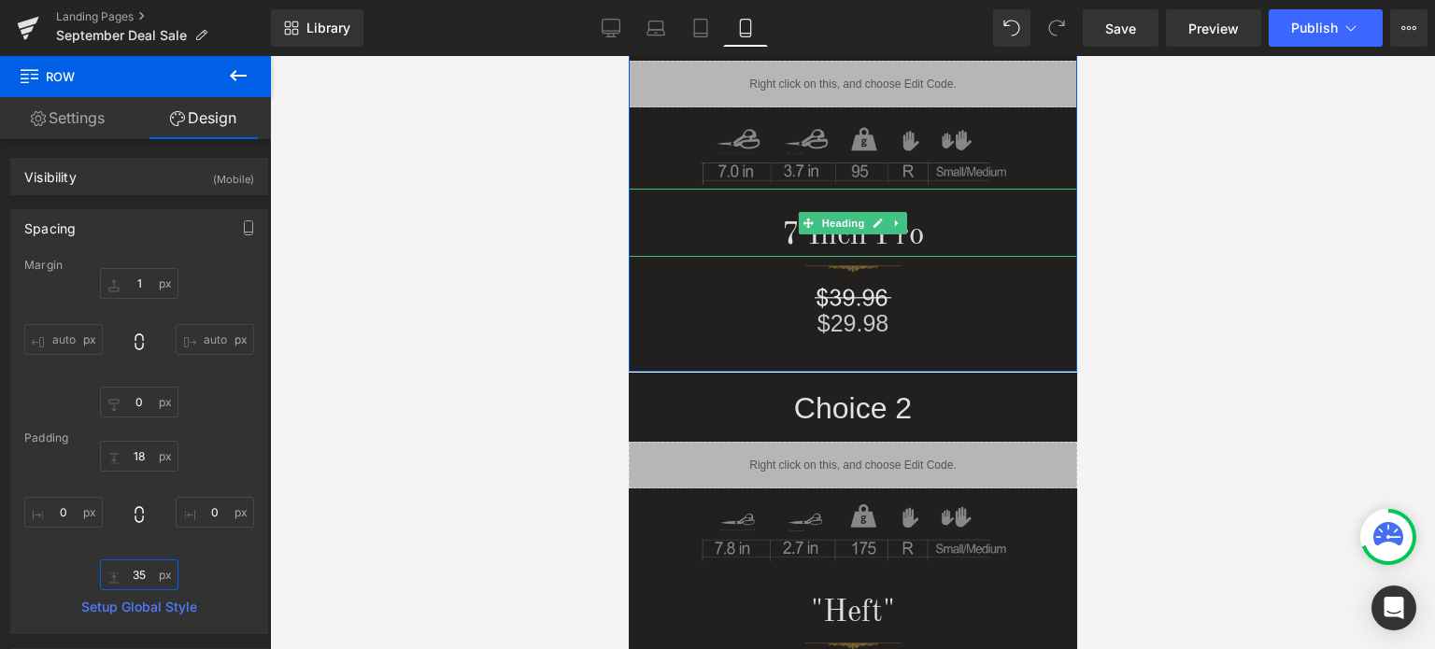
scroll to position [720, 0]
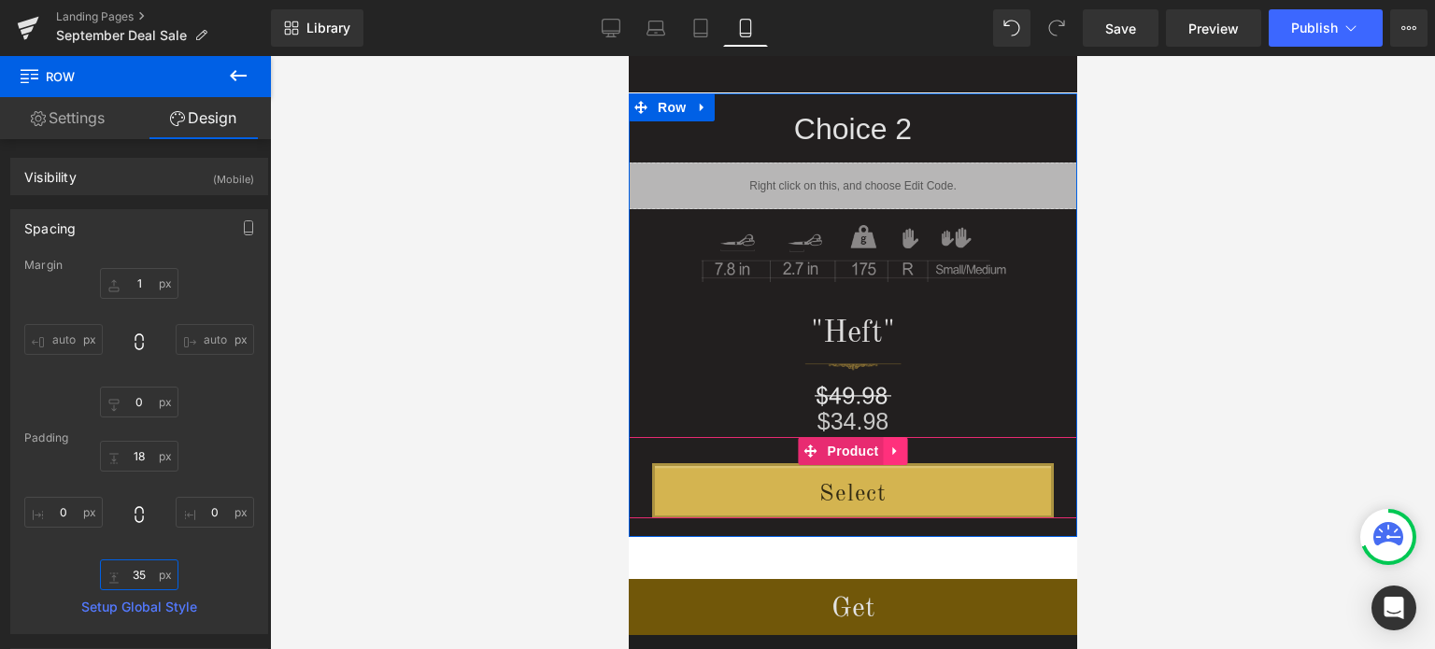
type input "35"
click at [889, 450] on icon at bounding box center [895, 451] width 13 height 14
click at [901, 454] on icon at bounding box center [907, 451] width 13 height 13
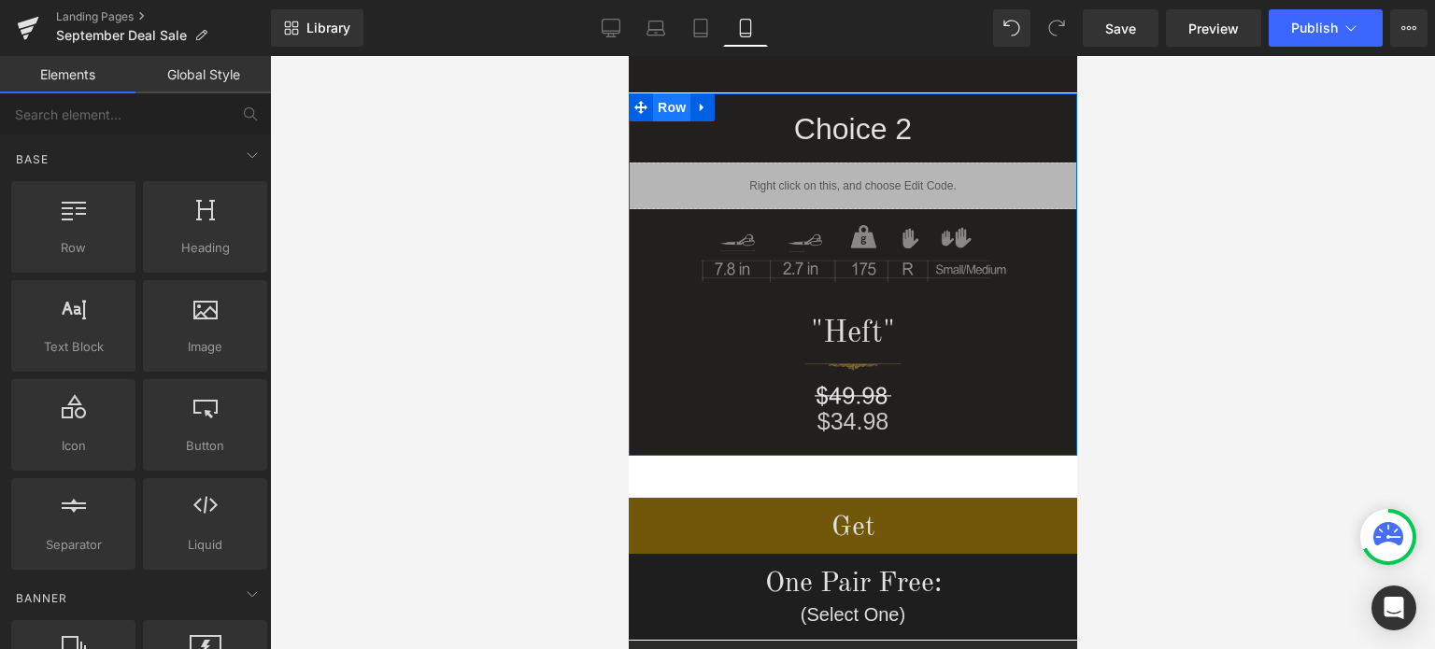
click at [664, 107] on span "Row" at bounding box center [670, 107] width 37 height 28
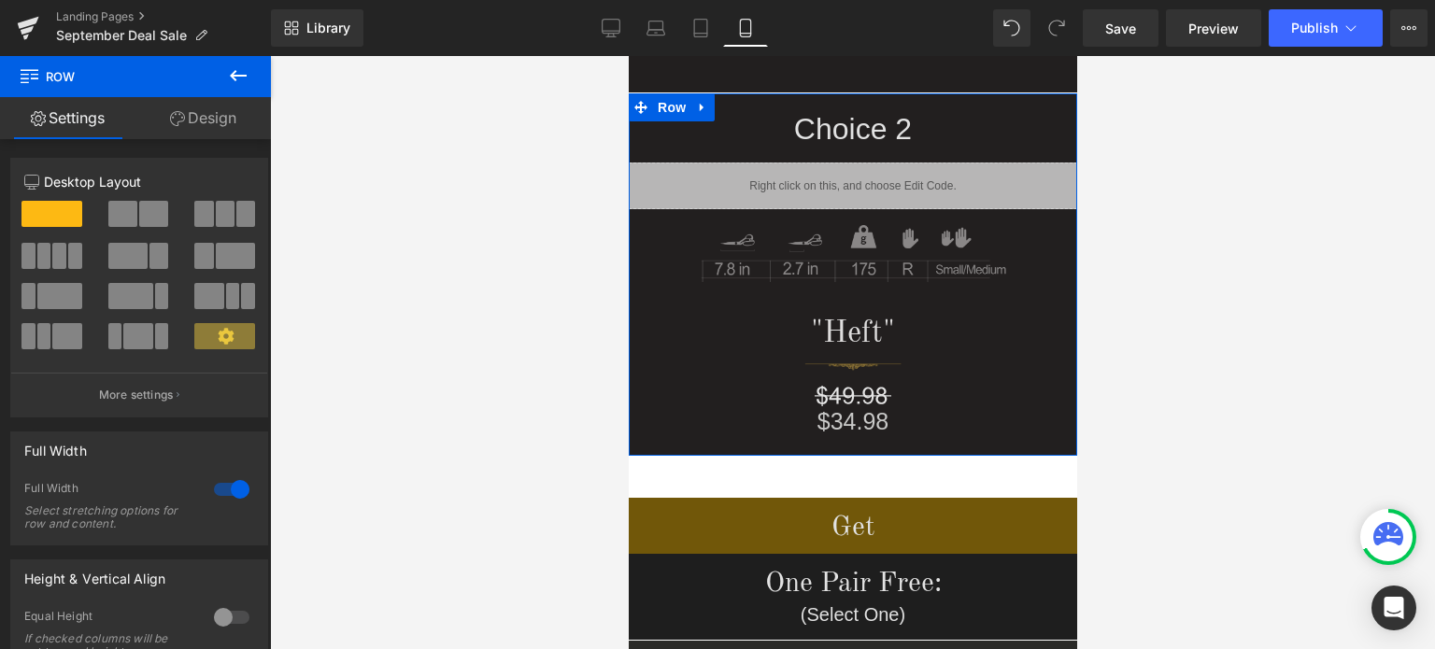
click at [191, 126] on link "Design" at bounding box center [204, 118] width 136 height 42
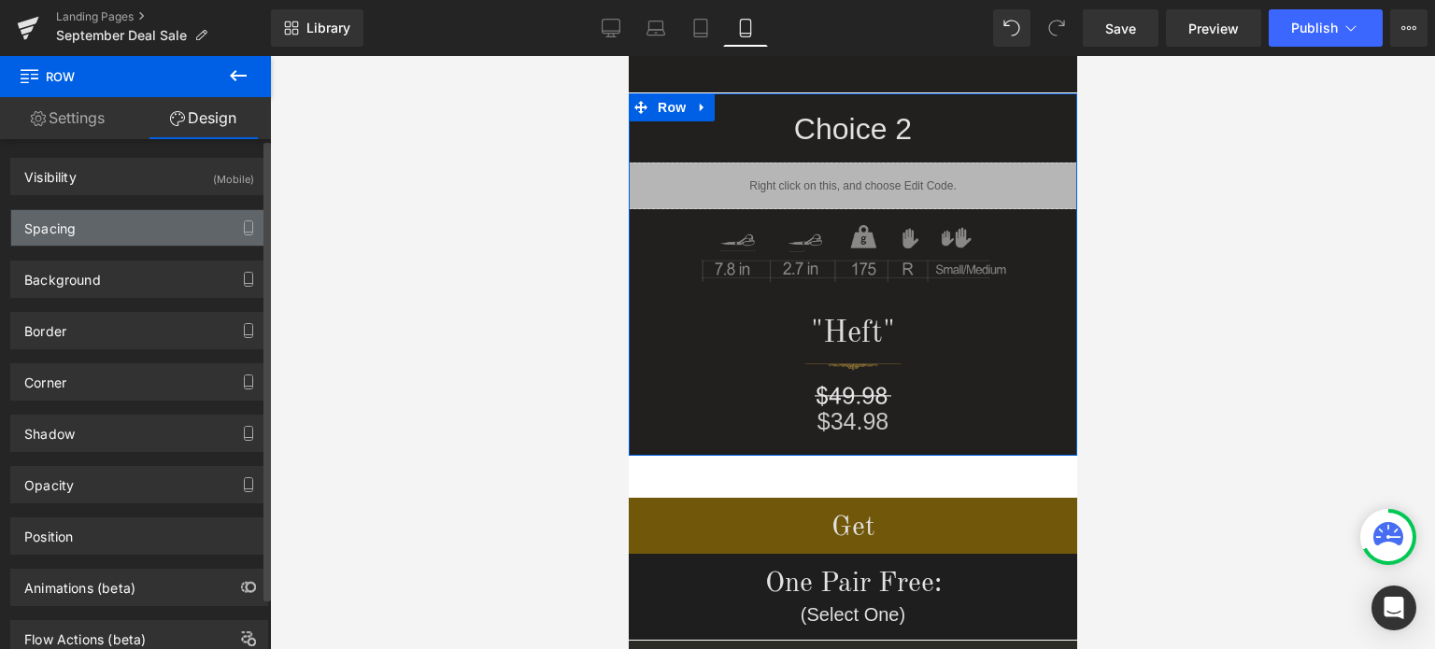
click at [118, 236] on div "Spacing" at bounding box center [139, 228] width 256 height 36
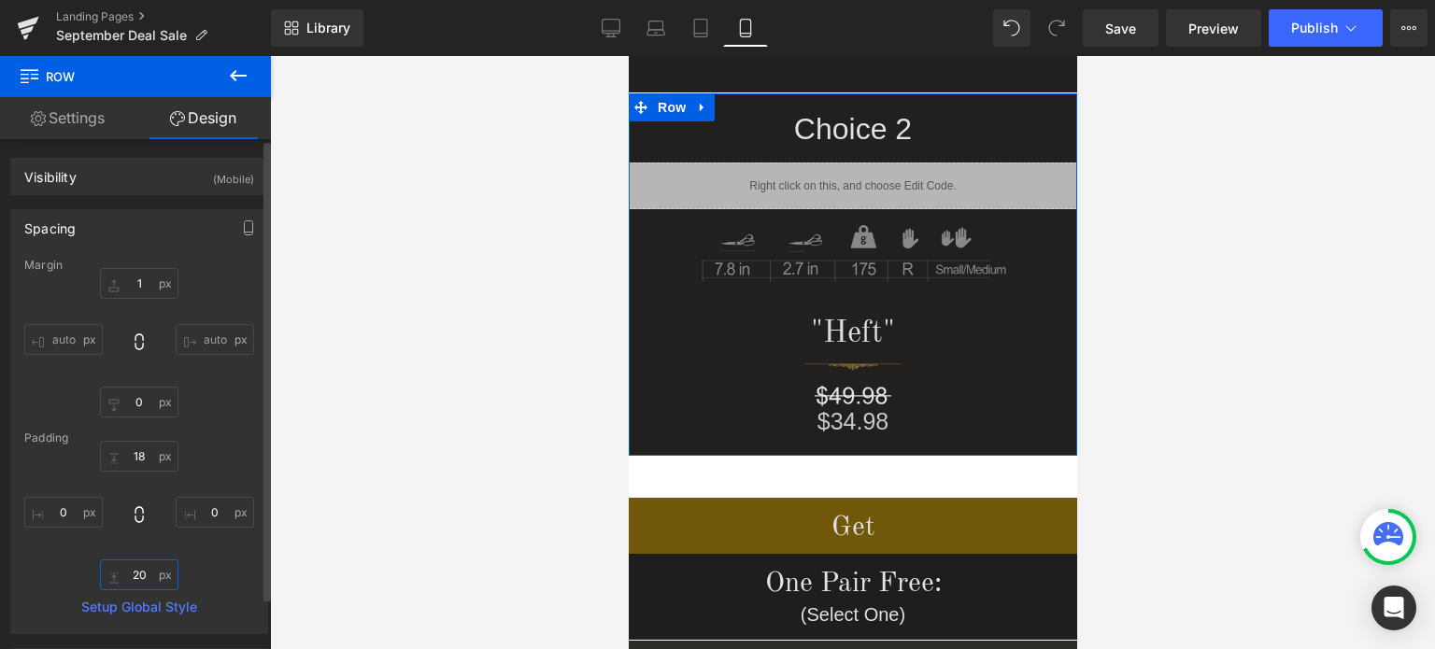
click at [148, 582] on input "20" at bounding box center [139, 575] width 78 height 31
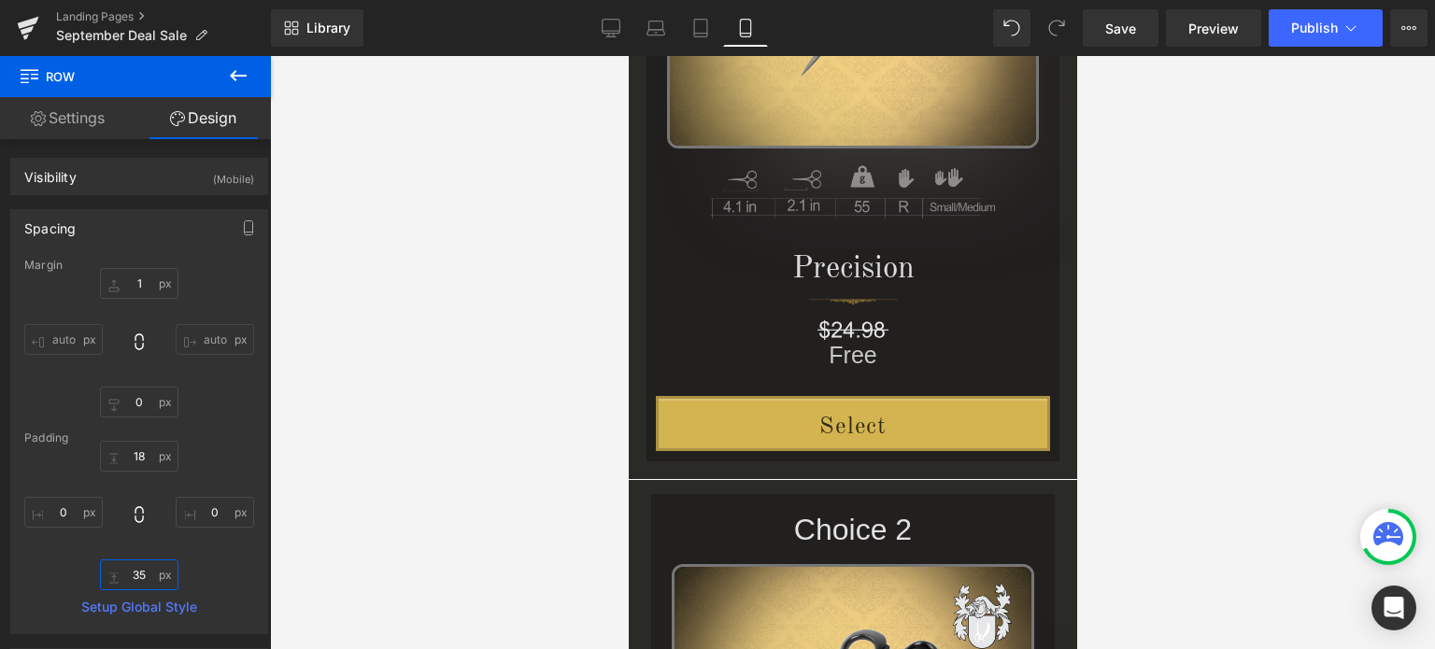
scroll to position [1669, 0]
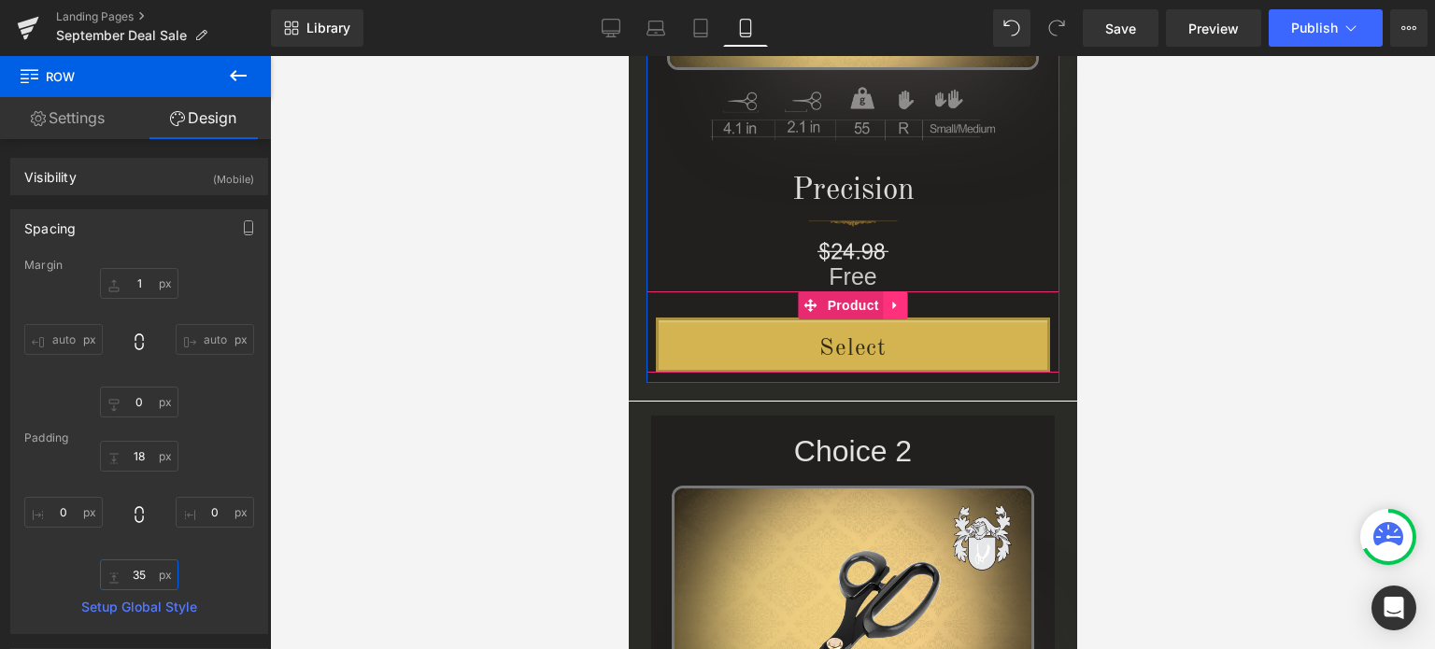
type input "35"
click at [889, 308] on icon at bounding box center [895, 306] width 13 height 14
click at [901, 306] on icon at bounding box center [907, 306] width 13 height 14
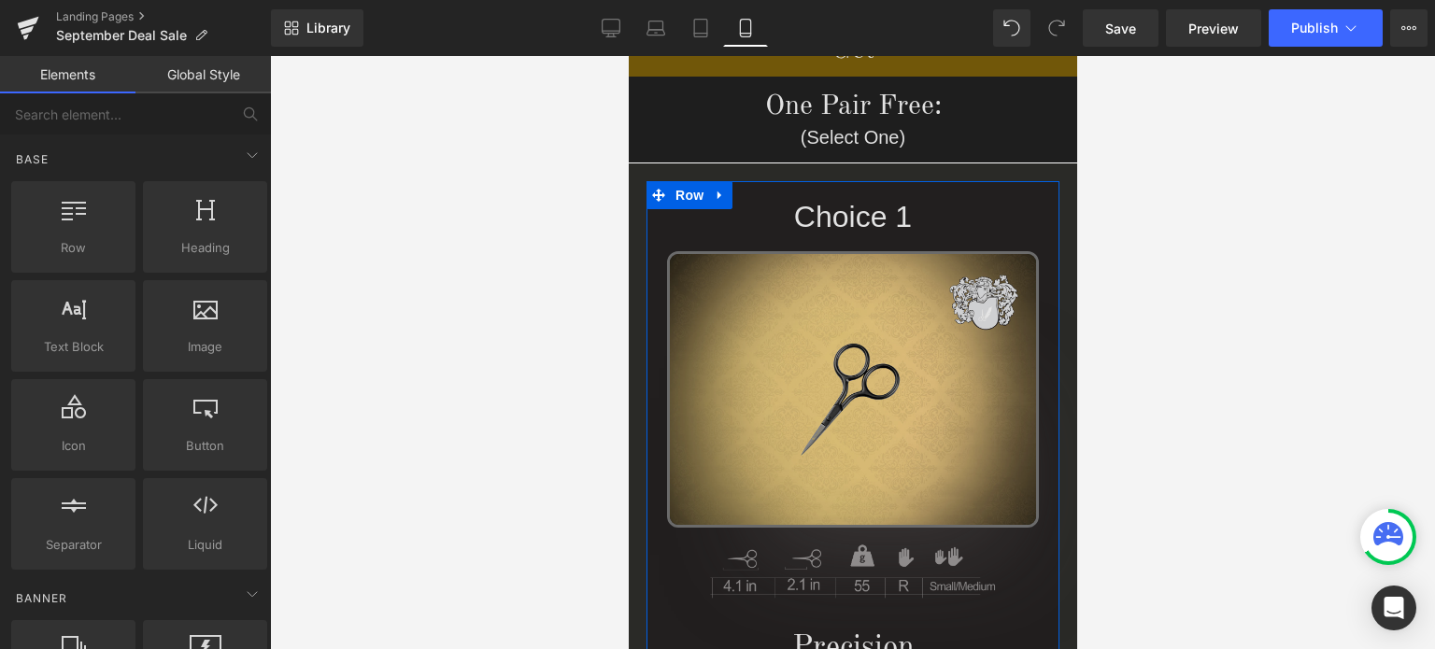
scroll to position [1202, 0]
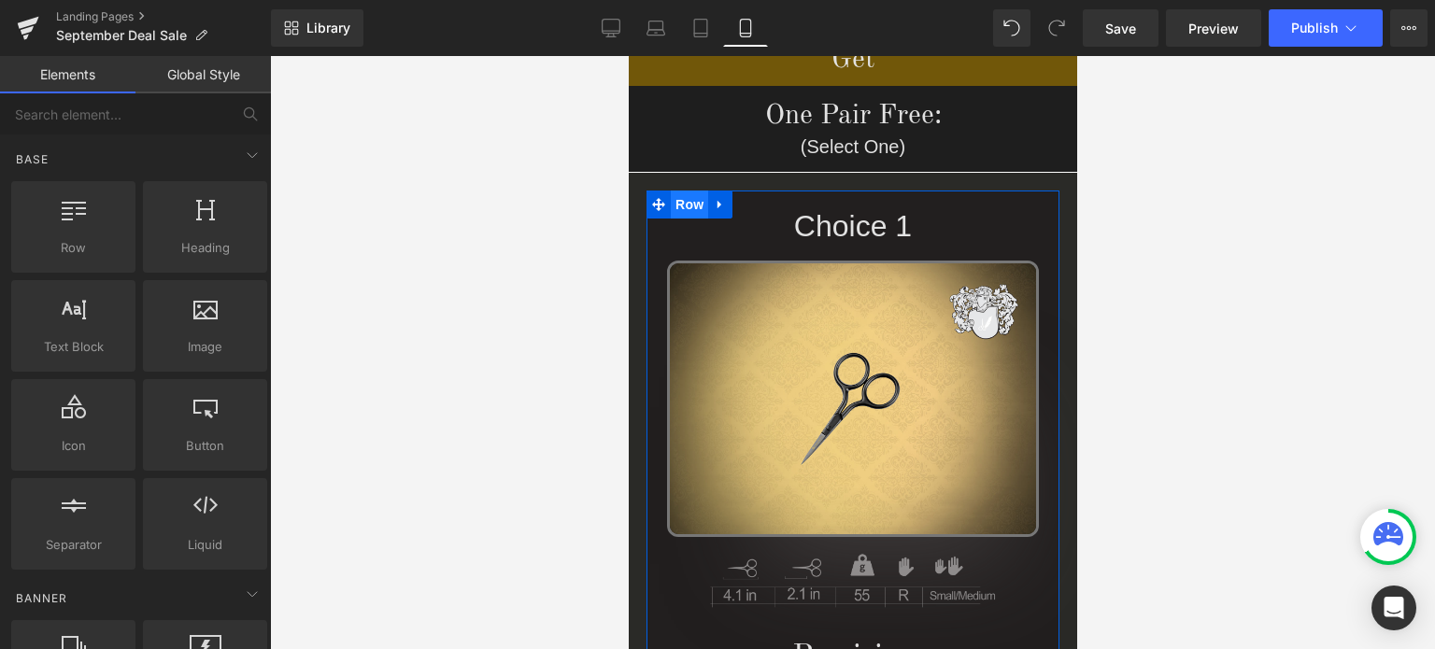
click at [683, 212] on span "Row" at bounding box center [688, 205] width 37 height 28
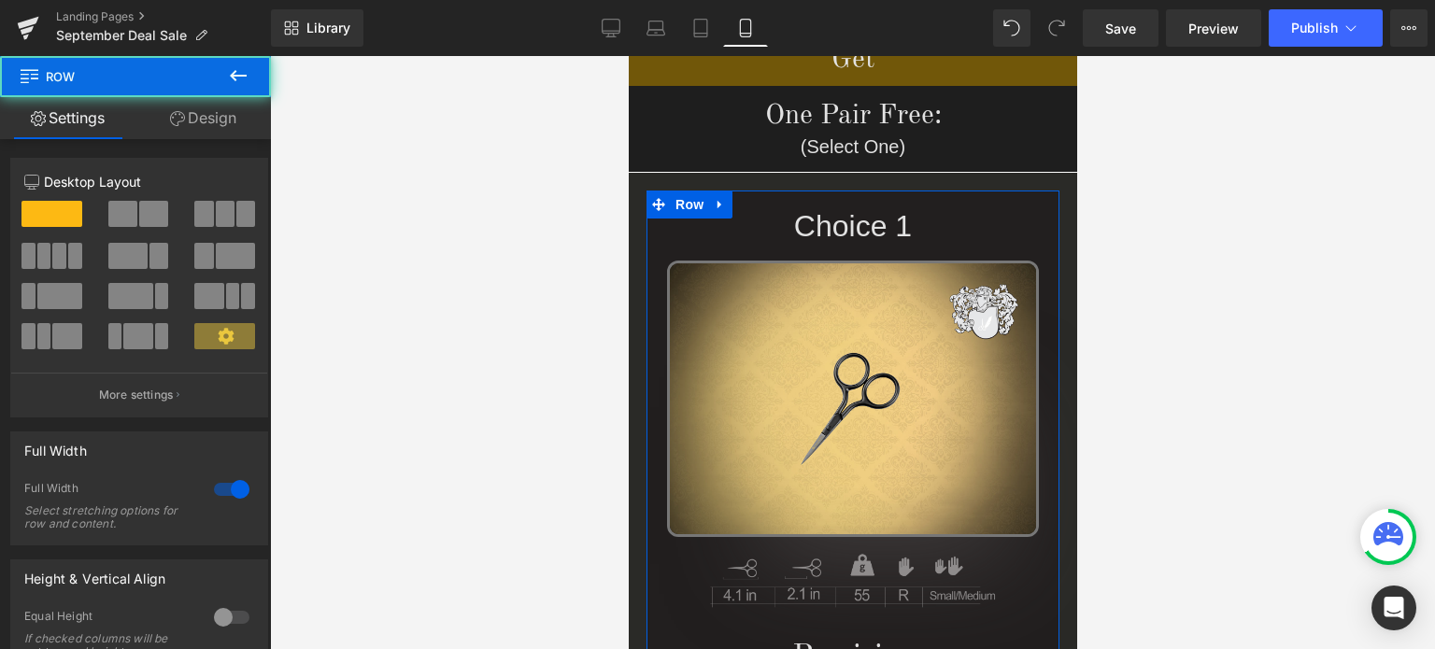
click at [200, 117] on link "Design" at bounding box center [204, 118] width 136 height 42
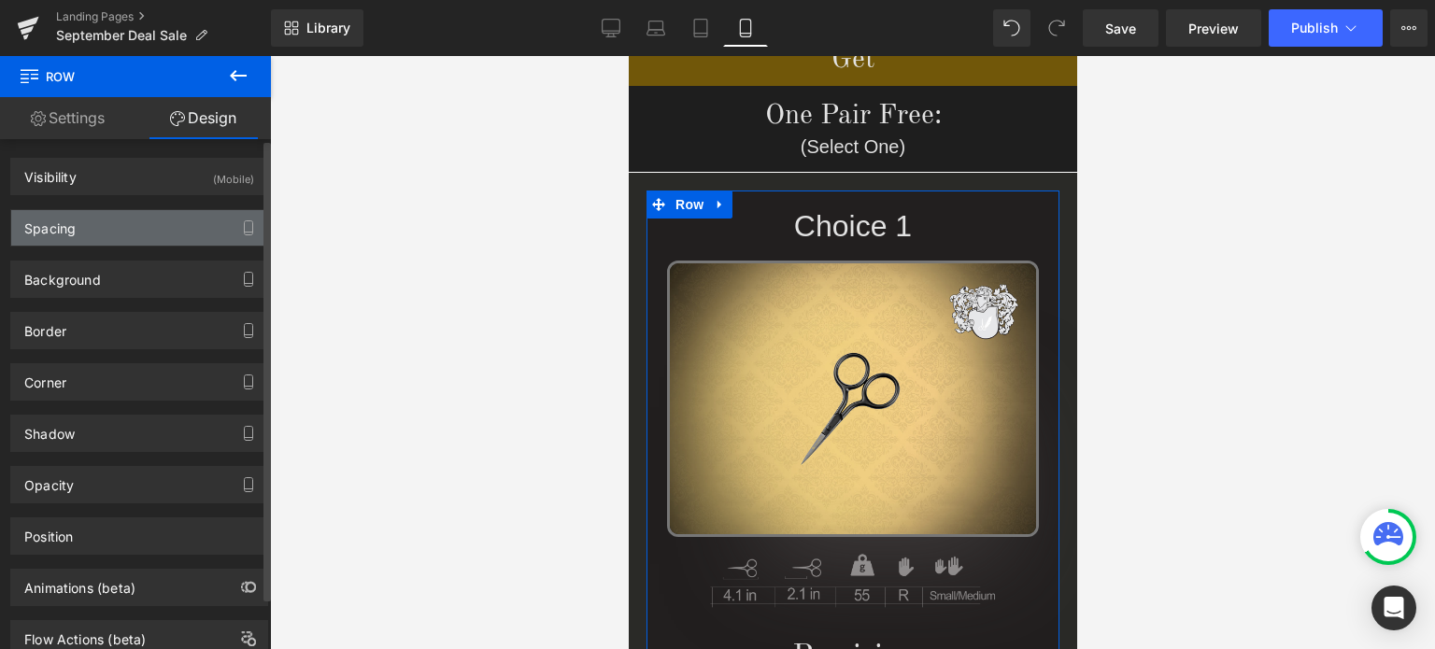
click at [103, 234] on div "Spacing" at bounding box center [139, 228] width 256 height 36
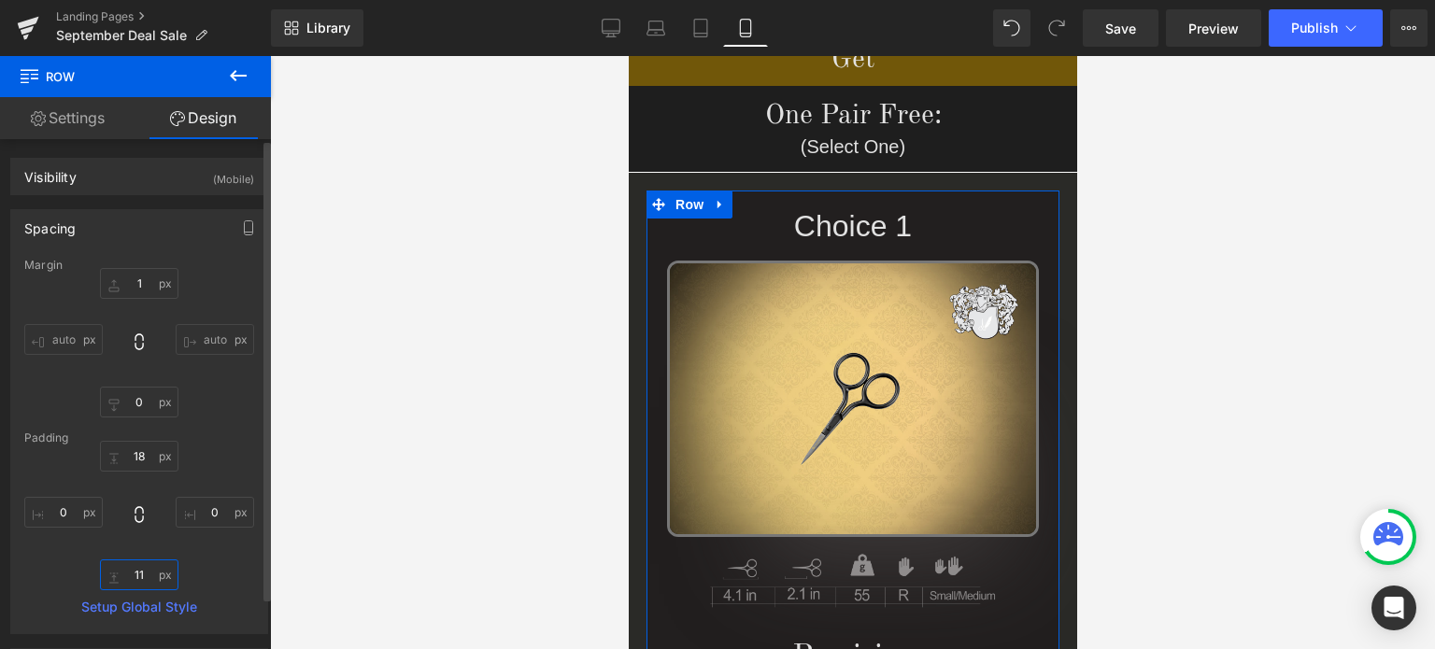
click at [145, 576] on input "11" at bounding box center [139, 575] width 78 height 31
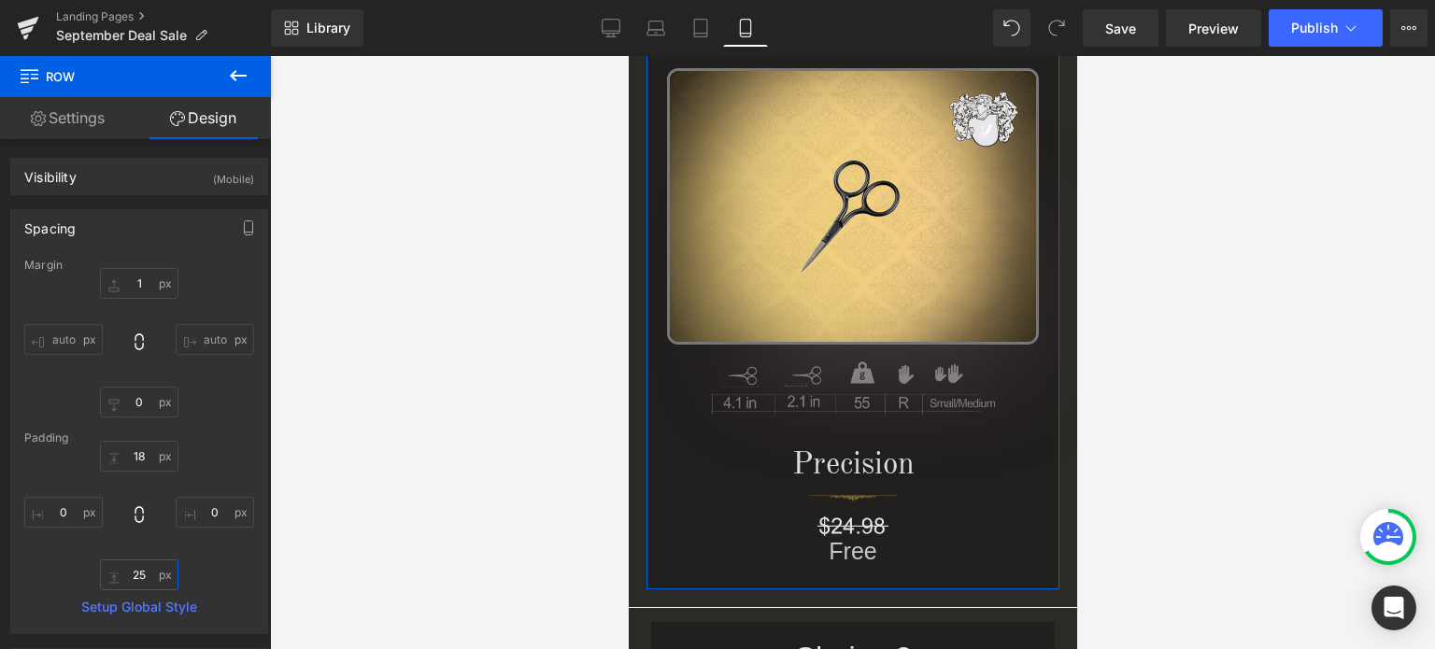
scroll to position [1482, 0]
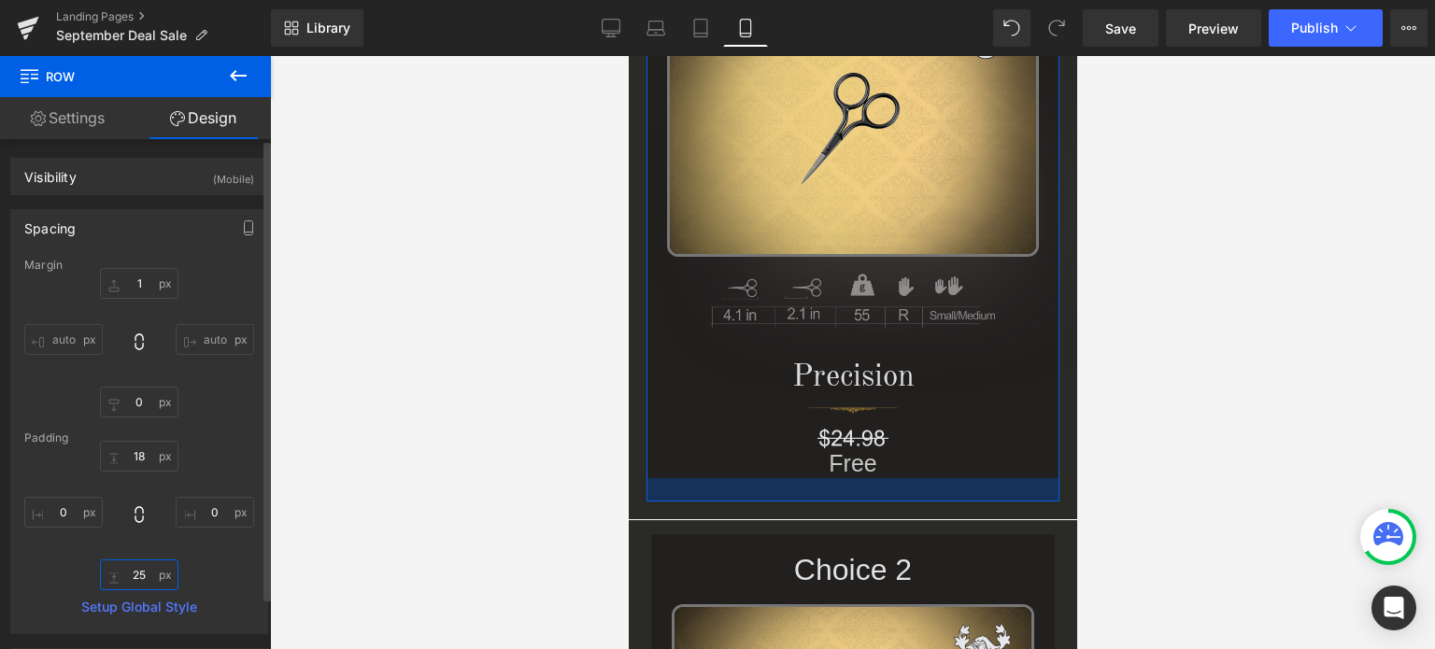
click at [131, 573] on input "25" at bounding box center [139, 575] width 78 height 31
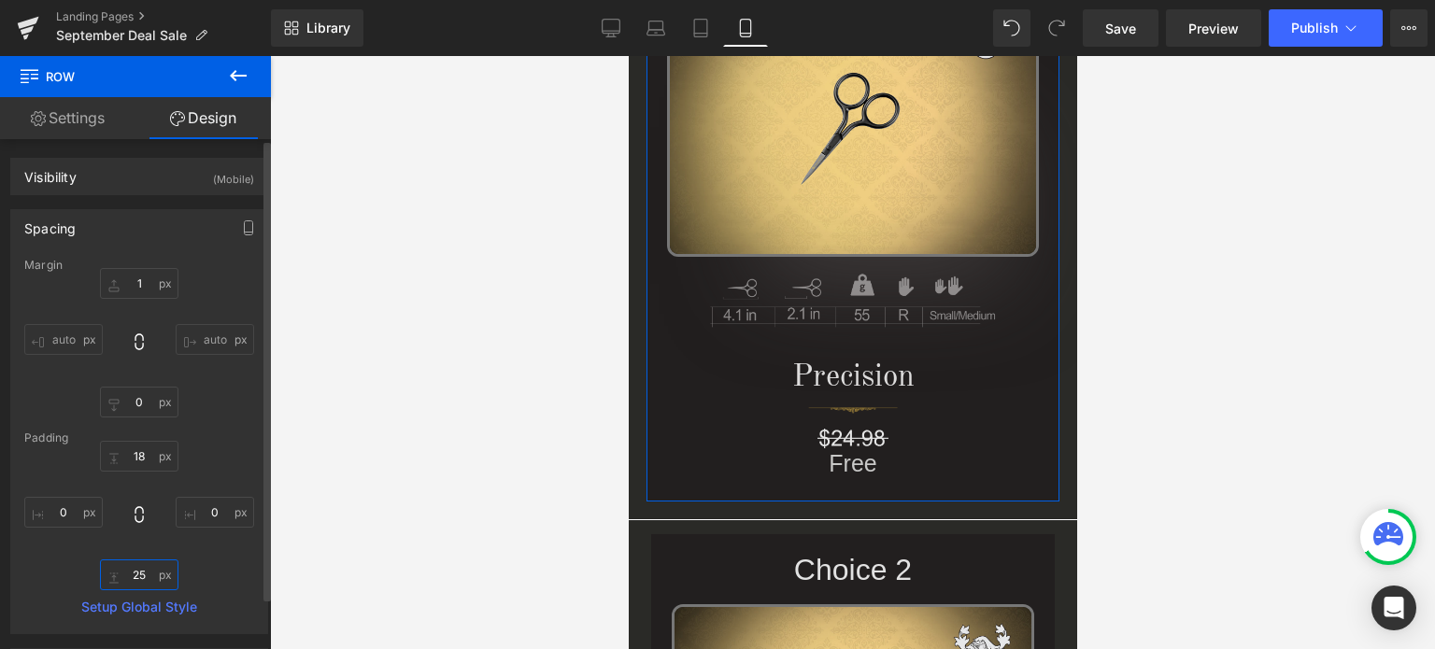
type input "35"
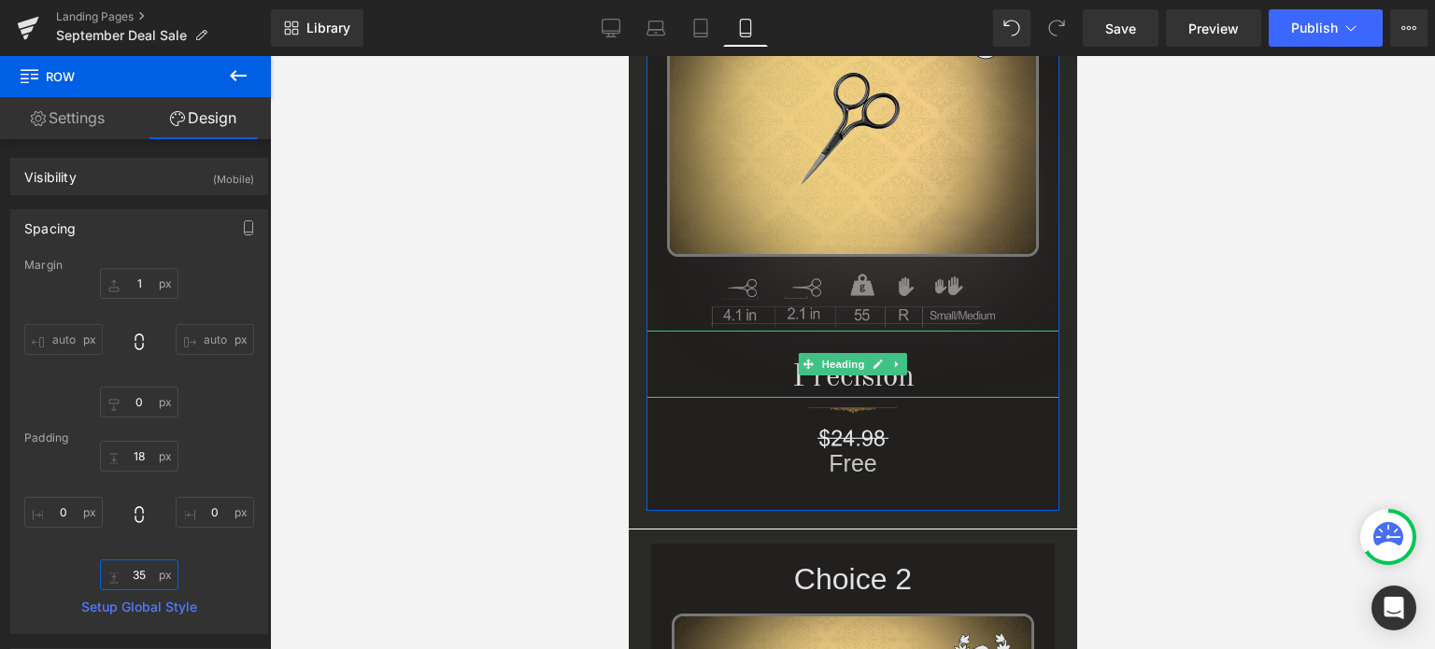
scroll to position [1949, 0]
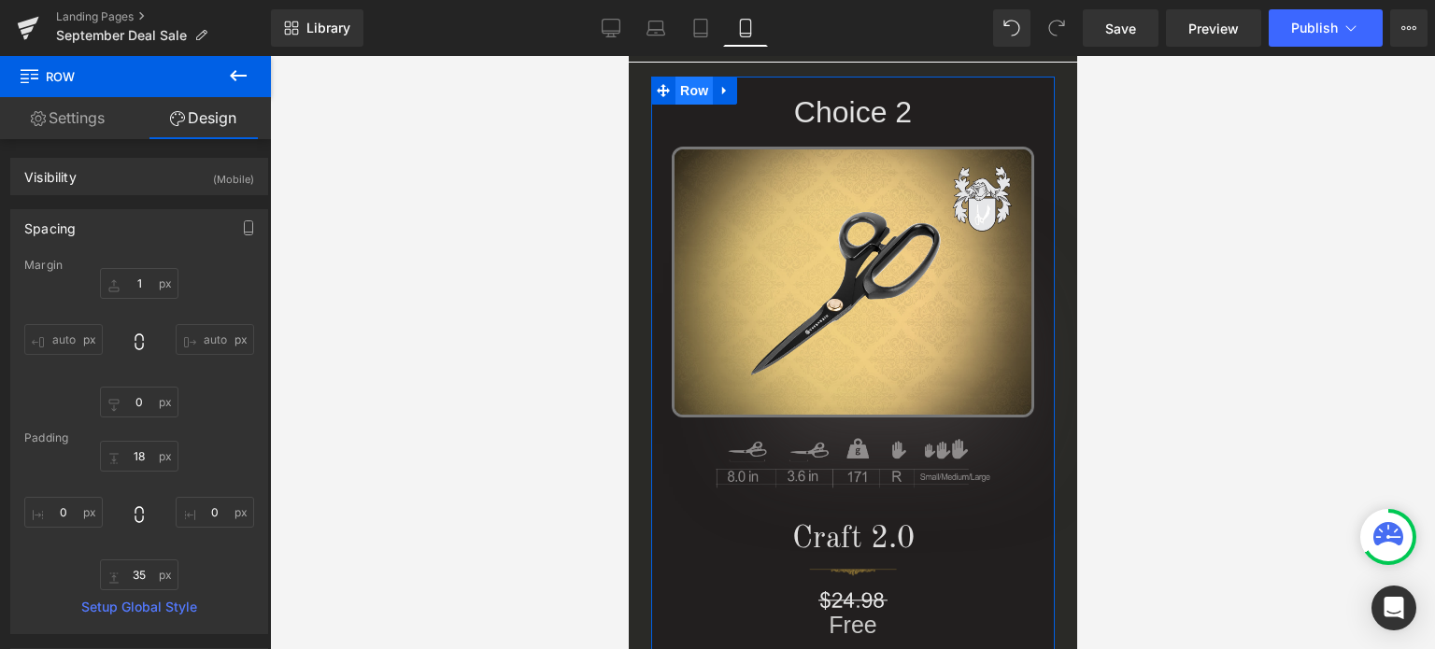
click at [693, 88] on span "Row" at bounding box center [693, 91] width 37 height 28
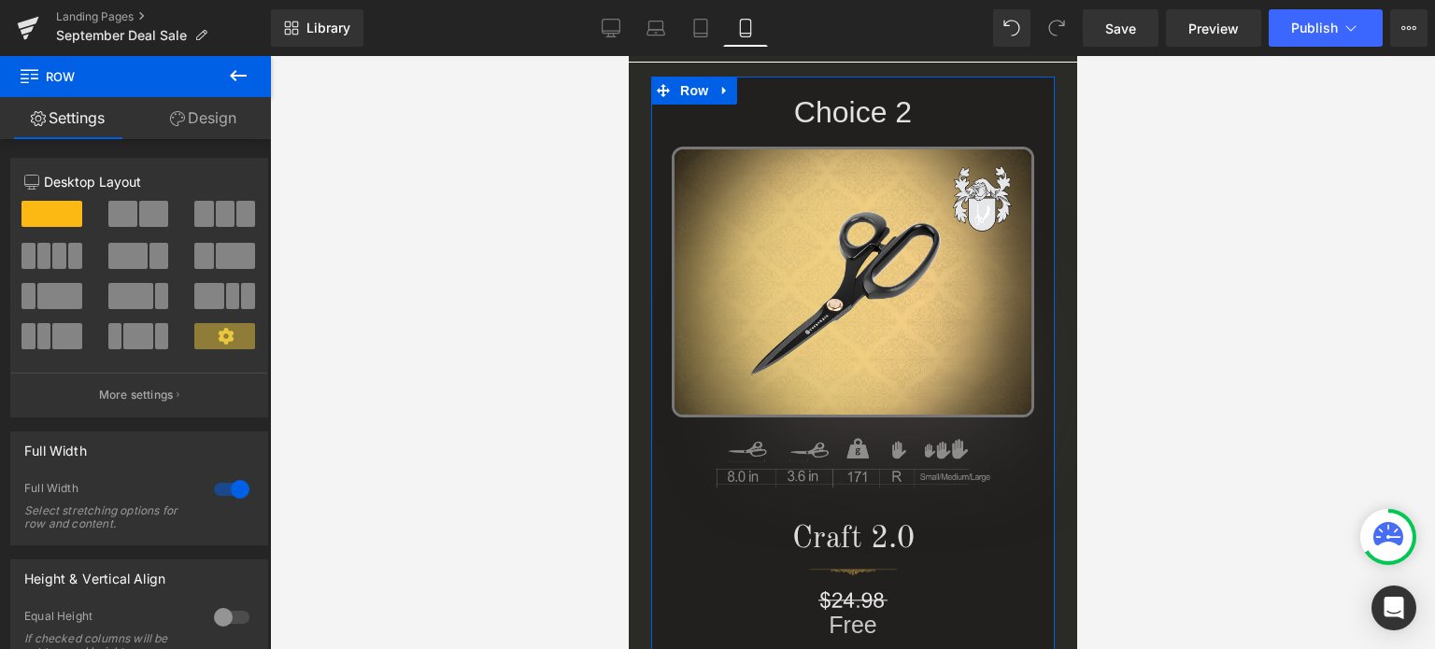
click at [228, 116] on link "Design" at bounding box center [204, 118] width 136 height 42
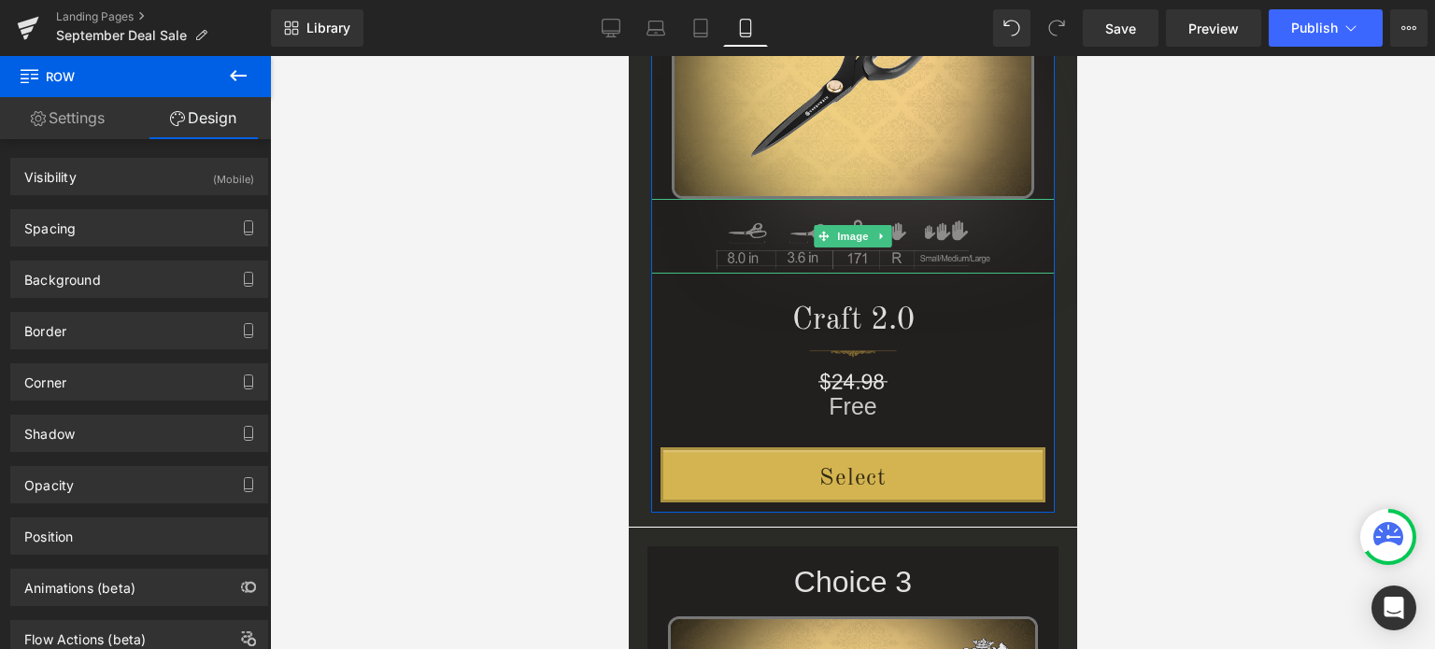
scroll to position [2230, 0]
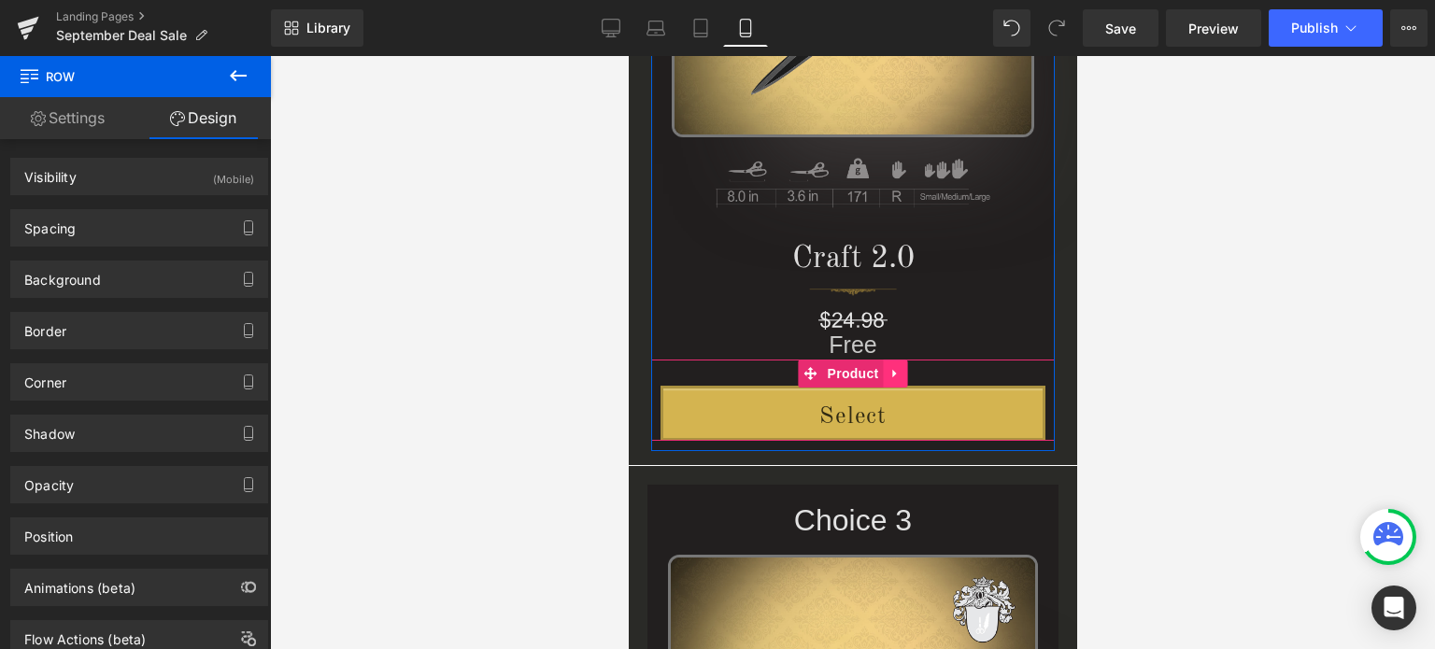
click at [889, 378] on icon at bounding box center [895, 374] width 13 height 14
click at [901, 375] on icon at bounding box center [907, 373] width 13 height 13
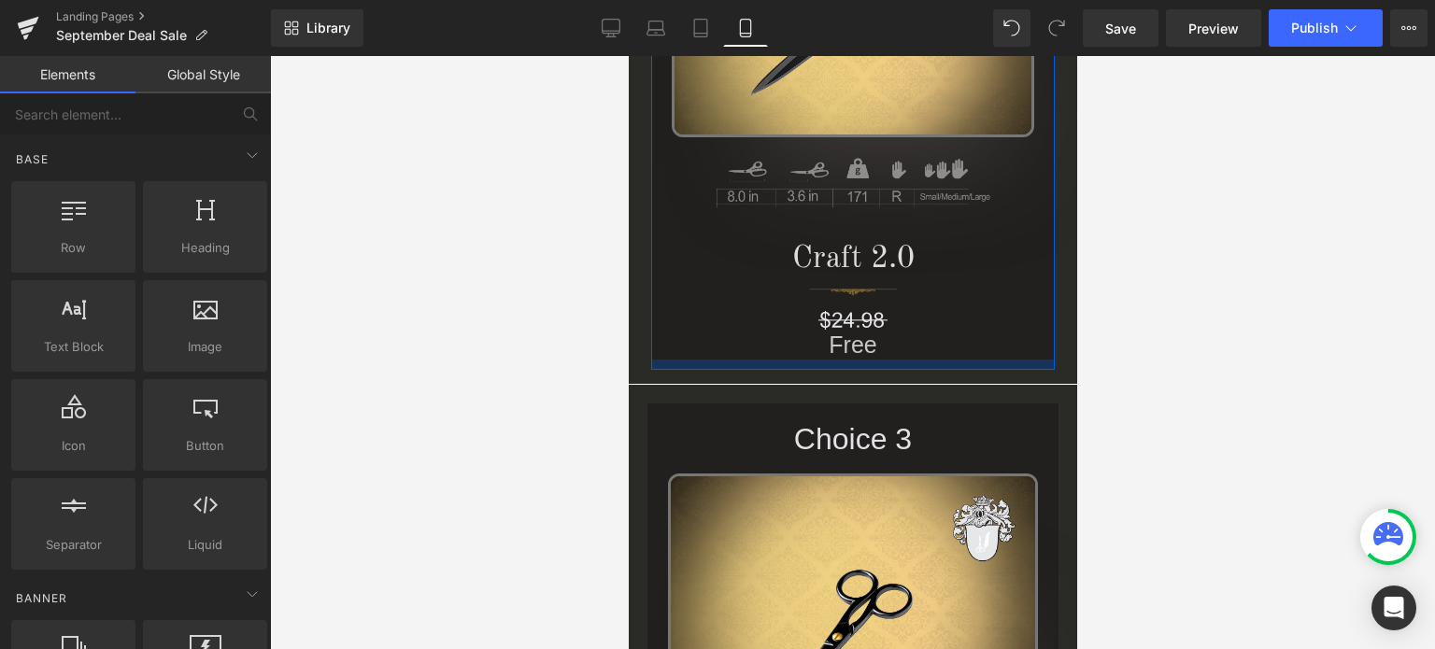
click at [685, 362] on div at bounding box center [852, 365] width 404 height 10
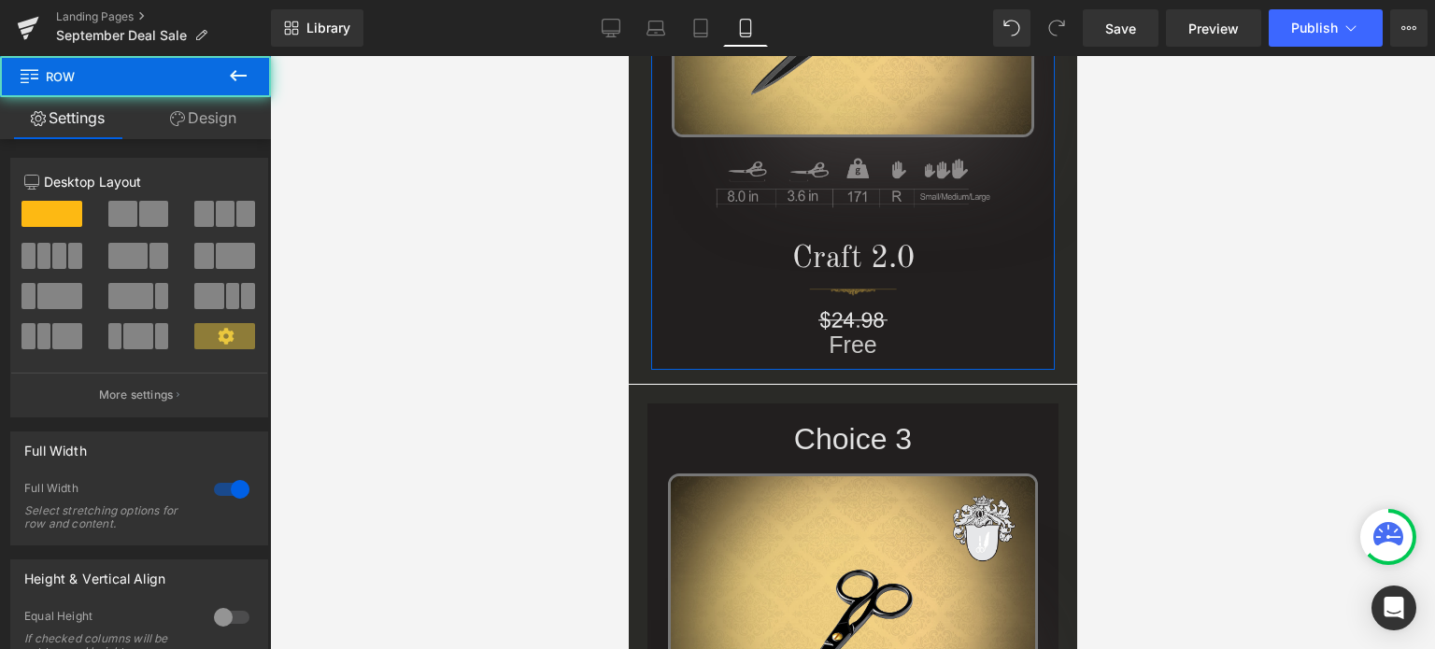
click at [189, 108] on link "Design" at bounding box center [204, 118] width 136 height 42
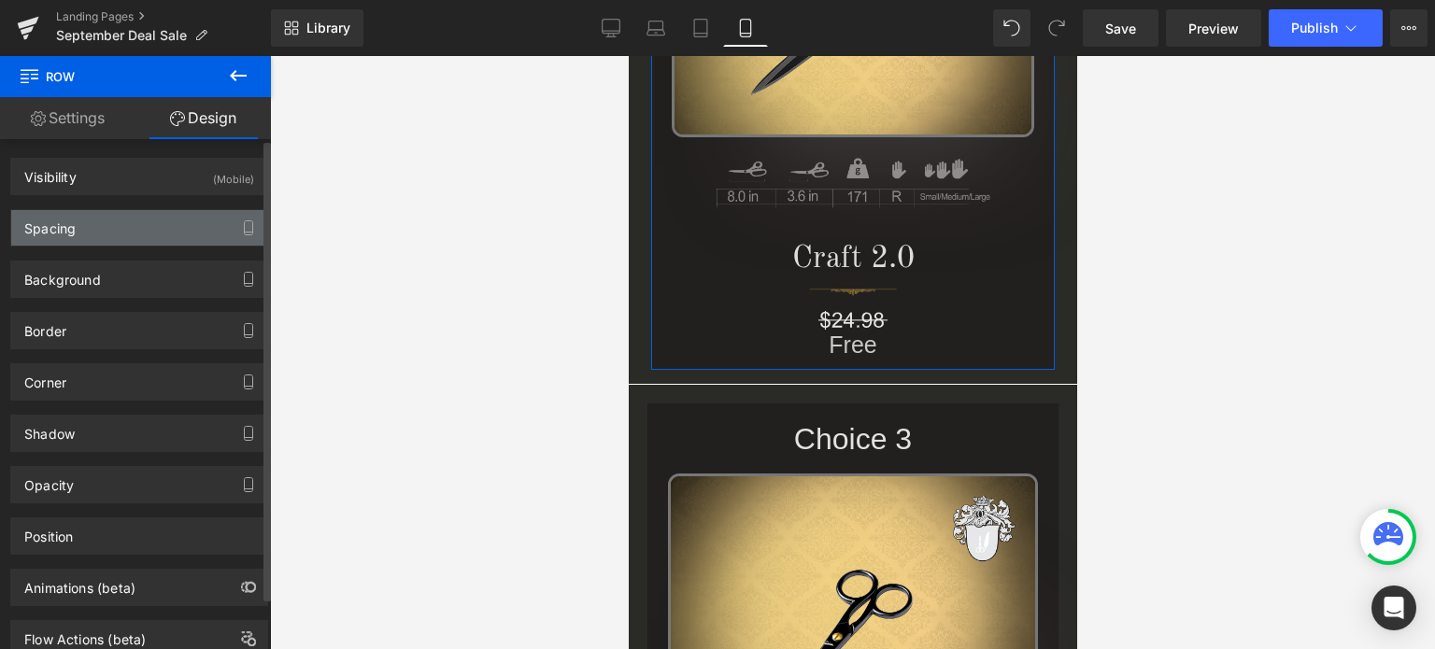
click at [92, 234] on div "Spacing" at bounding box center [139, 228] width 256 height 36
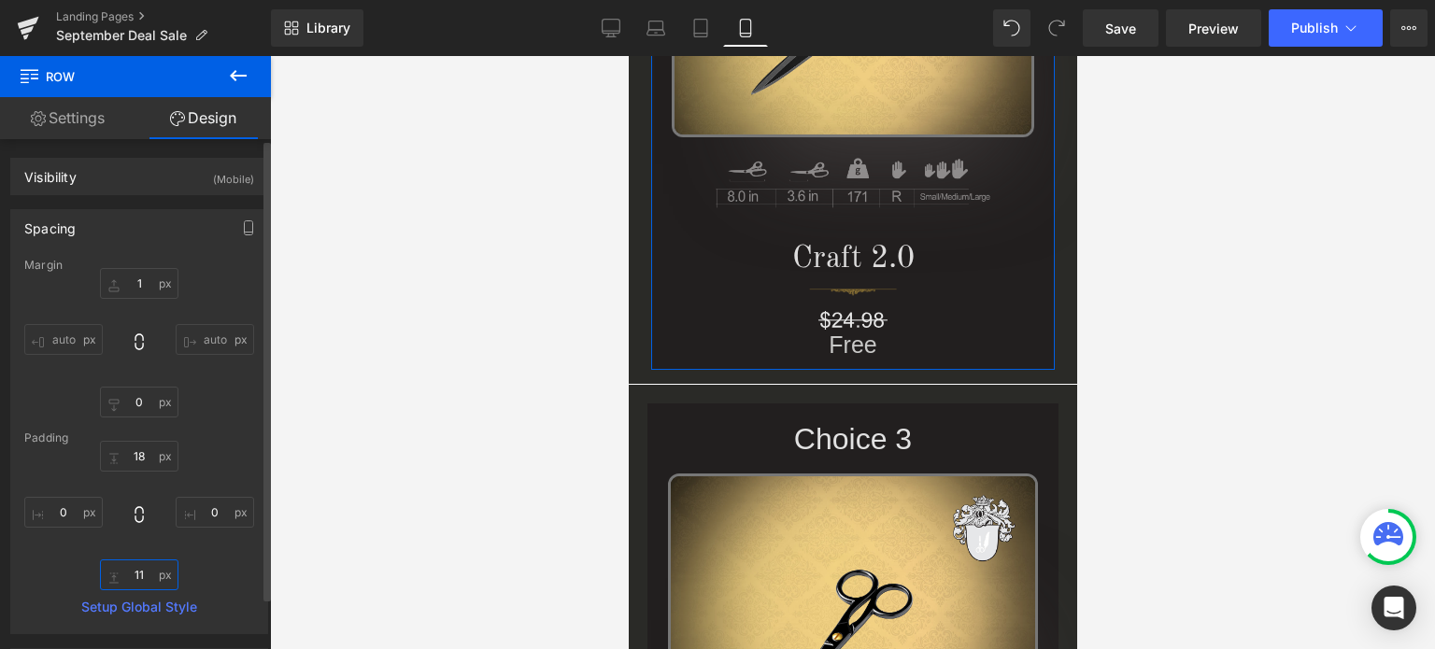
click at [144, 575] on input "11" at bounding box center [139, 575] width 78 height 31
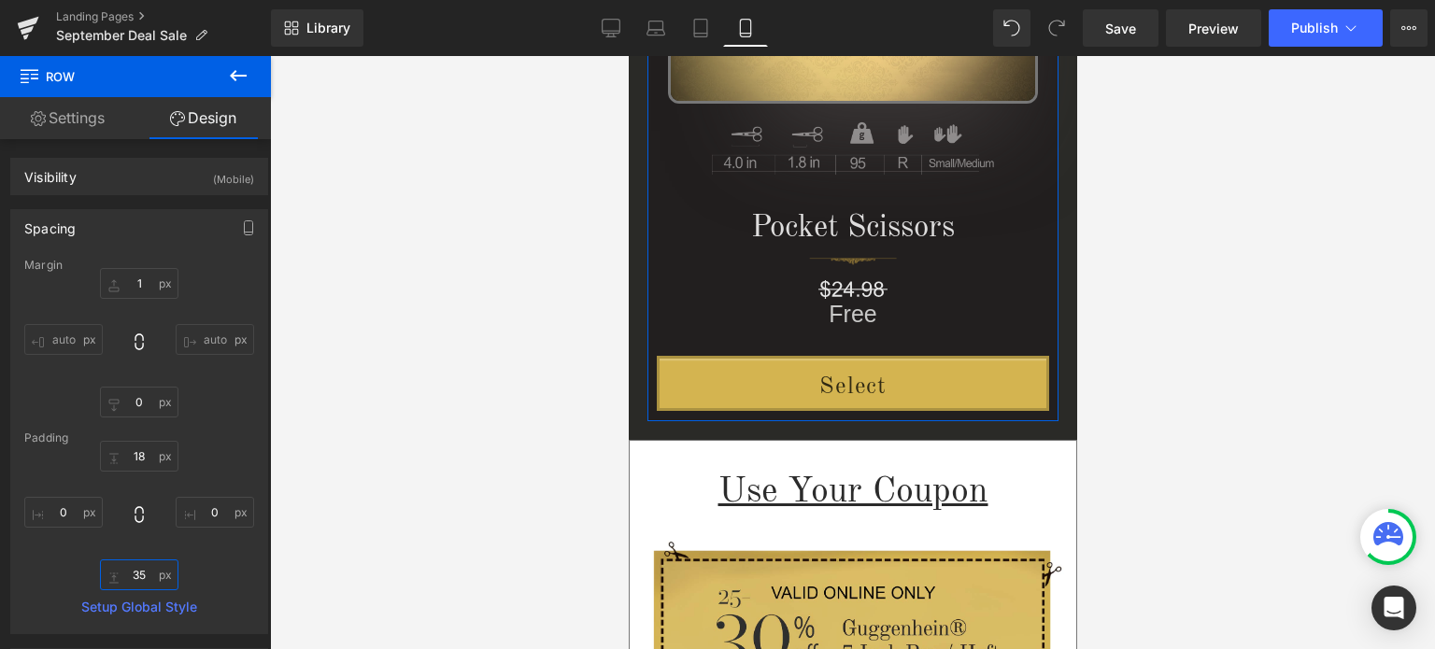
scroll to position [2977, 0]
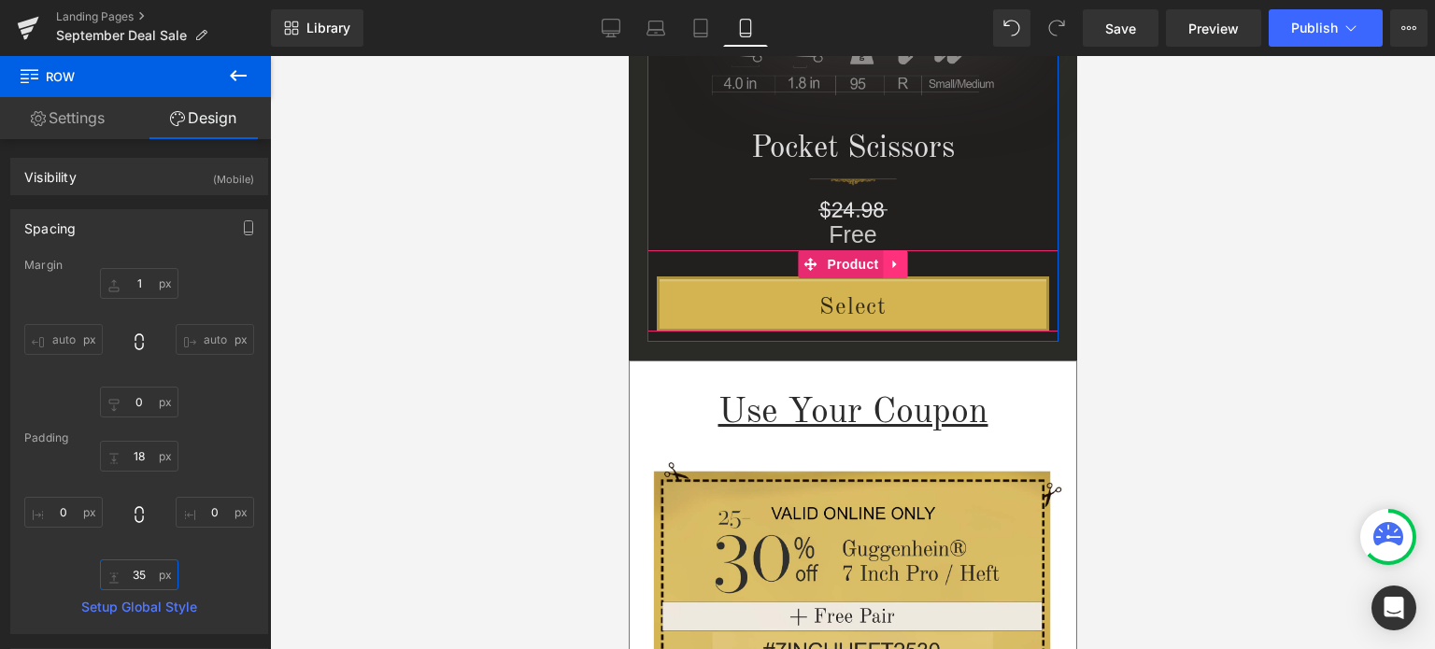
type input "35"
click at [889, 257] on icon at bounding box center [895, 264] width 13 height 14
click at [903, 259] on icon at bounding box center [907, 264] width 13 height 13
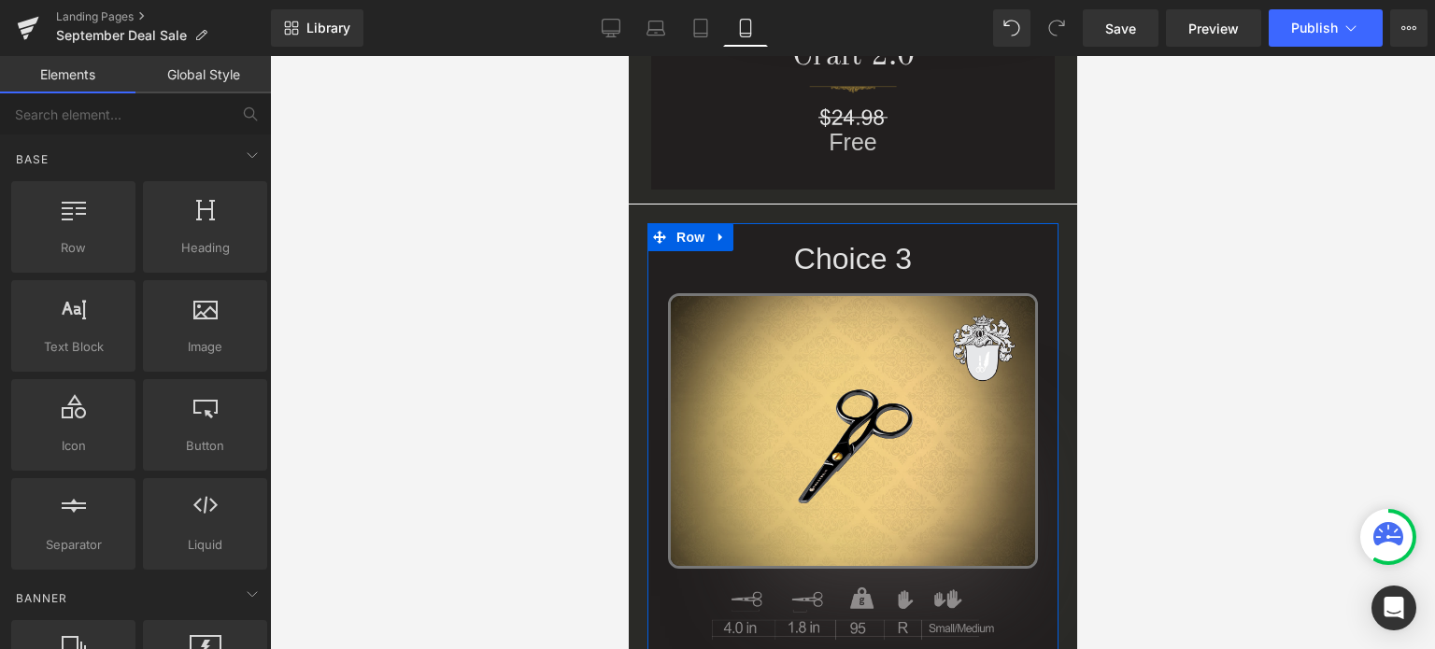
scroll to position [2417, 0]
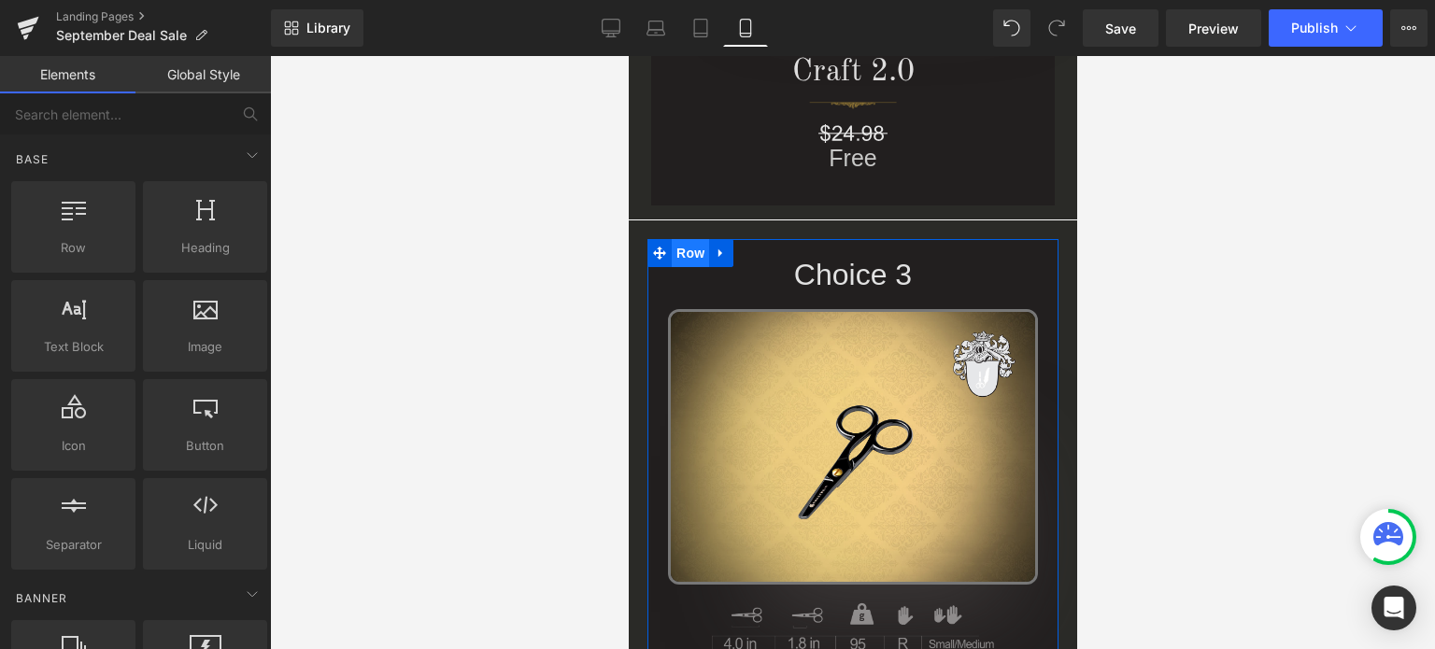
click at [681, 250] on span "Row" at bounding box center [689, 253] width 37 height 28
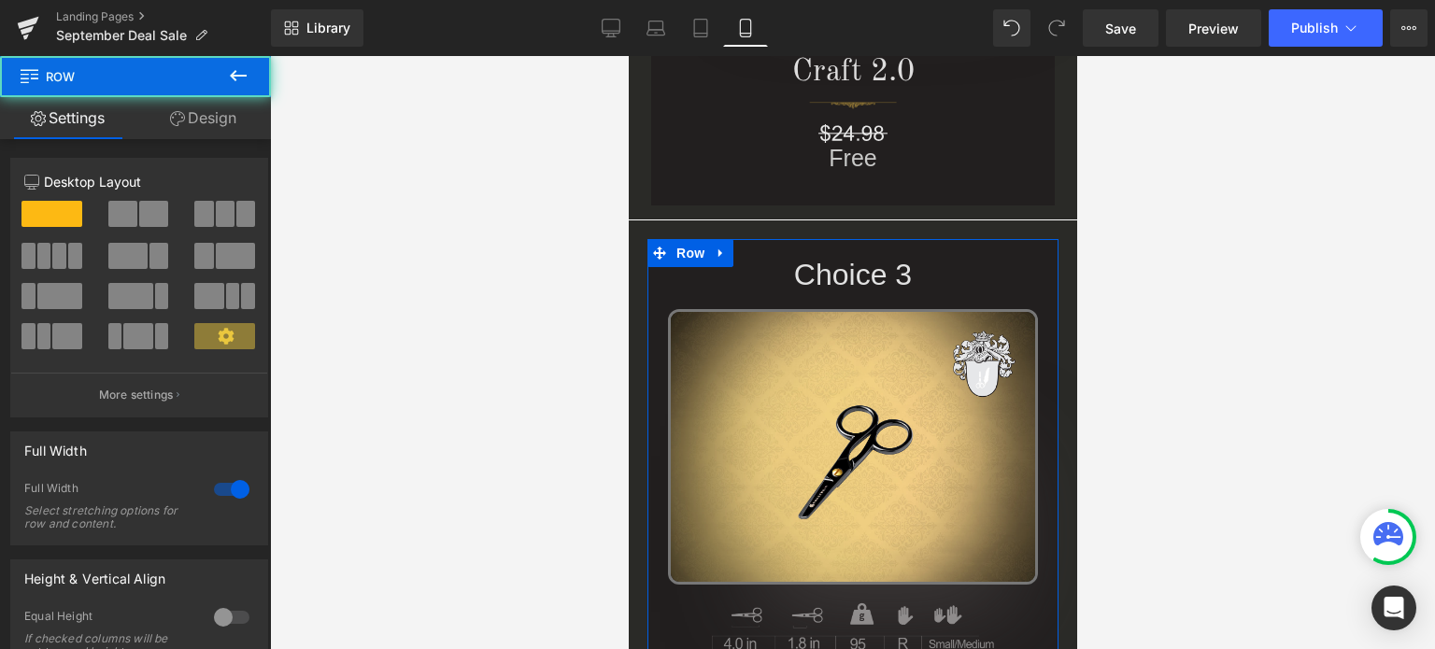
click at [217, 123] on link "Design" at bounding box center [204, 118] width 136 height 42
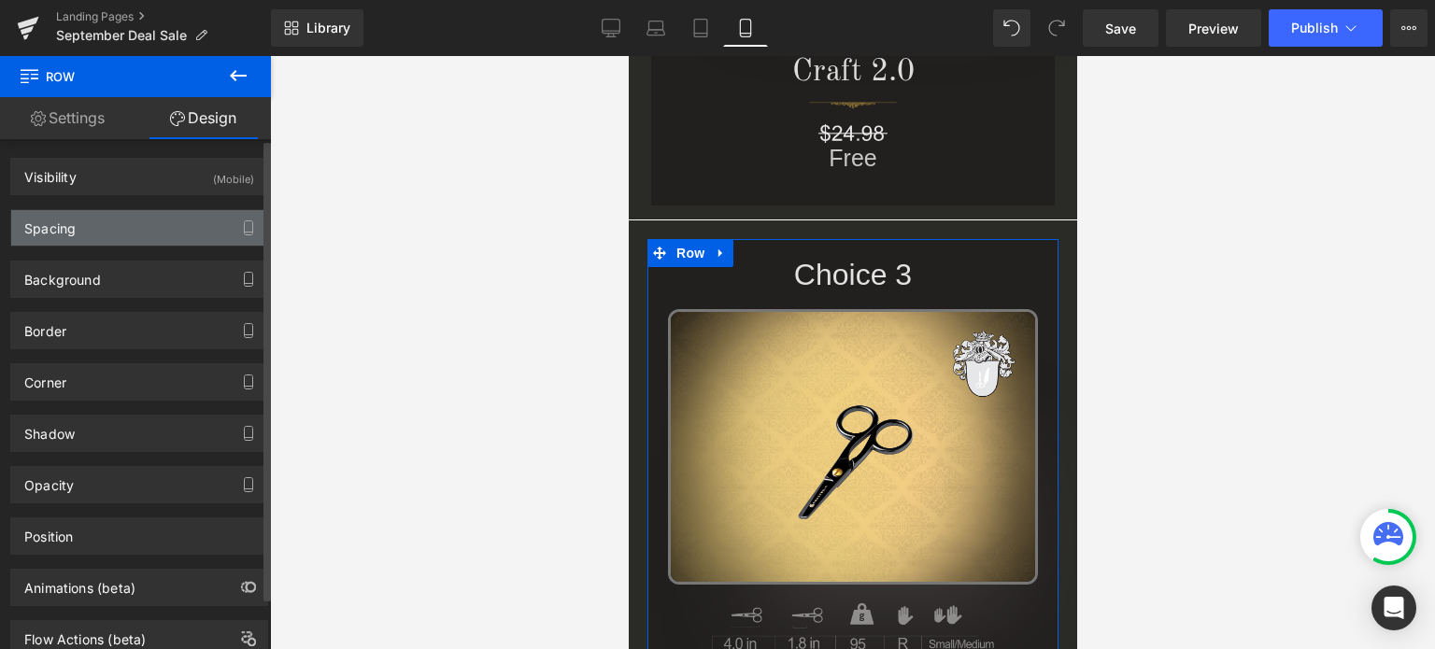
click at [110, 232] on div "Spacing" at bounding box center [139, 228] width 256 height 36
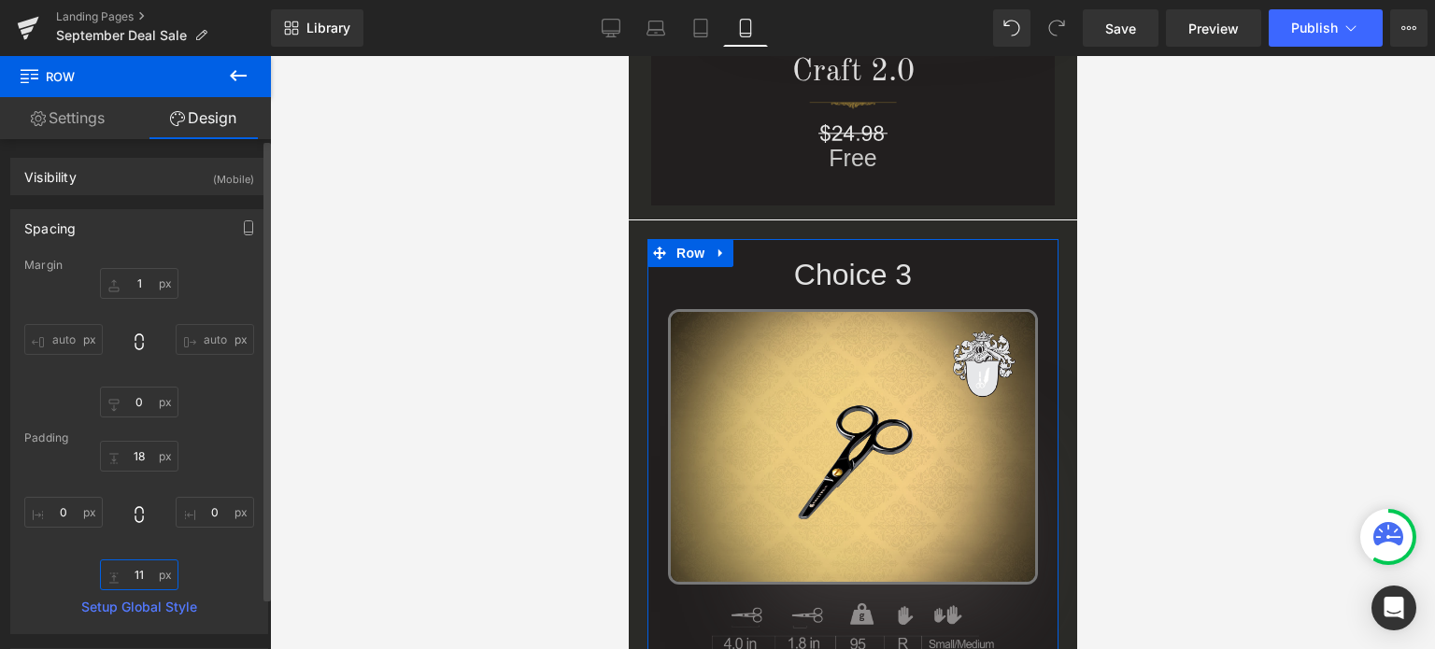
click at [144, 579] on input "11" at bounding box center [139, 575] width 78 height 31
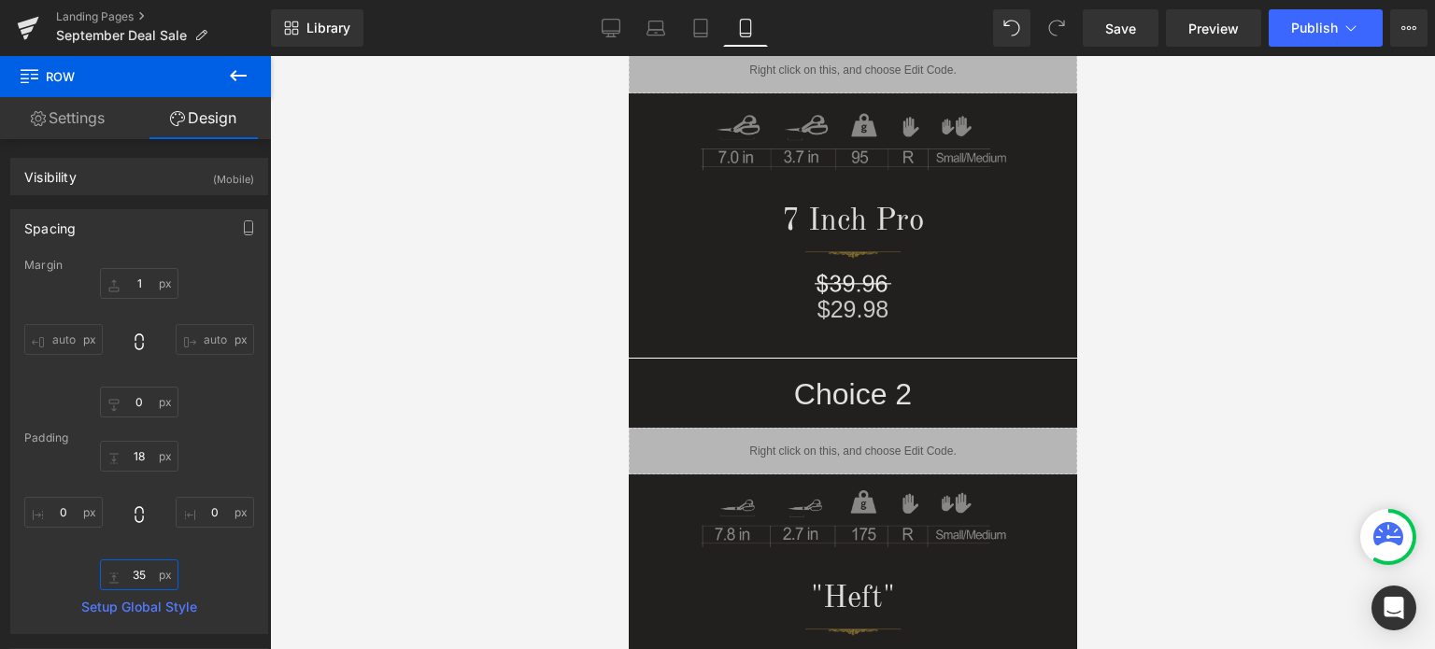
scroll to position [0, 0]
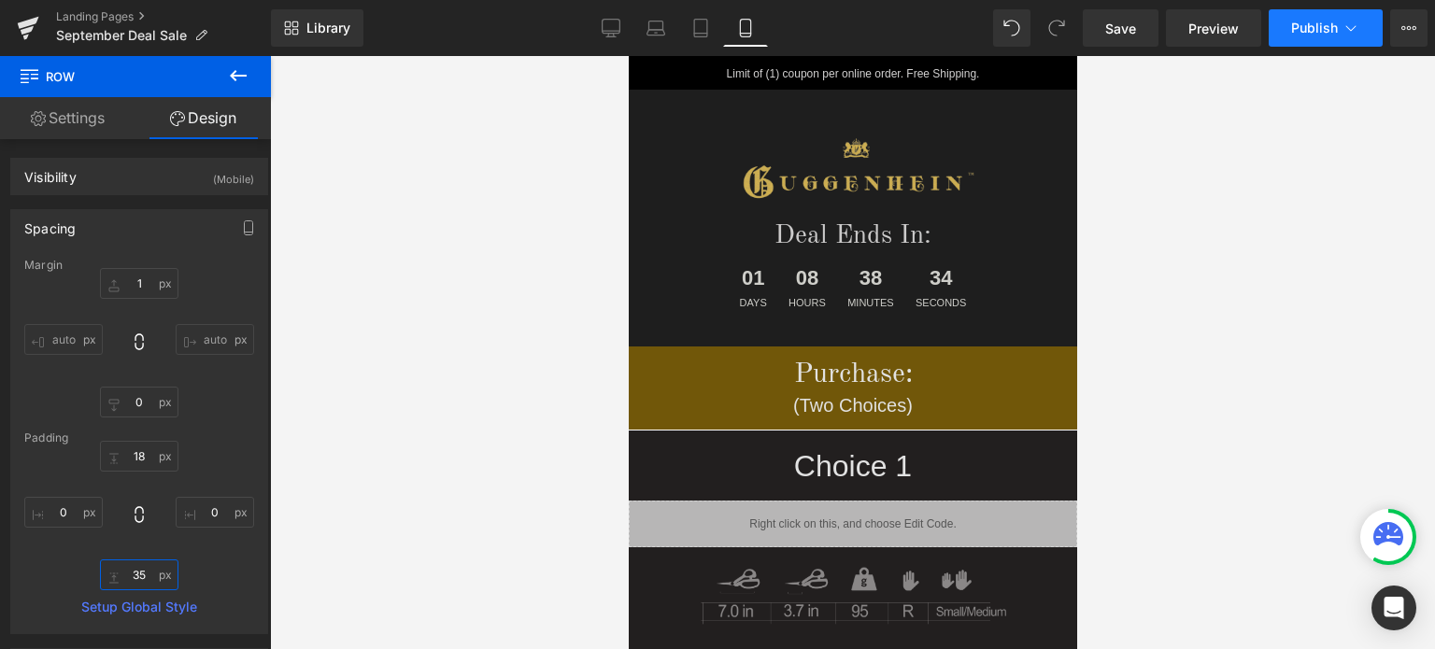
type input "35"
click at [1332, 22] on span "Publish" at bounding box center [1315, 28] width 47 height 15
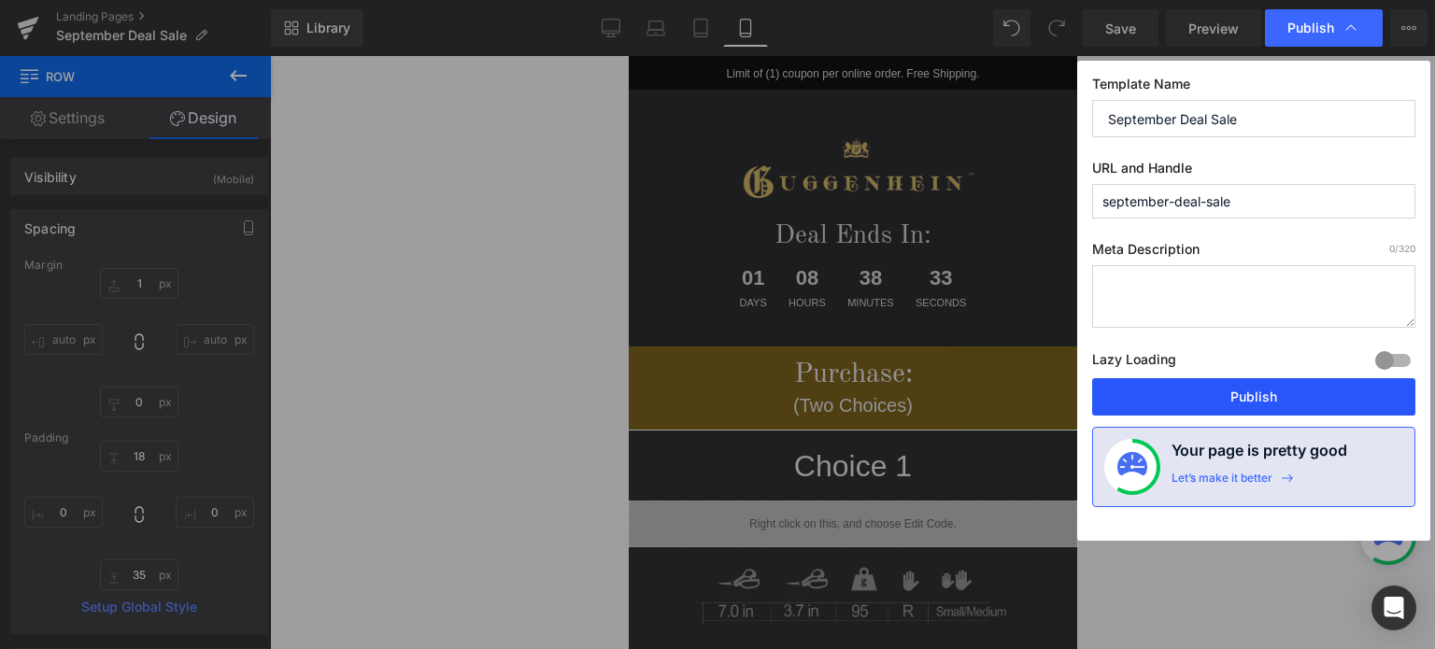
click at [1274, 386] on button "Publish" at bounding box center [1253, 396] width 323 height 37
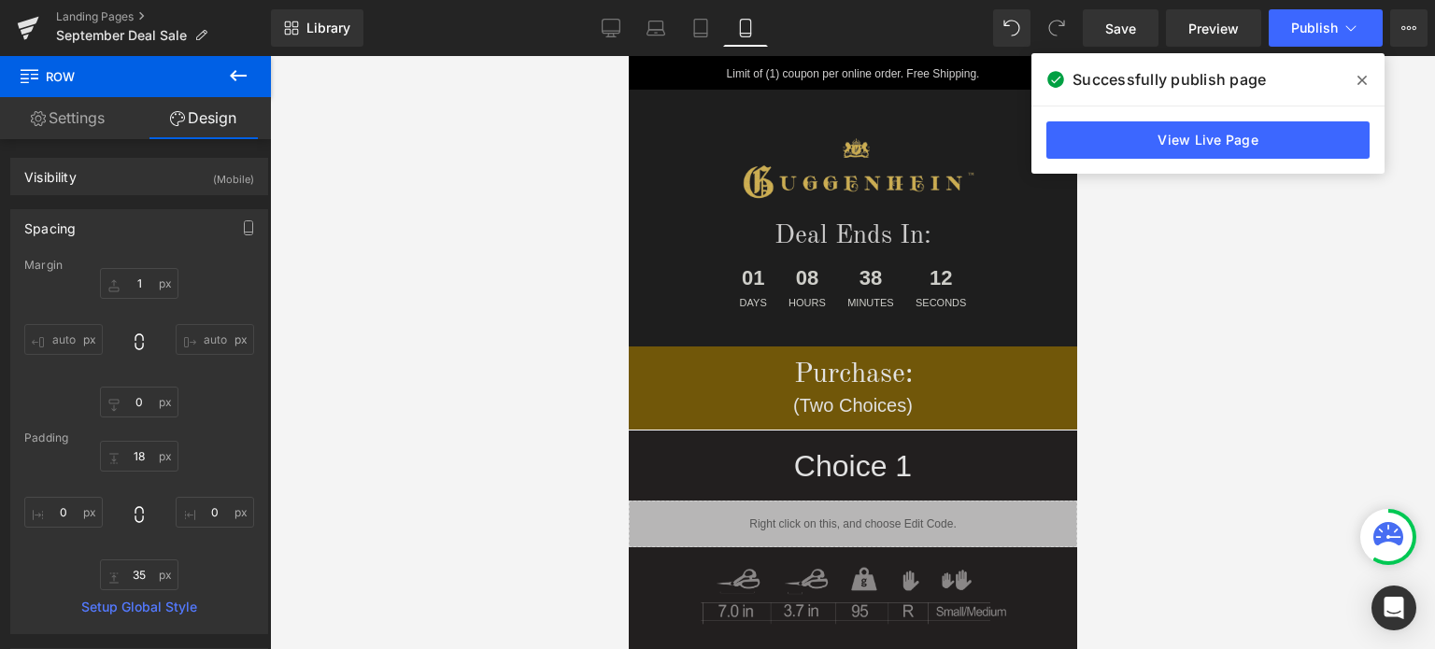
click at [1360, 78] on icon at bounding box center [1362, 80] width 9 height 9
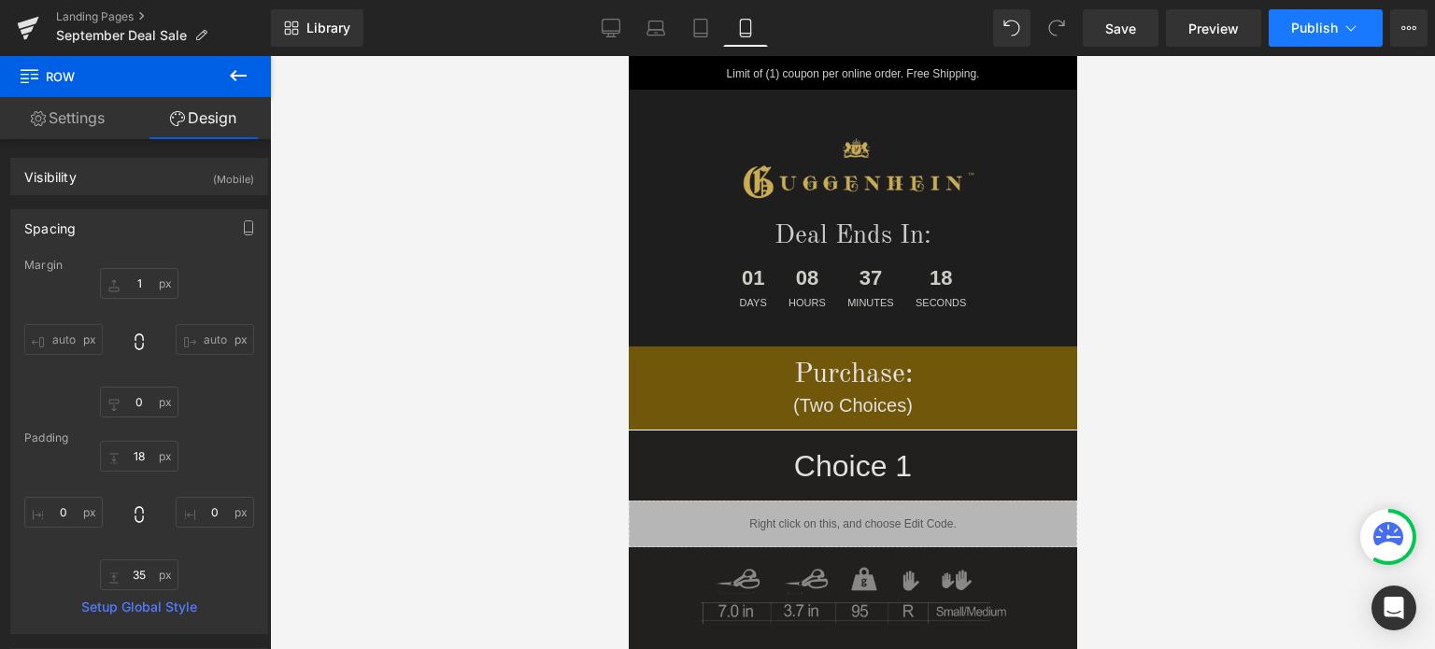
click at [1328, 34] on span "Publish" at bounding box center [1315, 28] width 47 height 15
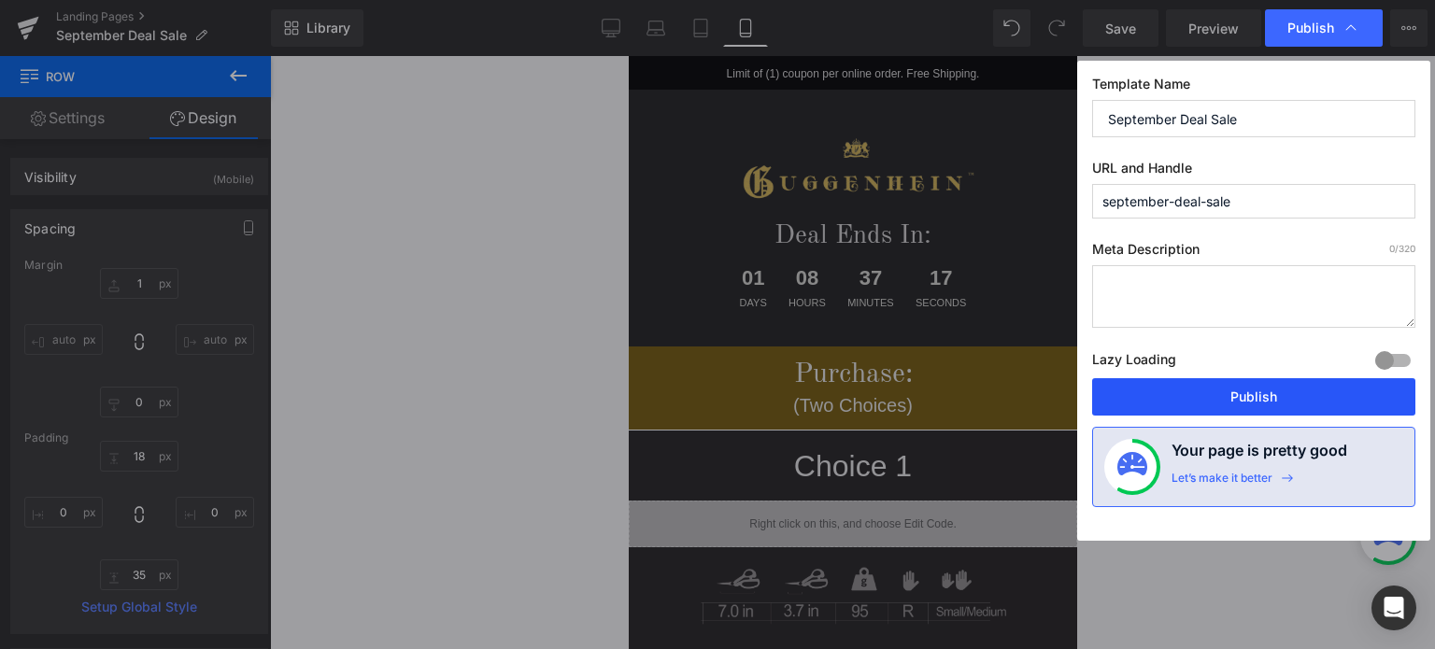
click at [1282, 400] on button "Publish" at bounding box center [1253, 396] width 323 height 37
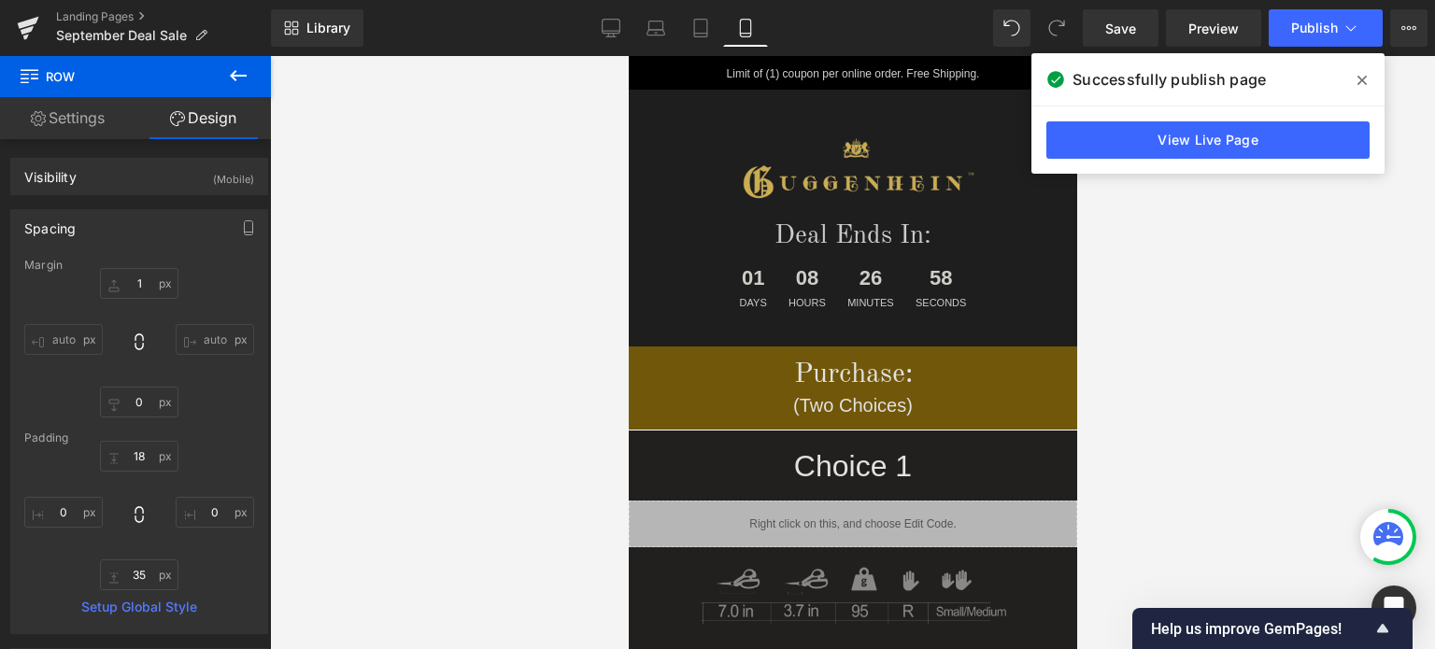
click at [1363, 84] on icon at bounding box center [1362, 80] width 9 height 15
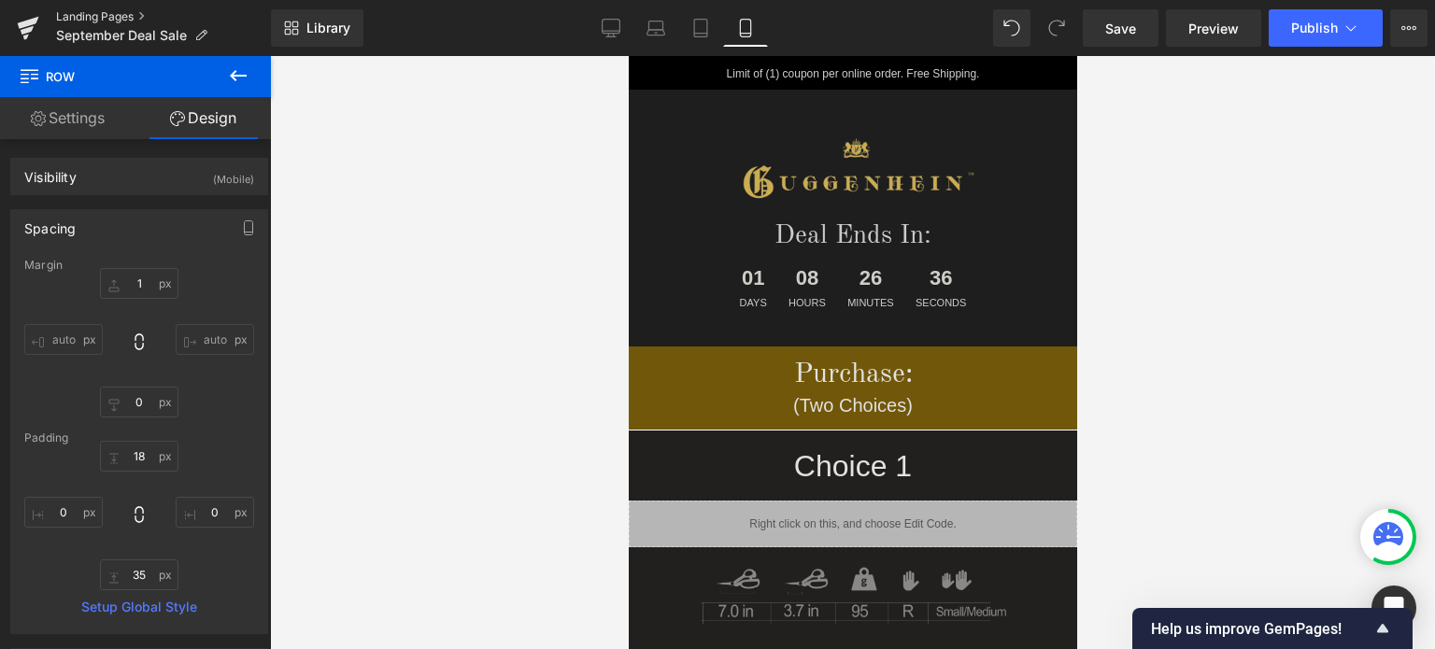
click at [94, 18] on link "Landing Pages" at bounding box center [163, 16] width 215 height 15
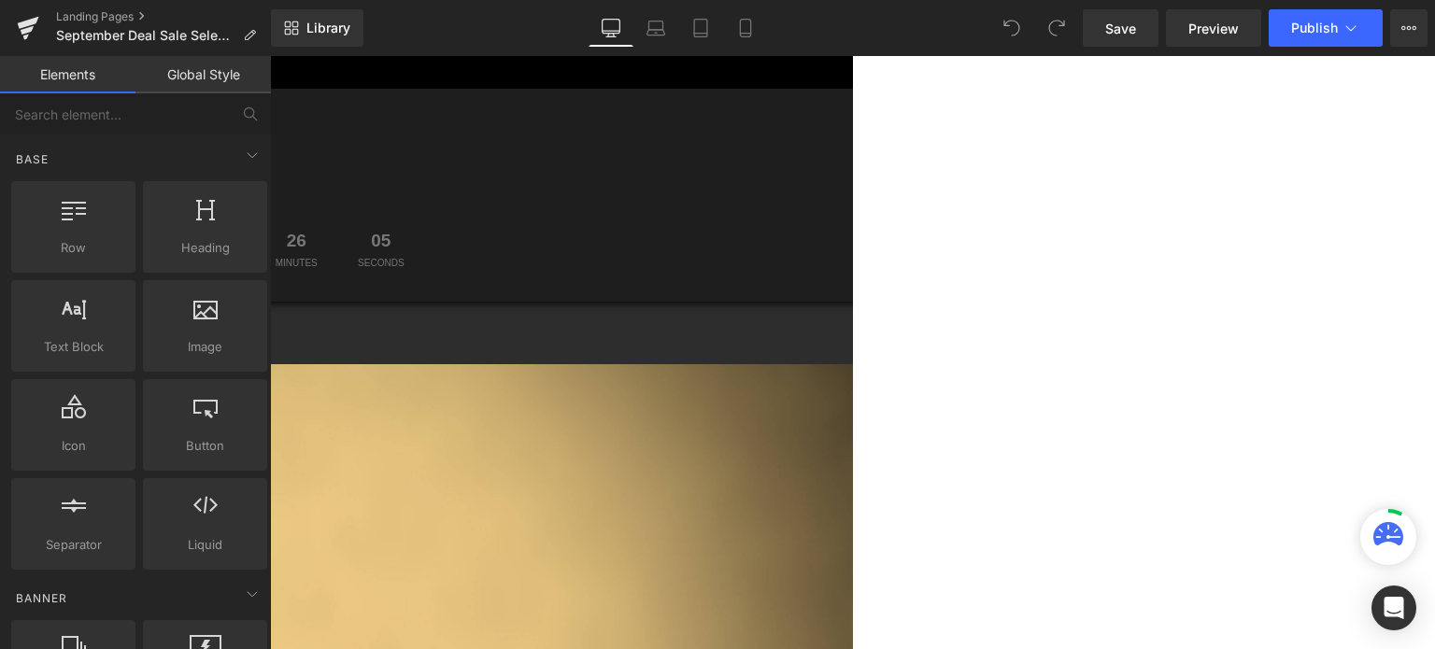
click at [270, 56] on span "Countdown Timer" at bounding box center [270, 56] width 0 height 0
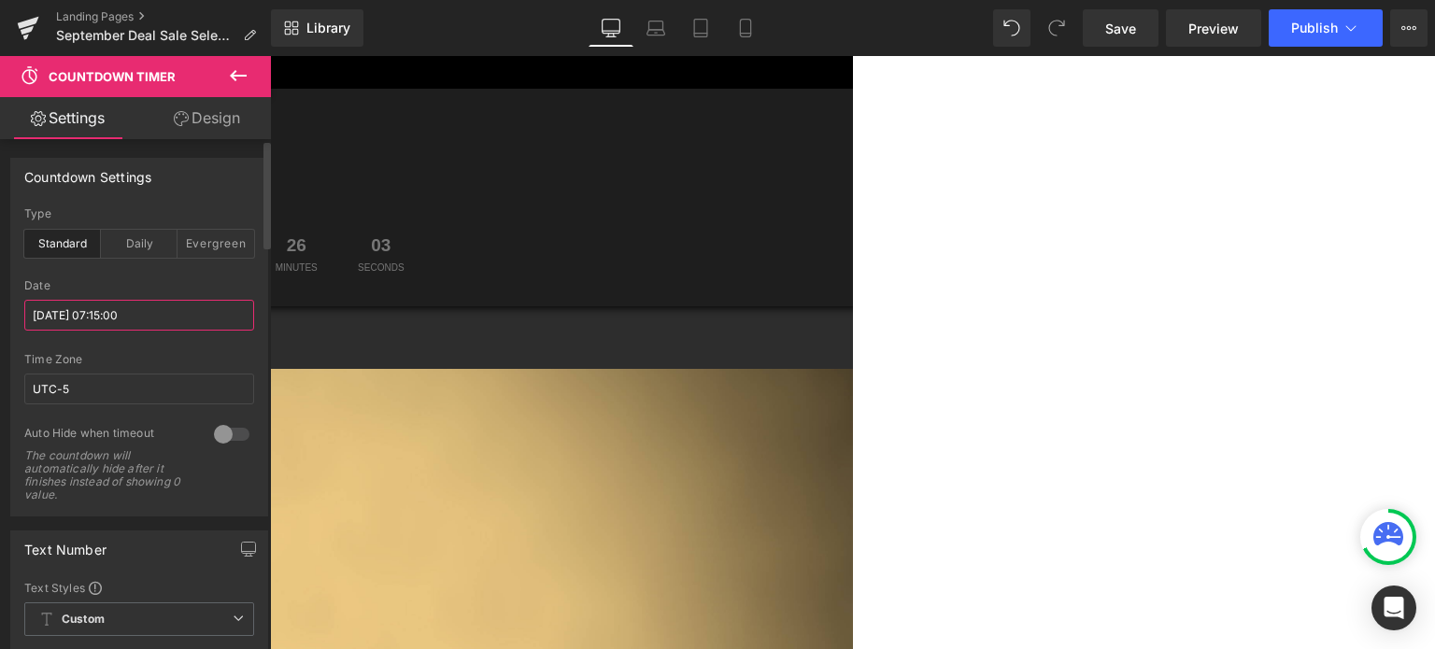
click at [81, 310] on input "[DATE] 07:15:00" at bounding box center [139, 315] width 230 height 31
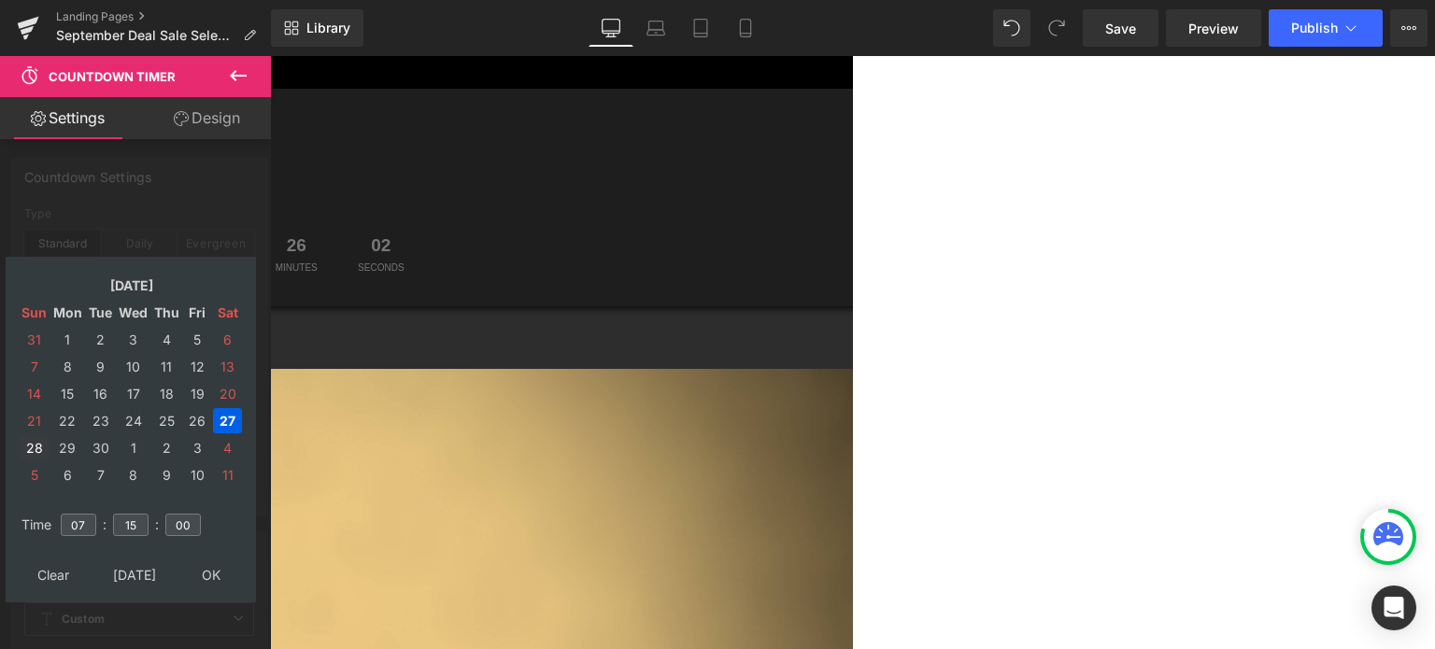
click at [31, 445] on td "28" at bounding box center [35, 447] width 30 height 25
click at [90, 521] on input "07" at bounding box center [79, 525] width 36 height 22
drag, startPoint x: 86, startPoint y: 523, endPoint x: 72, endPoint y: 524, distance: 14.0
click at [72, 524] on input "07" at bounding box center [79, 525] width 36 height 22
type input "11"
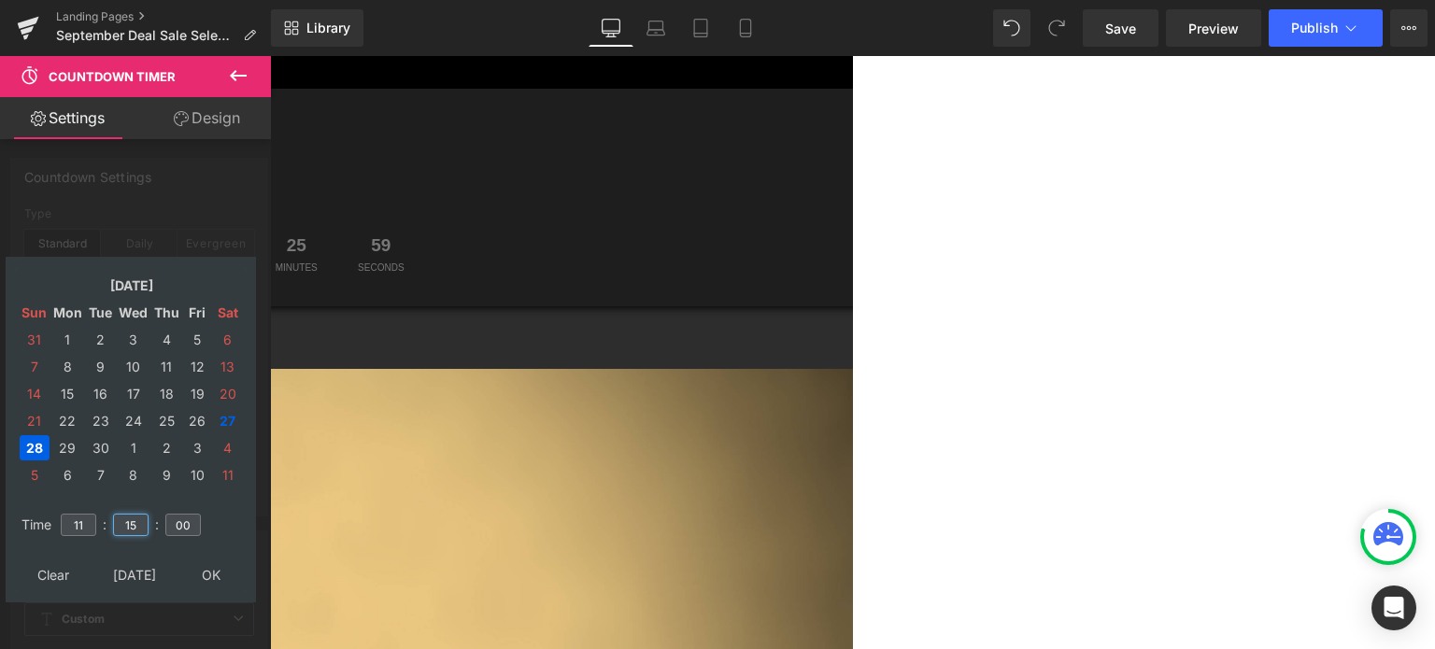
click at [140, 527] on input "15" at bounding box center [131, 525] width 36 height 22
drag, startPoint x: 137, startPoint y: 525, endPoint x: 121, endPoint y: 526, distance: 16.8
click at [121, 526] on input "15" at bounding box center [131, 525] width 36 height 22
type input "59"
type input "[DATE] 11:59:00"
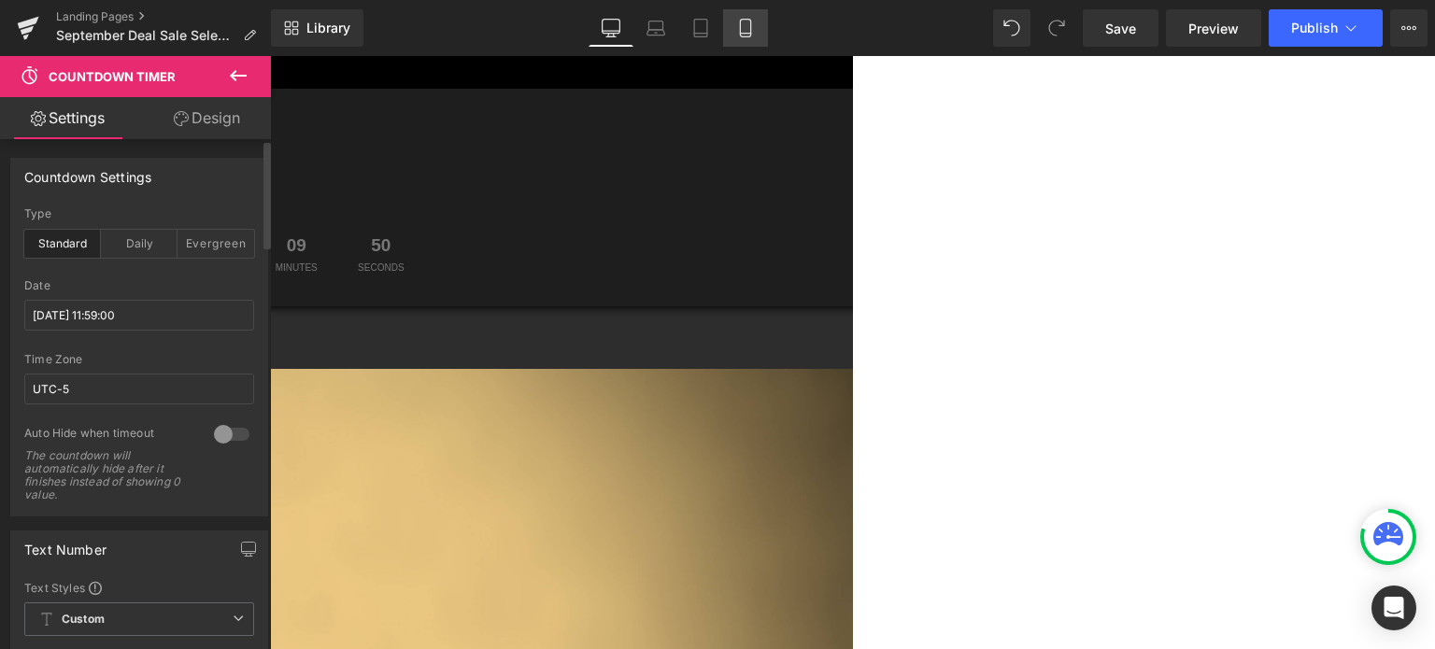
click at [746, 28] on icon at bounding box center [745, 28] width 19 height 19
type input "100"
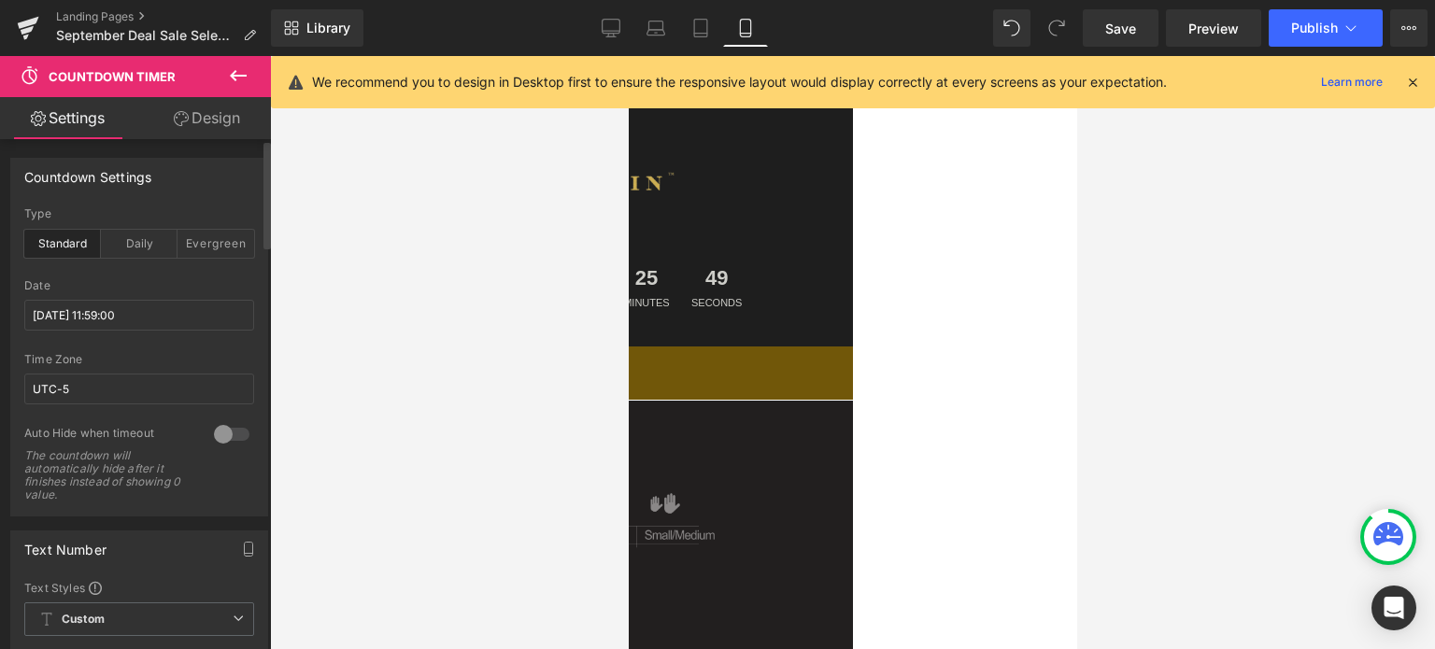
click at [1410, 78] on icon at bounding box center [1413, 82] width 17 height 17
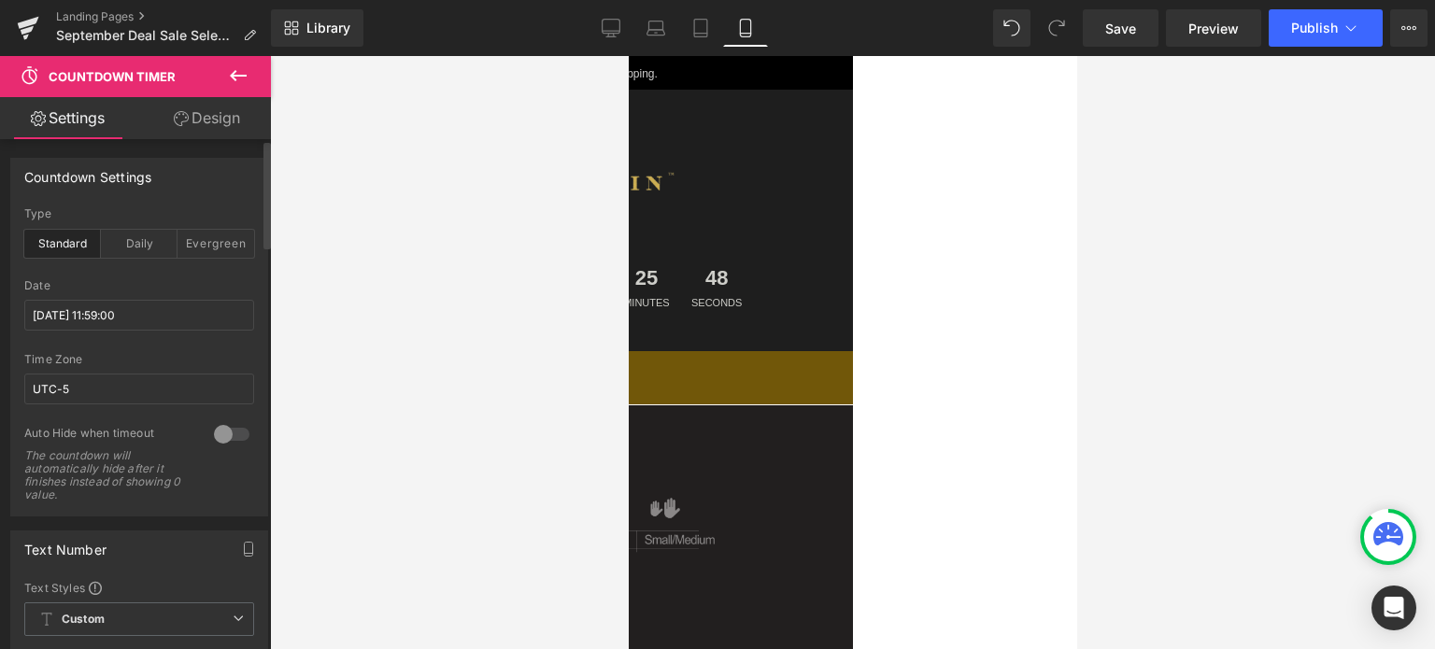
click at [628, 56] on span "Countdown Timer" at bounding box center [628, 56] width 0 height 0
click at [92, 319] on input "[DATE] 07:15:00" at bounding box center [139, 315] width 230 height 31
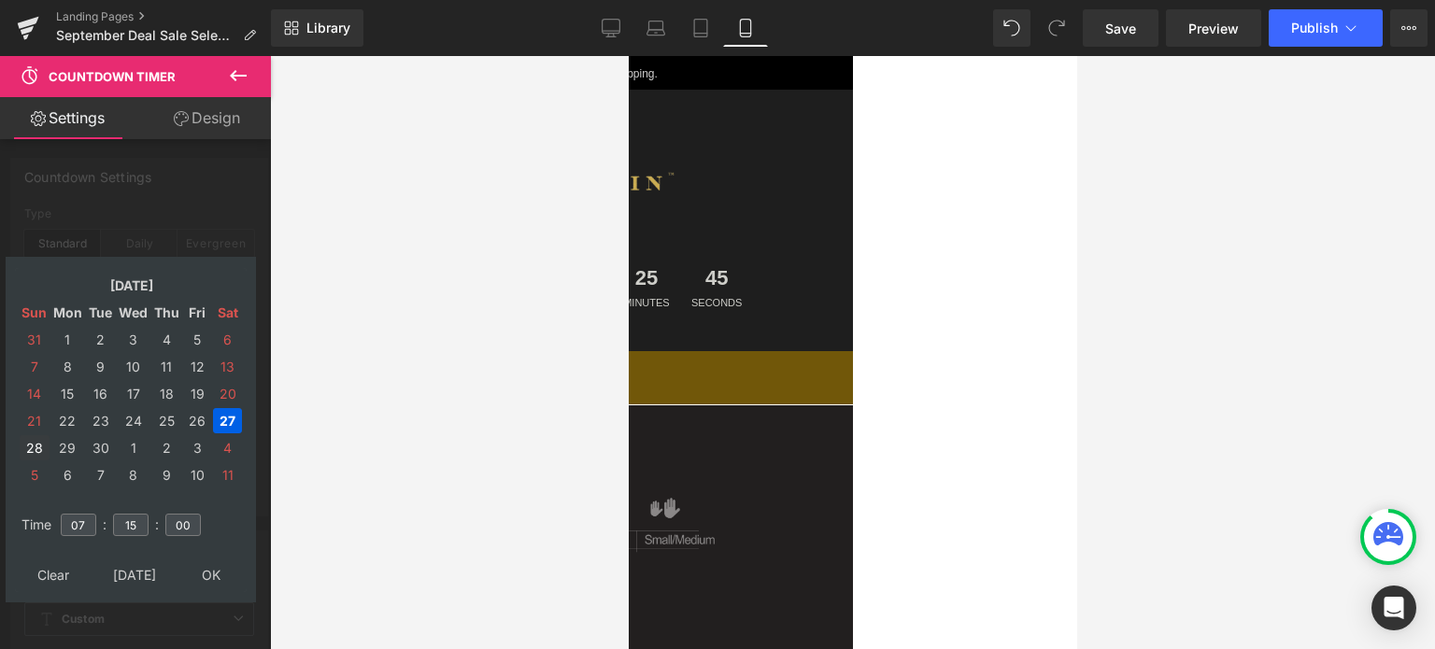
click at [36, 451] on td "28" at bounding box center [35, 447] width 30 height 25
click at [86, 531] on input "07" at bounding box center [79, 525] width 36 height 22
drag, startPoint x: 86, startPoint y: 526, endPoint x: 69, endPoint y: 526, distance: 16.8
click at [69, 526] on input "07" at bounding box center [79, 525] width 36 height 22
type input "11"
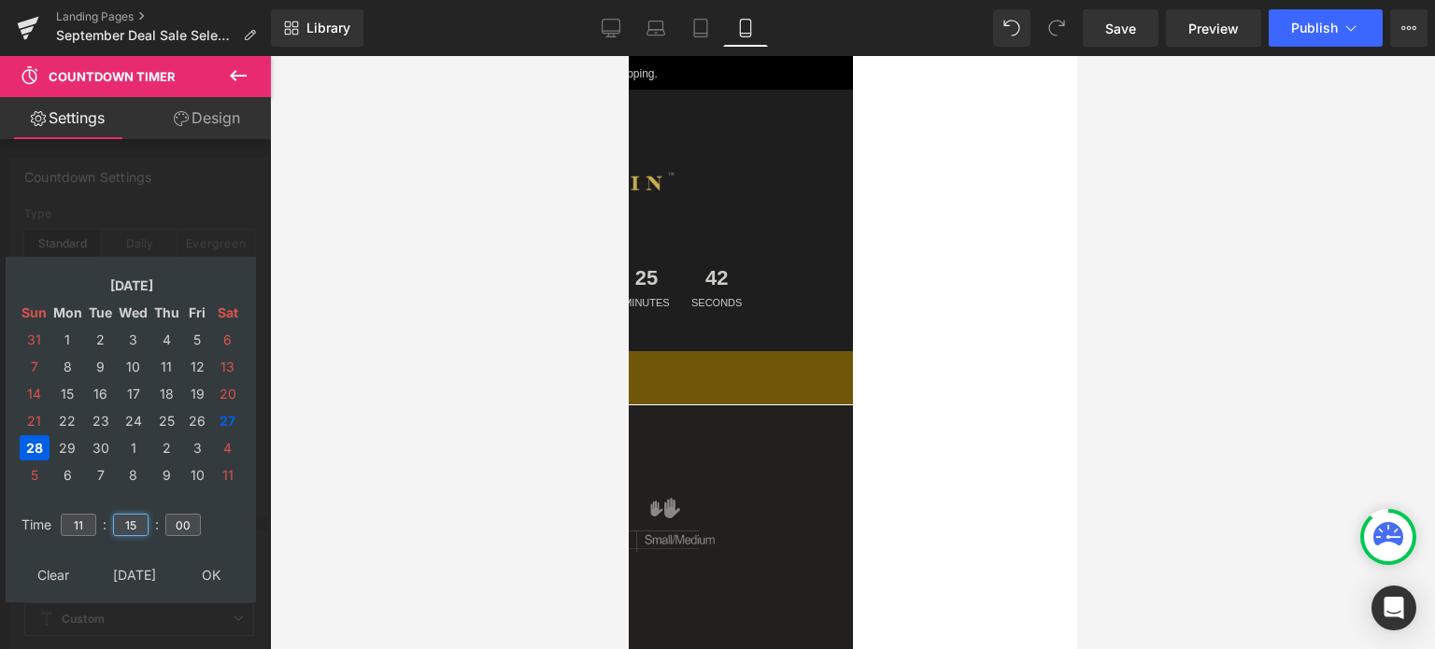
drag, startPoint x: 138, startPoint y: 523, endPoint x: 121, endPoint y: 523, distance: 17.8
click at [121, 523] on input "15" at bounding box center [131, 525] width 36 height 22
type input "59"
type input "[DATE] 11:59:00"
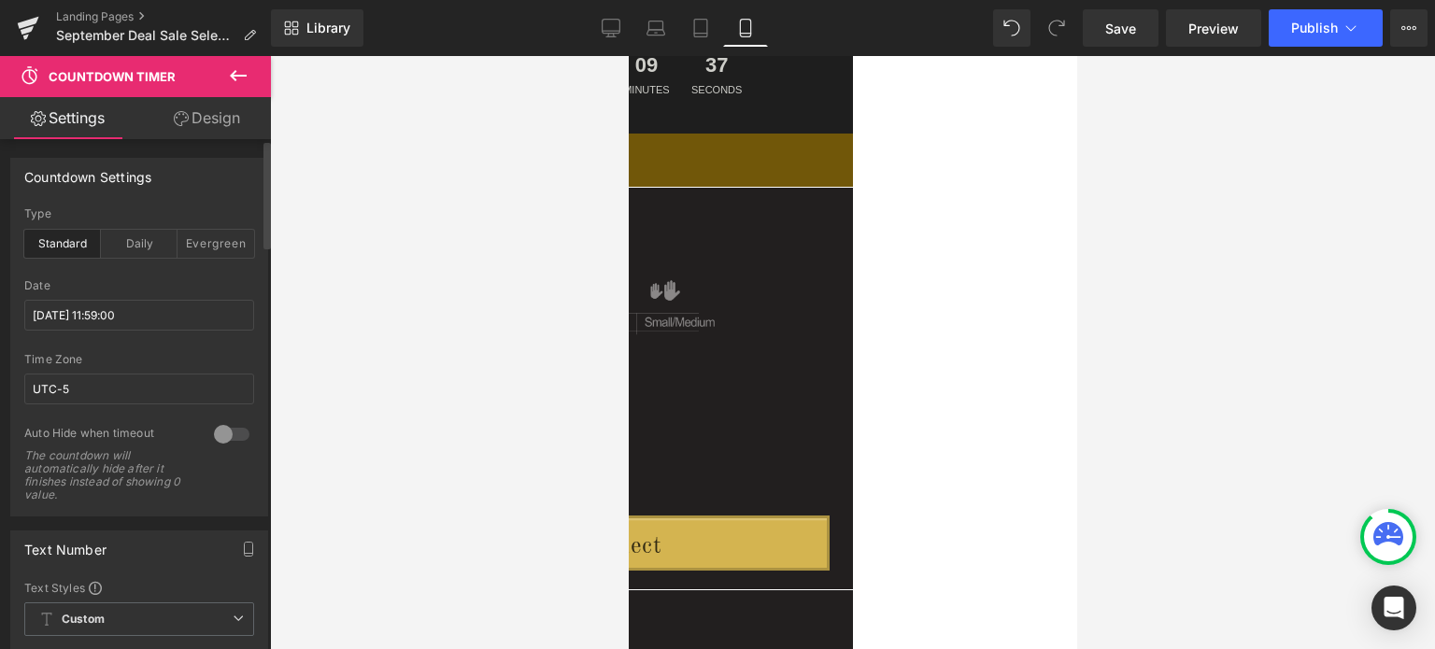
scroll to position [107, 0]
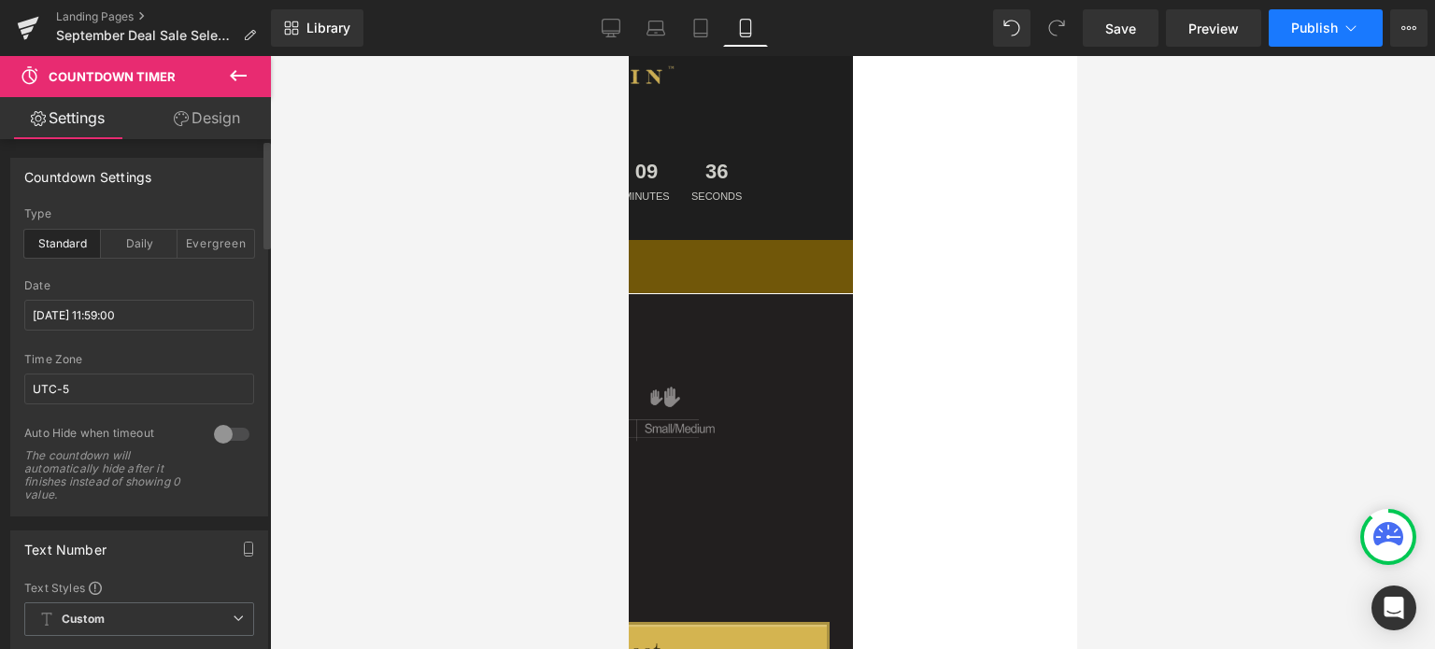
click at [1323, 27] on span "Publish" at bounding box center [1315, 28] width 47 height 15
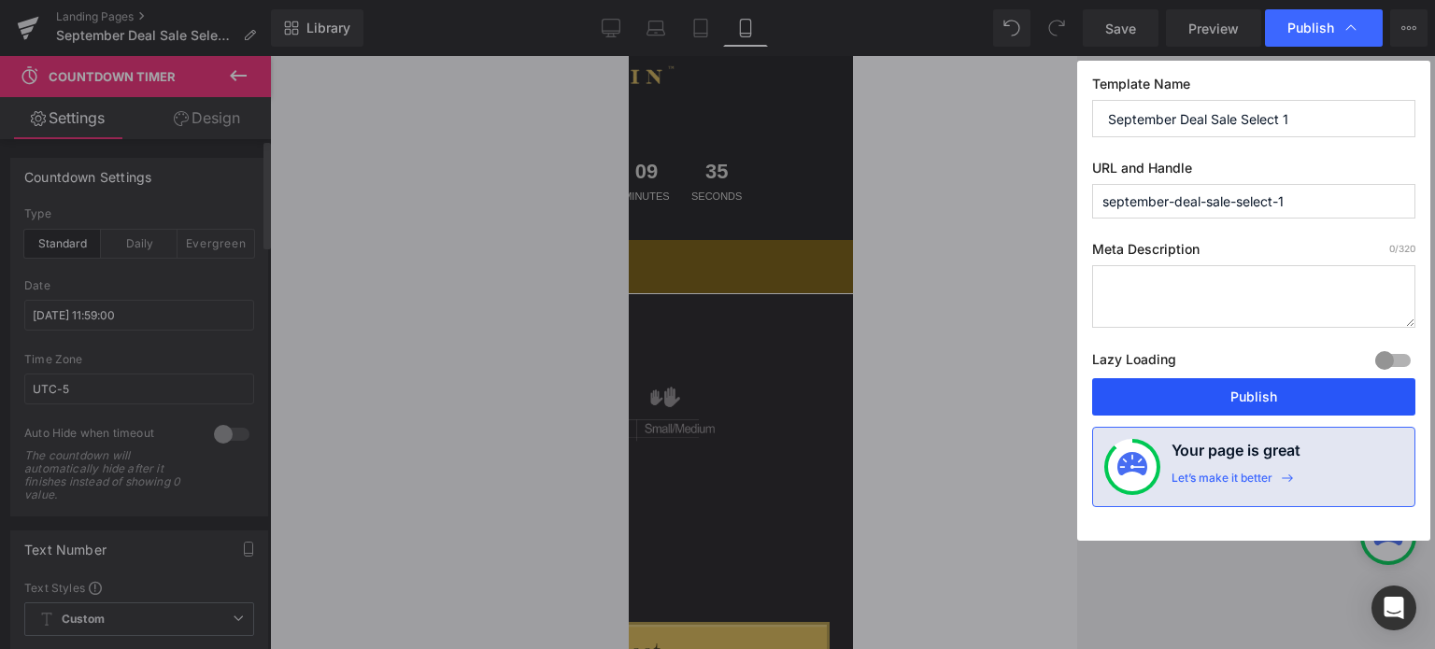
click at [1283, 392] on button "Publish" at bounding box center [1253, 396] width 323 height 37
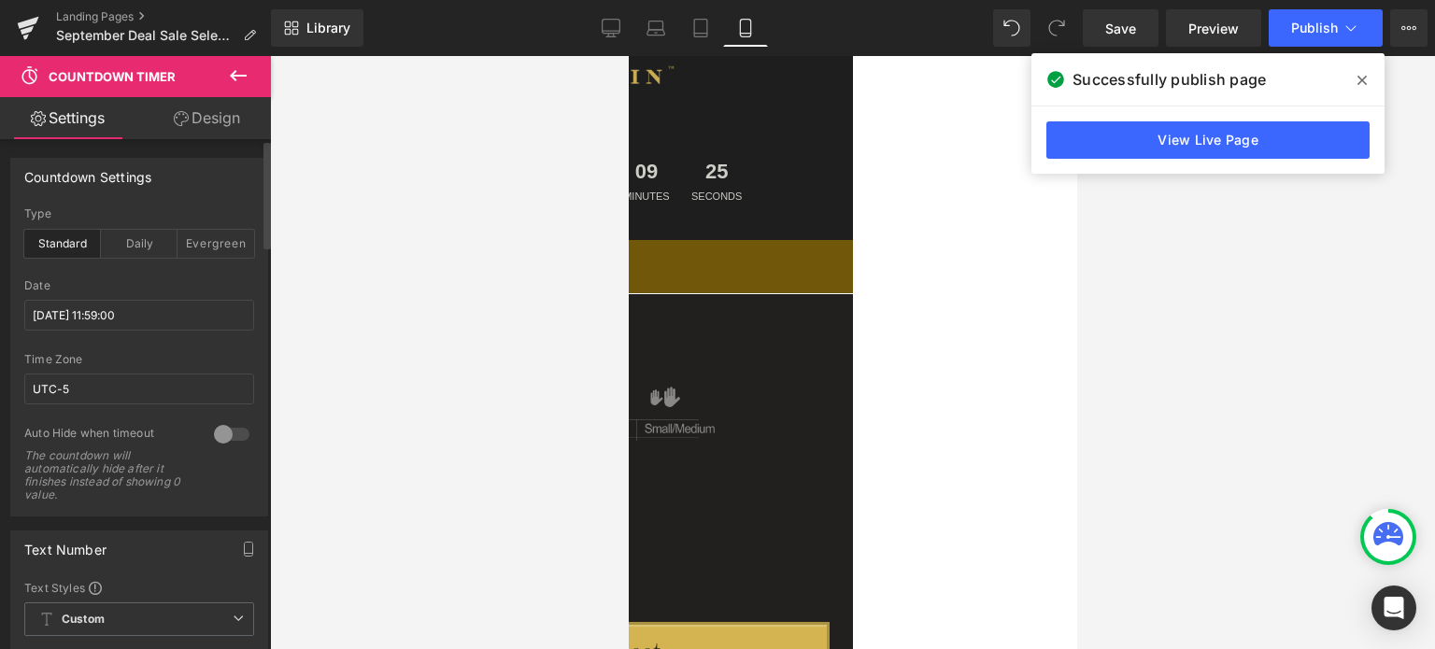
click at [1364, 80] on icon at bounding box center [1362, 80] width 9 height 15
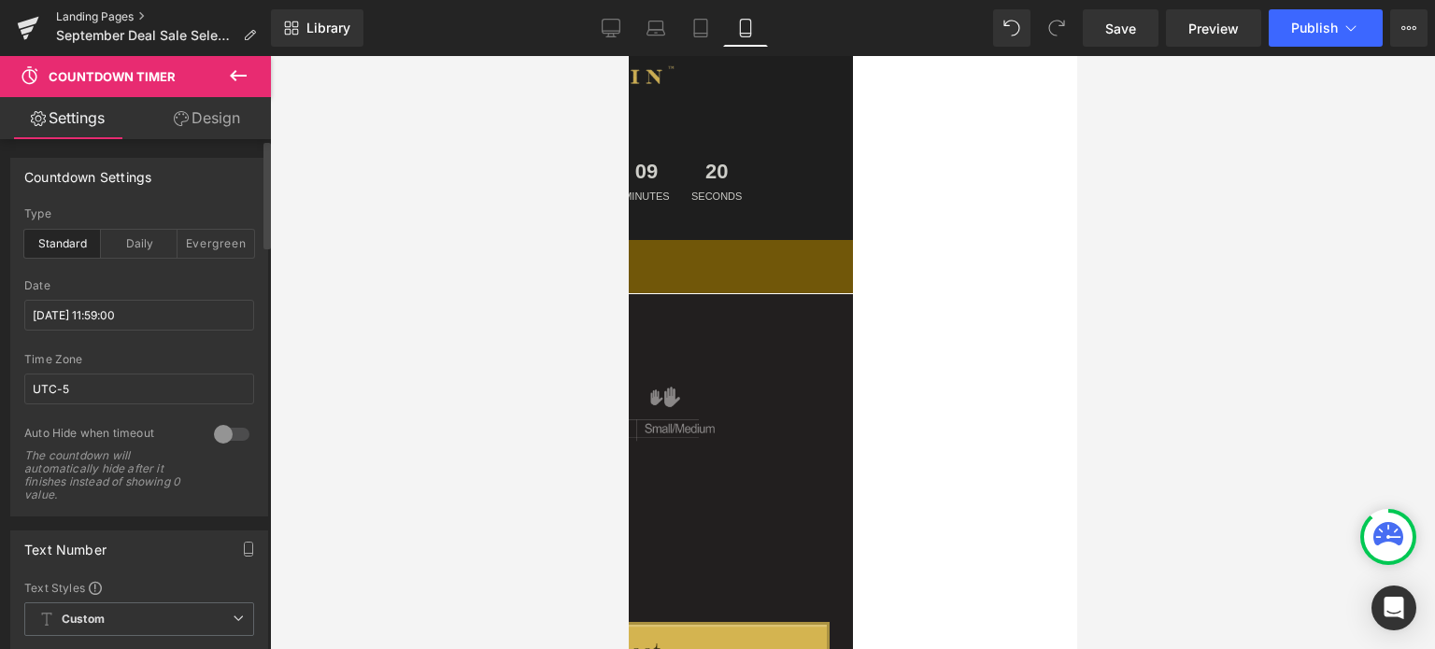
click at [107, 14] on link "Landing Pages" at bounding box center [163, 16] width 215 height 15
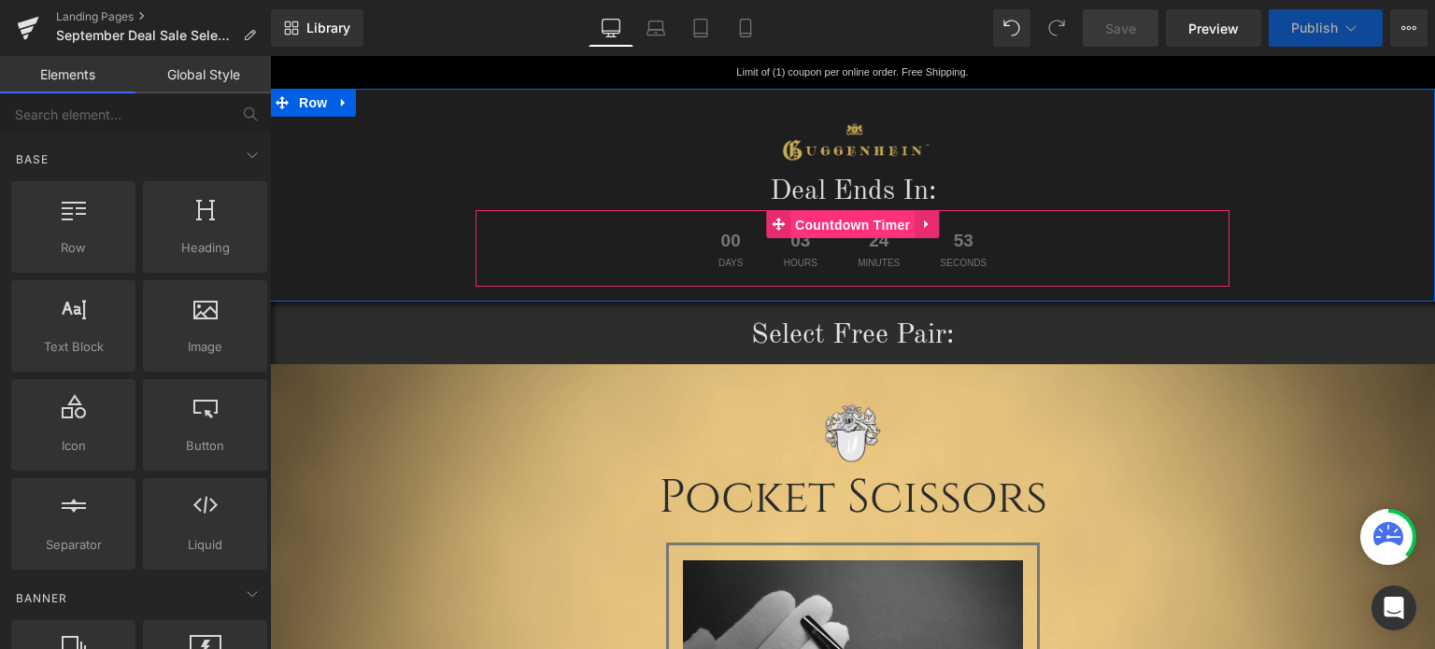
click at [861, 223] on span "Countdown Timer" at bounding box center [853, 225] width 124 height 28
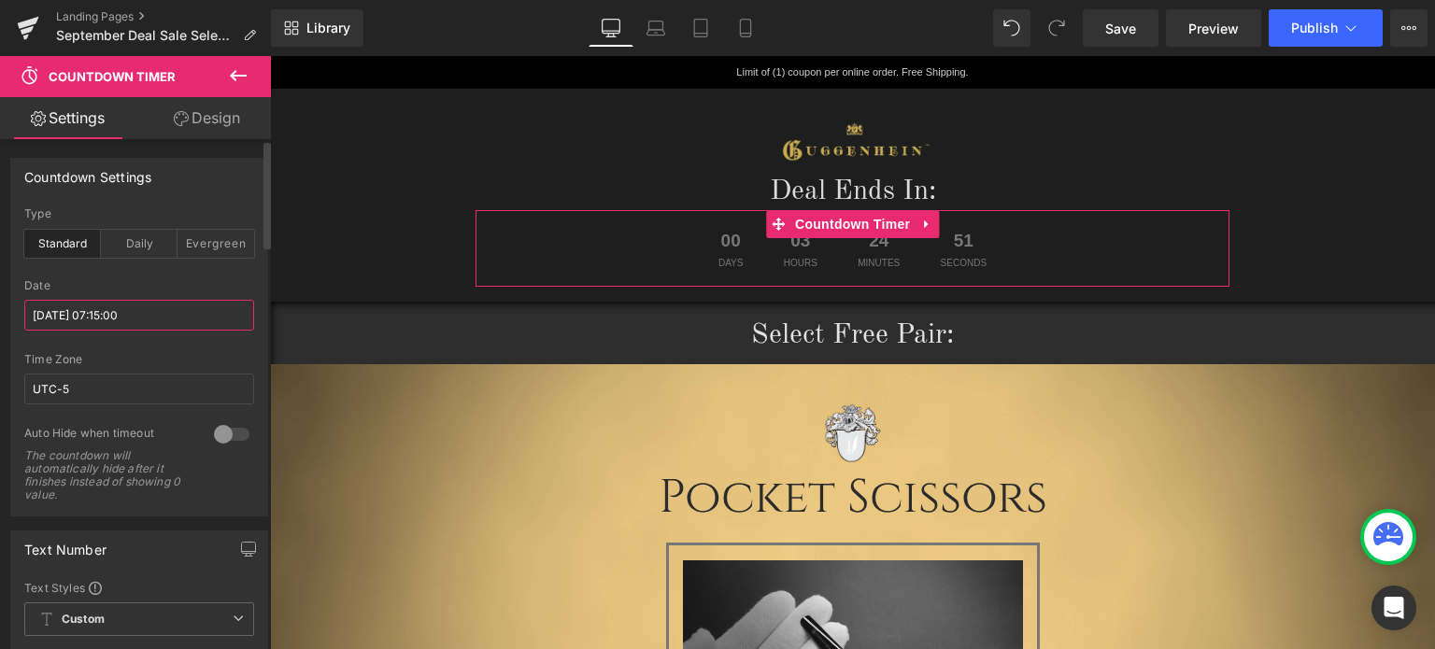
click at [111, 319] on input "[DATE] 07:15:00" at bounding box center [139, 315] width 230 height 31
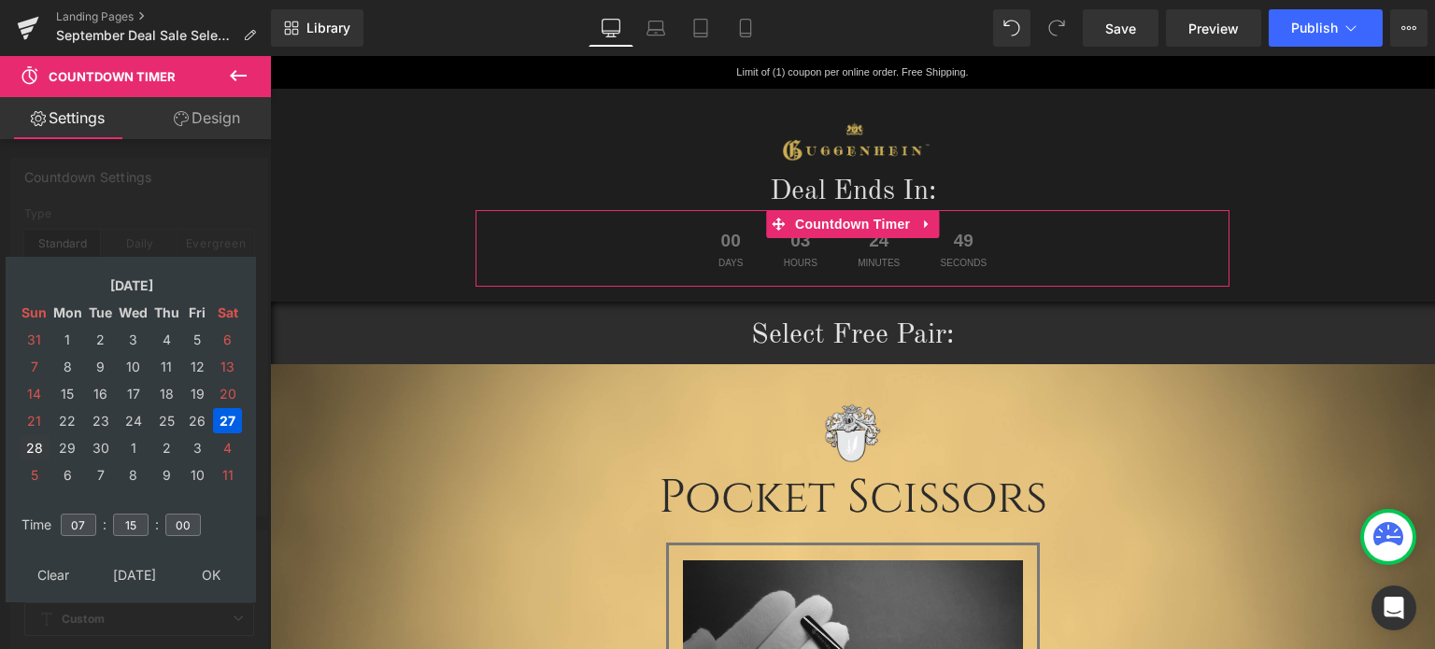
click at [39, 450] on td "28" at bounding box center [35, 447] width 30 height 25
click at [91, 528] on input "07" at bounding box center [79, 525] width 36 height 22
drag, startPoint x: 91, startPoint y: 522, endPoint x: 64, endPoint y: 522, distance: 27.1
click at [64, 522] on input "07" at bounding box center [79, 525] width 36 height 22
type input "11"
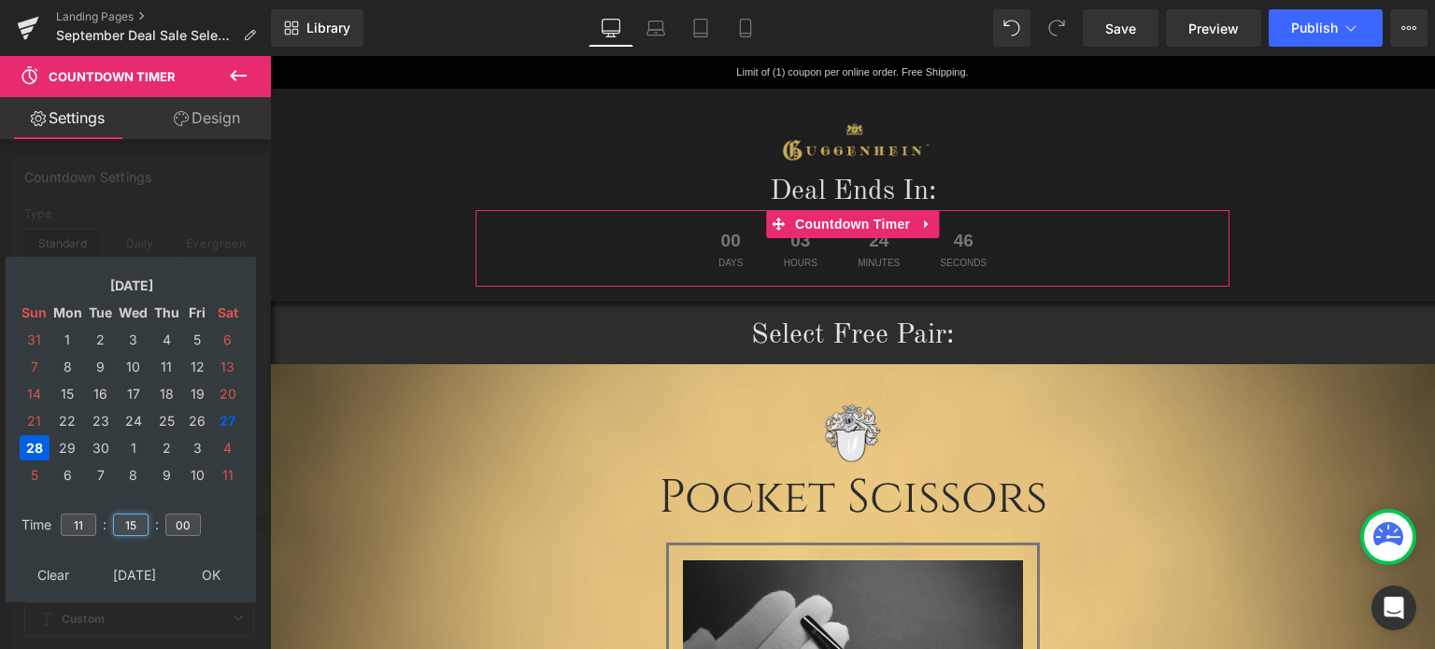
drag, startPoint x: 136, startPoint y: 521, endPoint x: 116, endPoint y: 521, distance: 20.6
click at [114, 521] on input "15" at bounding box center [131, 525] width 36 height 22
type input "59"
type input "[DATE] 11:59:00"
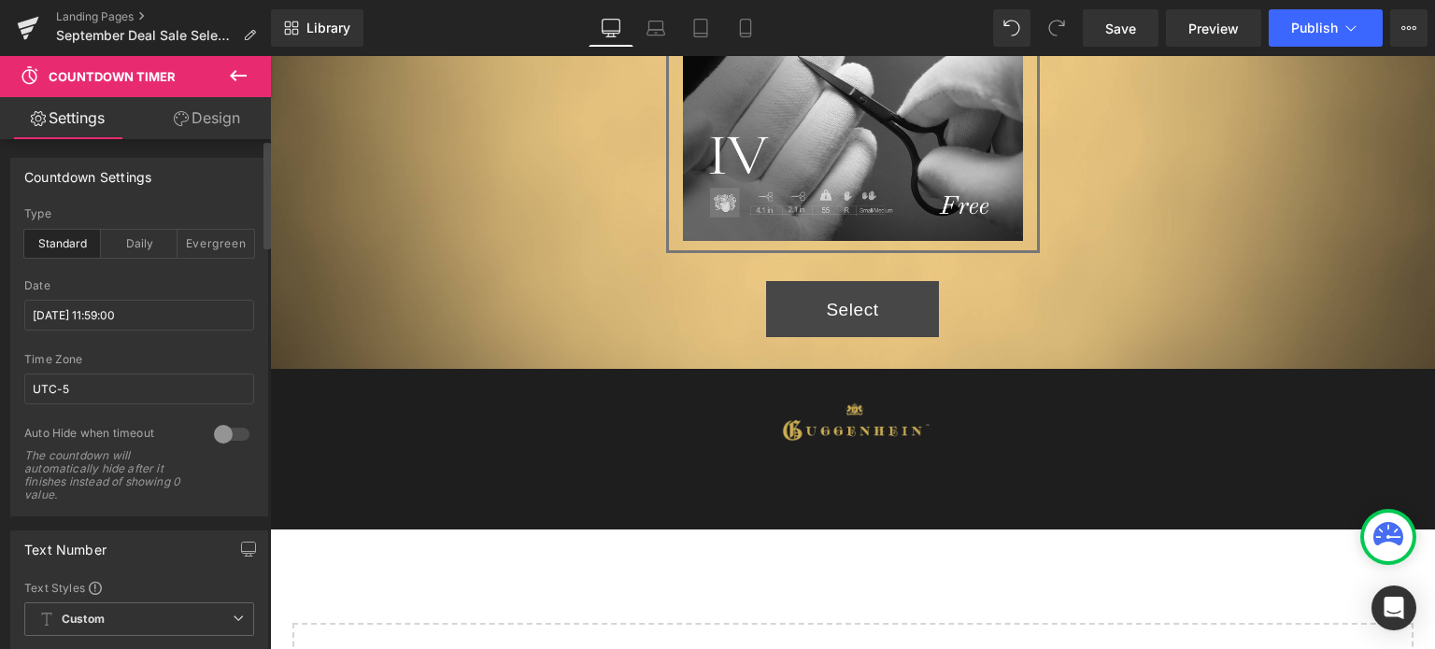
scroll to position [1869, 0]
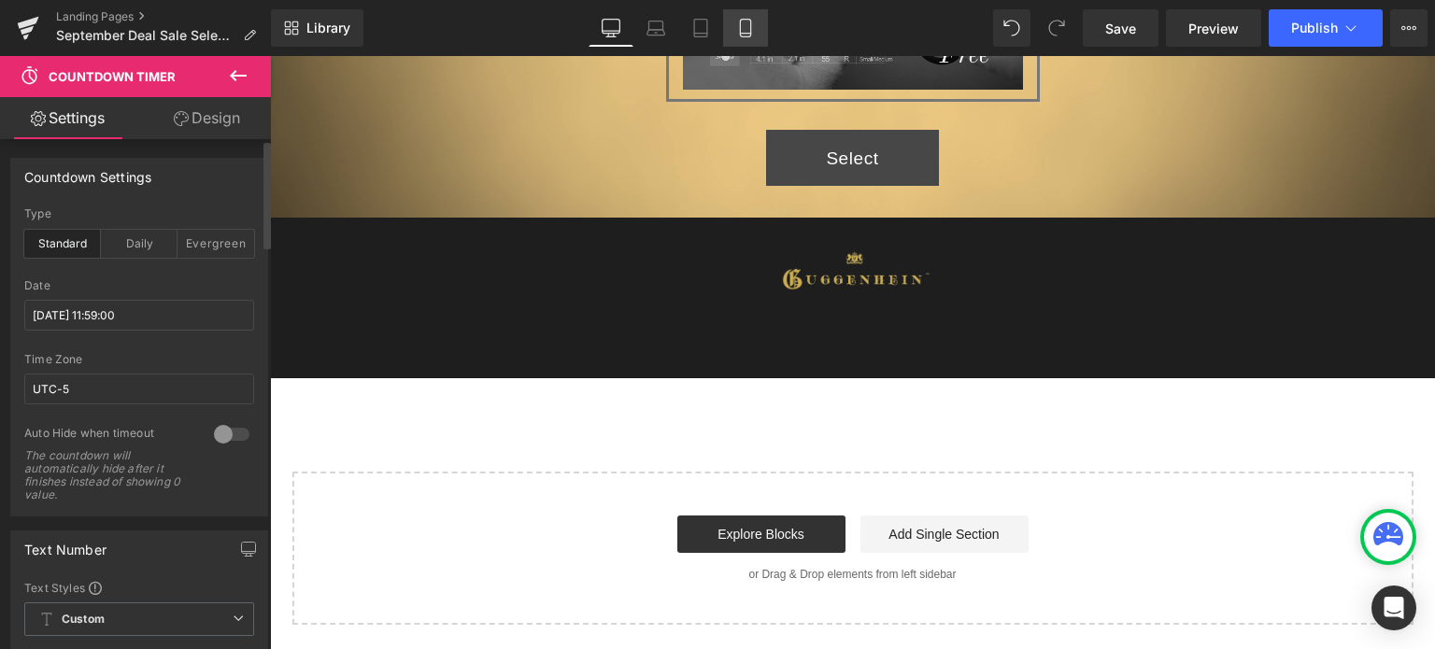
drag, startPoint x: 749, startPoint y: 31, endPoint x: 748, endPoint y: 21, distance: 9.5
click at [749, 31] on icon at bounding box center [745, 28] width 19 height 19
type input "100"
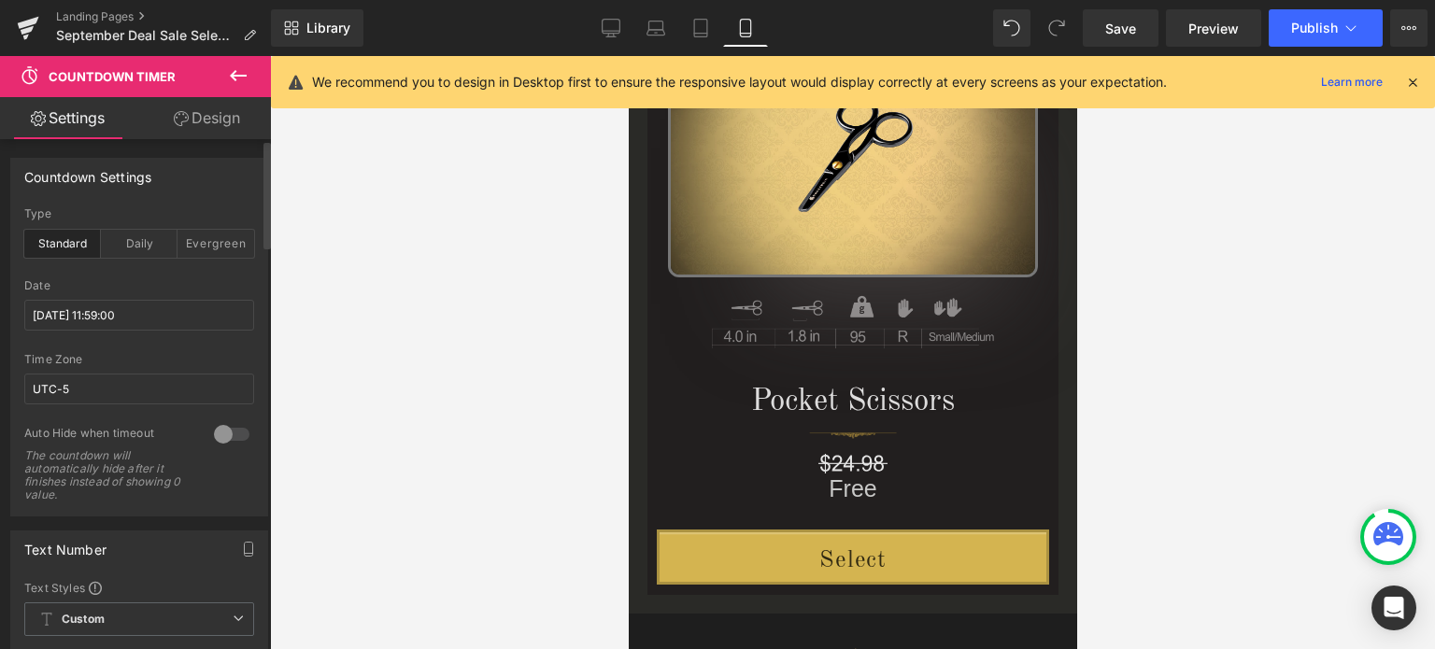
scroll to position [0, 0]
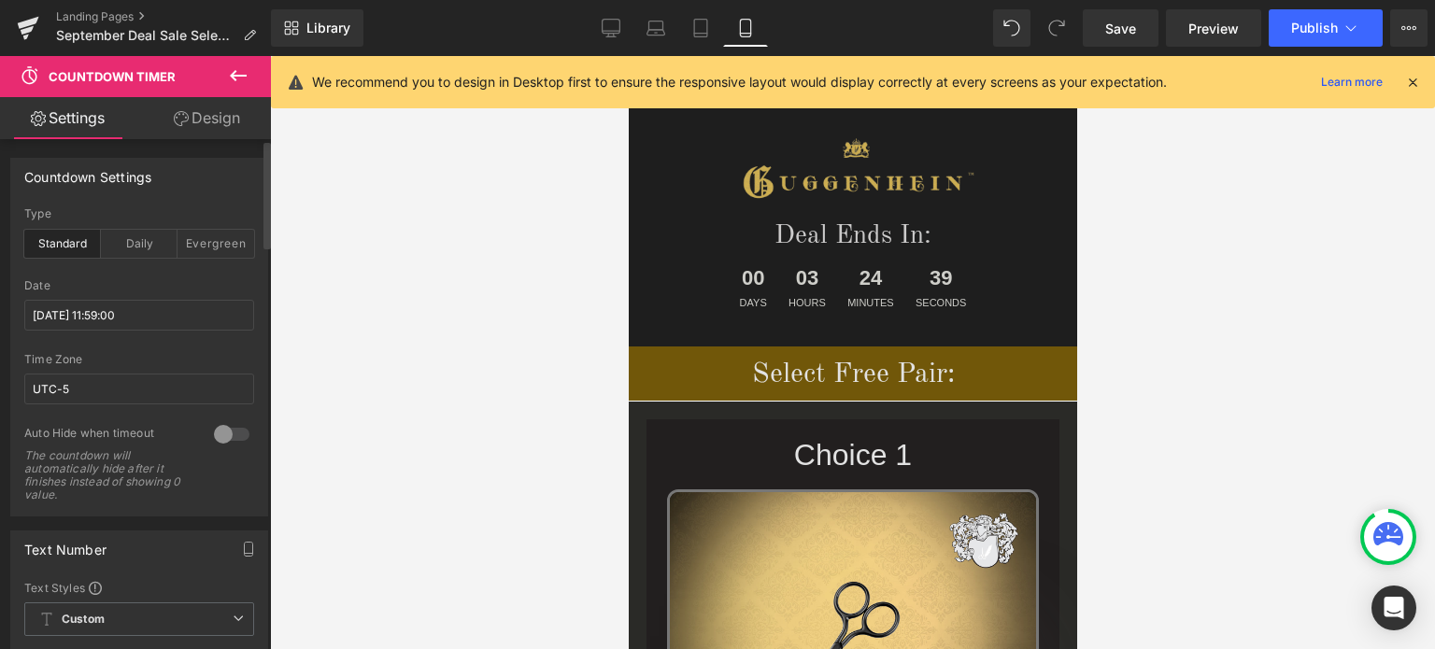
click at [1413, 76] on icon at bounding box center [1413, 82] width 17 height 17
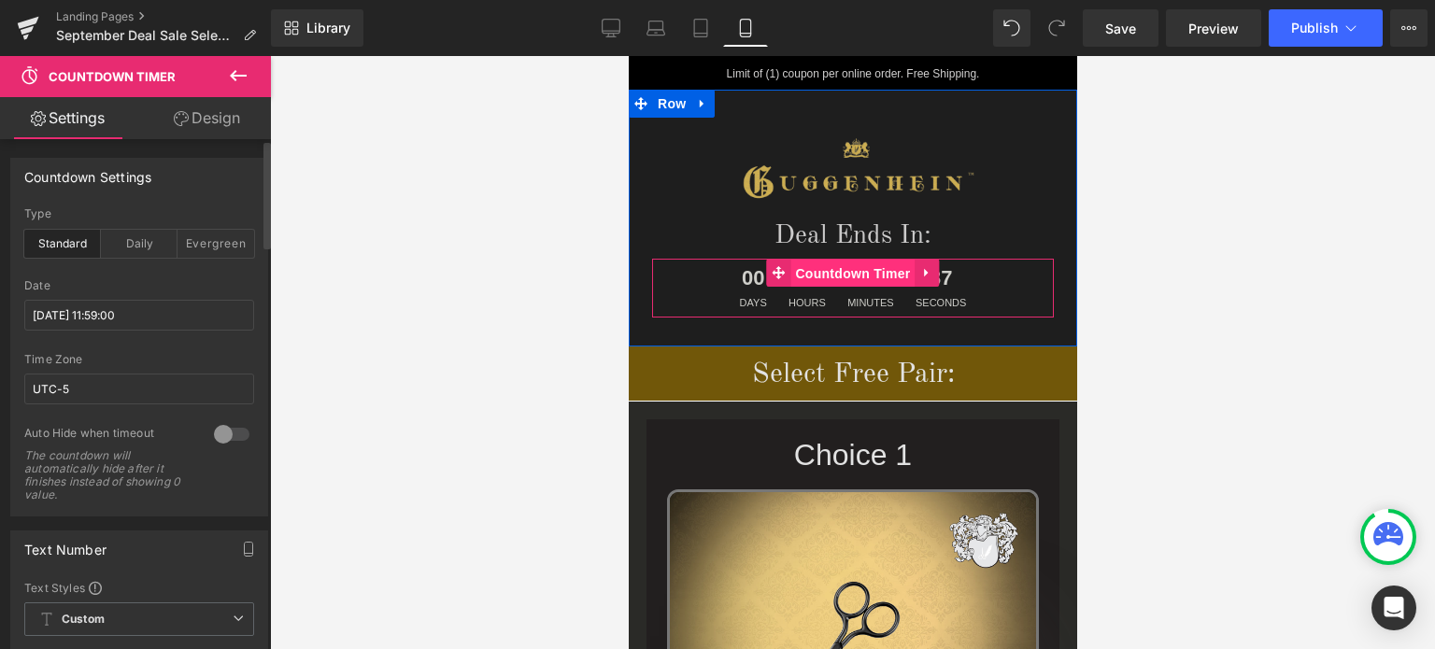
click at [853, 271] on span "Countdown Timer" at bounding box center [852, 274] width 124 height 28
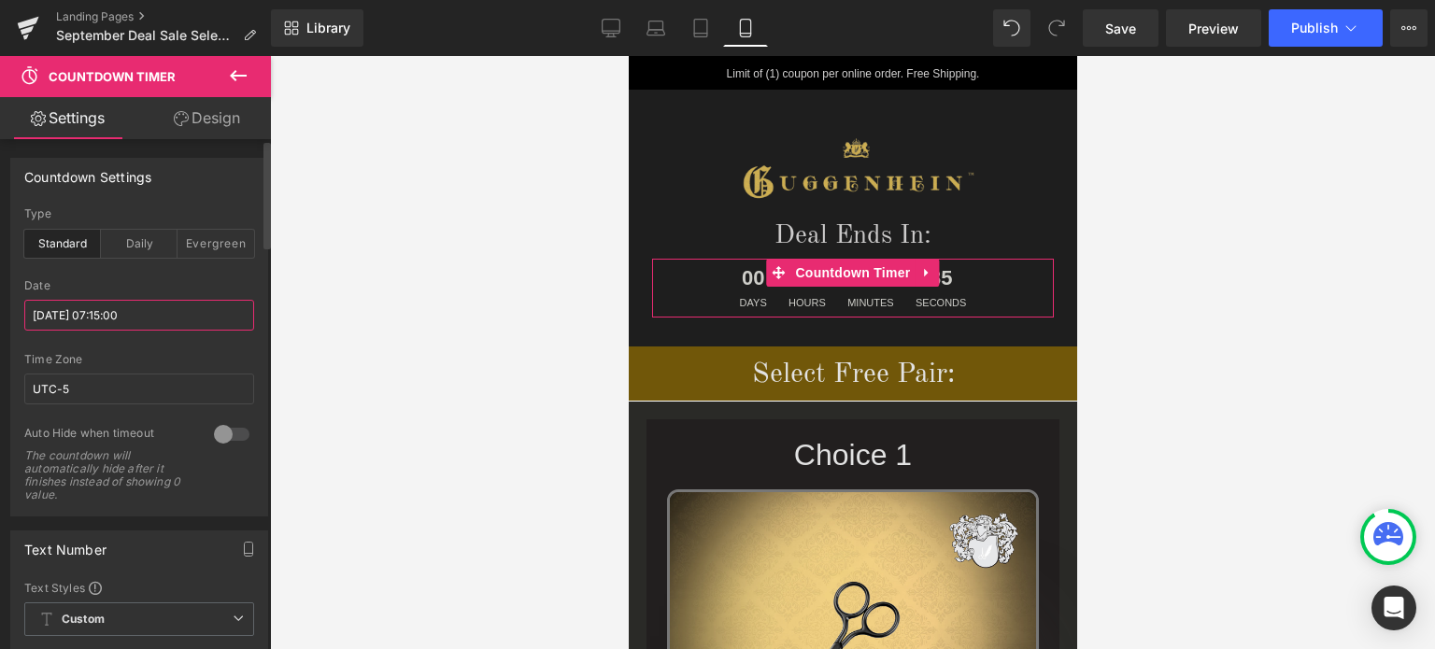
click at [143, 302] on input "[DATE] 07:15:00" at bounding box center [139, 315] width 230 height 31
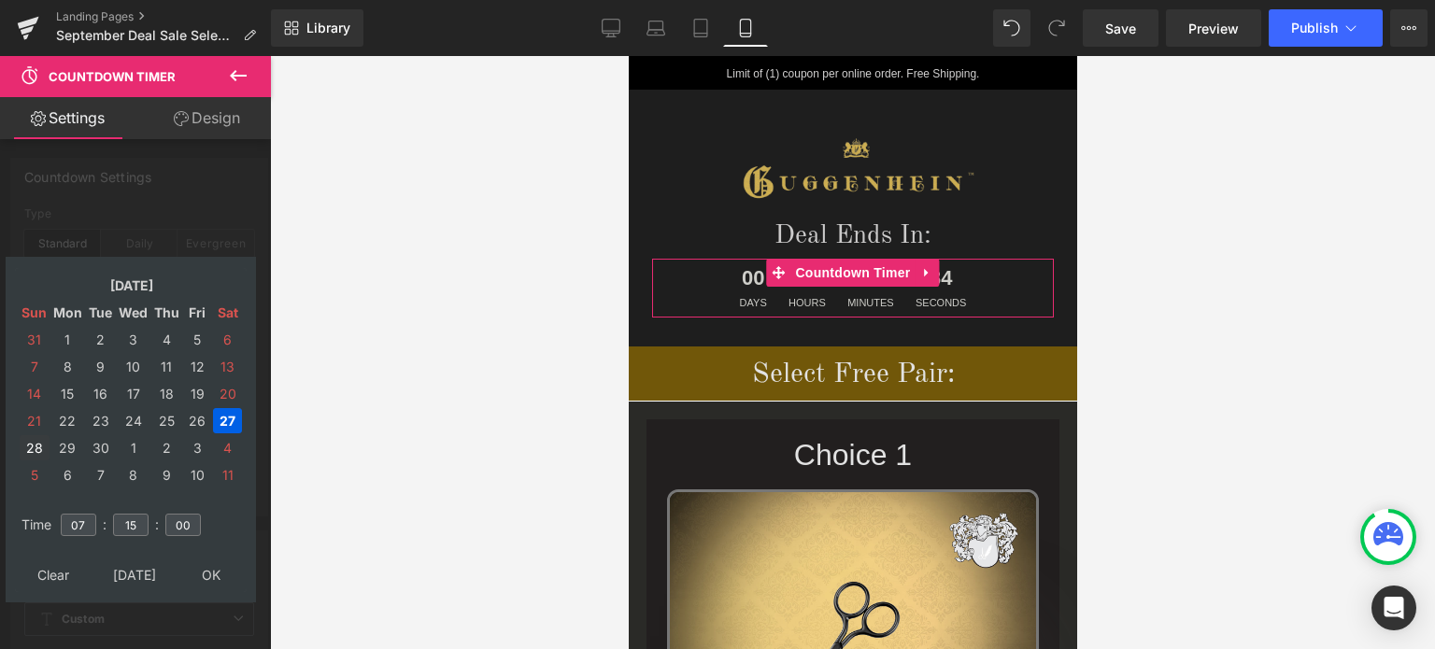
click at [36, 450] on td "28" at bounding box center [35, 447] width 30 height 25
click at [87, 531] on input "07" at bounding box center [79, 525] width 36 height 22
drag, startPoint x: 84, startPoint y: 525, endPoint x: 68, endPoint y: 524, distance: 15.9
click at [68, 524] on input "07" at bounding box center [79, 525] width 36 height 22
type input "11"
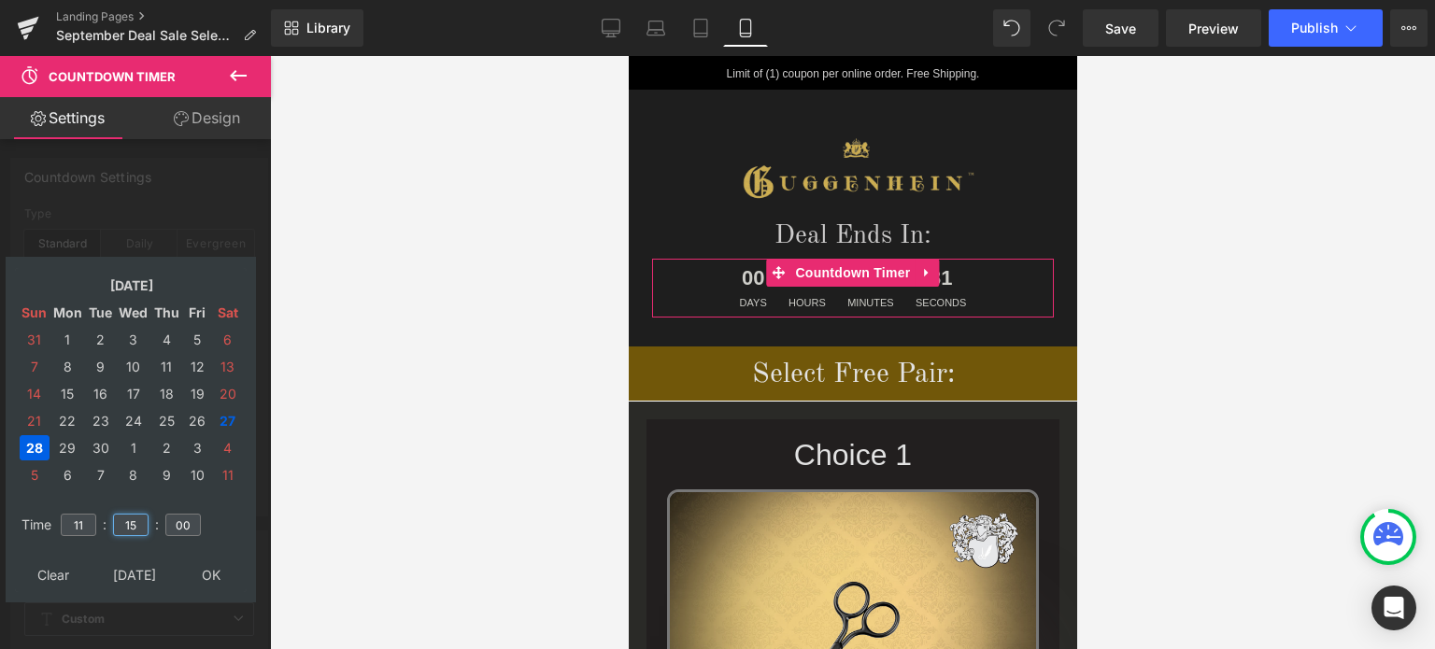
drag, startPoint x: 138, startPoint y: 525, endPoint x: 110, endPoint y: 524, distance: 28.1
click at [110, 524] on td "15" at bounding box center [130, 525] width 41 height 43
type input "59"
type input "[DATE] 11:59:00"
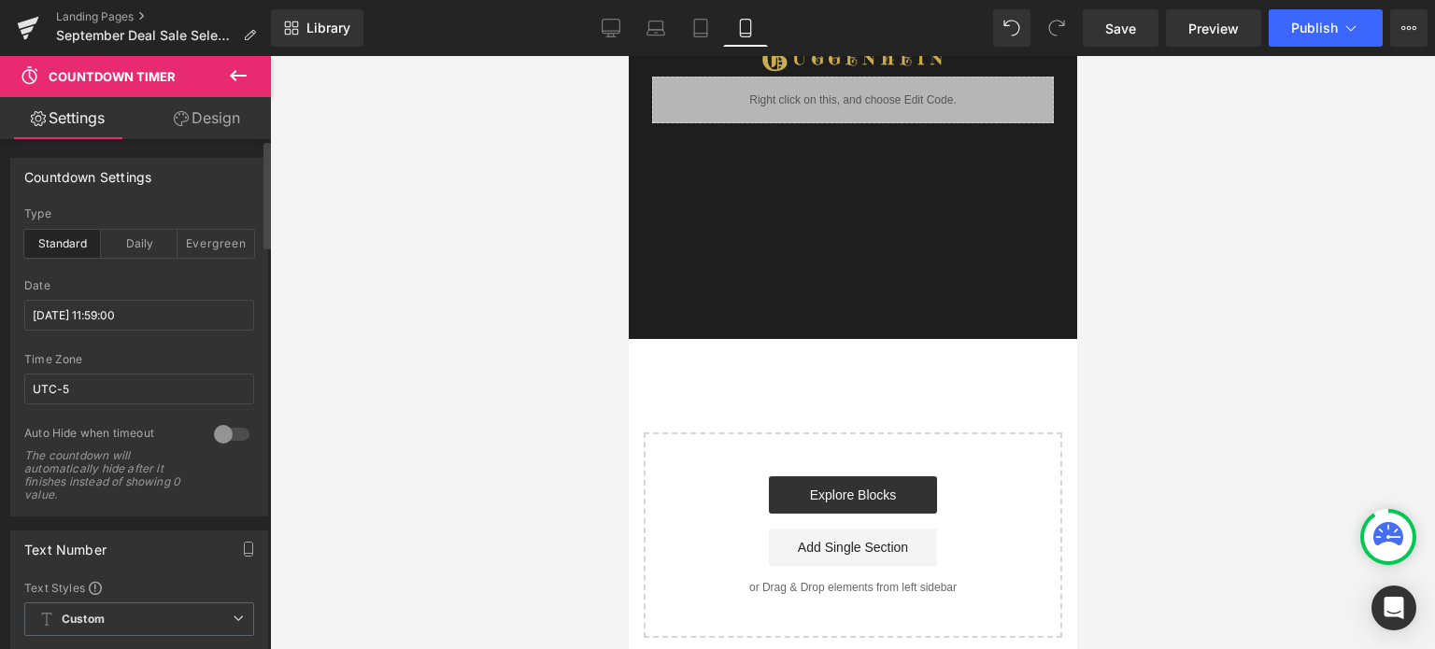
scroll to position [2508, 0]
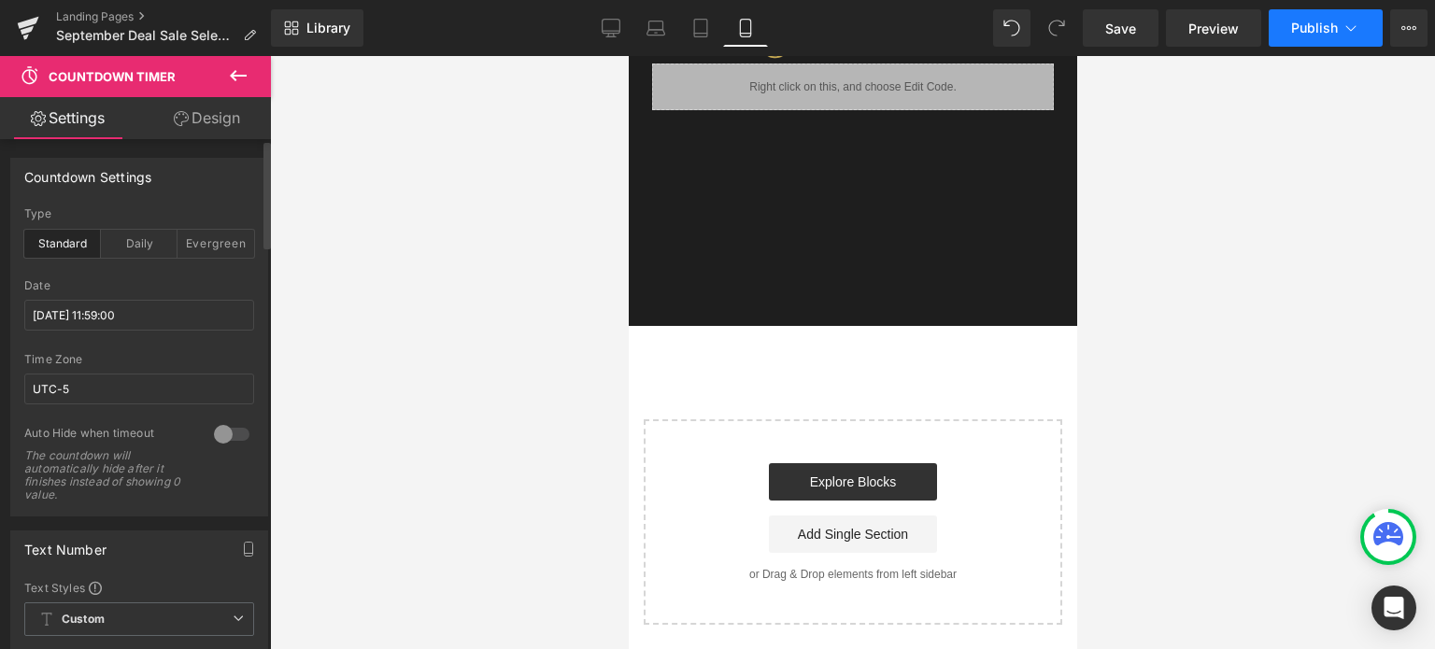
click at [1334, 18] on button "Publish" at bounding box center [1326, 27] width 114 height 37
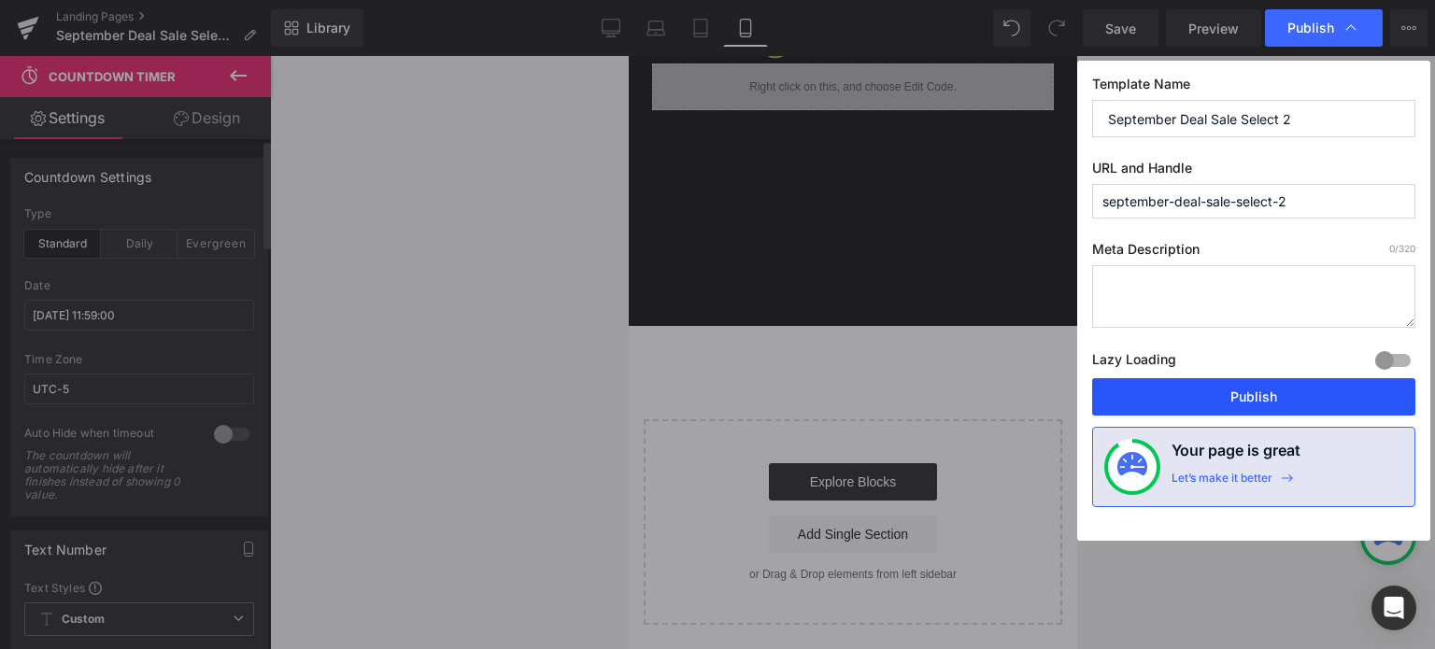
click at [1260, 396] on button "Publish" at bounding box center [1253, 396] width 323 height 37
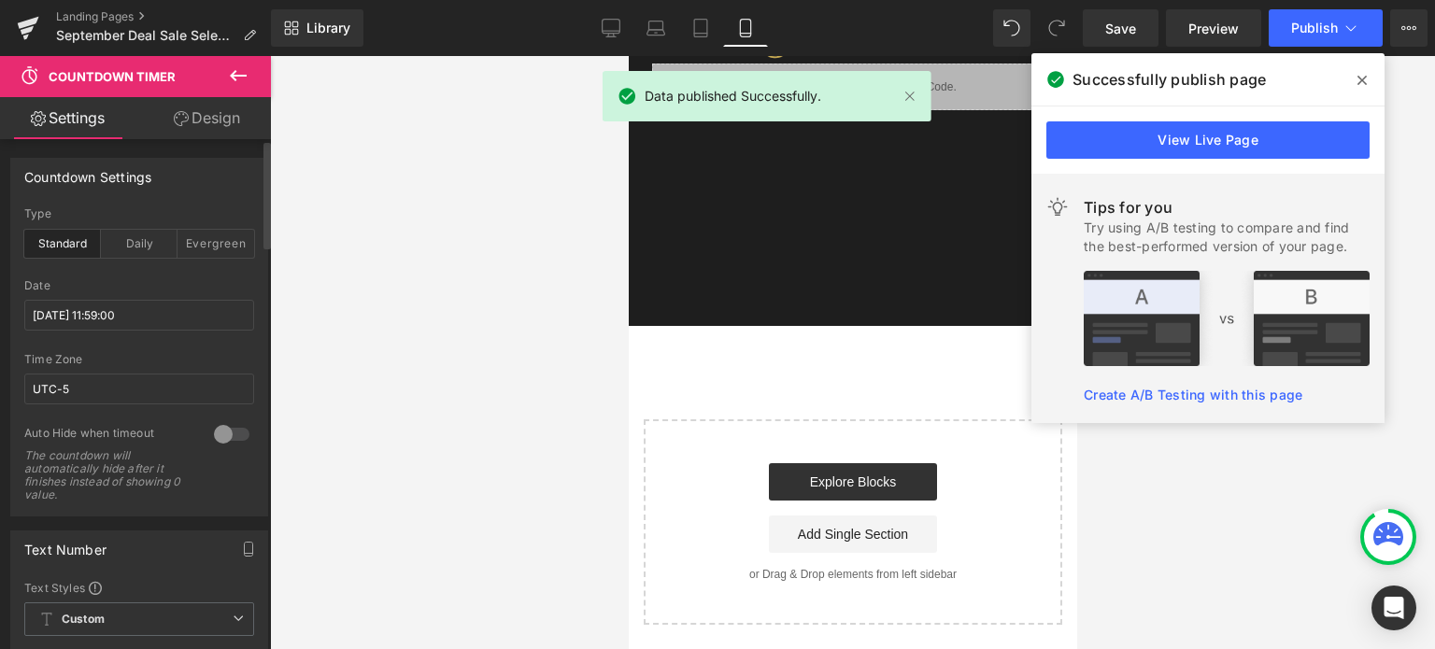
click at [1359, 76] on icon at bounding box center [1362, 80] width 9 height 15
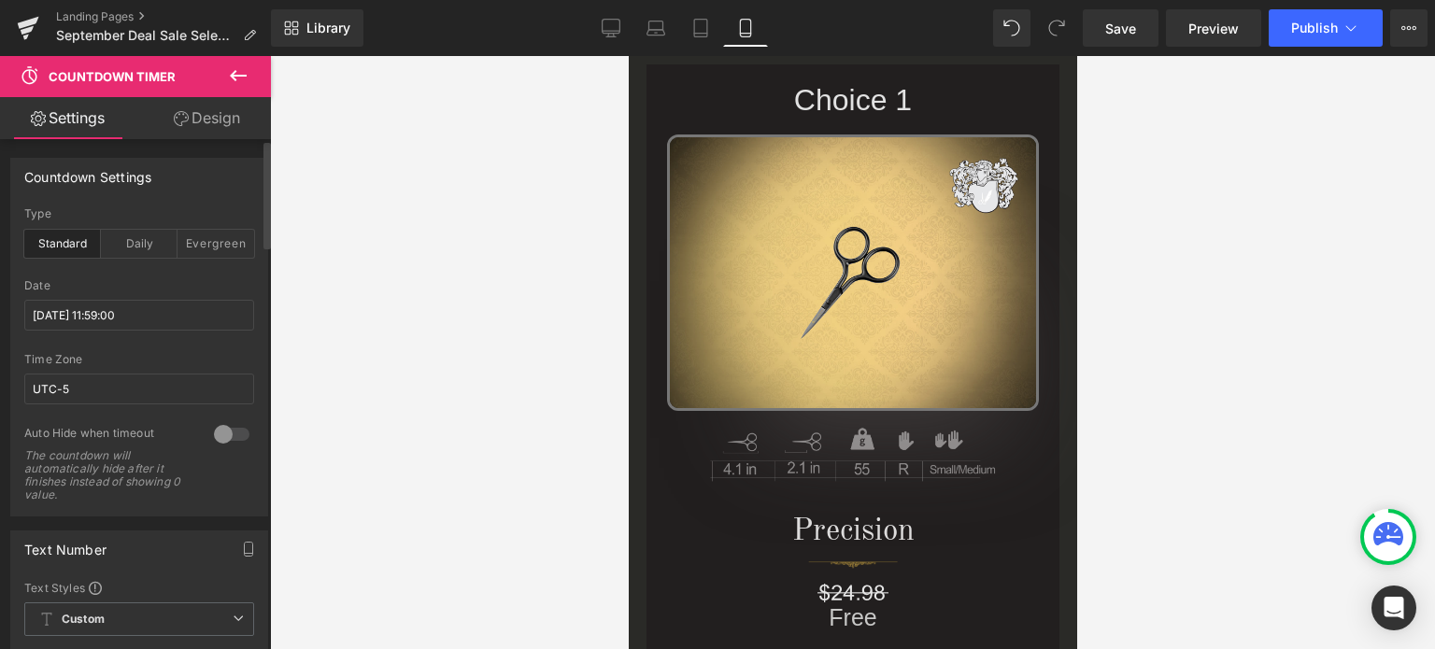
scroll to position [216, 0]
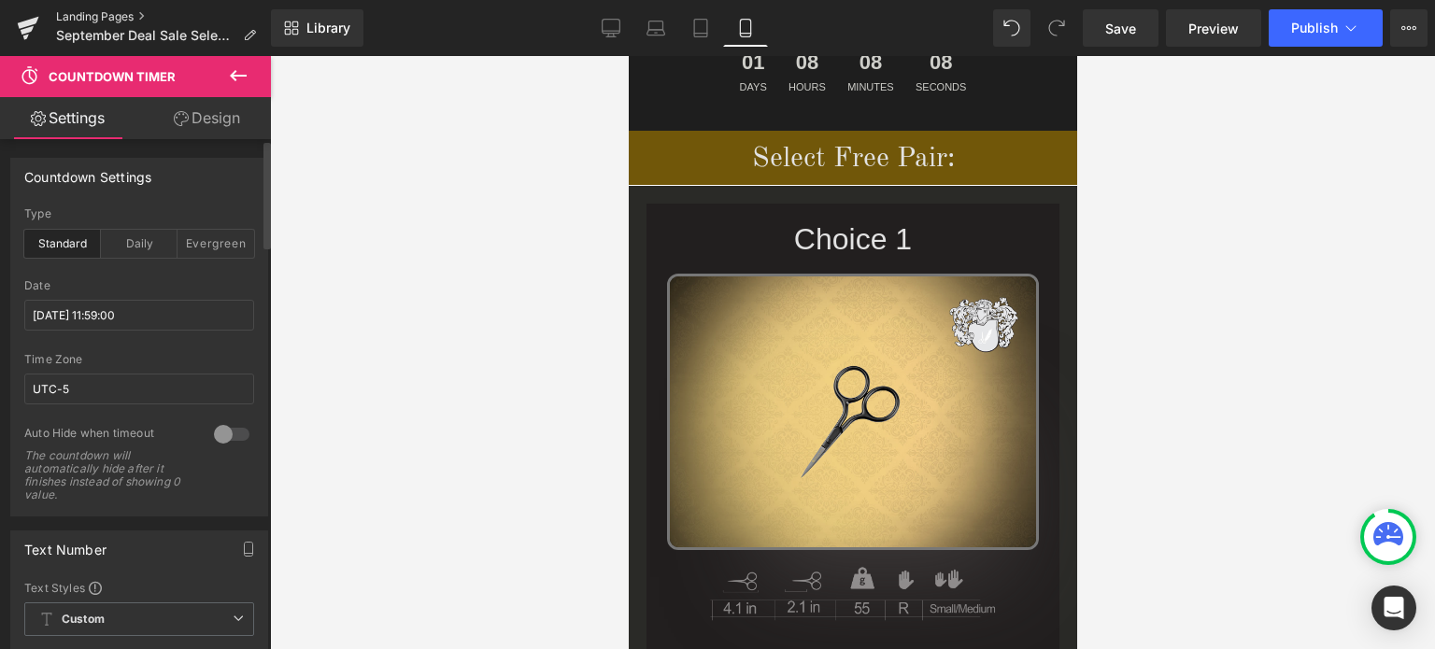
click at [96, 13] on link "Landing Pages" at bounding box center [163, 16] width 215 height 15
